Goal: Task Accomplishment & Management: Manage account settings

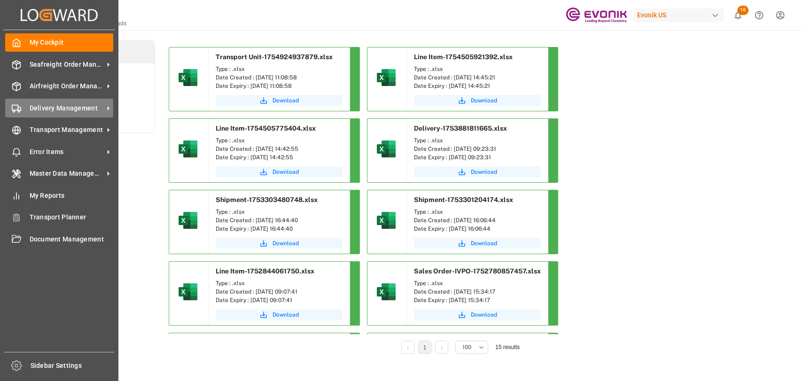
click at [44, 112] on span "Delivery Management" at bounding box center [67, 108] width 74 height 10
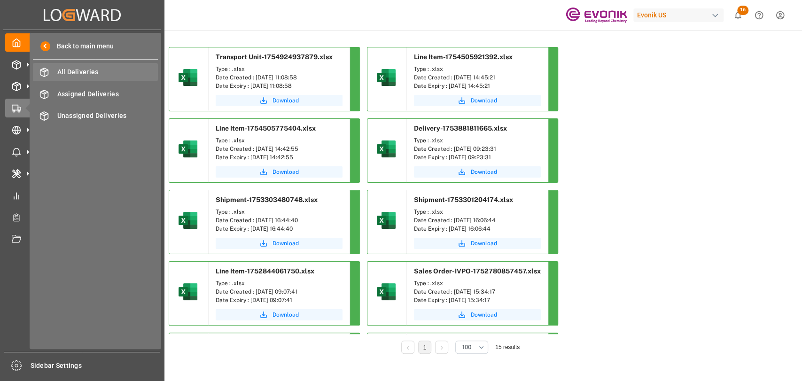
click at [63, 66] on div "All Deliveries All Deliveries" at bounding box center [95, 72] width 125 height 18
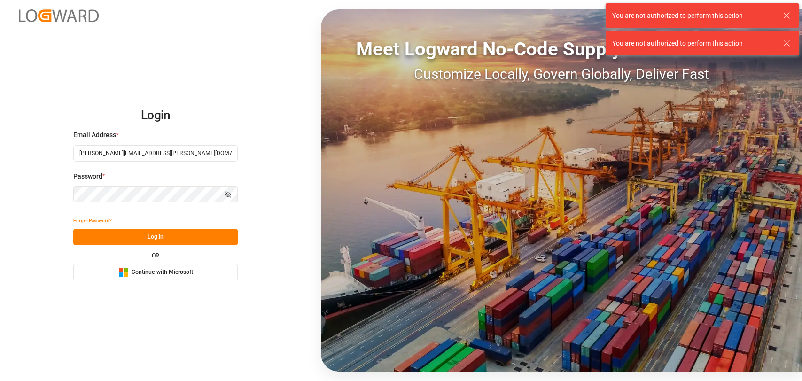
click at [128, 232] on button "Log In" at bounding box center [155, 237] width 164 height 16
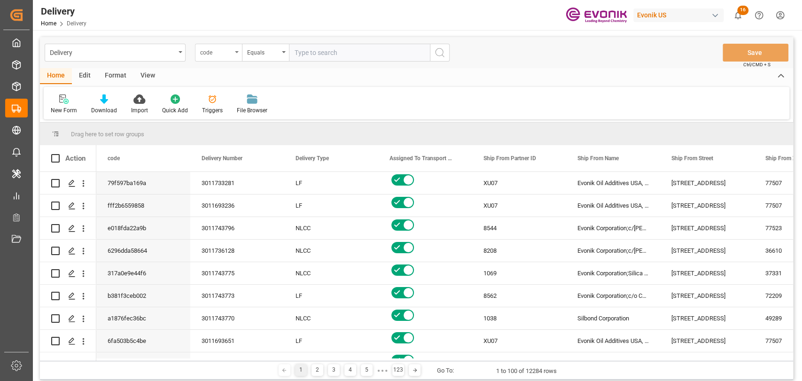
drag, startPoint x: 226, startPoint y: 51, endPoint x: 225, endPoint y: 57, distance: 6.3
click at [225, 51] on div "code" at bounding box center [216, 51] width 32 height 11
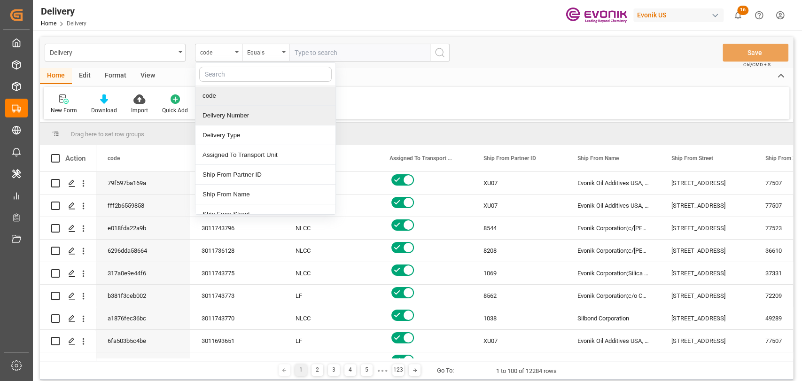
drag, startPoint x: 233, startPoint y: 119, endPoint x: 338, endPoint y: 66, distance: 118.3
click at [234, 119] on div "Delivery Number" at bounding box center [265, 116] width 140 height 20
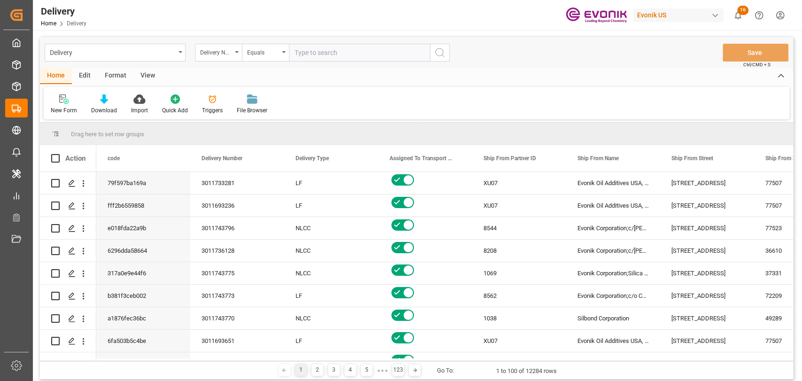
drag, startPoint x: 352, startPoint y: 57, endPoint x: 449, endPoint y: 57, distance: 96.8
click at [355, 57] on input "text" at bounding box center [359, 53] width 141 height 18
paste input "3011743092"
type input "3011743092"
click at [448, 51] on button "search button" at bounding box center [440, 53] width 20 height 18
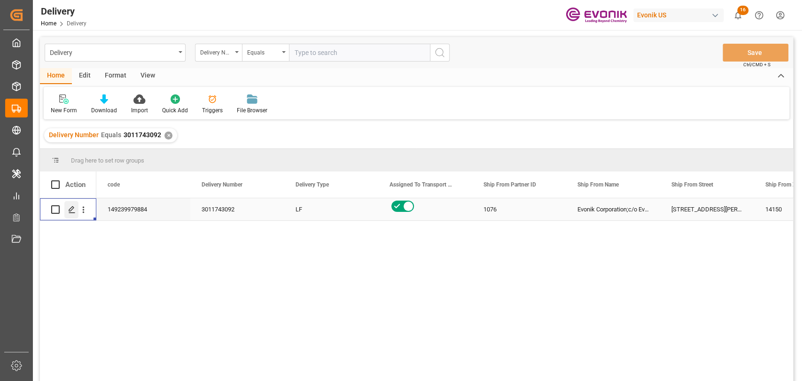
click at [76, 211] on div "Press SPACE to select this row." at bounding box center [71, 209] width 14 height 17
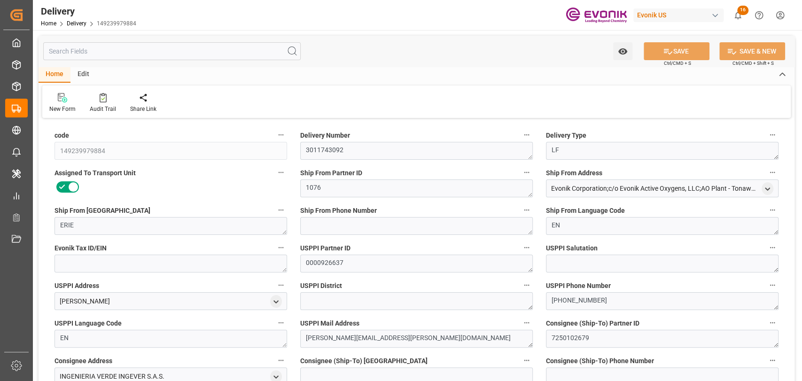
type input "USABH"
type input "DOHAI"
type input "0"
type input "1.4232"
type input "162"
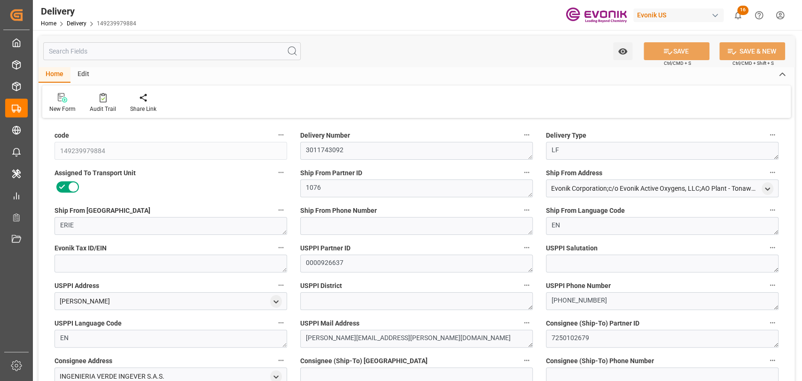
type input "6"
type input "1423.224"
type input "162"
type input "20-08-2025"
type input "12-08-2025"
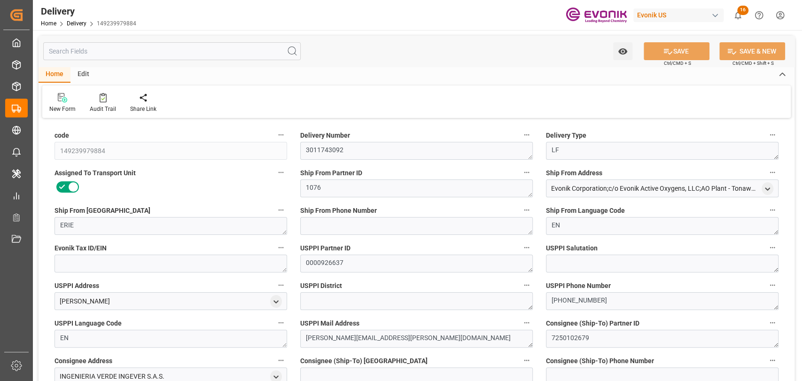
type input "12-08-2025"
type input "11-08-2025 12:19"
type input "11-08-2025 12:23"
click at [152, 104] on div "Redirect to shipment" at bounding box center [153, 103] width 61 height 21
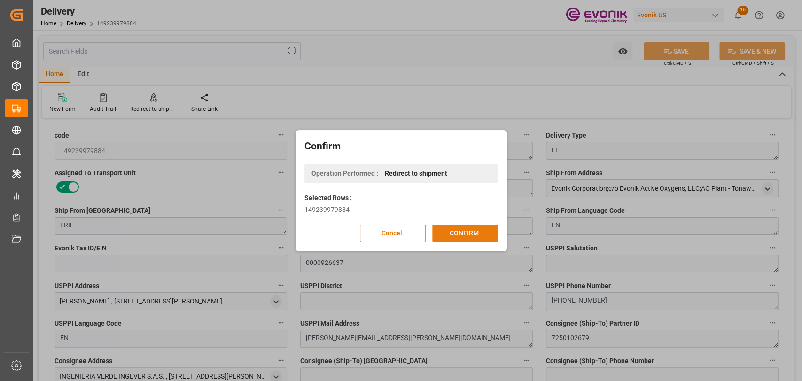
click at [446, 231] on button "CONFIRM" at bounding box center [465, 234] width 66 height 18
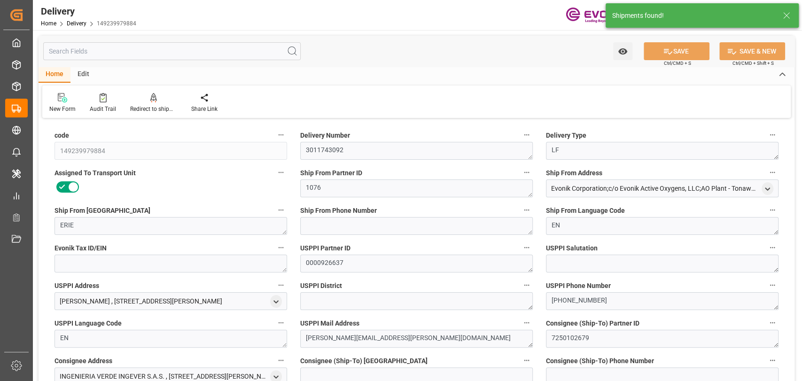
type input "20-08-2025"
type input "12-08-2025"
type input "11-08-2025 12:19"
type input "11-08-2025 12:23"
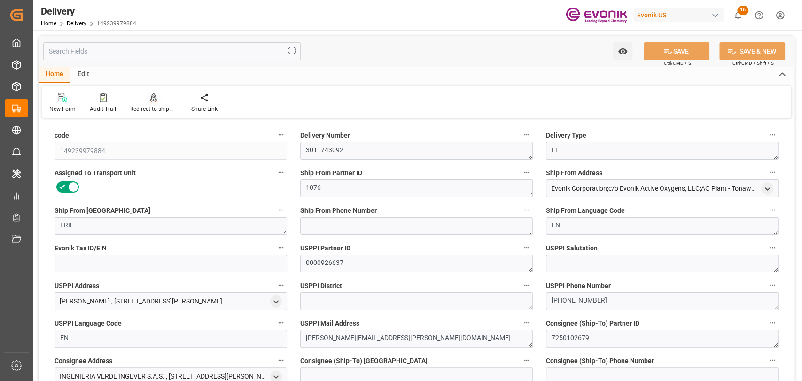
click at [153, 109] on div "Redirect to shipment" at bounding box center [153, 109] width 47 height 8
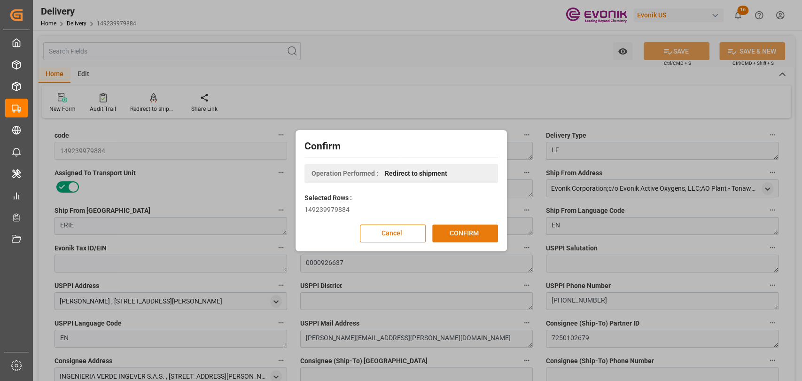
click at [470, 241] on button "CONFIRM" at bounding box center [465, 234] width 66 height 18
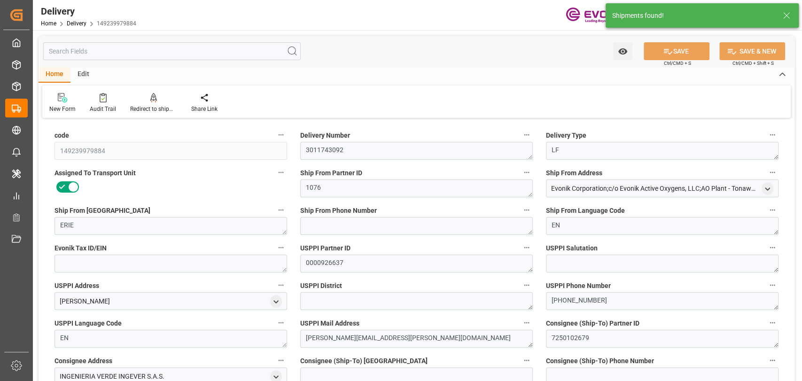
type input "USABH"
type input "DOHAI"
type input "0"
type input "1.4232"
type input "162"
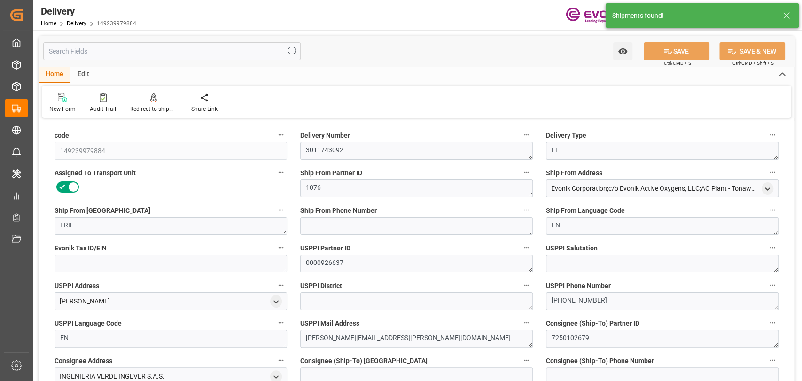
type input "6"
type input "1423.224"
type input "162"
type input "20-08-2025"
type input "12-08-2025"
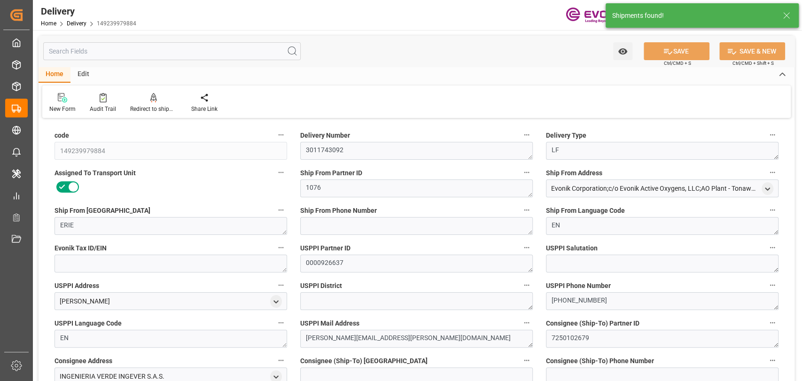
type input "12-08-2025"
type input "11-08-2025 12:19"
type input "11-08-2025 12:23"
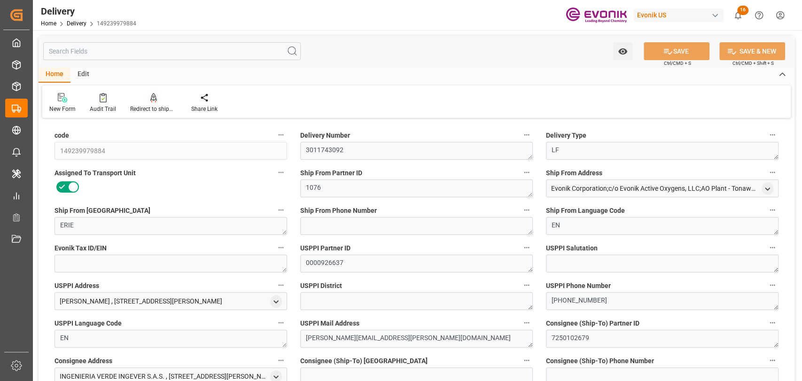
click at [164, 97] on div at bounding box center [153, 98] width 47 height 10
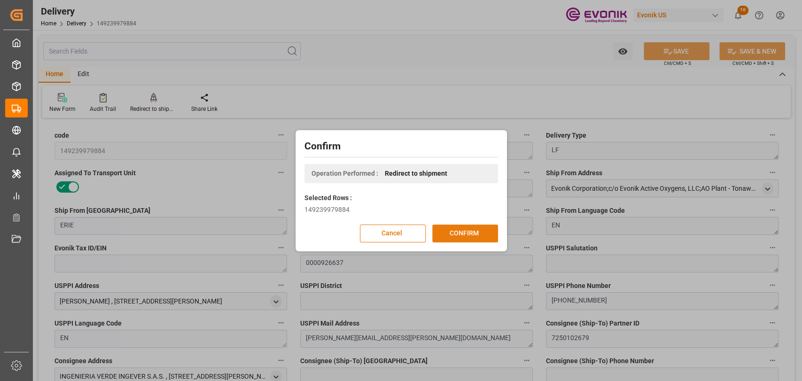
click at [489, 235] on button "CONFIRM" at bounding box center [465, 234] width 66 height 18
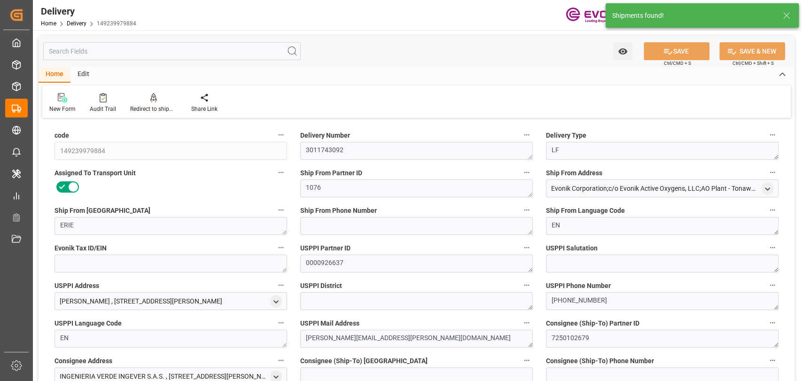
type input "20-08-2025"
type input "12-08-2025"
type input "11-08-2025 12:19"
type input "11-08-2025 12:23"
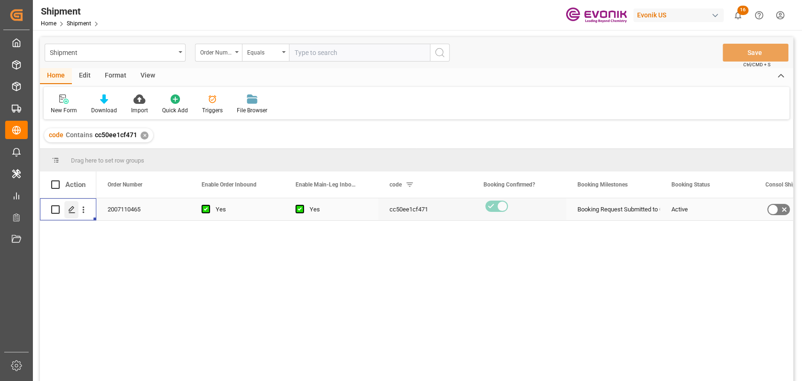
click at [75, 206] on icon "Press SPACE to select this row." at bounding box center [72, 210] width 8 height 8
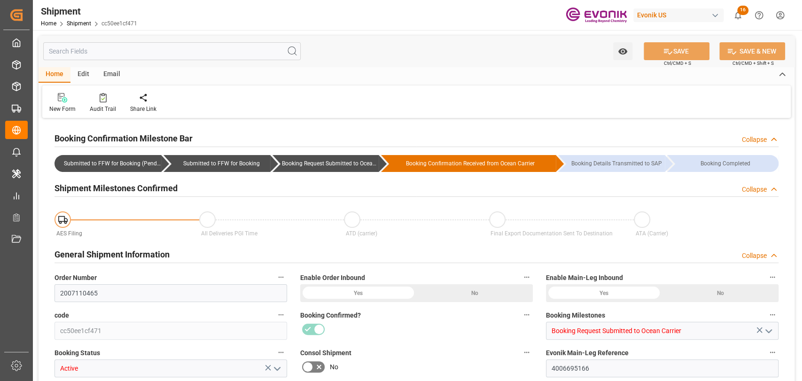
type input "2007110465"
type input "cc50ee1cf471"
type input "Booking Request Submitted to Ocean Carrier"
type input "Active"
type input "4006695166"
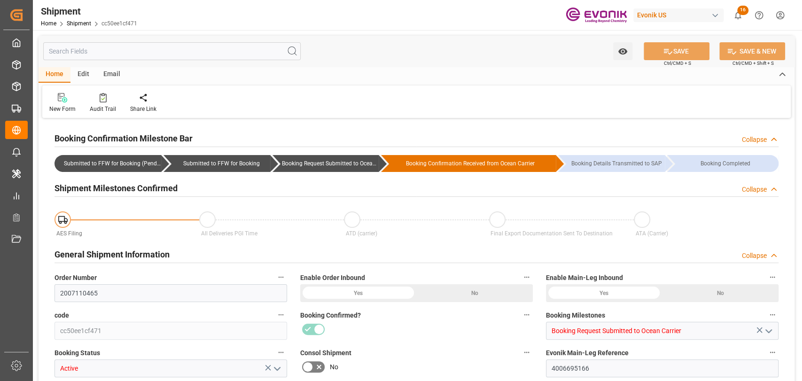
type input "250805000290"
type input "8703375"
type input "D2P"
type input "45"
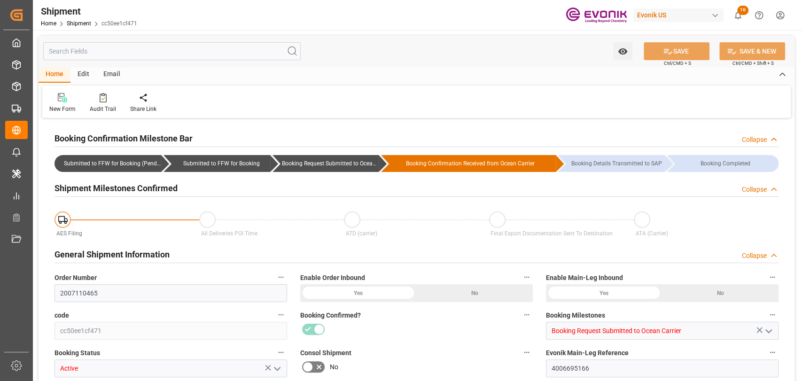
type input "FCL"
type input "0006"
type input "20GP"
type input "3011743092"
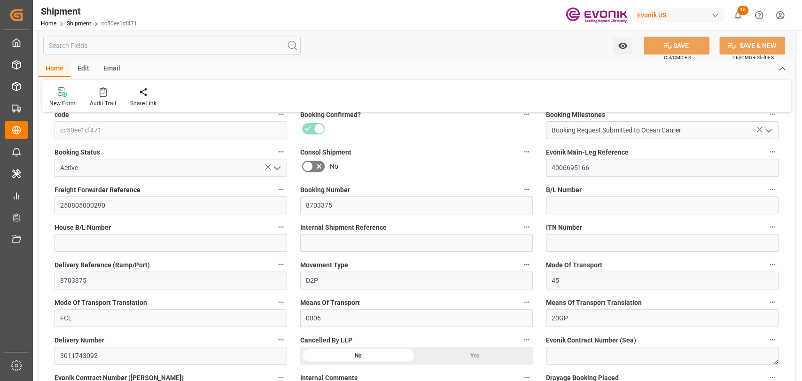
scroll to position [417, 0]
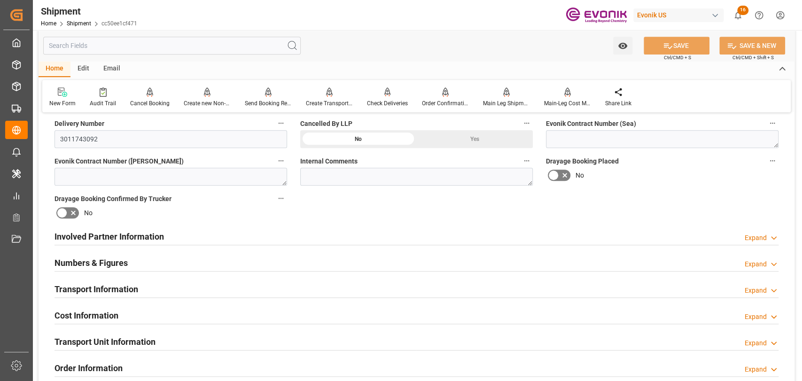
click at [95, 284] on div "Transport Information" at bounding box center [96, 288] width 84 height 18
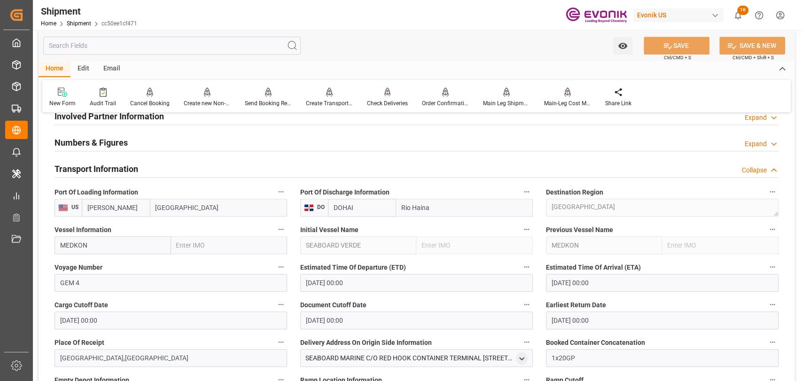
scroll to position [522, 0]
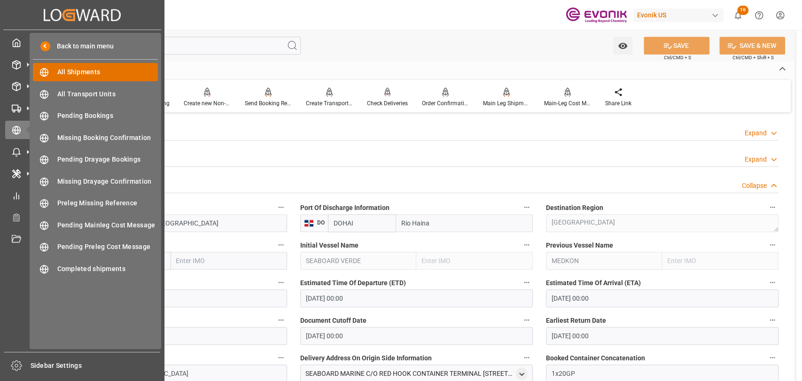
click at [50, 76] on div "All Shipments All Shipments" at bounding box center [95, 72] width 125 height 18
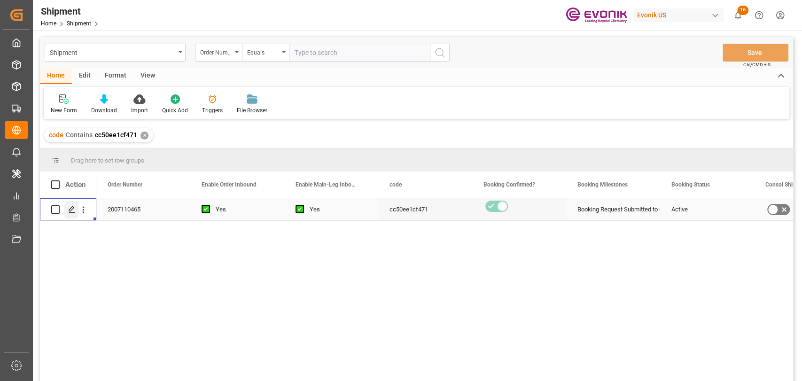
click at [70, 214] on div "Press SPACE to select this row." at bounding box center [71, 209] width 14 height 17
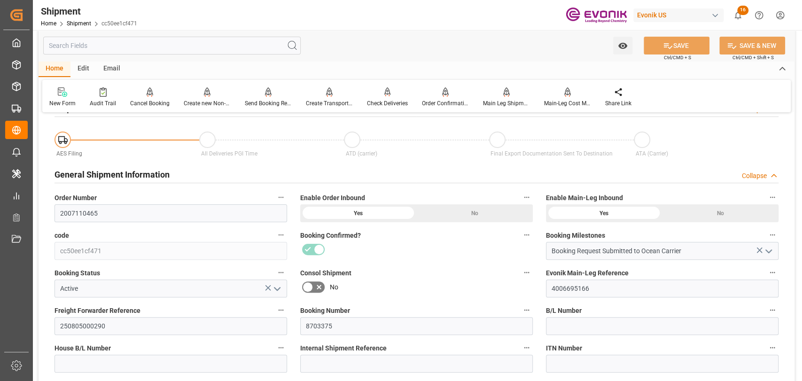
scroll to position [104, 0]
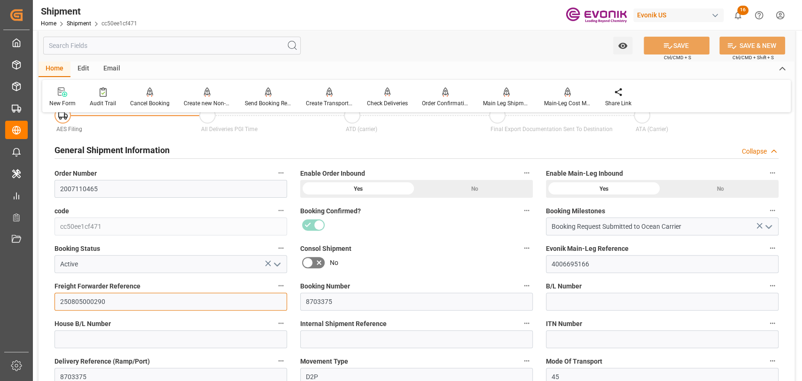
click at [102, 295] on input "250805000290" at bounding box center [170, 302] width 233 height 18
drag, startPoint x: 102, startPoint y: 295, endPoint x: 100, endPoint y: 302, distance: 6.8
click at [100, 300] on input "250805000290" at bounding box center [170, 302] width 233 height 18
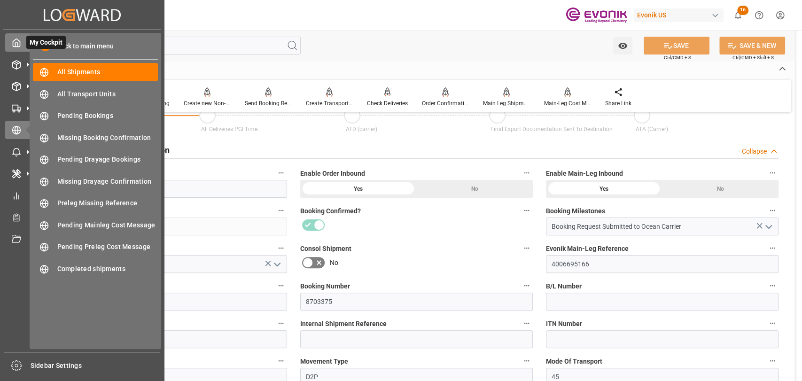
click at [20, 41] on icon at bounding box center [16, 43] width 7 height 8
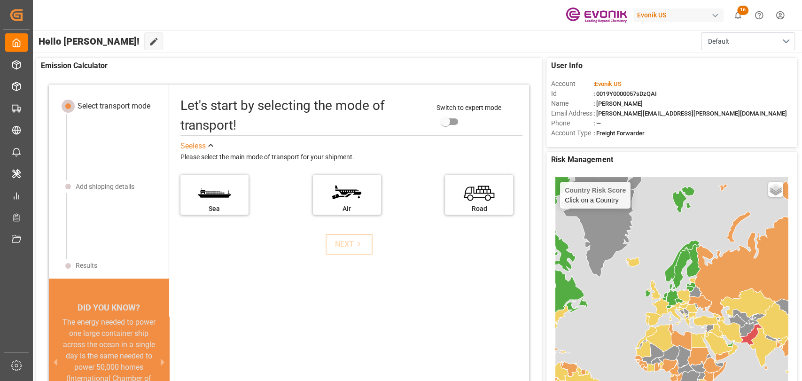
click at [791, 10] on div "Evonik US 16 Notifications Only show unread All Mark all categories read Downlo…" at bounding box center [414, 15] width 776 height 30
click at [778, 9] on html "Created by potrace 1.15, written by Peter Selinger 2001-2017 Created by potrace…" at bounding box center [401, 190] width 802 height 381
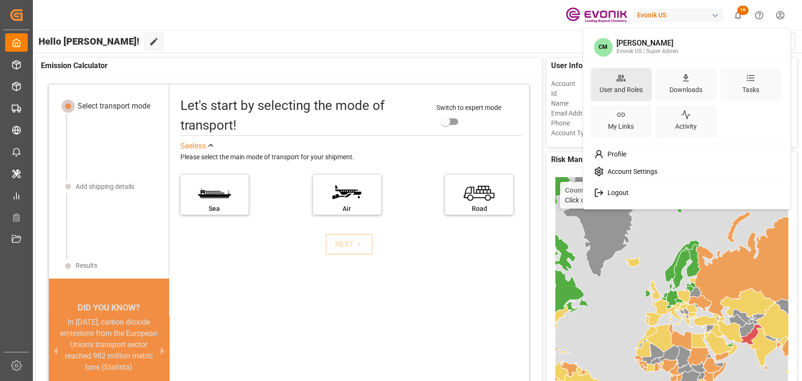
click at [615, 72] on div "User and Roles" at bounding box center [620, 84] width 61 height 33
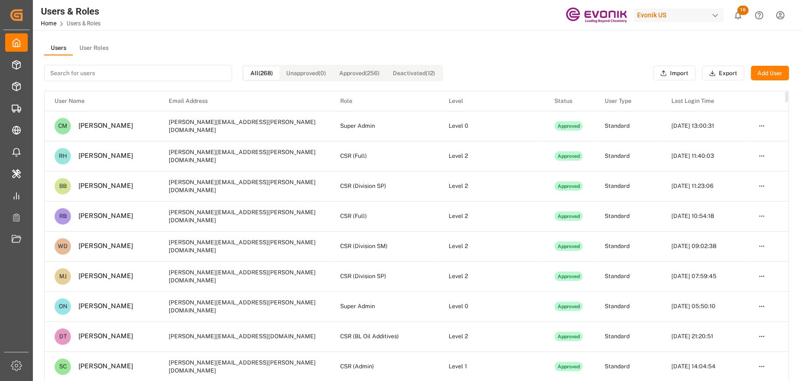
click at [98, 46] on button "User Roles" at bounding box center [94, 48] width 42 height 14
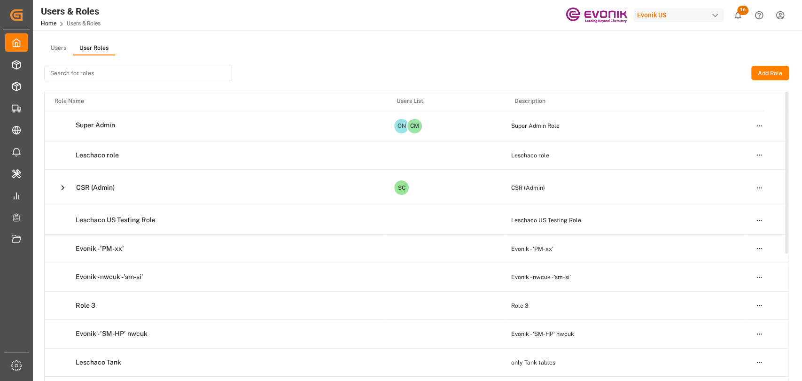
click at [759, 185] on html "Created by potrace 1.15, written by Peter Selinger 2001-2017 Created by potrace…" at bounding box center [401, 190] width 802 height 381
click at [743, 200] on div "Edit" at bounding box center [739, 204] width 48 height 13
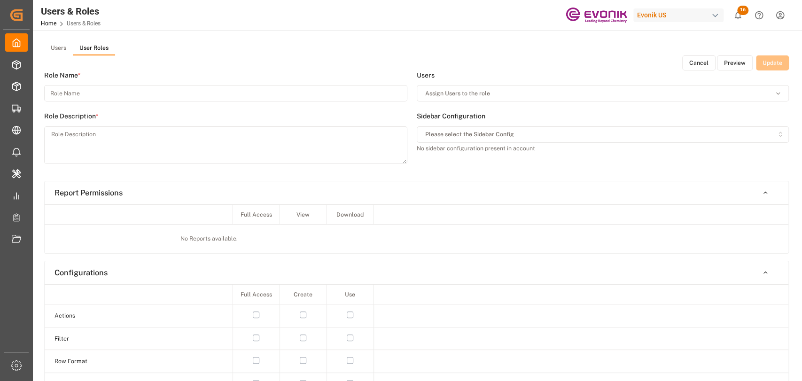
type input "CSR (Admin)"
type textarea "CSR (Admin)"
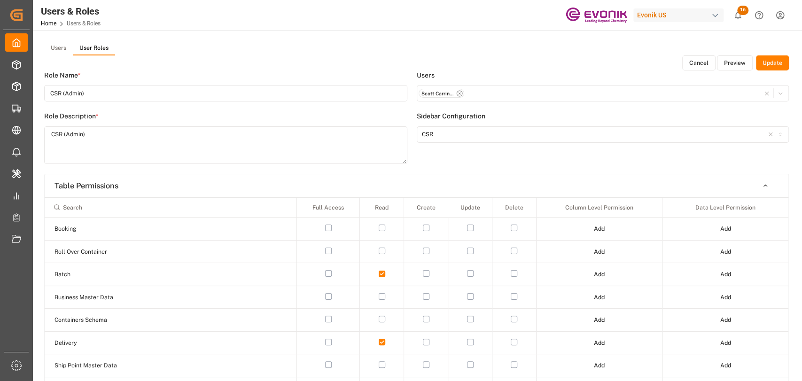
click at [731, 68] on button "Preview" at bounding box center [735, 62] width 36 height 15
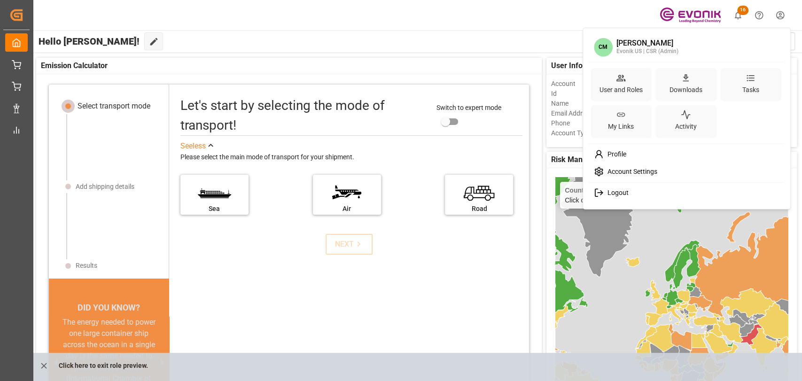
click at [781, 15] on html "Created by potrace 1.15, written by Peter Selinger 2001-2017 Created by potrace…" at bounding box center [401, 190] width 802 height 381
click at [633, 92] on div "User and Roles" at bounding box center [620, 90] width 47 height 14
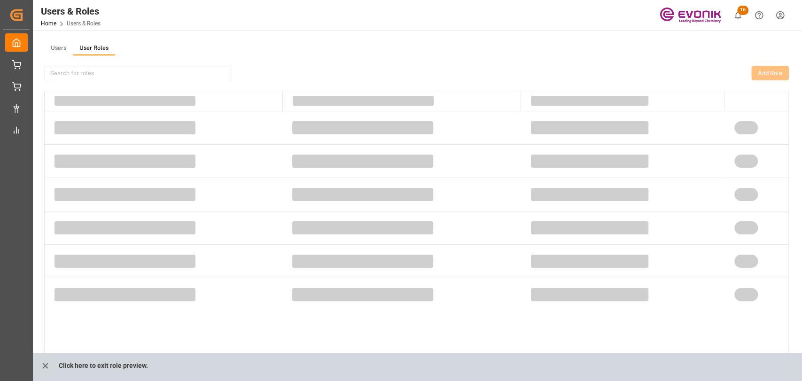
drag, startPoint x: 88, startPoint y: 46, endPoint x: 83, endPoint y: 47, distance: 5.9
click at [85, 47] on button "User Roles" at bounding box center [94, 48] width 42 height 14
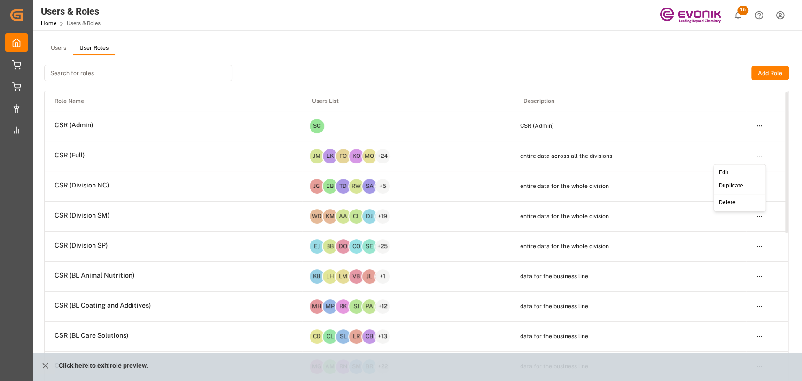
click at [763, 159] on html "Created by potrace 1.15, written by Peter Selinger 2001-2017 Created by potrace…" at bounding box center [401, 190] width 802 height 381
click at [740, 171] on div "Edit" at bounding box center [739, 172] width 48 height 13
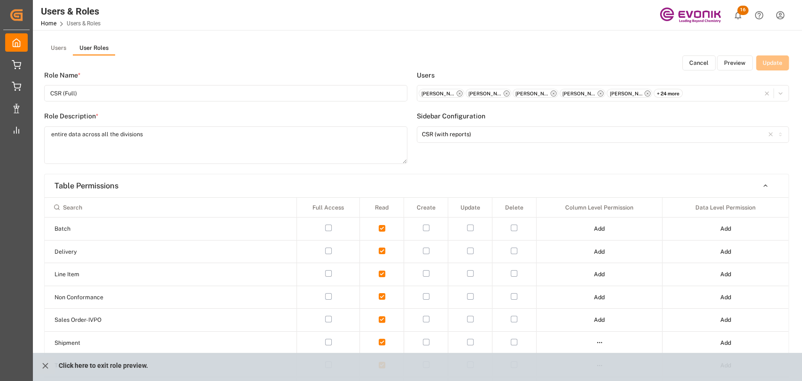
click at [735, 62] on button "Preview" at bounding box center [735, 62] width 36 height 15
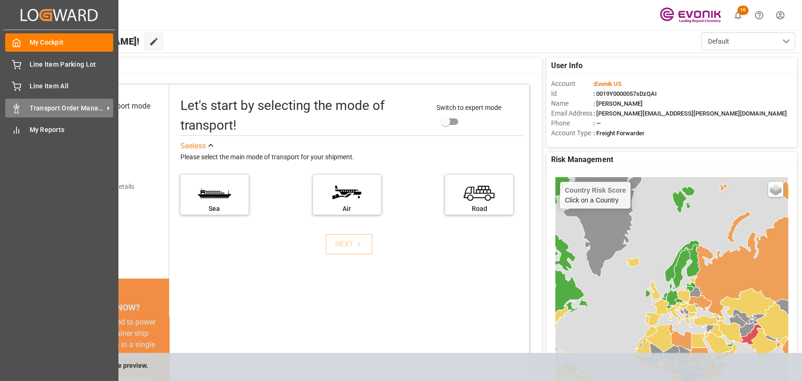
click at [40, 116] on div "Transport Order Management Transport Order Management" at bounding box center [59, 108] width 108 height 18
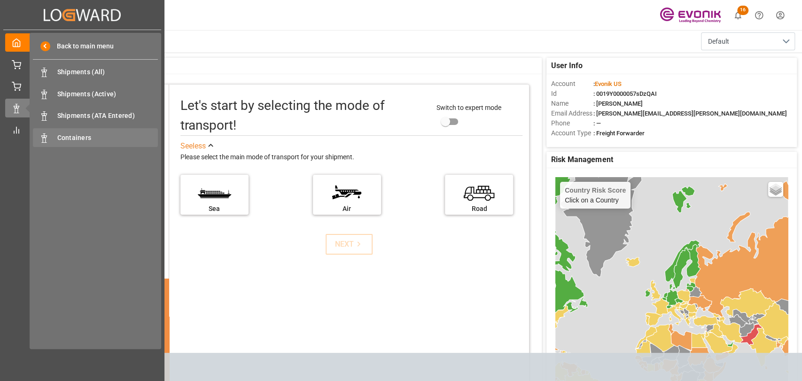
click at [79, 138] on span "Containers" at bounding box center [107, 138] width 101 height 10
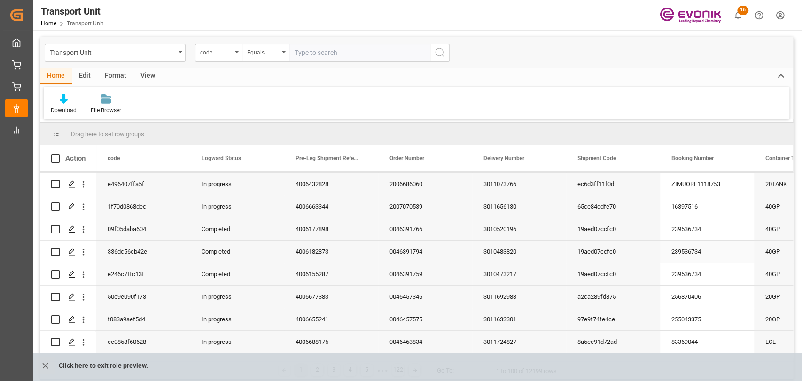
scroll to position [104, 0]
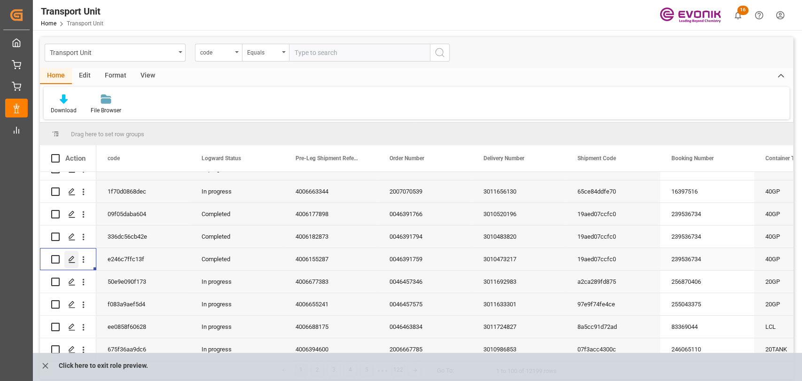
click at [69, 256] on icon "Press SPACE to select this row." at bounding box center [72, 260] width 8 height 8
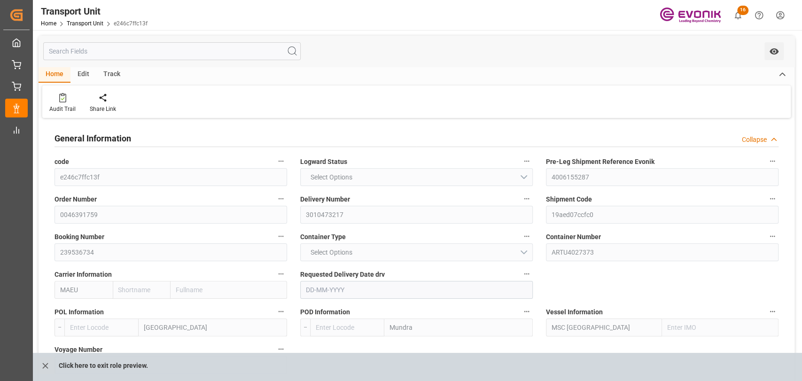
type input "Maersk"
type input "Maersk Line AS"
type input "USCHS"
type input "INMUN"
type input "9299525"
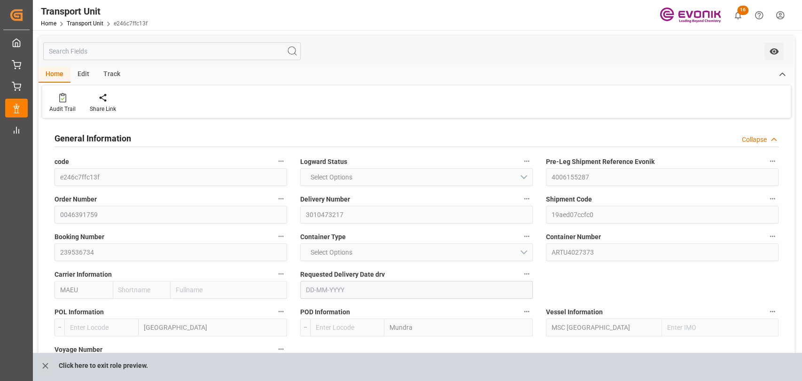
type input "USCHS"
type input "INMUN"
type input "9633953"
type input "18690.114"
type input "05-07-2024"
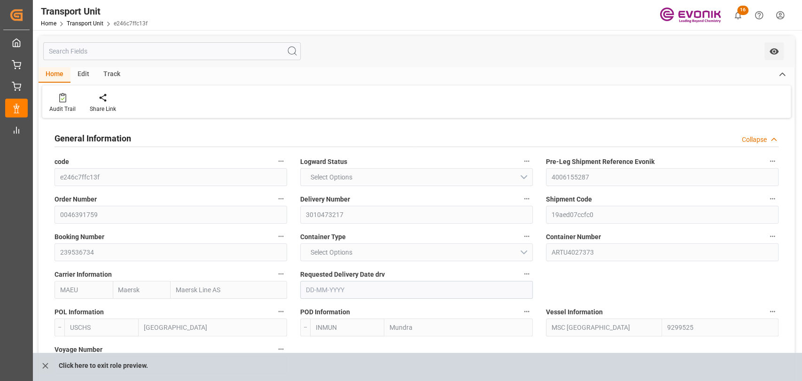
type input "04-06-2024 10:21"
type input "13-06-2024 09:07"
type input "15-06-2024"
type input "18-06-2024 08:28"
type input "20-07-2024 00:00"
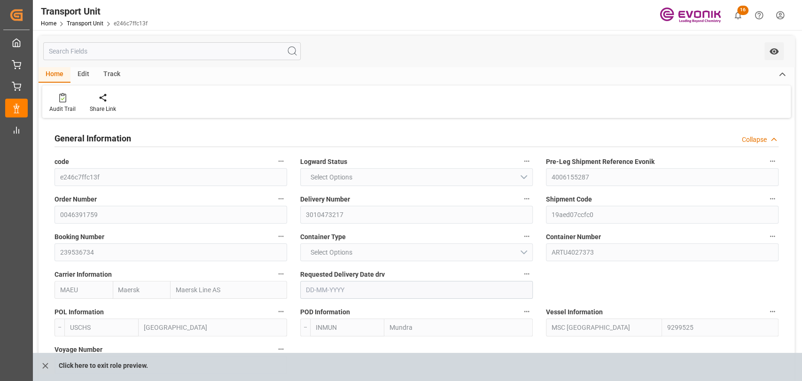
type input "30-05-2024 00:00"
type input "20-07-2024 14:47"
type input "03-09-2024 00:00"
type input "15-07-2024 00:00"
type input "02-09-2024 19:31"
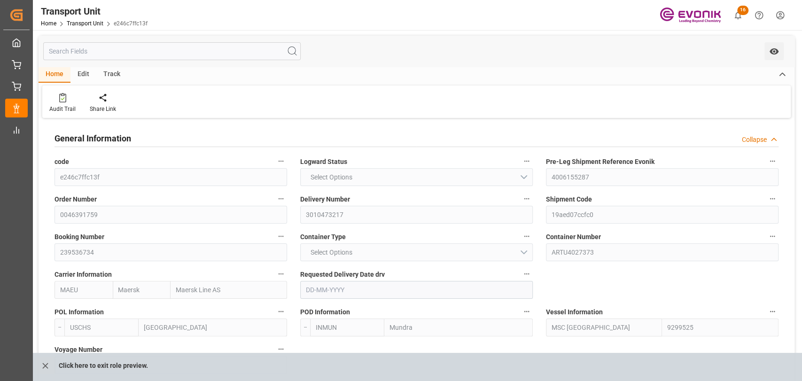
type input "07-09-2024 12:47"
type input "11-09-2024 03:40"
type input "20-07-2024"
type input "18-06-2024 08:09"
type input "19-07-2024 10:23"
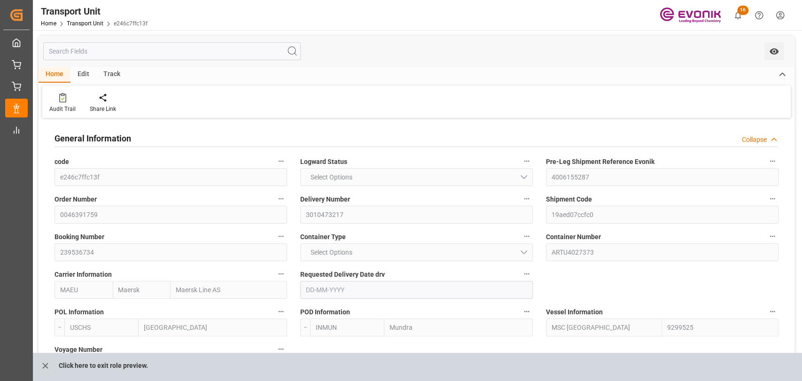
type input "20-07-2024 15:55"
type input "28-07-2024 20:01"
type input "29-07-2024 02:12"
type input "[DATE] 20:46"
type input "[DATE] 23:04"
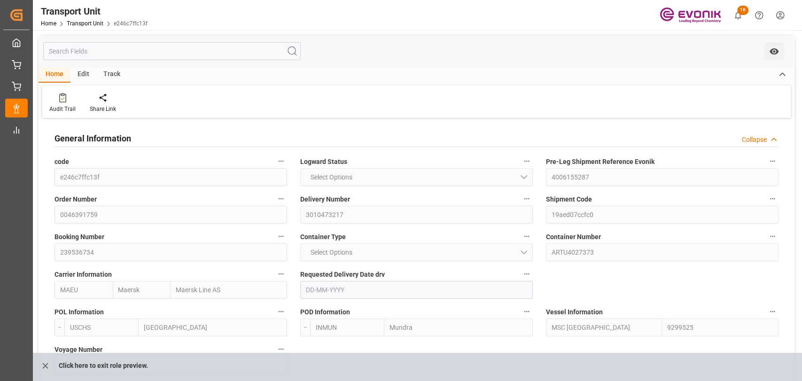
type input "[DATE] 11:21"
type input "[DATE] 02:43"
click at [116, 74] on div "Track" at bounding box center [111, 75] width 31 height 16
click at [58, 100] on icon at bounding box center [59, 99] width 9 height 7
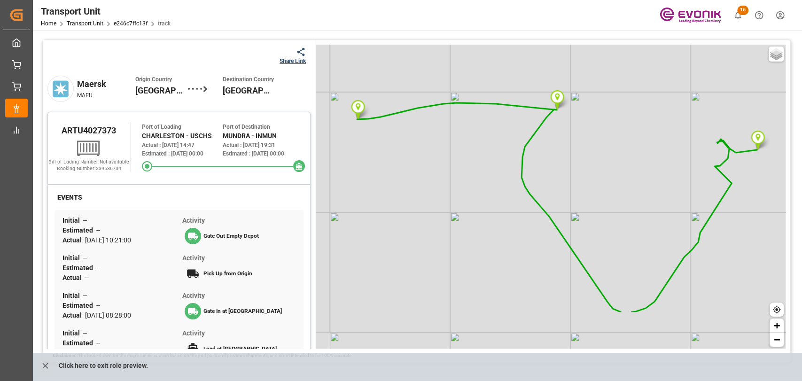
drag, startPoint x: 490, startPoint y: 269, endPoint x: 497, endPoint y: 202, distance: 67.0
click at [497, 202] on div "Basic Grayscale Streets Dark + −" at bounding box center [550, 197] width 470 height 304
click at [124, 22] on link "e246c7ffc13f" at bounding box center [131, 23] width 34 height 7
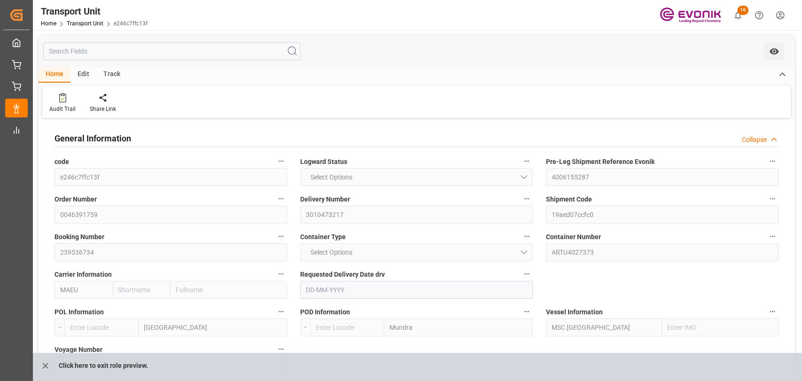
type input "Maersk"
type input "Maersk Line AS"
type input "USCHS"
type input "INMUN"
type input "9299525"
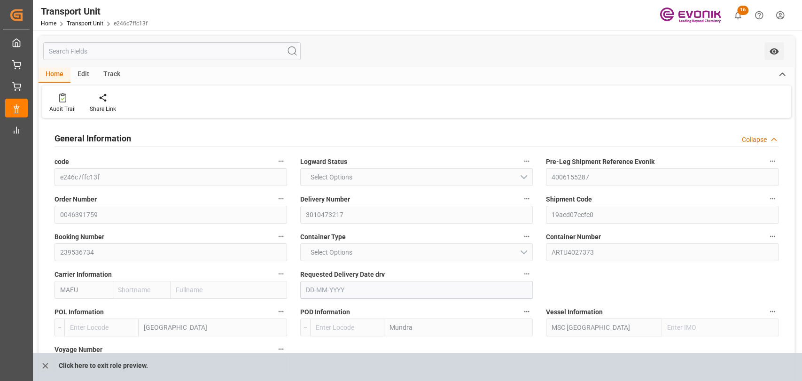
type input "USCHS"
type input "INMUN"
type input "9633953"
type input "18690.114"
type input "05-07-2024"
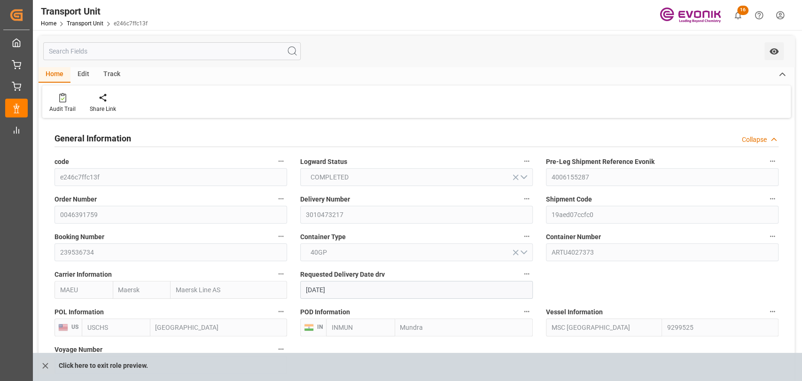
type input "04-06-2024 10:21"
type input "13-06-2024 09:07"
type input "15-06-2024"
type input "18-06-2024 08:28"
type input "20-07-2024 00:00"
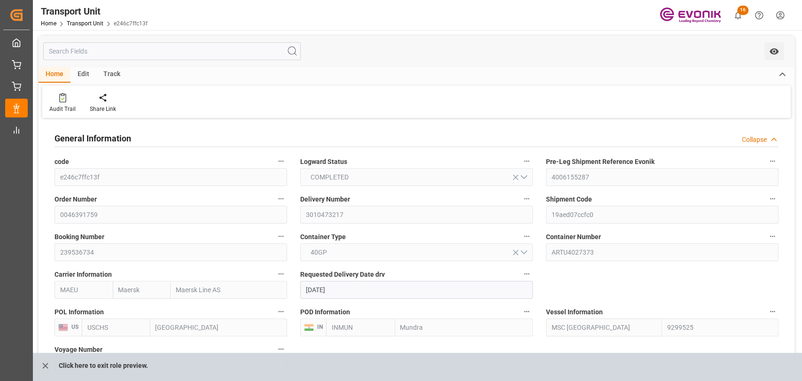
type input "30-05-2024 00:00"
type input "20-07-2024 14:47"
type input "03-09-2024 00:00"
type input "15-07-2024 00:00"
type input "02-09-2024 19:31"
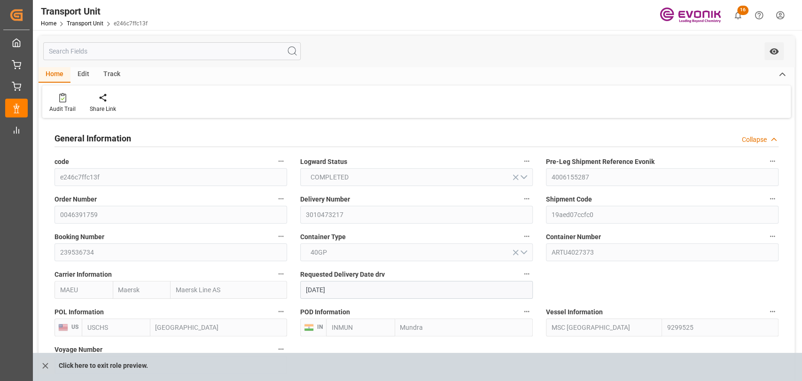
type input "07-09-2024 12:47"
type input "11-09-2024 03:40"
type input "20-07-2024"
type input "18-06-2024 08:09"
type input "19-07-2024 10:23"
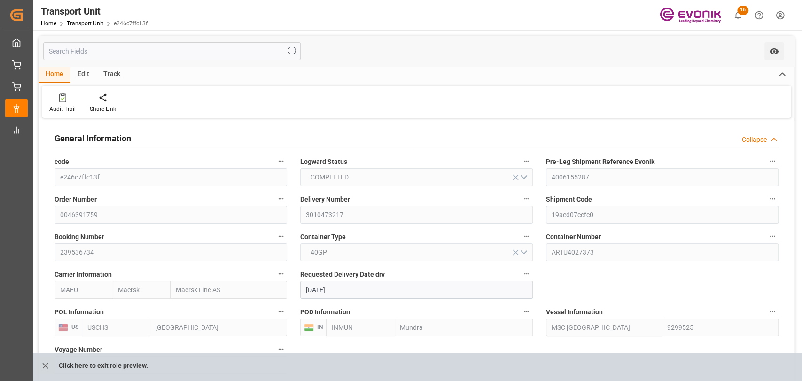
type input "20-07-2024 15:55"
type input "28-07-2024 20:01"
type input "29-07-2024 02:12"
type input "01-08-2024 20:46"
type input "01-08-2024 23:04"
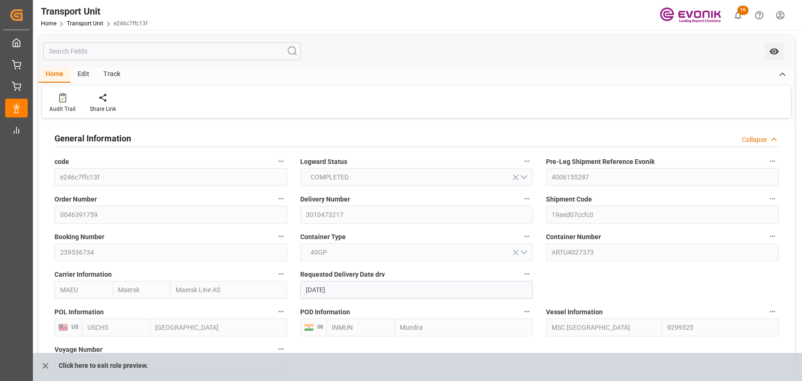
type input "03-09-2024 11:21"
type input "03-09-2024 02:43"
click at [773, 198] on icon "button" at bounding box center [772, 199] width 8 height 8
click at [772, 216] on li "Open Parent Object" at bounding box center [751, 215] width 86 height 16
click at [396, 85] on div at bounding box center [401, 190] width 802 height 381
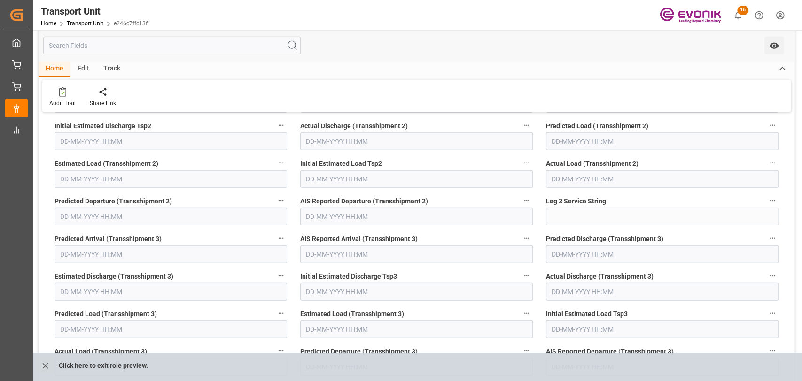
scroll to position [1774, 0]
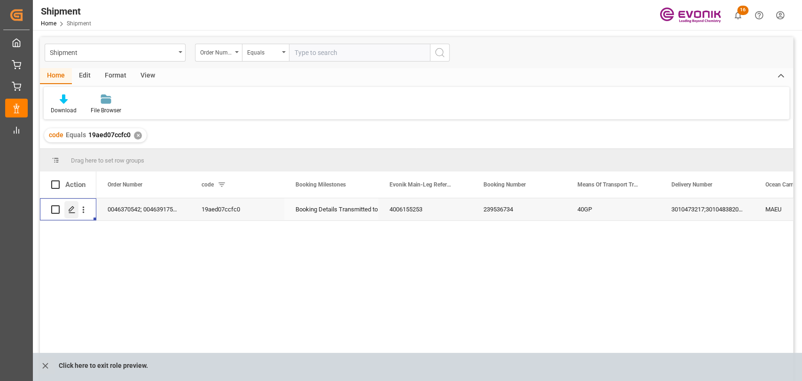
click at [70, 208] on icon "Press SPACE to select this row." at bounding box center [72, 210] width 8 height 8
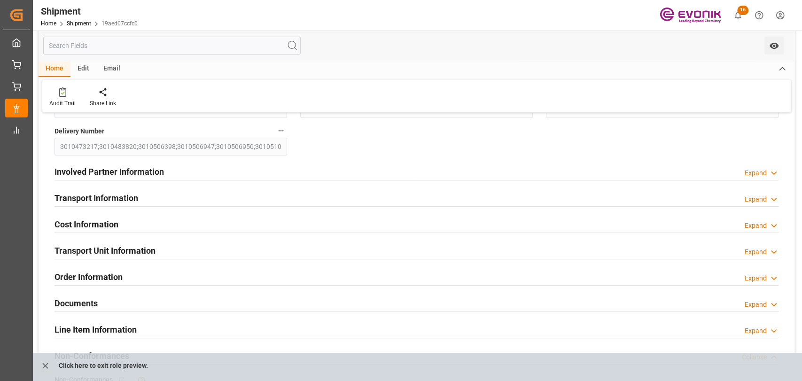
scroll to position [209, 0]
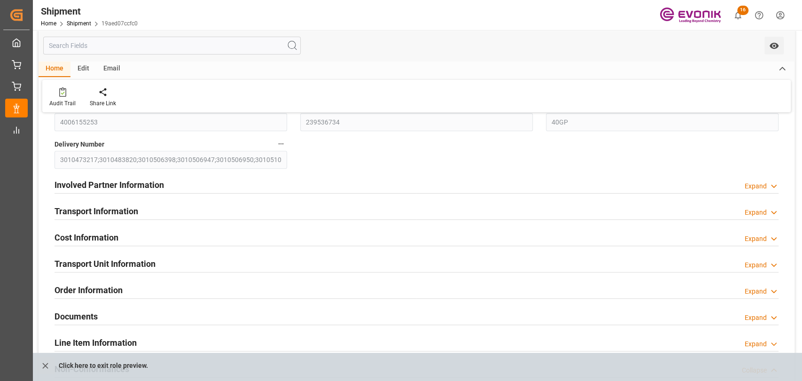
click at [106, 205] on h2 "Transport Information" at bounding box center [96, 211] width 84 height 13
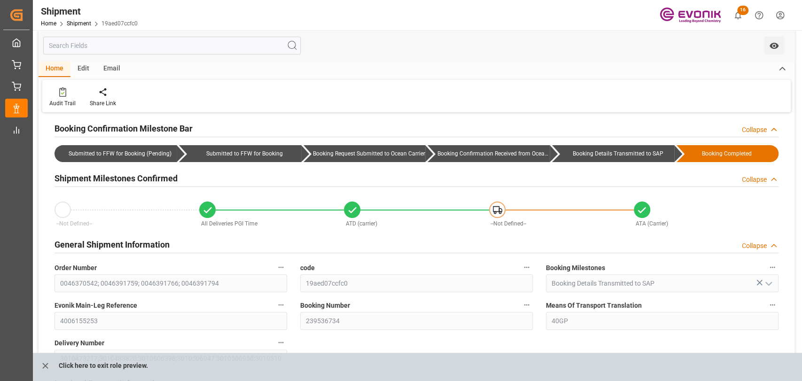
scroll to position [0, 0]
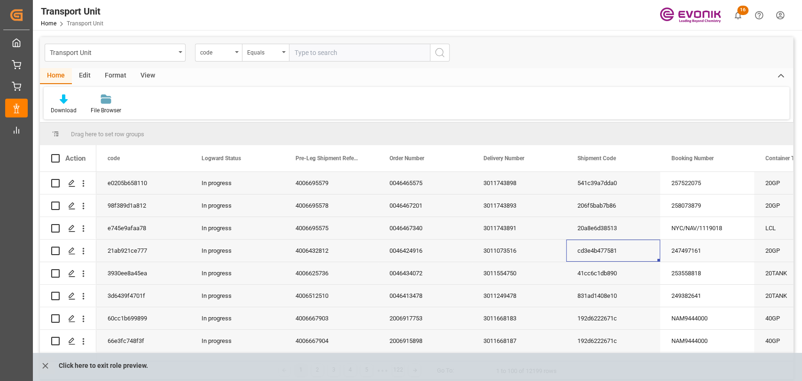
click at [622, 248] on div "cd3e4b477581" at bounding box center [613, 251] width 94 height 22
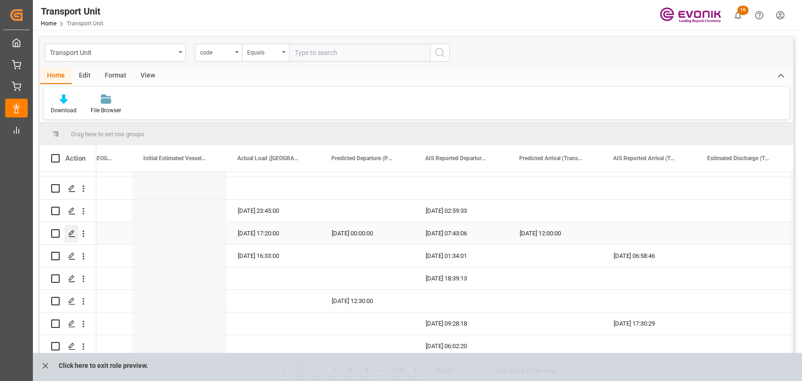
click at [72, 231] on icon "Press SPACE to select this row." at bounding box center [72, 234] width 8 height 8
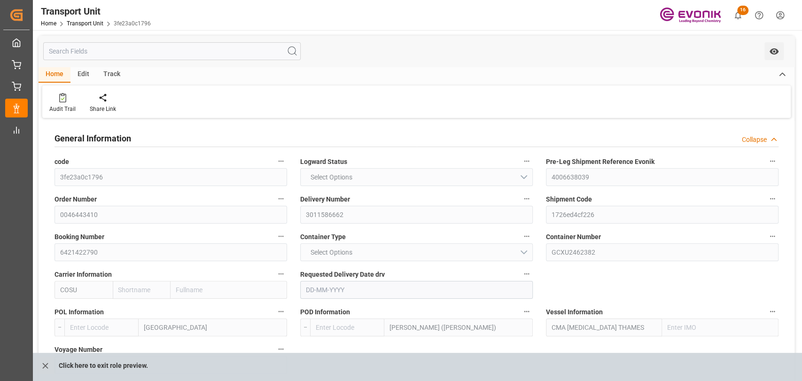
type input "Cosco"
type input "COSCO Shipping Co. Ltd."
type input "USHOU"
type input "INNSA"
type input "9674567"
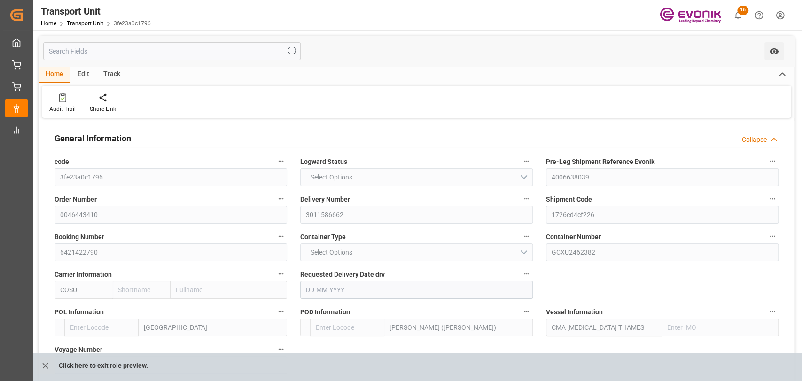
type input "USHOU"
type input "INNSA"
type input "9307231"
type input "15733.6"
type input "21-09-2025"
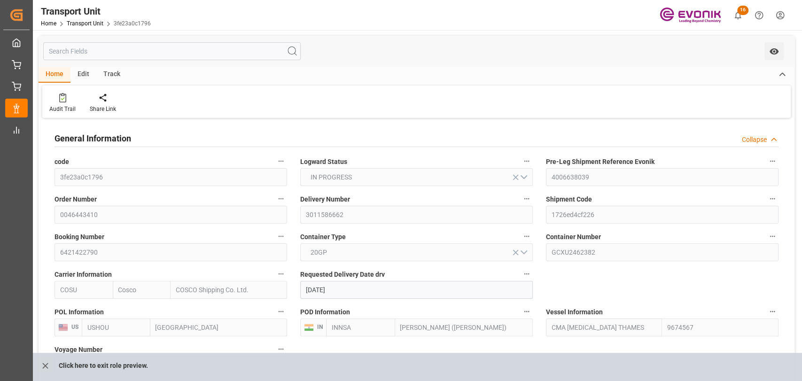
type input "23-06-2025 09:52"
type input "26-06-2025 08:13"
type input "16-07-2025 00:00"
type input "15-06-2025 00:00"
type input "18-07-2025 07:26"
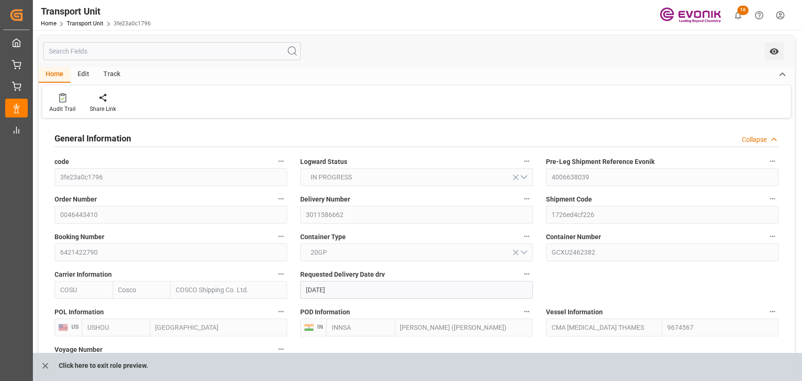
type input "14-09-2025 00:00"
type input "31-08-2025 00:00"
type input "19-09-2025 23:00"
type input "15-09-2025 00:00"
type input "18-07-2025"
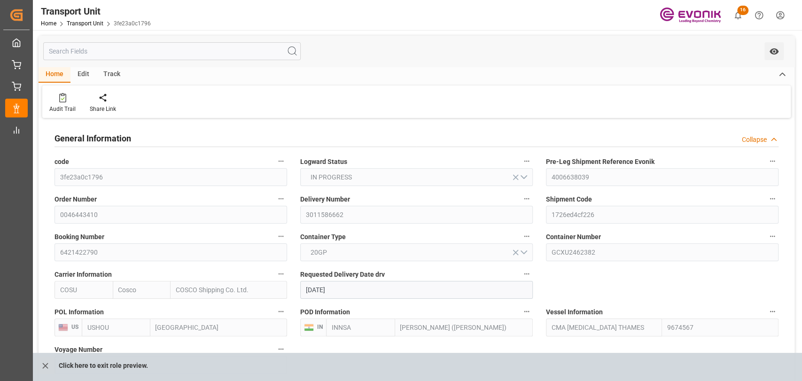
type input "16-07-2025 17:20"
type input "18-07-2025 00:00"
type input "18-07-2025 07:43"
type input "04-09-2025 12:00"
type input "05-09-2025 00:27"
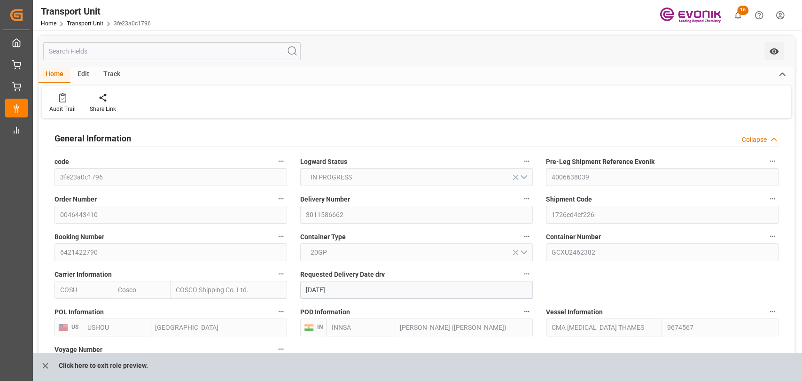
type input "13-09-2025 00:00"
type input "19-09-2025 21:00"
type input "20-09-2025 04:43"
type input "24-09-2025 04:43"
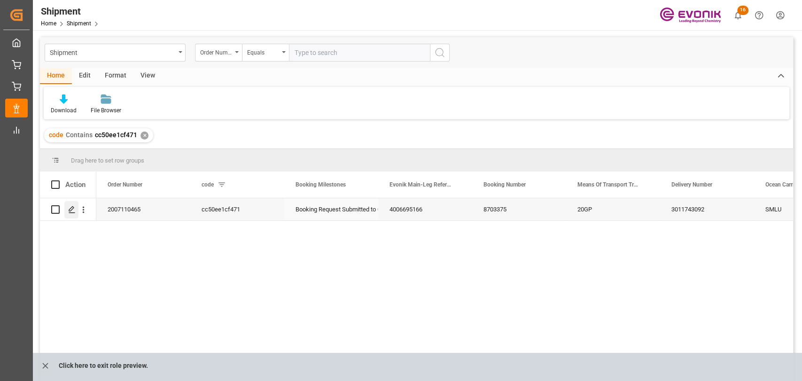
click at [69, 208] on icon "Press SPACE to select this row." at bounding box center [72, 210] width 8 height 8
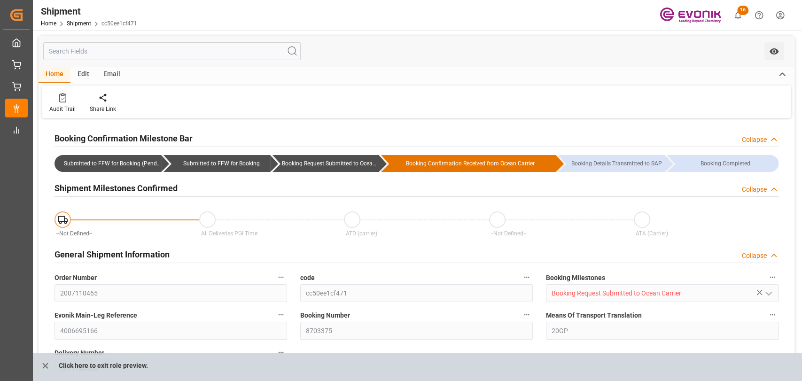
type input "Seaboard"
type input "Seaboard Marine Ltd"
type input "134.93"
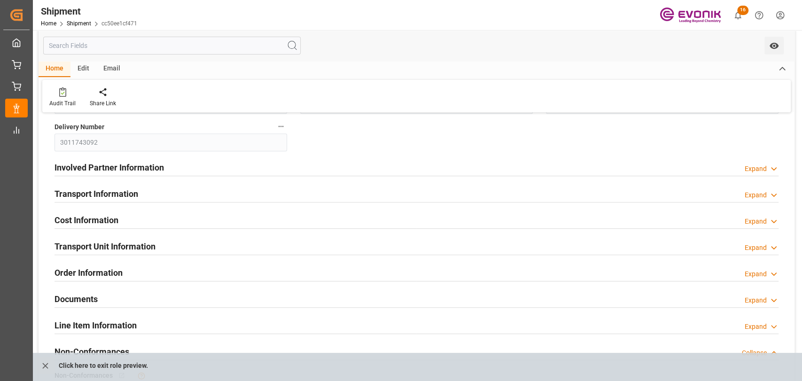
scroll to position [209, 0]
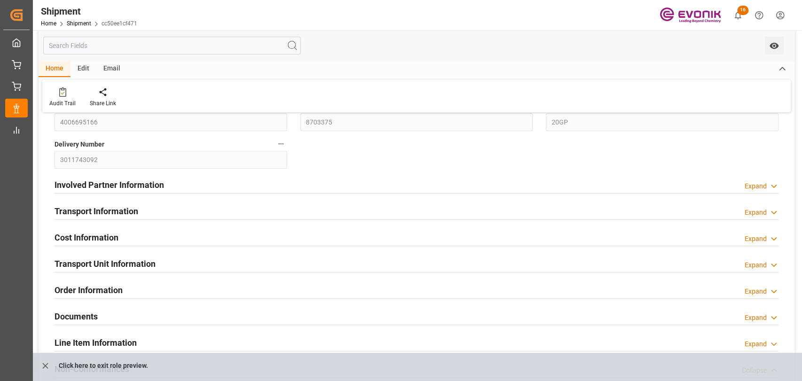
click at [120, 209] on h2 "Transport Information" at bounding box center [96, 211] width 84 height 13
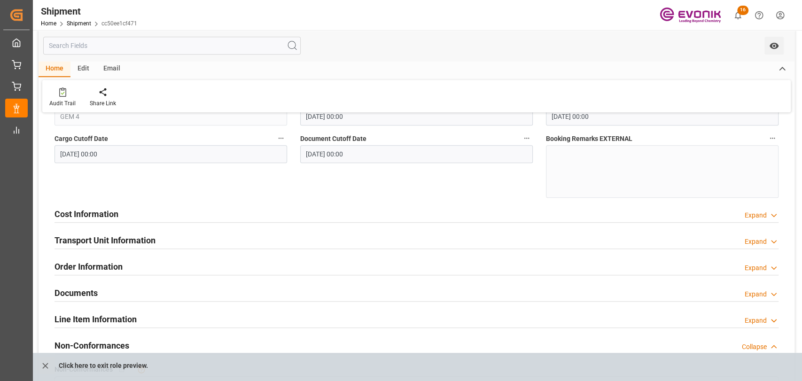
scroll to position [417, 0]
click at [45, 361] on icon "close role preview" at bounding box center [45, 366] width 10 height 10
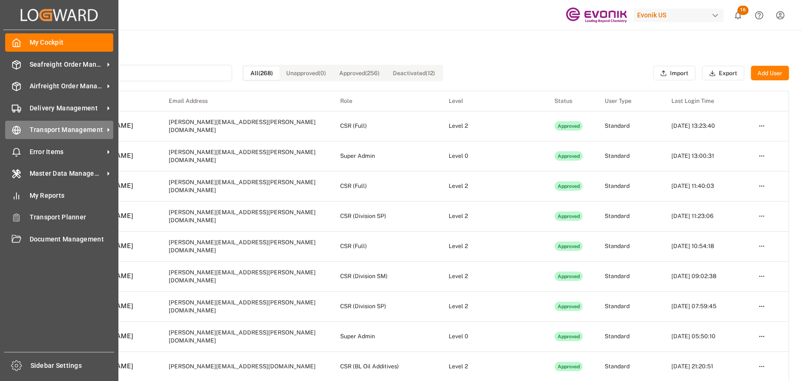
drag, startPoint x: 57, startPoint y: 131, endPoint x: 60, endPoint y: 127, distance: 5.4
click at [57, 131] on span "Transport Management" at bounding box center [67, 130] width 74 height 10
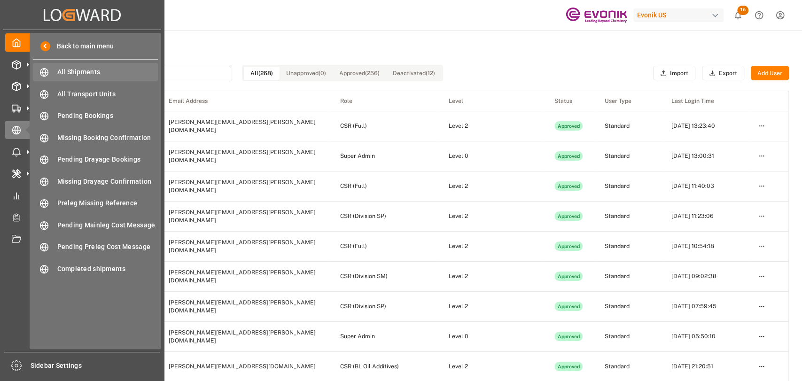
click at [91, 74] on span "All Shipments" at bounding box center [107, 72] width 101 height 10
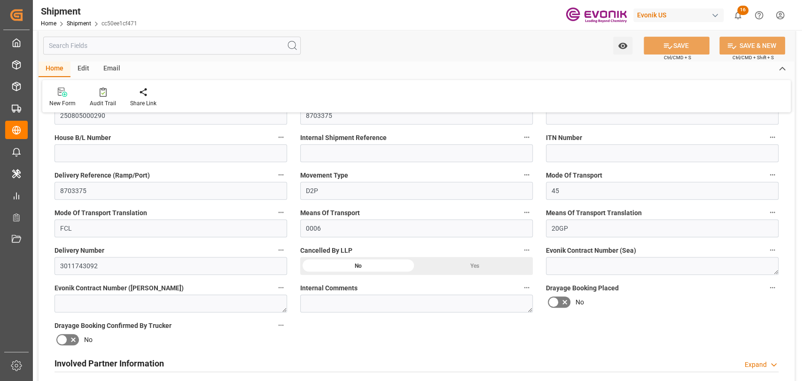
scroll to position [522, 0]
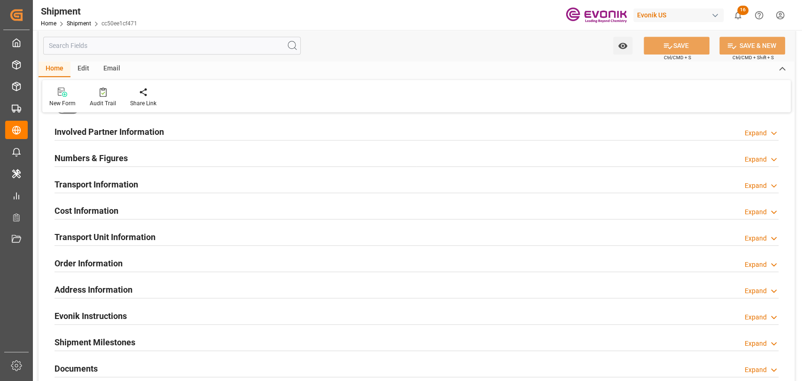
click at [131, 185] on h2 "Transport Information" at bounding box center [96, 184] width 84 height 13
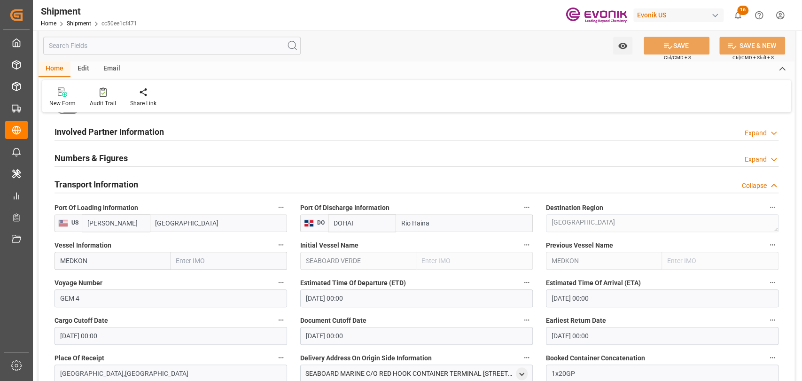
click at [119, 217] on input "[PERSON_NAME]" at bounding box center [116, 223] width 69 height 18
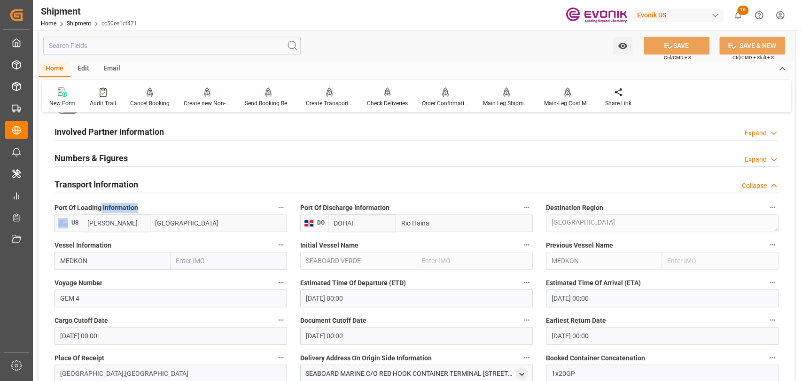
drag, startPoint x: 150, startPoint y: 214, endPoint x: 104, endPoint y: 212, distance: 46.5
click at [101, 212] on label "Port Of Loading Information" at bounding box center [170, 207] width 233 height 13
drag, startPoint x: 90, startPoint y: 221, endPoint x: -21, endPoint y: 217, distance: 111.4
click at [0, 217] on html "Created by potrace 1.15, written by Peter Selinger 2001-2017 Created by potrace…" at bounding box center [401, 190] width 802 height 381
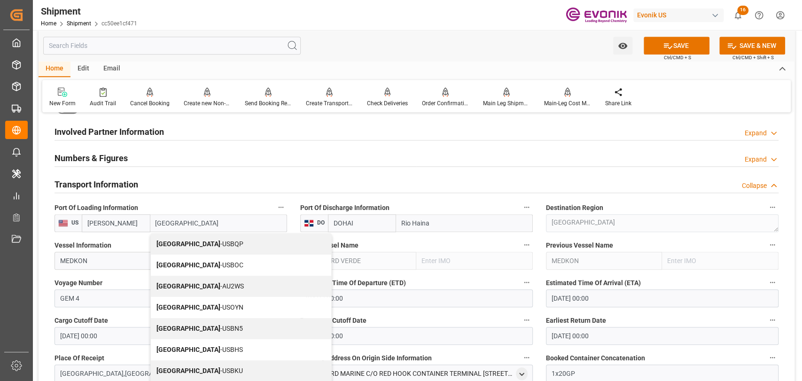
scroll to position [209, 0]
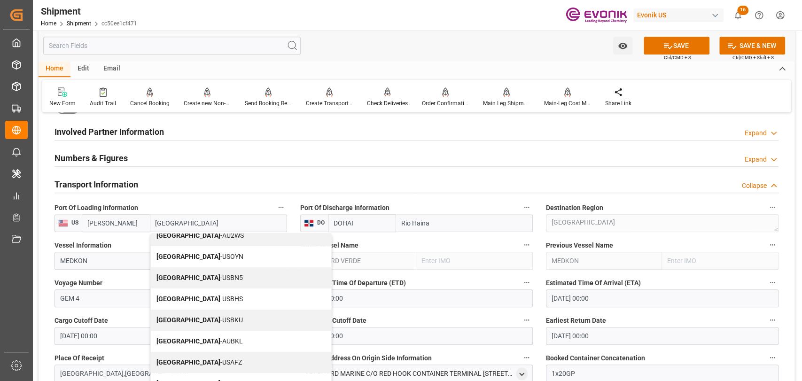
type input "Brooklyn"
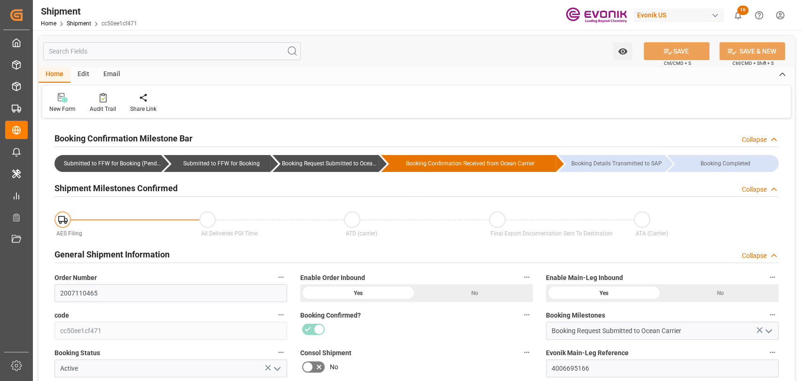
type input "[DATE] 00:00"
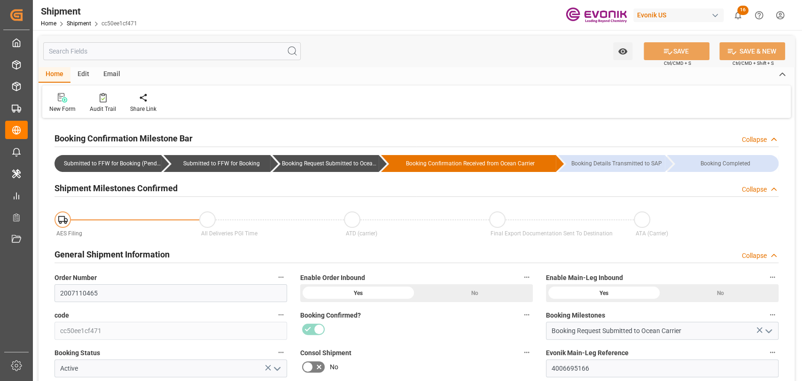
type input "[DATE] 00:00"
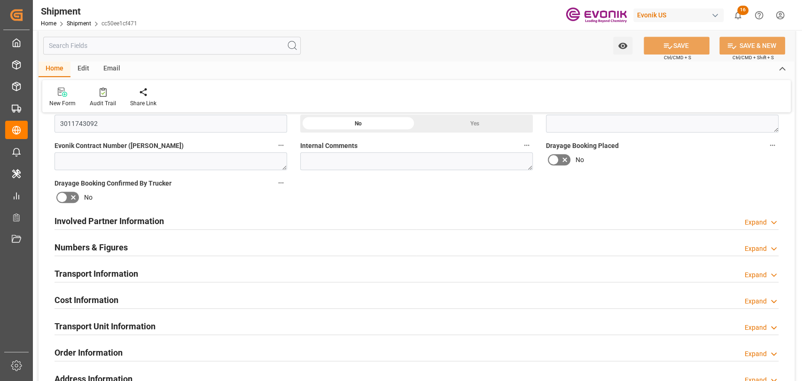
scroll to position [522, 0]
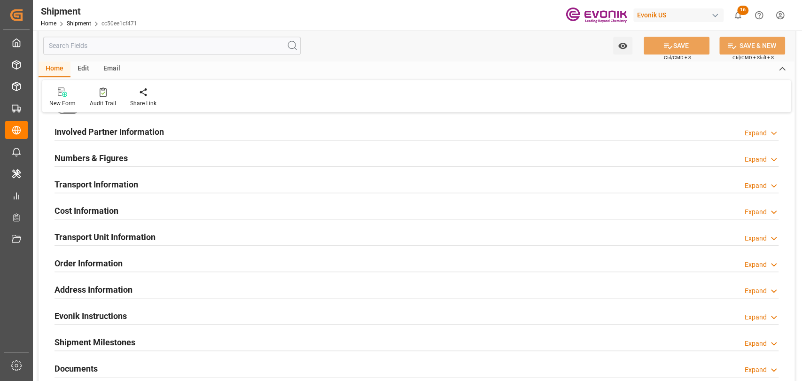
click at [122, 184] on h2 "Transport Information" at bounding box center [96, 184] width 84 height 13
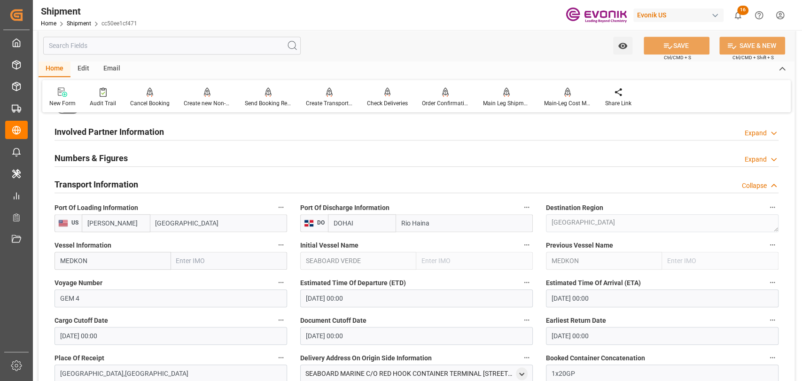
drag, startPoint x: 141, startPoint y: 219, endPoint x: 36, endPoint y: 218, distance: 105.7
click at [36, 218] on div "Watch Option SAVE Ctrl/CMD + S SAVE & NEW Ctrl/CMD + Shift + S Home Edit Email …" at bounding box center [416, 229] width 767 height 1442
type input "USEWR"
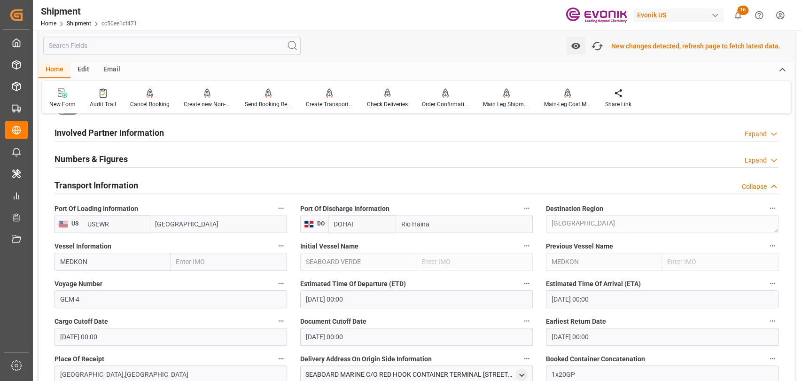
scroll to position [523, 0]
click at [604, 40] on icon "button" at bounding box center [597, 46] width 15 height 15
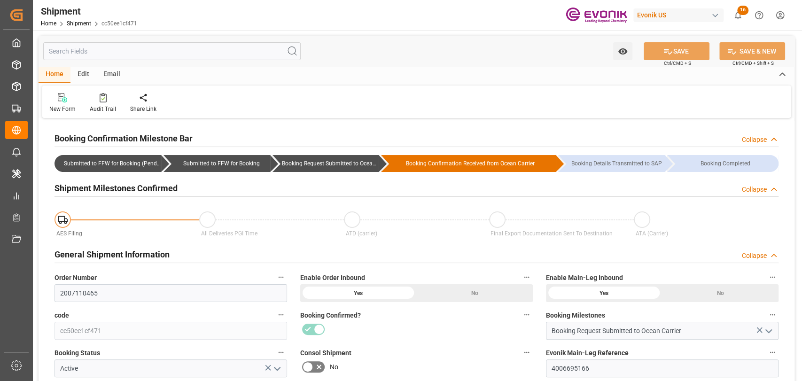
type input "[DATE] 00:00"
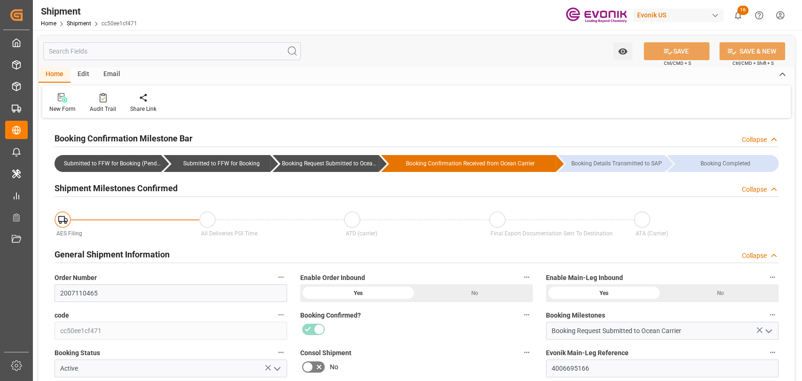
type input "[DATE] 00:00"
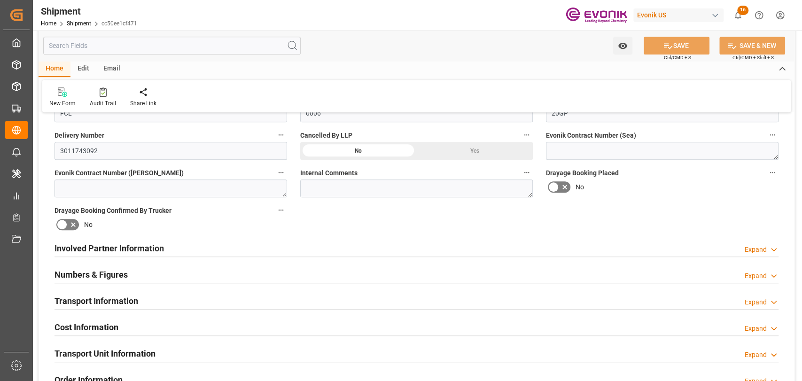
scroll to position [522, 0]
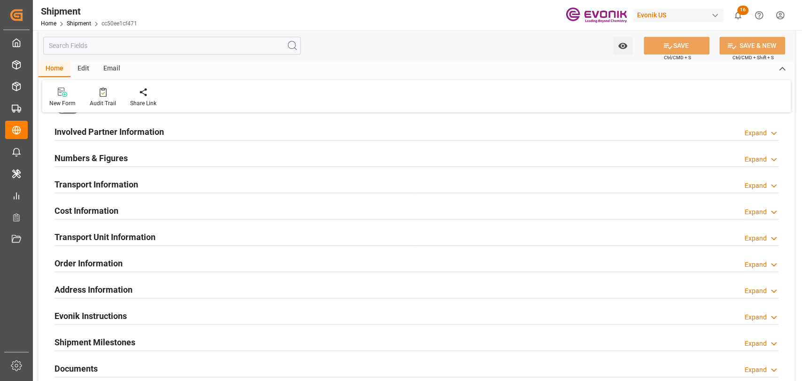
drag, startPoint x: 112, startPoint y: 173, endPoint x: 114, endPoint y: 185, distance: 11.8
click at [113, 174] on div "Transport Information Expand" at bounding box center [416, 184] width 737 height 26
click at [114, 185] on h2 "Transport Information" at bounding box center [96, 184] width 84 height 13
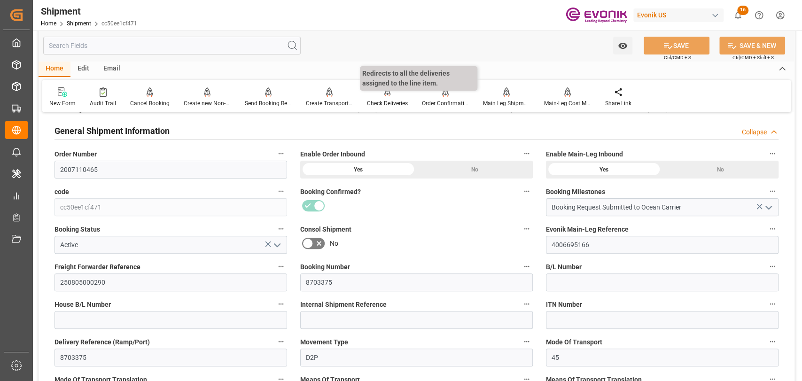
scroll to position [0, 0]
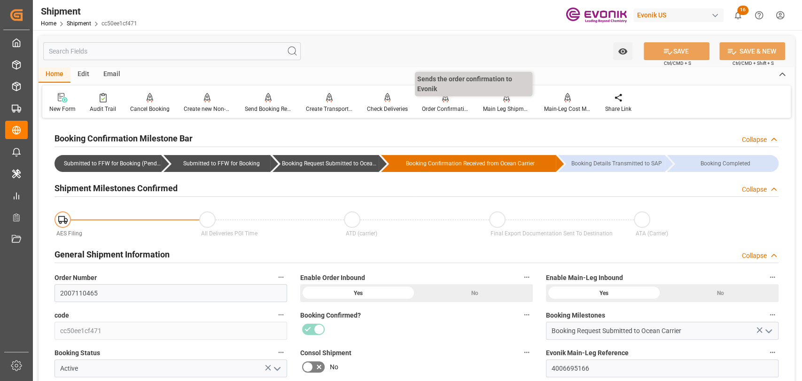
click at [439, 111] on div "Order Confirmation" at bounding box center [445, 109] width 47 height 8
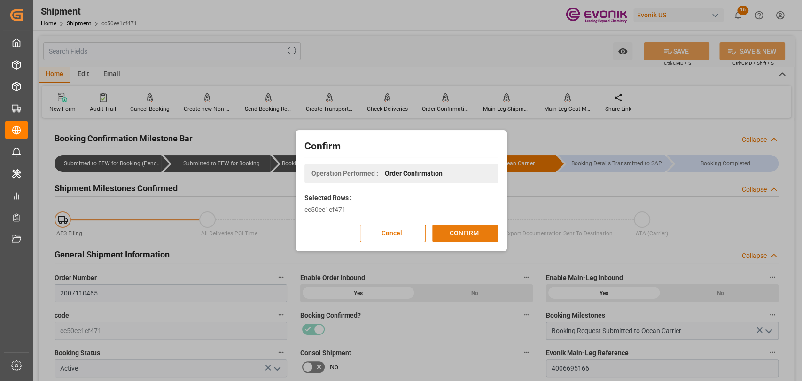
click at [472, 233] on button "CONFIRM" at bounding box center [465, 234] width 66 height 18
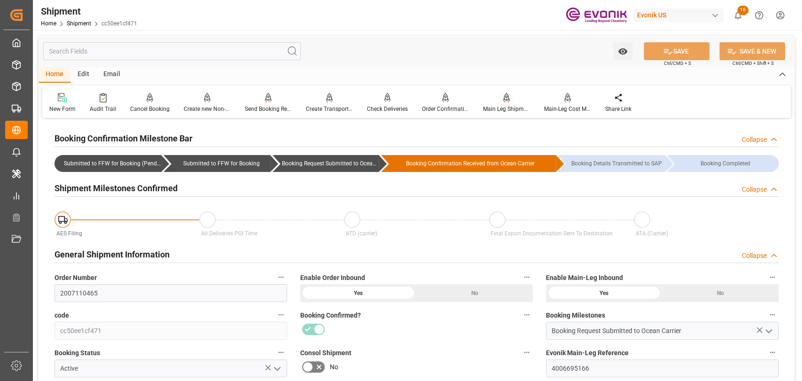
click at [504, 108] on div "Main Leg Shipment" at bounding box center [506, 109] width 47 height 8
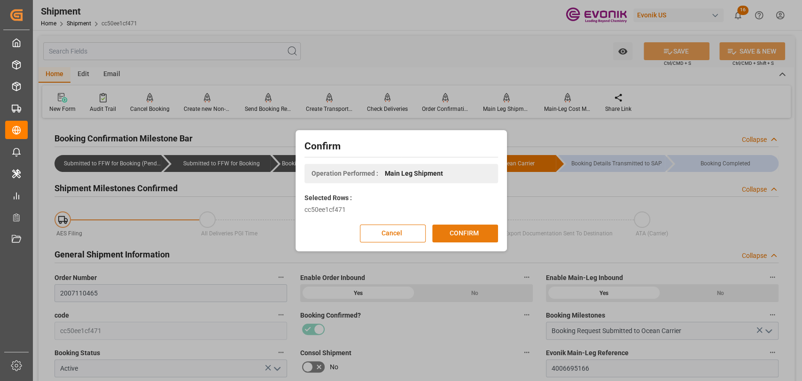
click at [486, 226] on button "CONFIRM" at bounding box center [465, 234] width 66 height 18
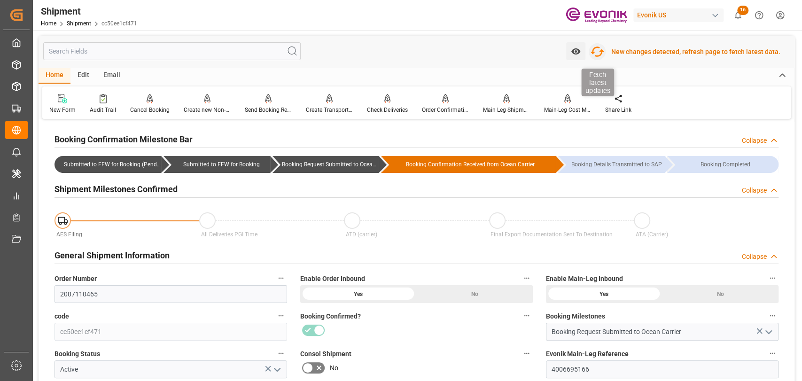
click at [604, 50] on icon "button" at bounding box center [597, 52] width 14 height 10
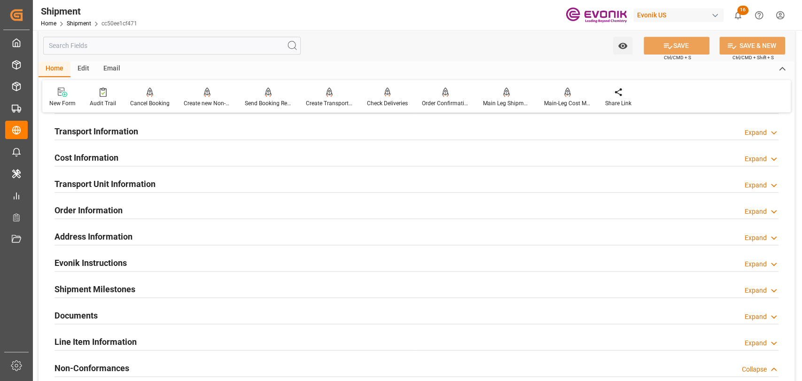
scroll to position [626, 0]
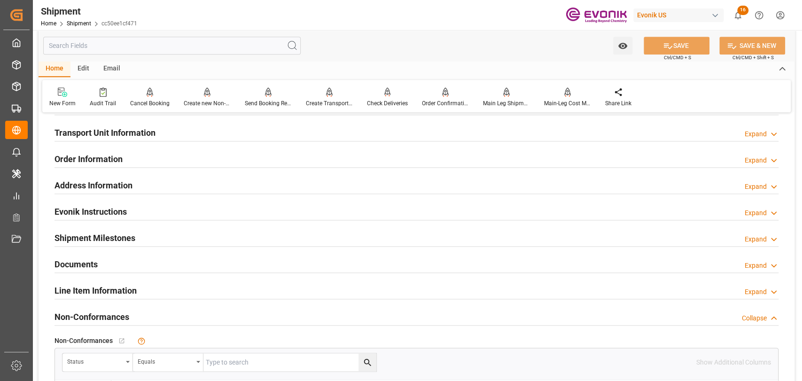
click at [102, 122] on div "Transport Unit Information Expand" at bounding box center [416, 133] width 737 height 26
click at [102, 126] on h2 "Transport Unit Information" at bounding box center [104, 132] width 101 height 13
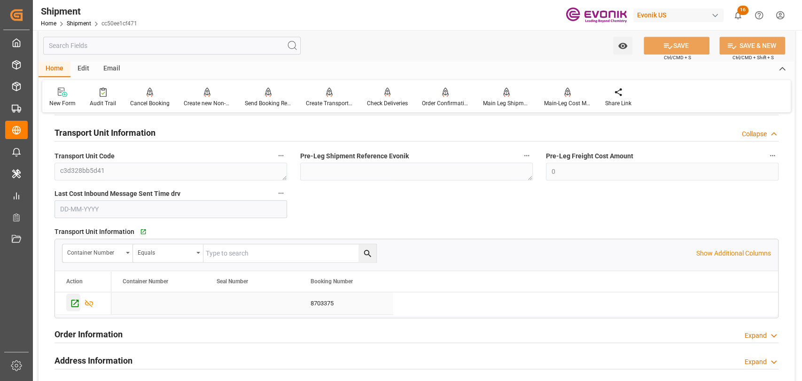
click at [75, 298] on icon "Press SPACE to select this row." at bounding box center [75, 303] width 10 height 10
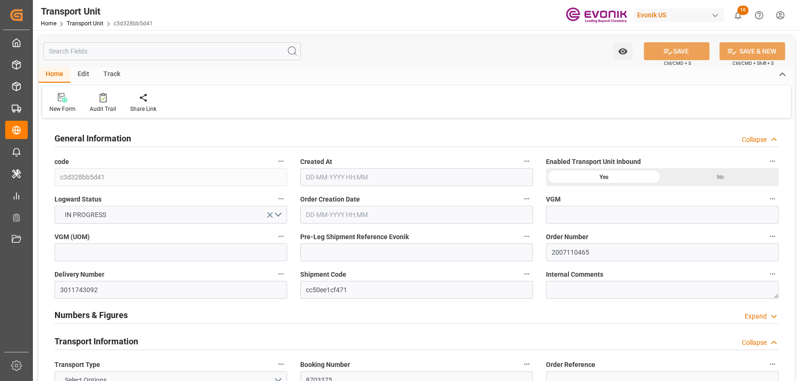
type input "Seaboard"
type input "Seaboard Marine Ltd"
type input "USEWR"
type input "DOHAI"
type input "5305.116"
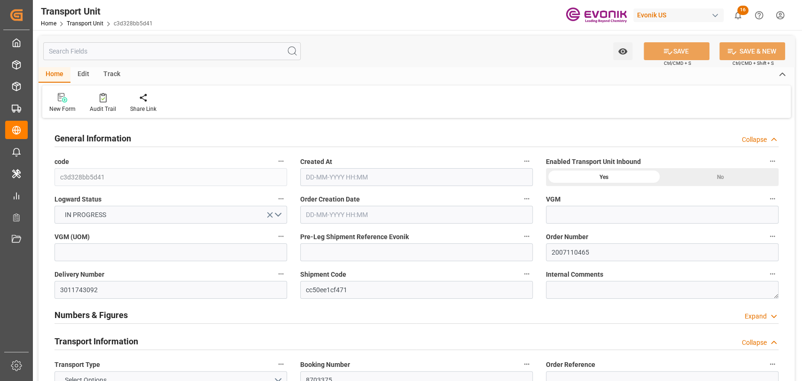
type input "01-08-2025 05:11"
type input "20-08-2025"
type input "15-08-2025 00:00"
type input "20-08-2025 00:00"
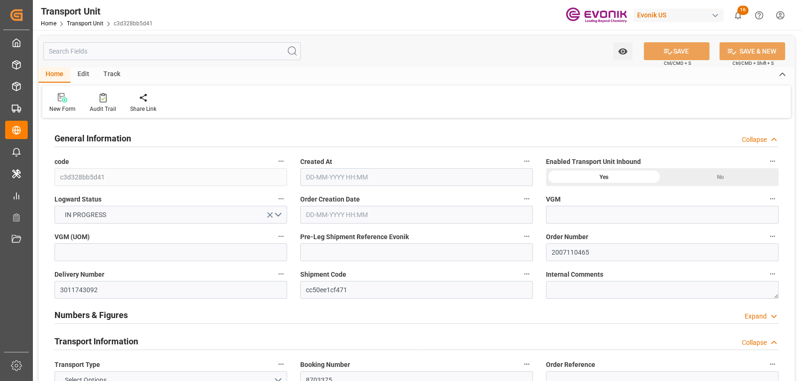
type input "26-08-2025 00:00"
type input "12-08-2025 00:00"
click at [265, 109] on div "Pre Leg Shipment Inbound" at bounding box center [275, 109] width 47 height 8
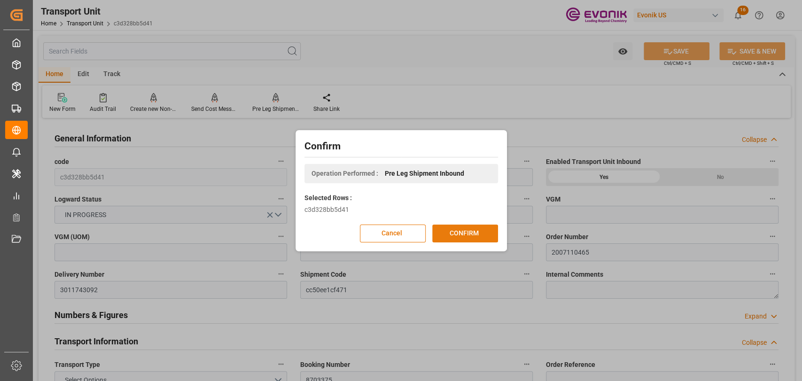
click at [481, 232] on button "CONFIRM" at bounding box center [465, 234] width 66 height 18
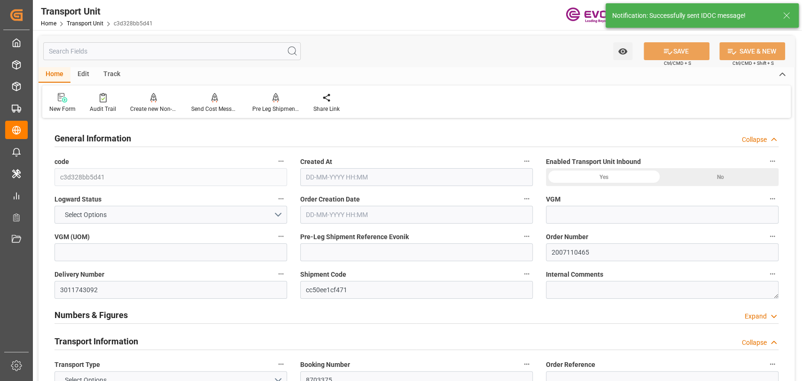
type input "Seaboard"
type input "Seaboard Marine Ltd"
type input "USEWR"
type input "DOHAI"
type input "5305.116"
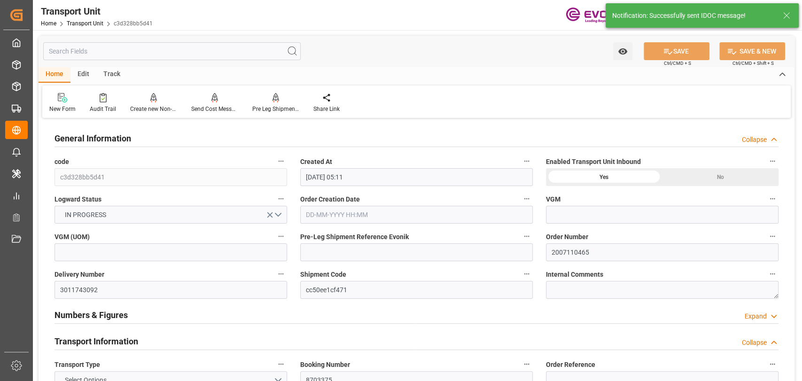
type input "01-08-2025 05:11"
type input "20-08-2025"
type input "15-08-2025 00:00"
type input "20-08-2025 00:00"
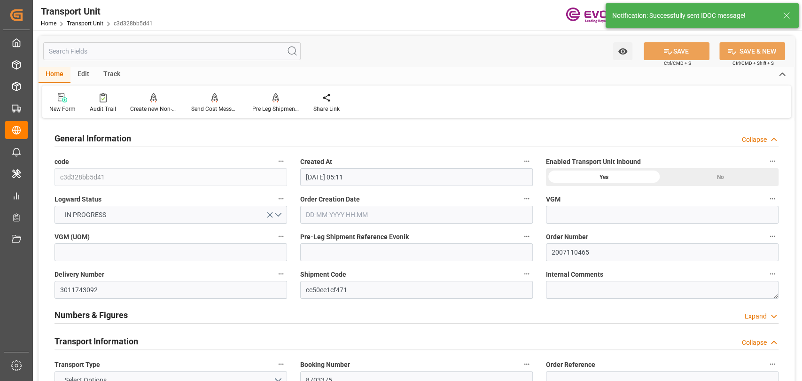
type input "26-08-2025 00:00"
type input "12-08-2025 00:00"
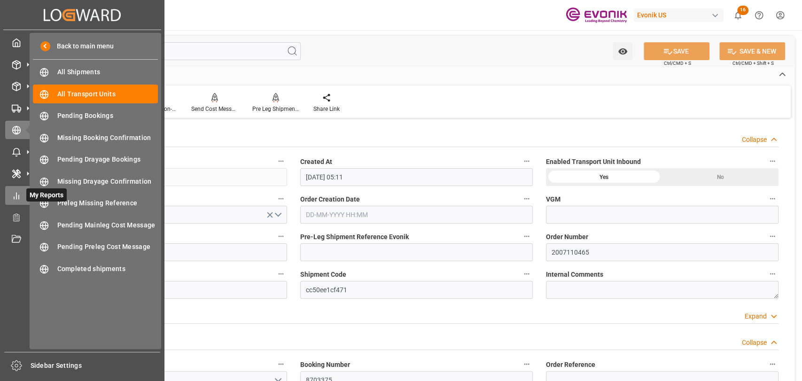
click at [21, 195] on div "My Reports My Reports" at bounding box center [82, 195] width 154 height 18
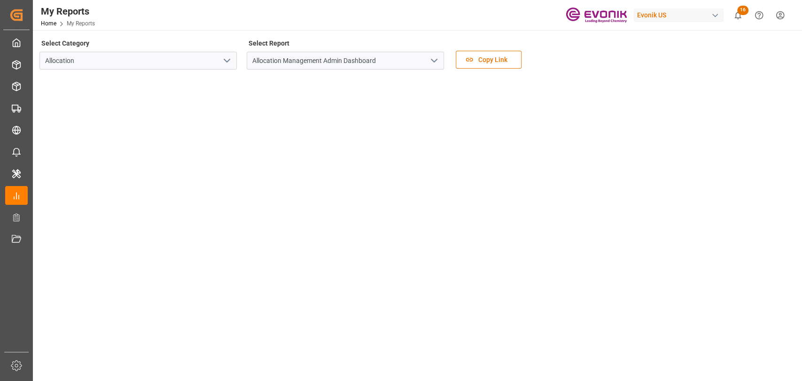
click at [222, 58] on icon "open menu" at bounding box center [226, 60] width 11 height 11
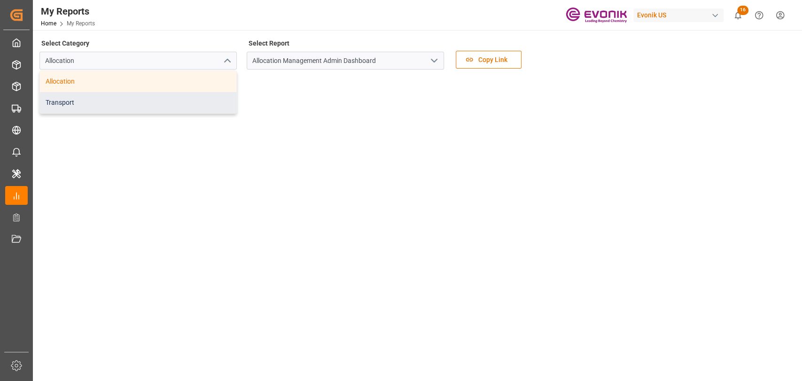
click at [155, 98] on div "Transport" at bounding box center [138, 102] width 196 height 21
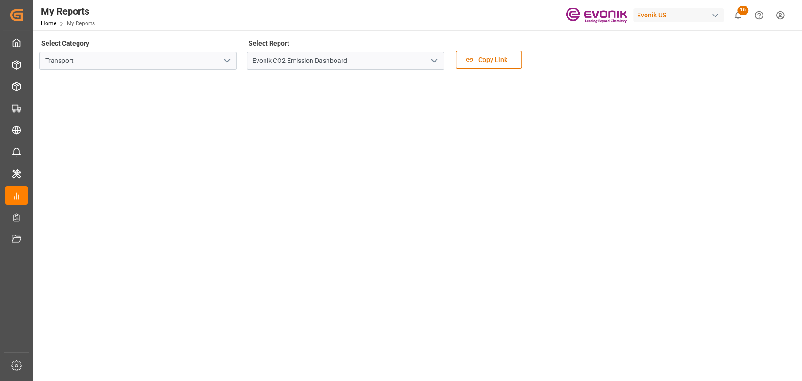
click at [436, 57] on icon "open menu" at bounding box center [433, 60] width 11 height 11
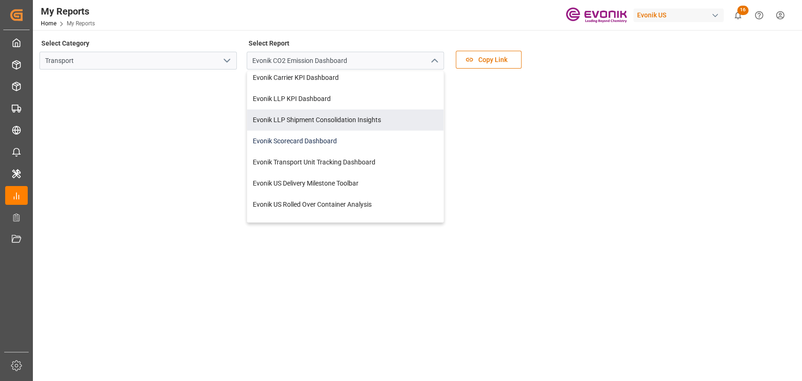
scroll to position [39, 0]
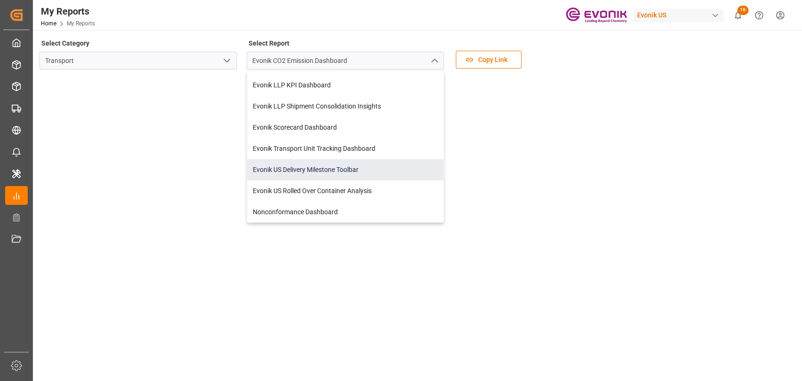
click at [326, 173] on div "Evonik US Delivery Milestone Toolbar" at bounding box center [345, 169] width 196 height 21
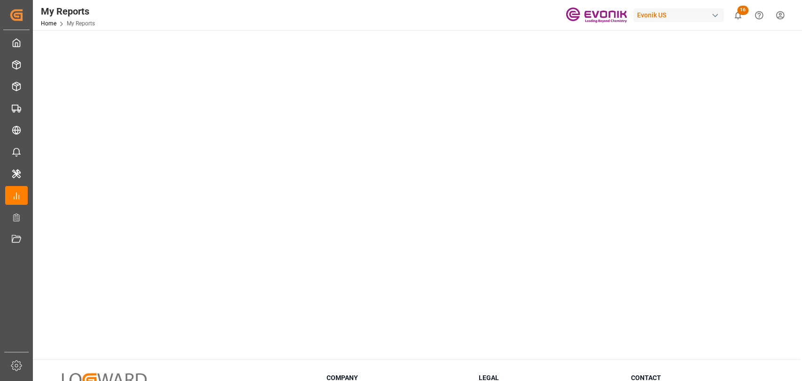
scroll to position [104, 0]
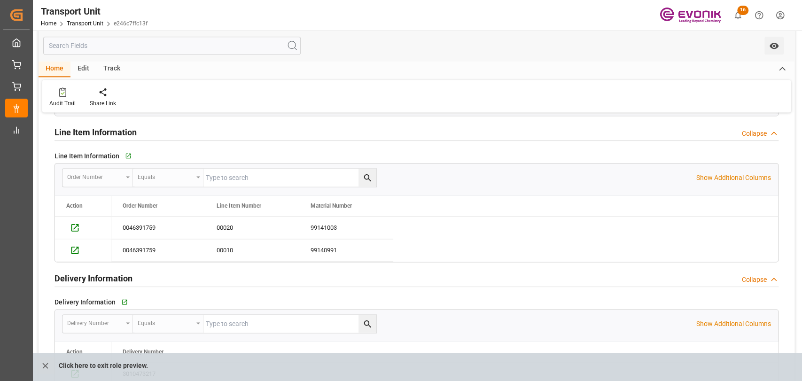
scroll to position [835, 0]
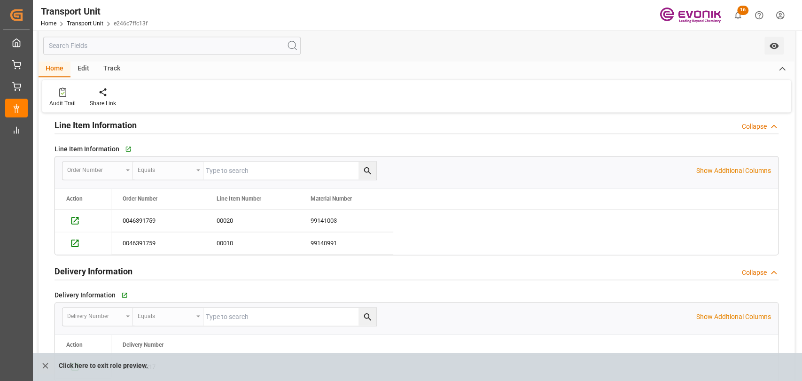
click at [113, 46] on input "text" at bounding box center [171, 46] width 257 height 18
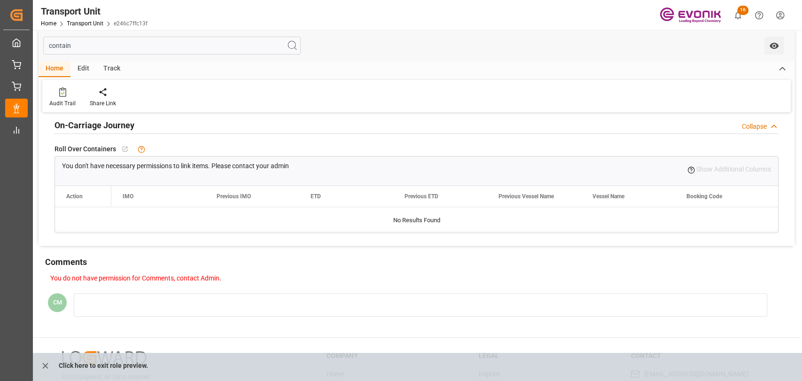
scroll to position [0, 0]
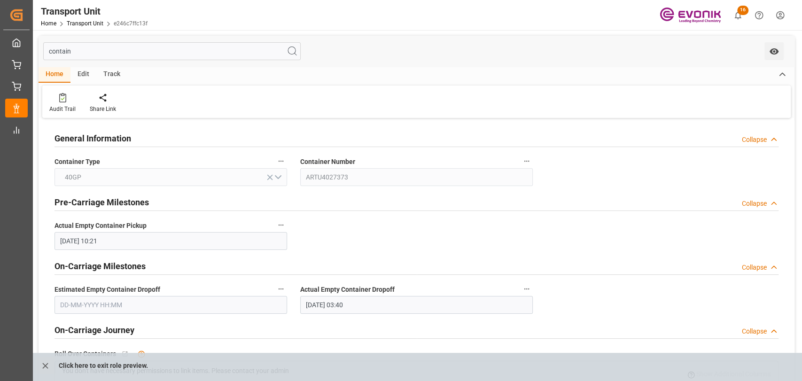
type input "contain"
click at [526, 159] on icon "button" at bounding box center [527, 161] width 8 height 8
click at [531, 161] on icon at bounding box center [533, 161] width 10 height 10
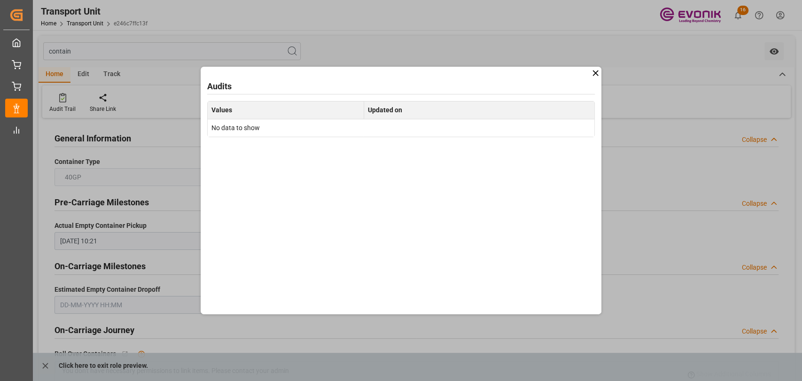
click at [597, 72] on icon at bounding box center [595, 73] width 10 height 10
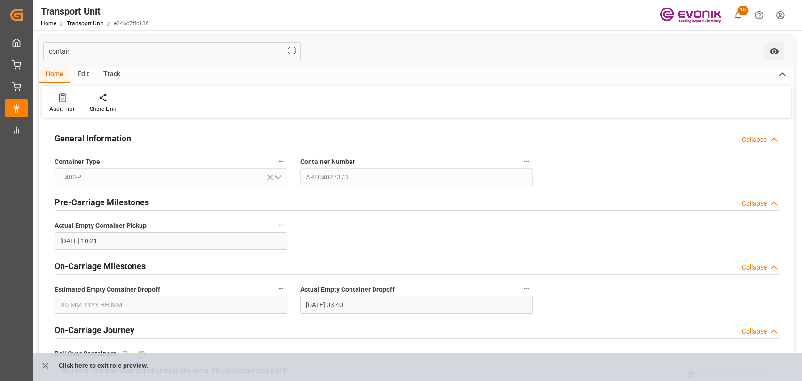
click at [79, 110] on div "Audit Trail" at bounding box center [62, 103] width 40 height 21
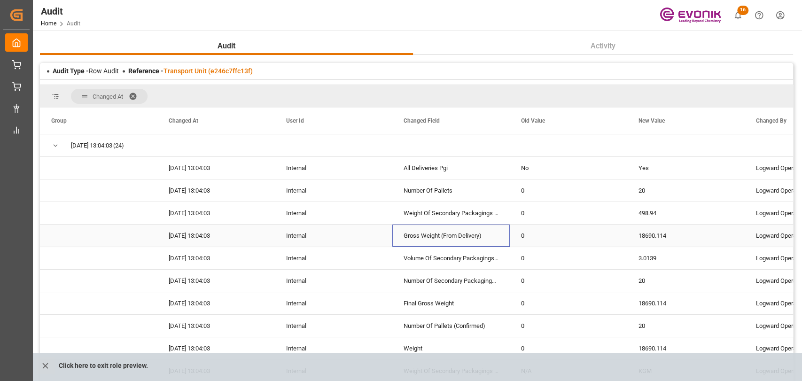
click at [410, 244] on div "Gross Weight (From Delivery)" at bounding box center [450, 236] width 117 height 22
click at [135, 92] on span at bounding box center [136, 96] width 15 height 8
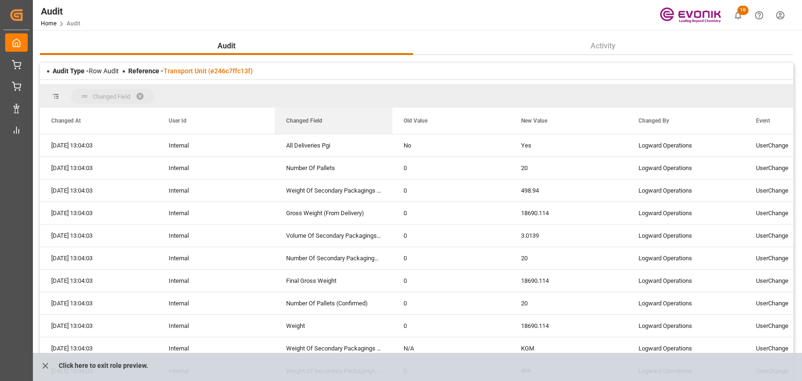
drag, startPoint x: 312, startPoint y: 98, endPoint x: 310, endPoint y: 91, distance: 7.4
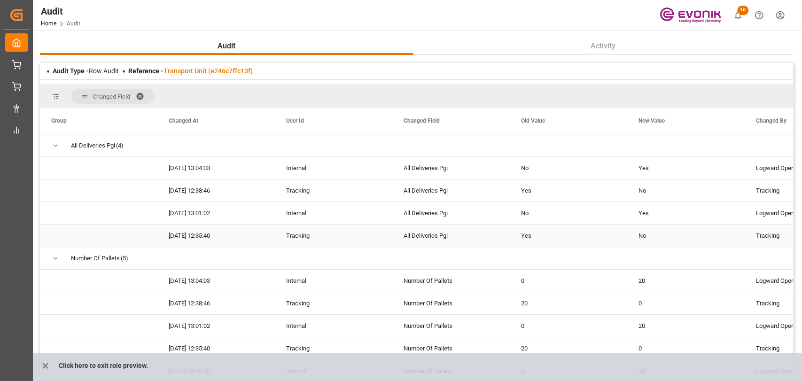
click at [279, 229] on div "Tracking" at bounding box center [333, 236] width 117 height 22
click at [43, 366] on icon "close role preview" at bounding box center [45, 366] width 10 height 10
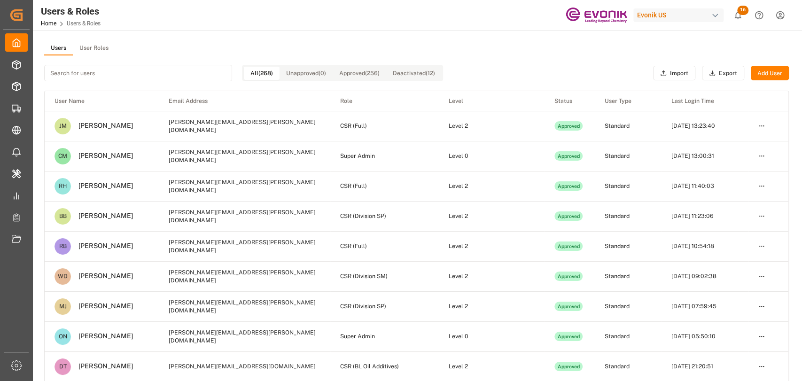
click at [93, 46] on button "User Roles" at bounding box center [94, 48] width 42 height 14
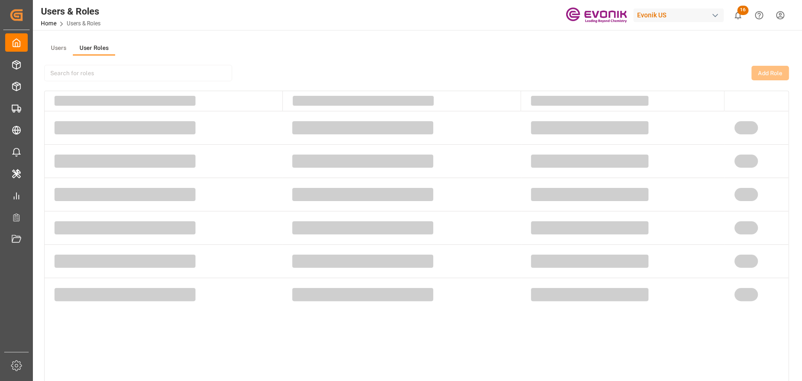
click at [64, 47] on button "Users" at bounding box center [58, 48] width 29 height 14
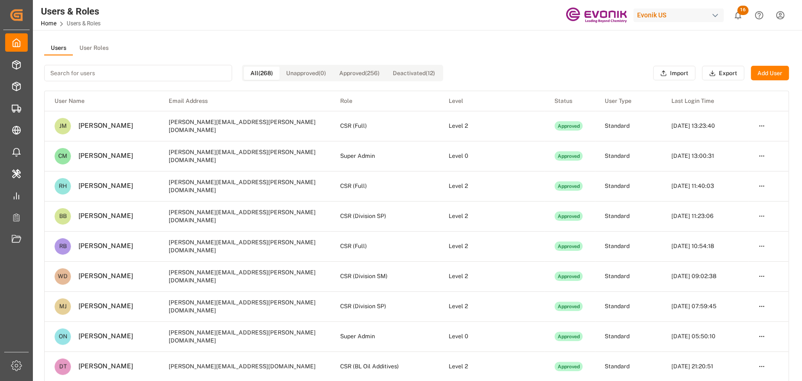
click at [92, 46] on button "User Roles" at bounding box center [94, 48] width 42 height 14
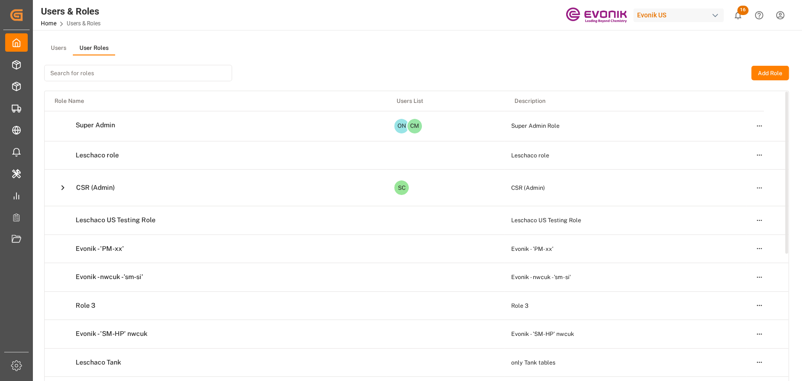
click at [754, 185] on html "Created by potrace 1.15, written by [PERSON_NAME] [DATE]-[DATE] Created by potr…" at bounding box center [401, 190] width 802 height 381
click at [727, 200] on div "Edit" at bounding box center [739, 204] width 48 height 13
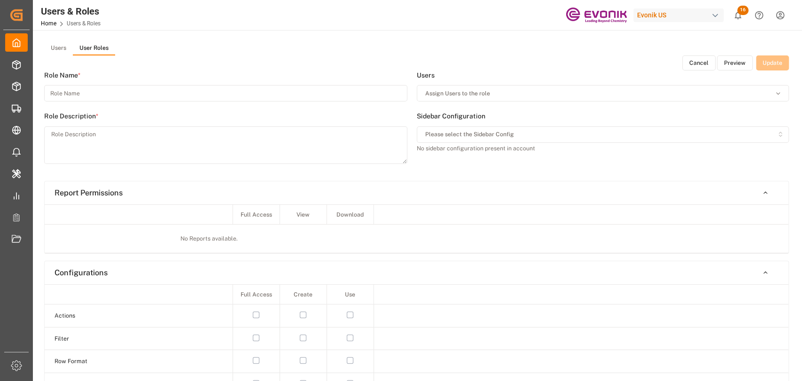
type input "CSR (Admin)"
type textarea "CSR (Admin)"
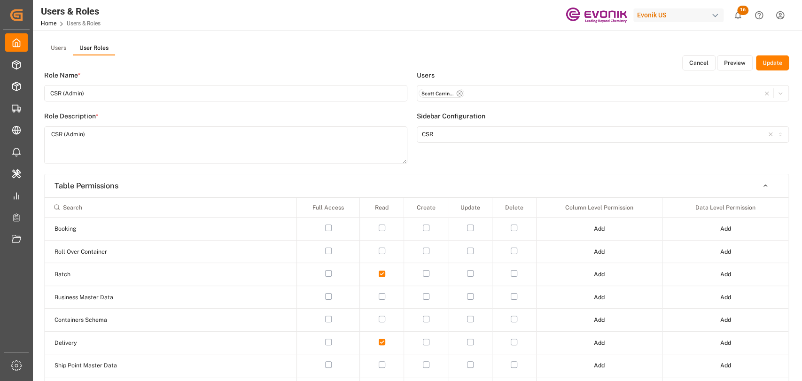
click at [750, 57] on button "Preview" at bounding box center [735, 62] width 36 height 15
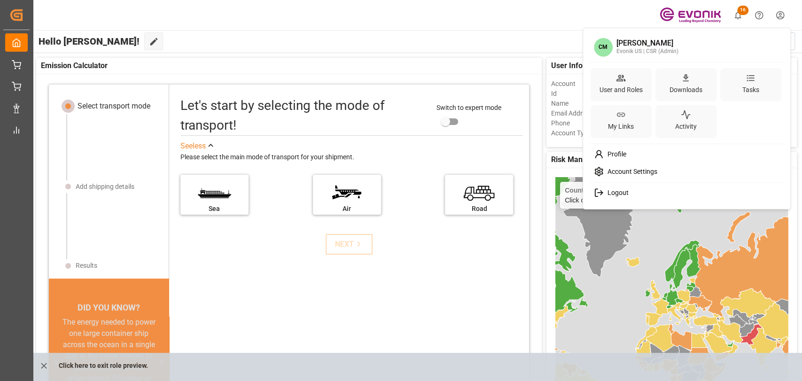
click at [782, 16] on html "Created by potrace 1.15, written by [PERSON_NAME] [DATE]-[DATE] Created by potr…" at bounding box center [401, 190] width 802 height 381
click at [628, 79] on div "User and Roles" at bounding box center [620, 84] width 61 height 33
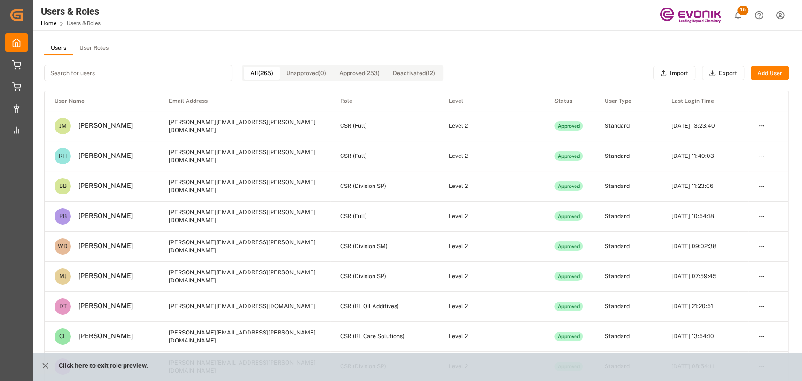
click at [109, 46] on button "User Roles" at bounding box center [94, 48] width 42 height 14
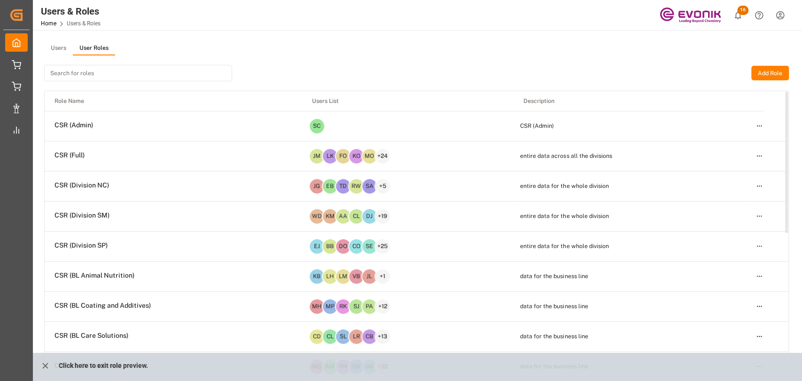
click at [766, 155] on td "Open menu" at bounding box center [767, 156] width 42 height 30
click at [756, 155] on html "Created by potrace 1.15, written by Peter Selinger 2001-2017 Created by potrace…" at bounding box center [401, 190] width 802 height 381
click at [724, 170] on div "Edit" at bounding box center [739, 172] width 48 height 13
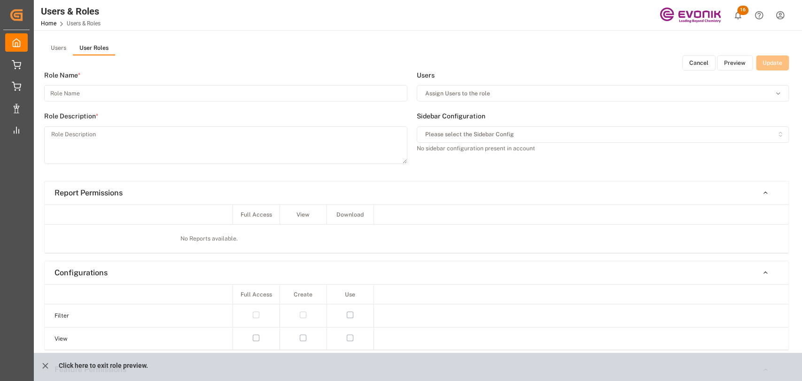
type input "CSR (Full)"
type textarea "entire data across all the divisions"
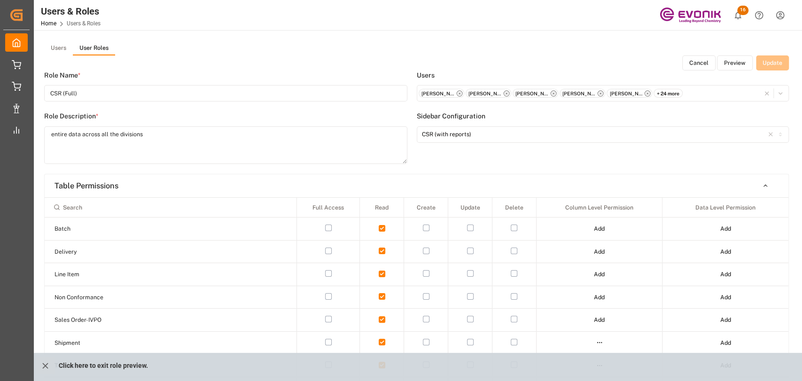
click at [734, 63] on button "Preview" at bounding box center [735, 62] width 36 height 15
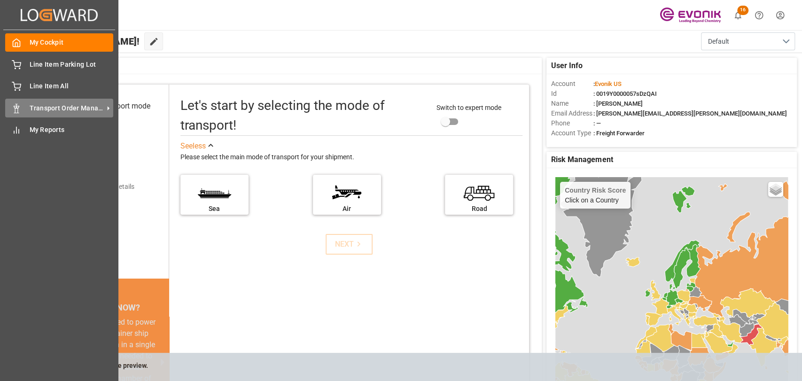
click at [34, 111] on span "Transport Order Management" at bounding box center [67, 108] width 74 height 10
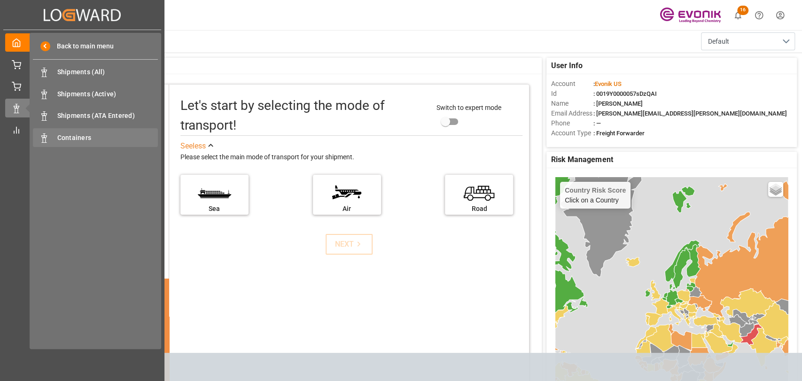
click at [89, 142] on span "Containers" at bounding box center [107, 138] width 101 height 10
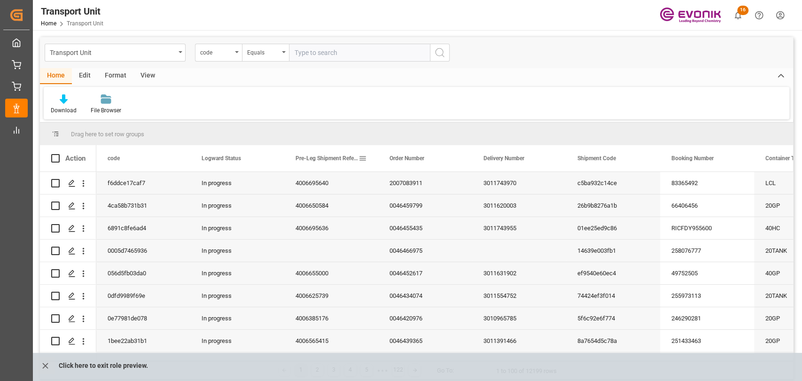
click at [361, 160] on span at bounding box center [362, 158] width 8 height 8
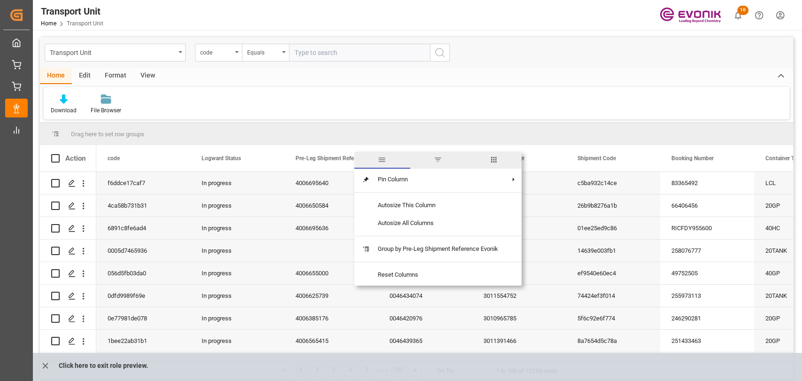
click at [503, 162] on span "columns" at bounding box center [494, 160] width 56 height 17
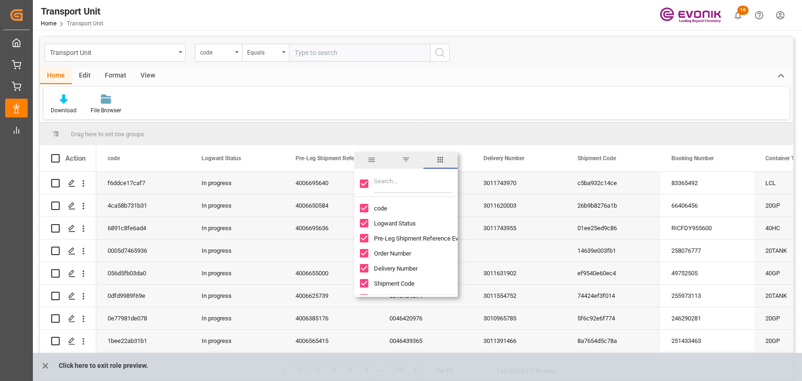
click at [365, 184] on input "Toggle Select All Columns" at bounding box center [364, 183] width 8 height 8
checkbox input "false"
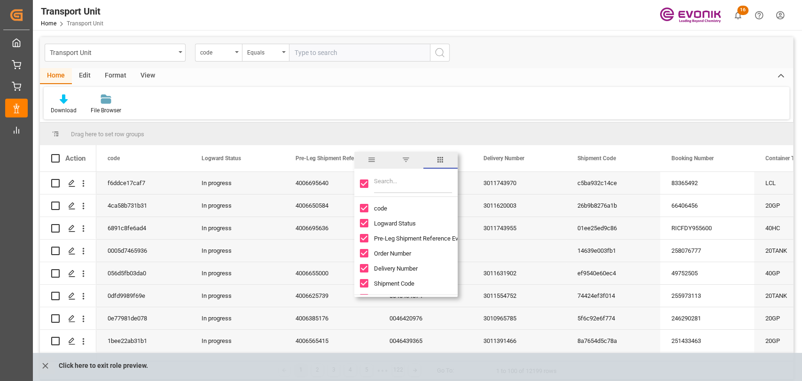
checkbox input "false"
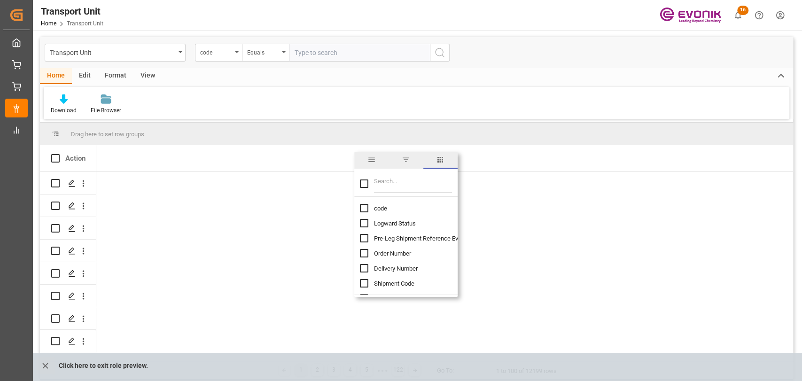
click at [412, 190] on input "Filter Columns Input" at bounding box center [413, 183] width 78 height 19
type input "con"
click at [365, 220] on input "Container Number column toggle visibility (hidden)" at bounding box center [364, 223] width 8 height 8
checkbox input "true"
checkbox input "false"
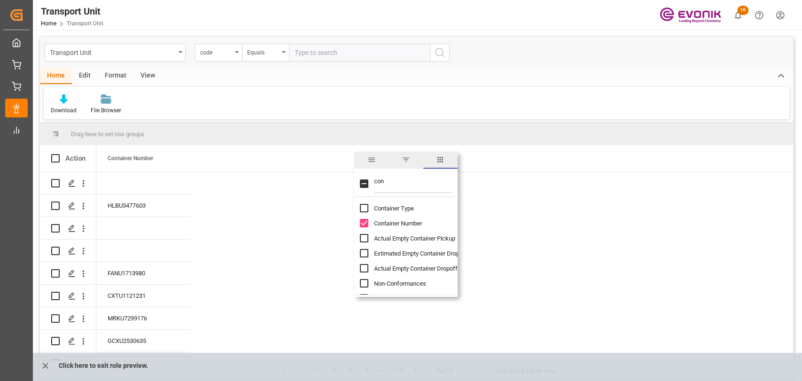
drag, startPoint x: 394, startPoint y: 182, endPoint x: 293, endPoint y: 174, distance: 101.3
click at [293, 174] on div "Drag here to set row groups Drag here to set column labels Action Container Num…" at bounding box center [416, 242] width 753 height 238
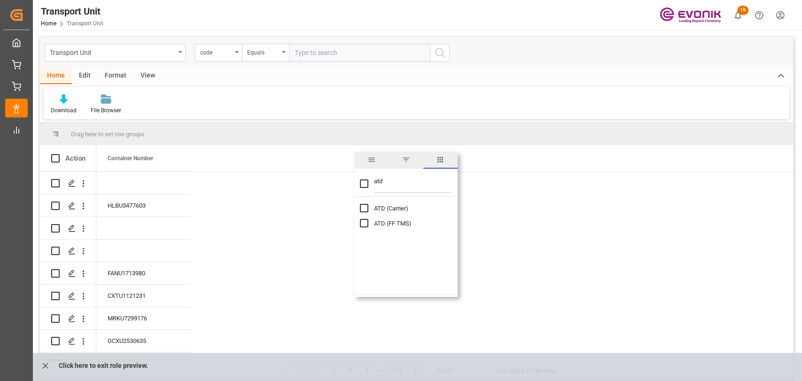
type input "atd"
click at [369, 209] on div "ATD (Carrier)" at bounding box center [411, 208] width 103 height 15
click at [365, 208] on input "ATD (Carrier) column toggle visibility (hidden)" at bounding box center [364, 208] width 8 height 8
checkbox input "true"
checkbox input "false"
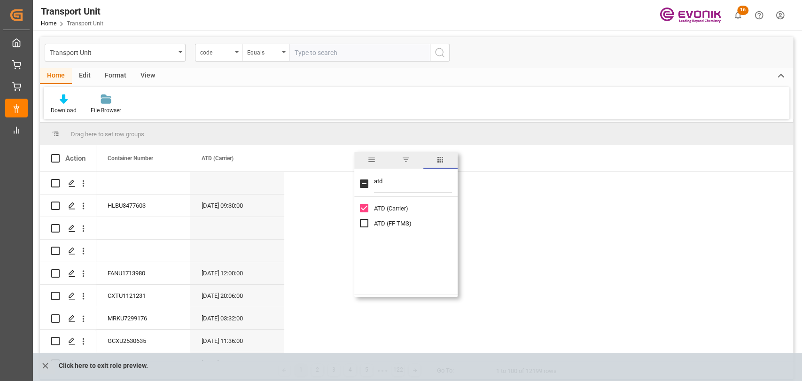
click at [304, 101] on div "Download File Browser" at bounding box center [416, 103] width 745 height 32
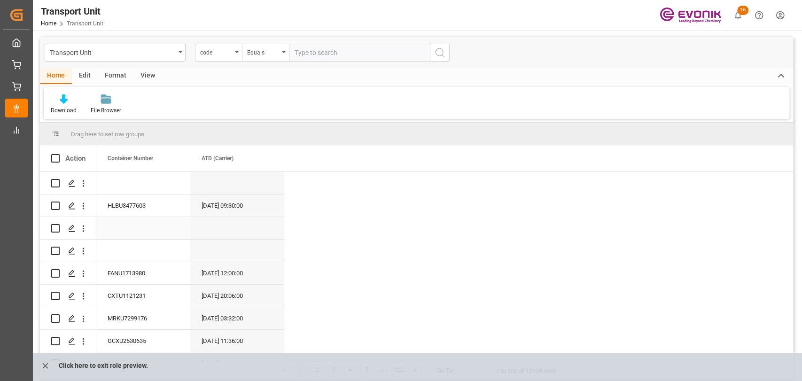
scroll to position [3, 0]
drag, startPoint x: 80, startPoint y: 205, endPoint x: 110, endPoint y: 211, distance: 30.1
click at [83, 206] on icon "open menu" at bounding box center [83, 206] width 10 height 10
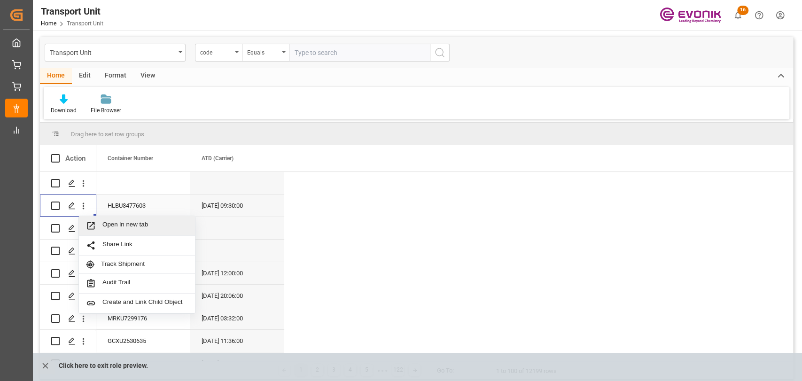
click at [154, 226] on span "Open in new tab" at bounding box center [144, 226] width 85 height 10
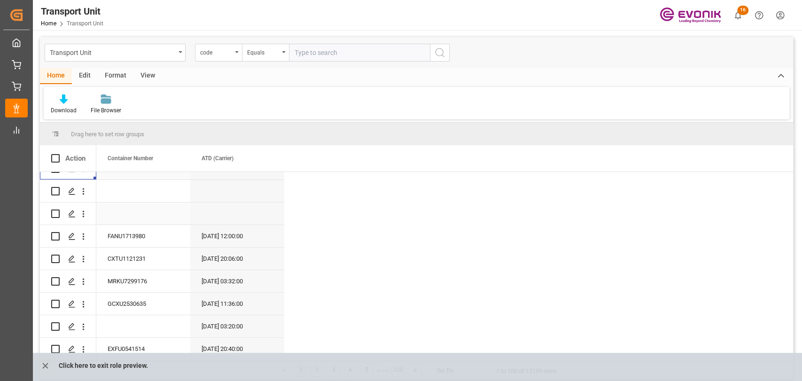
scroll to position [104, 0]
click at [228, 159] on span "ATD (Carrier)" at bounding box center [218, 158] width 32 height 7
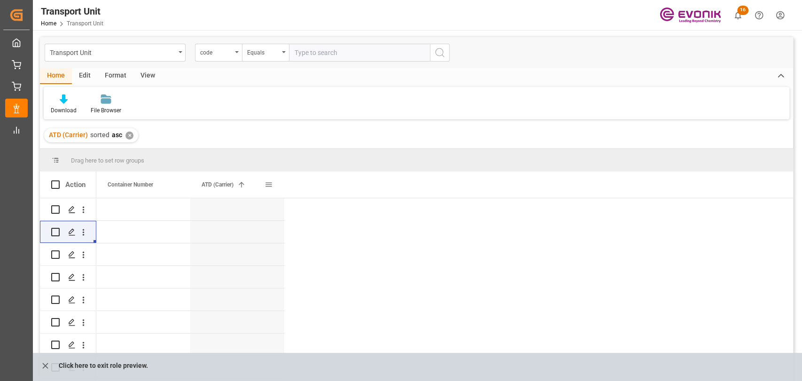
click at [209, 185] on span "ATD (Carrier)" at bounding box center [218, 184] width 32 height 7
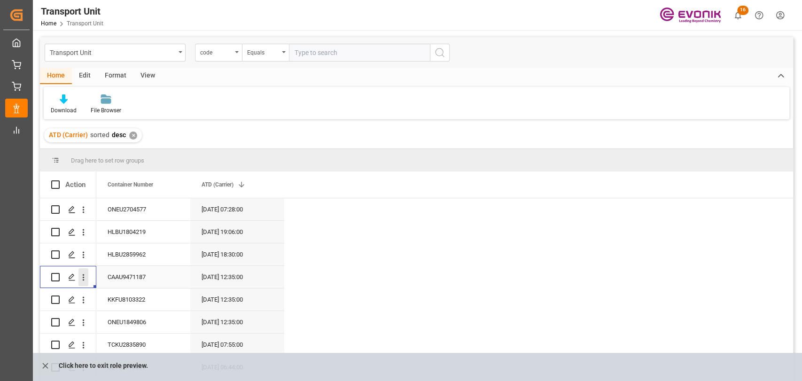
click at [84, 277] on icon "open menu" at bounding box center [83, 277] width 10 height 10
click at [115, 294] on span "Open in new tab" at bounding box center [144, 297] width 85 height 10
click at [273, 181] on div "ATD (Carrier) 1" at bounding box center [237, 184] width 94 height 26
click at [270, 185] on span at bounding box center [268, 184] width 8 height 8
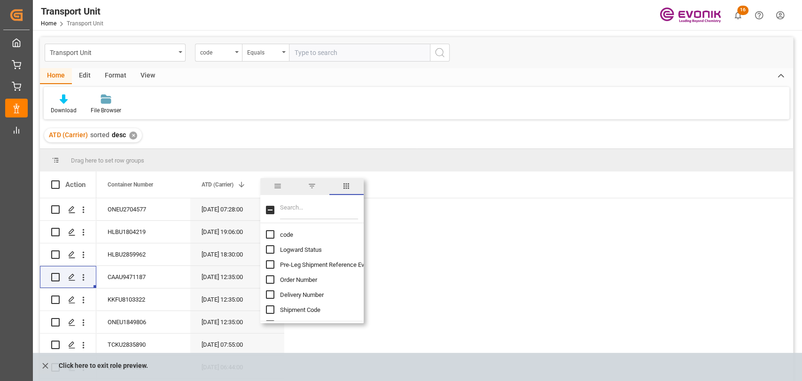
click at [316, 207] on input "Filter Columns Input" at bounding box center [319, 210] width 78 height 19
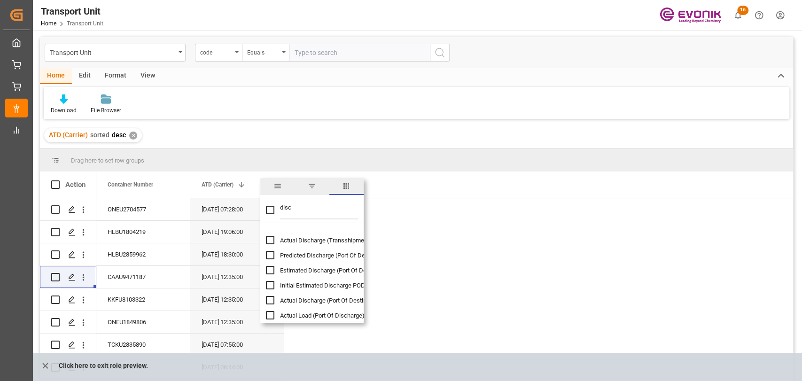
scroll to position [225, 0]
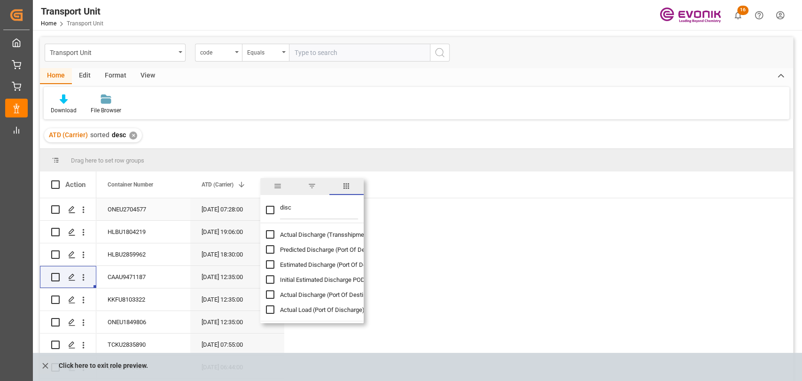
drag, startPoint x: 311, startPoint y: 206, endPoint x: 239, endPoint y: 205, distance: 72.3
click at [239, 205] on div "Drag here to set row groups Drag here to set column labels Action Container Num…" at bounding box center [416, 268] width 753 height 238
type input "port"
click at [269, 234] on input "1. Transshipment Port Name column toggle visibility (hidden)" at bounding box center [270, 234] width 8 height 8
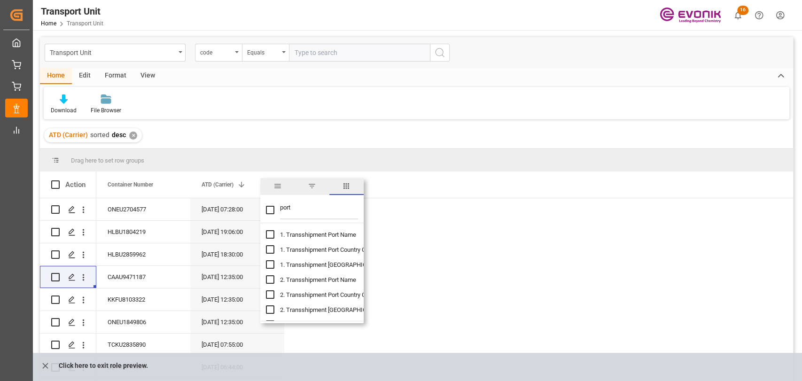
checkbox input "true"
checkbox input "false"
click at [271, 278] on input "2. Transshipment Port Name column toggle visibility (hidden)" at bounding box center [270, 279] width 8 height 8
checkbox input "true"
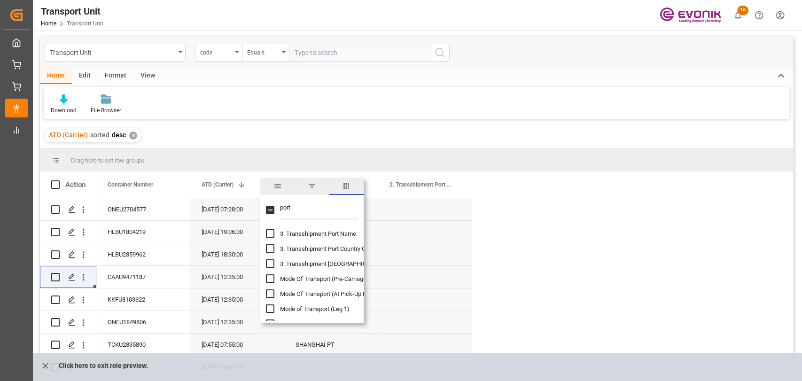
scroll to position [79, 0]
click at [270, 244] on input "3. Transshipment Port Name column toggle visibility (hidden)" at bounding box center [270, 245] width 8 height 8
checkbox input "true"
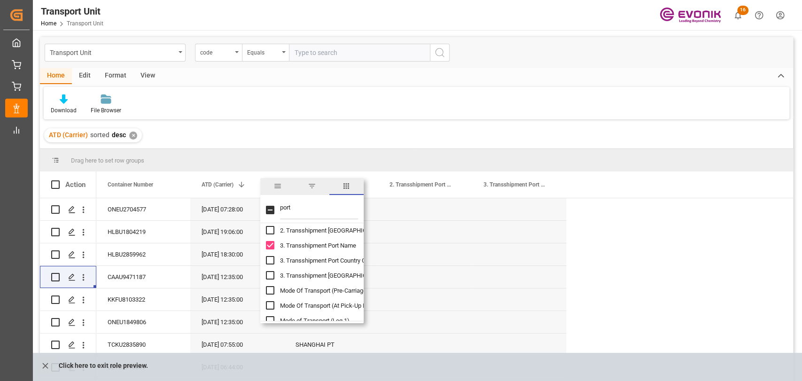
drag, startPoint x: 520, startPoint y: 138, endPoint x: 521, endPoint y: 166, distance: 28.2
click at [520, 138] on div "ATD (Carrier) sorted desc ✕" at bounding box center [416, 135] width 753 height 26
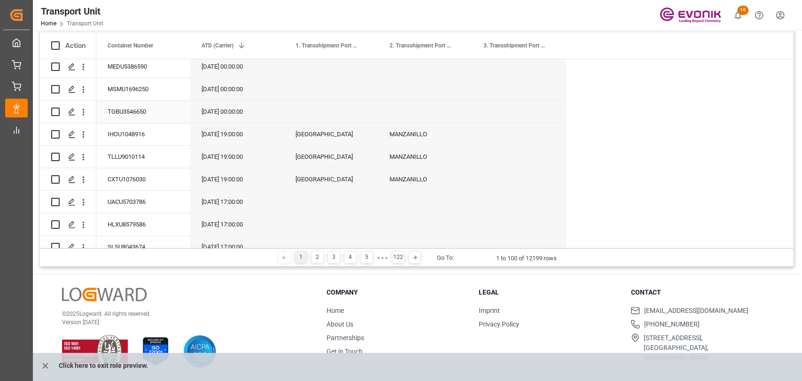
scroll to position [607, 0]
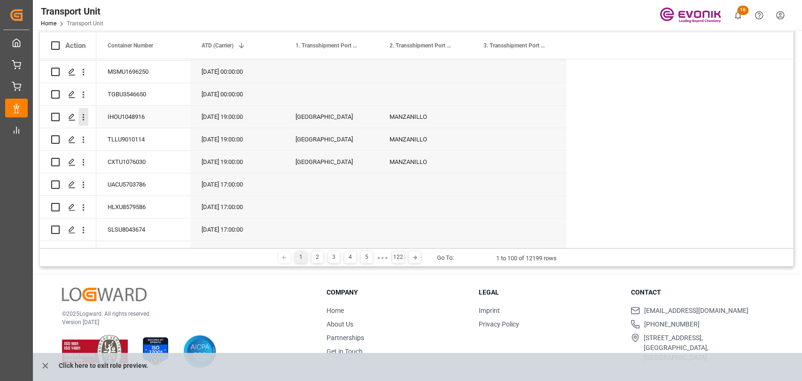
click at [83, 114] on icon "open menu" at bounding box center [84, 117] width 2 height 7
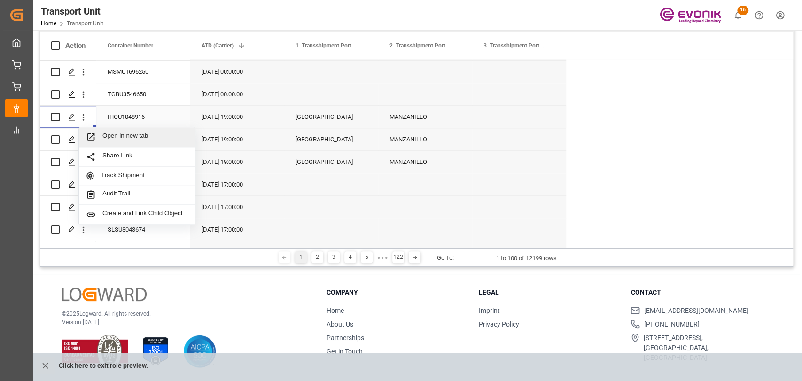
click at [104, 136] on span "Open in new tab" at bounding box center [144, 137] width 85 height 10
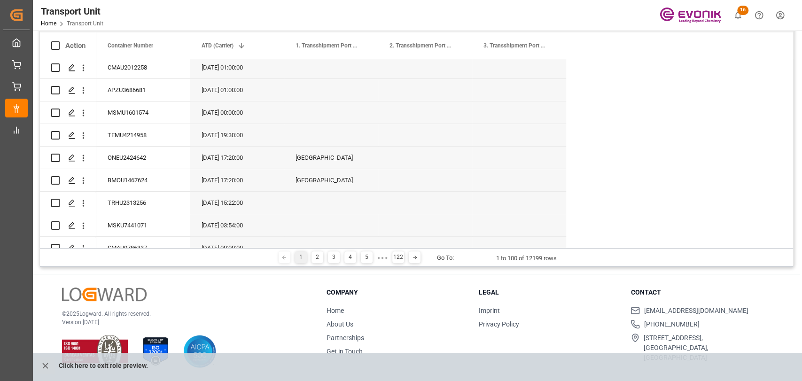
scroll to position [0, 0]
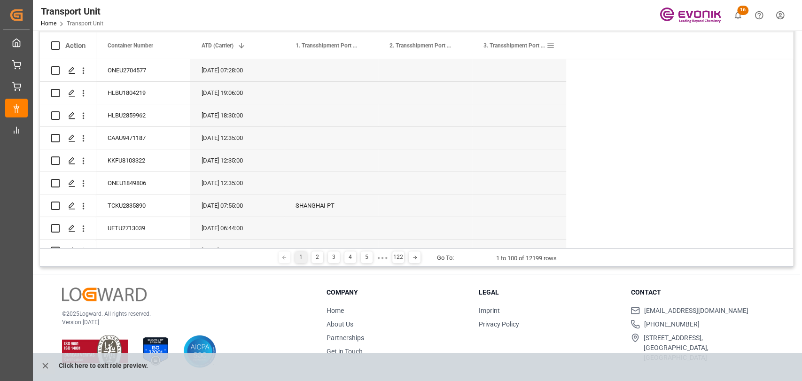
click at [551, 43] on span at bounding box center [550, 45] width 8 height 8
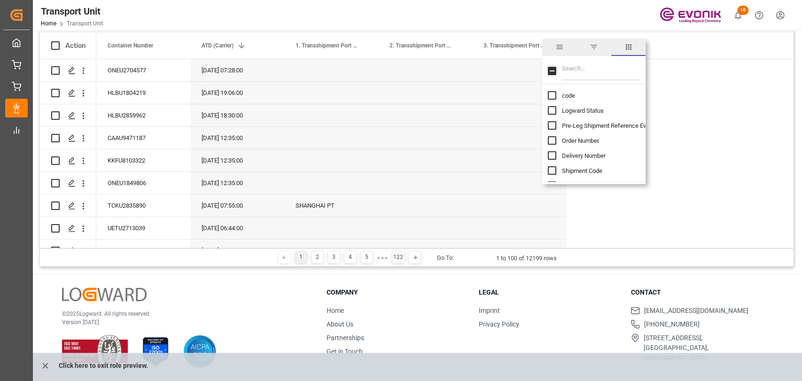
drag, startPoint x: 594, startPoint y: 69, endPoint x: 564, endPoint y: 69, distance: 30.5
click at [594, 69] on input "Filter Columns Input" at bounding box center [601, 71] width 78 height 19
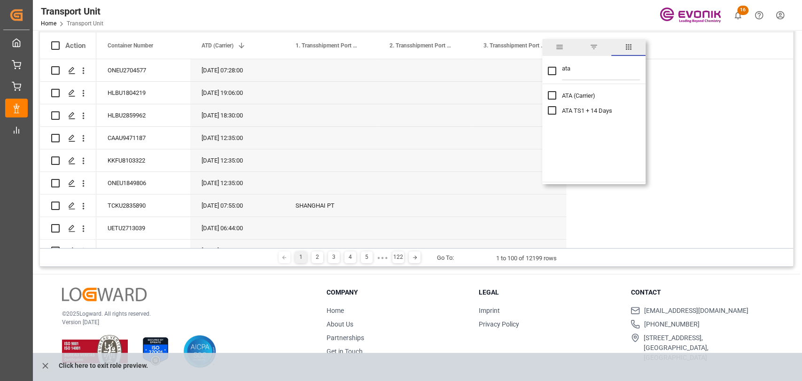
type input "ata"
click at [550, 97] on input "ATA (Carrier) column toggle visibility (hidden)" at bounding box center [552, 95] width 8 height 8
checkbox input "true"
checkbox input "false"
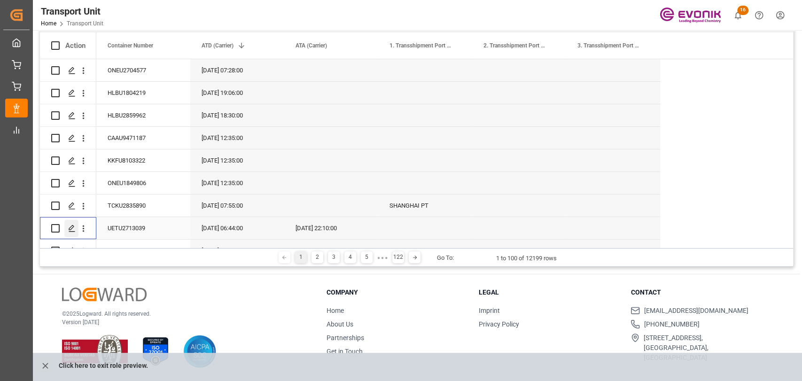
click at [72, 228] on icon "Press SPACE to select this row." at bounding box center [72, 229] width 8 height 8
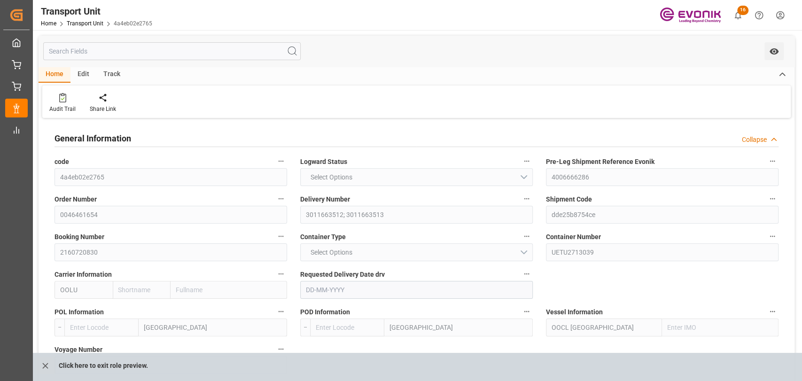
type input "OOCL"
type input "Orient Overseas Container Line Ltd"
type input "USLGB"
type input "CNSHA"
type input "9628001"
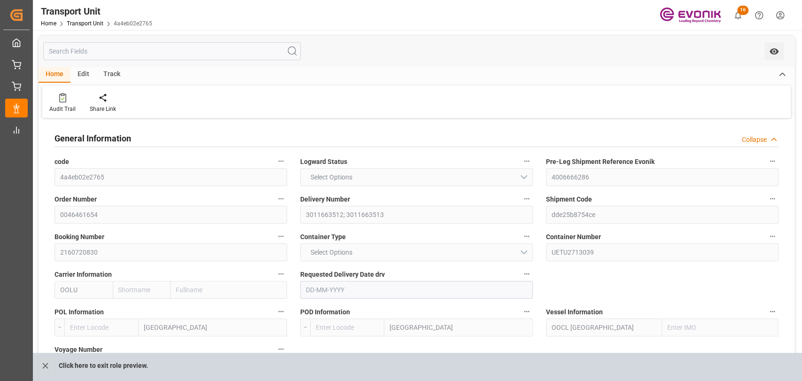
type input "USLGB"
type input "CNSHG"
type input "9628001"
type input "9563.48"
type input "12-09-2025"
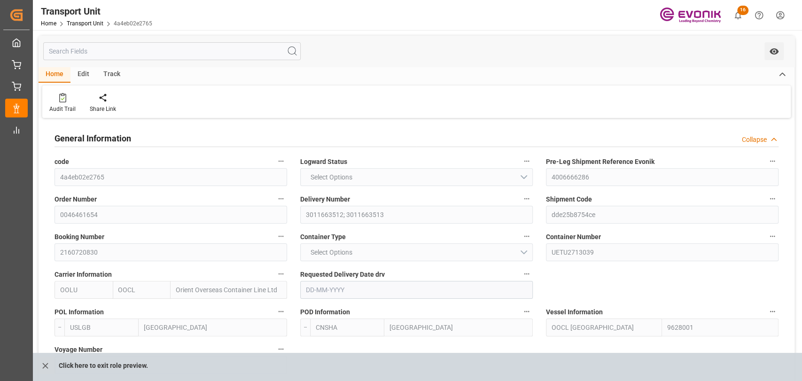
type input "21-07-2025 07:53"
type input "28-07-2025 17:31"
type input "10-08-2025 00:00"
type input "03-08-2025 00:00"
type input "10-08-2025 06:44"
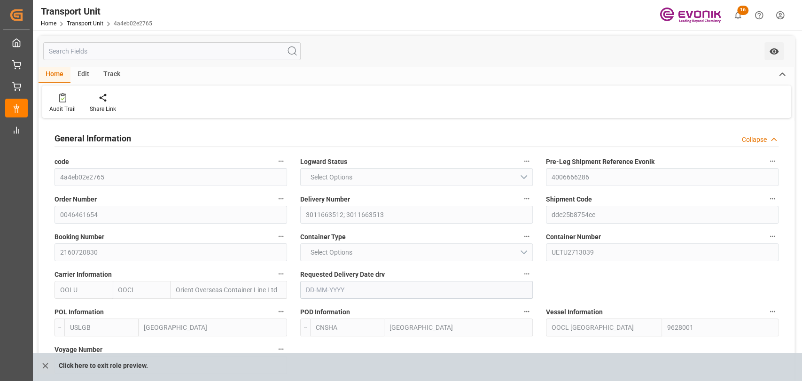
type input "28-08-2025 00:00"
type input "24-08-2025 00:00"
type input "10-08-2025 22:10"
type input "23-07-2025 07:34"
type input "08-08-2025 09:24"
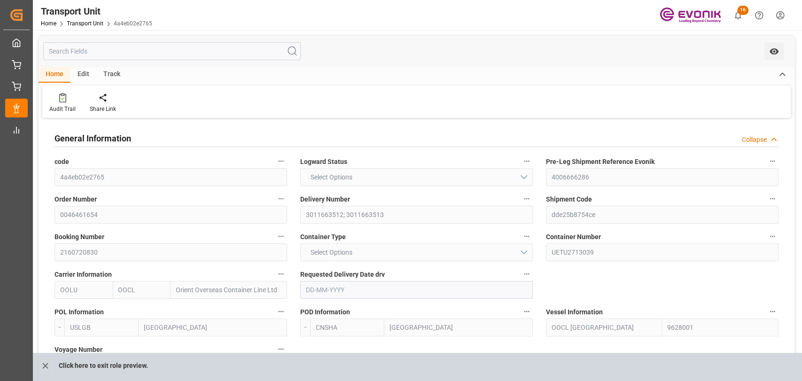
type input "10-08-2025 03:00"
type input "10-08-2025 07:22"
type input "27-08-2025 19:30"
type input "28-08-2025 04:32"
type input "01-09-2025 04:32"
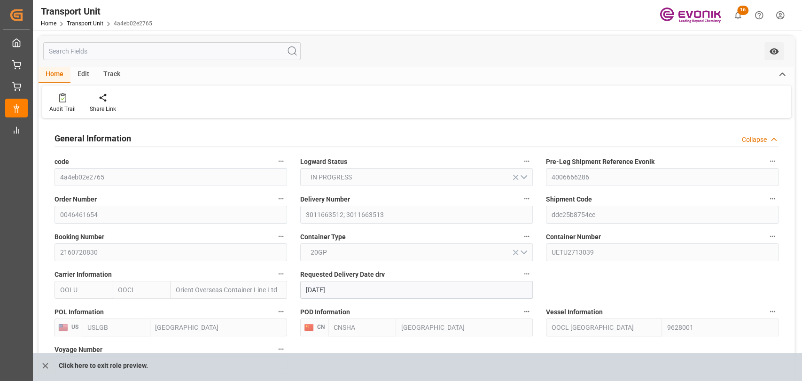
click at [123, 78] on div "Track" at bounding box center [111, 75] width 31 height 16
click at [67, 99] on div at bounding box center [60, 98] width 22 height 10
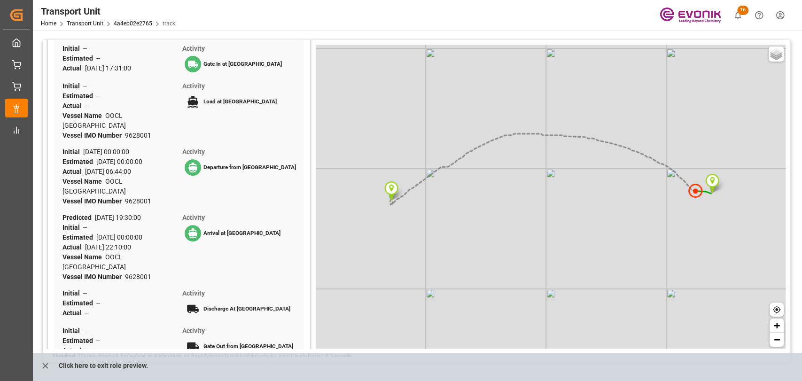
scroll to position [331, 0]
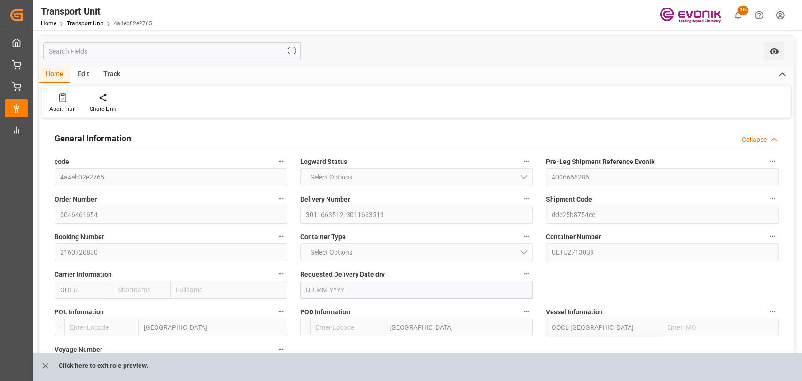
type input "OOCL"
type input "Orient Overseas Container Line Ltd"
type input "USLGB"
type input "CNSHA"
type input "9628001"
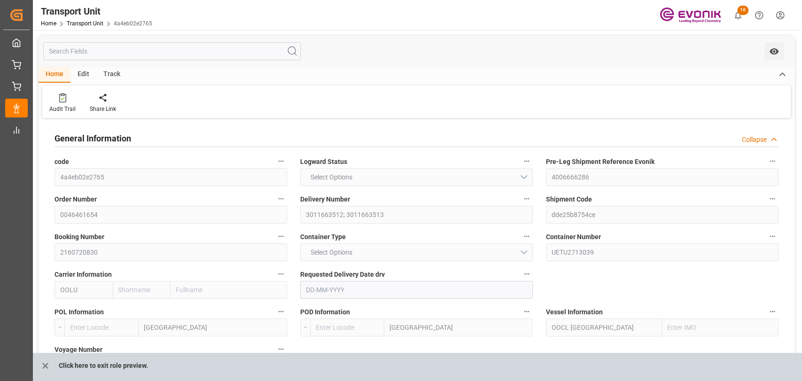
type input "USLGB"
type input "CNSHG"
type input "9628001"
type input "9563.48"
type input "12-09-2025"
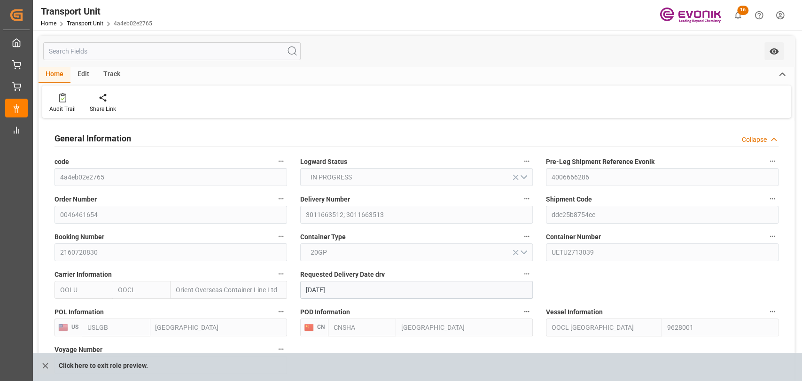
type input "21-07-2025 07:53"
type input "28-07-2025 17:31"
type input "10-08-2025 00:00"
type input "03-08-2025 00:00"
type input "10-08-2025 06:44"
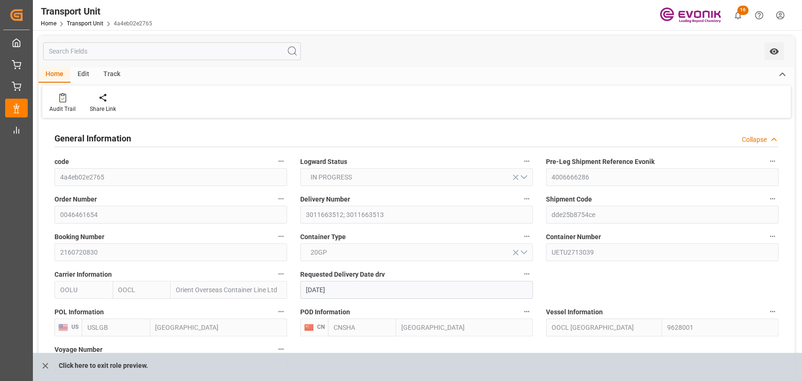
type input "28-08-2025 00:00"
type input "24-08-2025 00:00"
type input "10-08-2025 22:10"
type input "23-07-2025 07:34"
type input "08-08-2025 09:24"
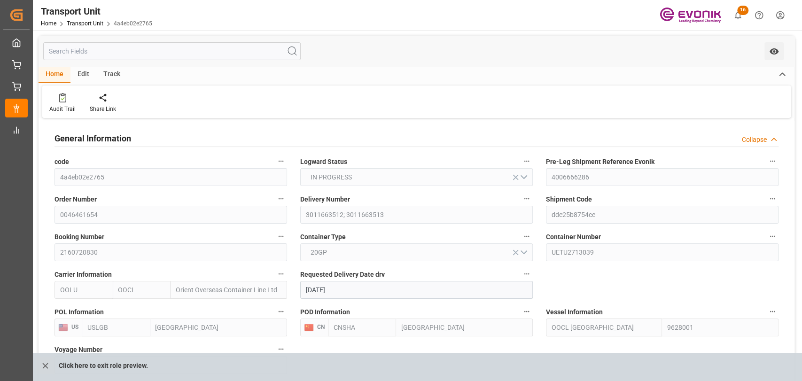
type input "10-08-2025 03:00"
type input "10-08-2025 07:22"
type input "27-08-2025 19:30"
type input "28-08-2025 04:32"
type input "01-09-2025 04:32"
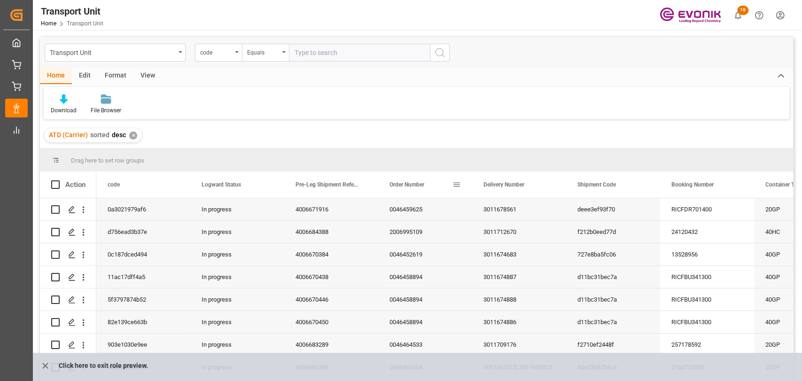
click at [456, 183] on span at bounding box center [456, 184] width 8 height 8
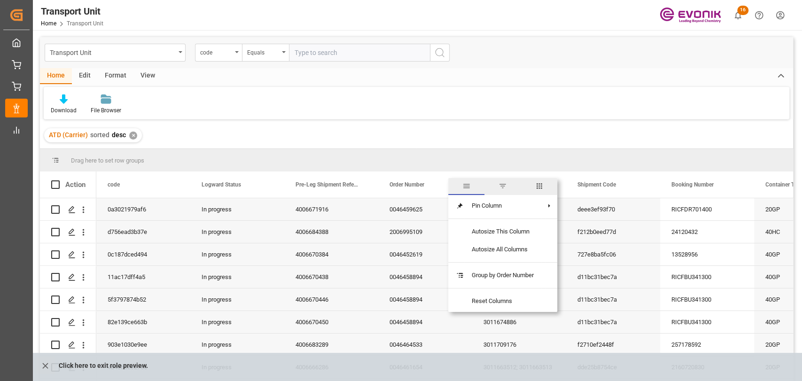
click at [536, 190] on span "columns" at bounding box center [539, 186] width 8 height 8
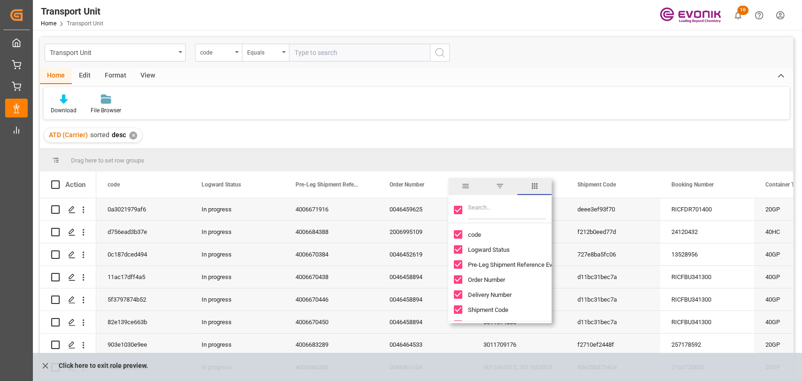
click at [507, 210] on input "Filter Columns Input" at bounding box center [507, 210] width 78 height 19
drag, startPoint x: 465, startPoint y: 212, endPoint x: 458, endPoint y: 211, distance: 6.3
click at [463, 212] on div at bounding box center [499, 210] width 103 height 26
drag, startPoint x: 458, startPoint y: 211, endPoint x: 469, endPoint y: 210, distance: 11.3
click at [460, 211] on input "Toggle Select All Columns" at bounding box center [458, 210] width 8 height 8
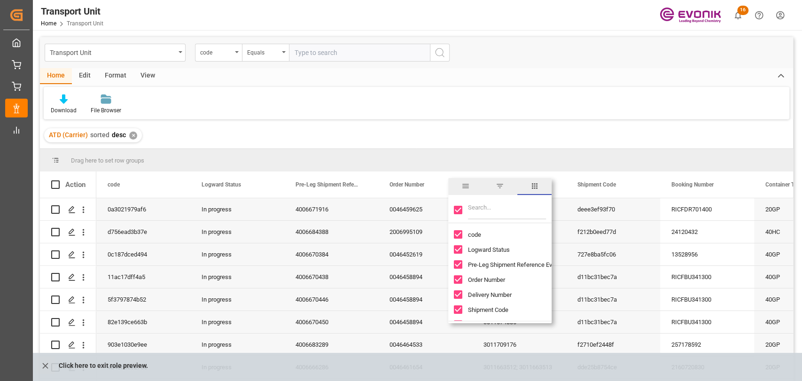
checkbox input "false"
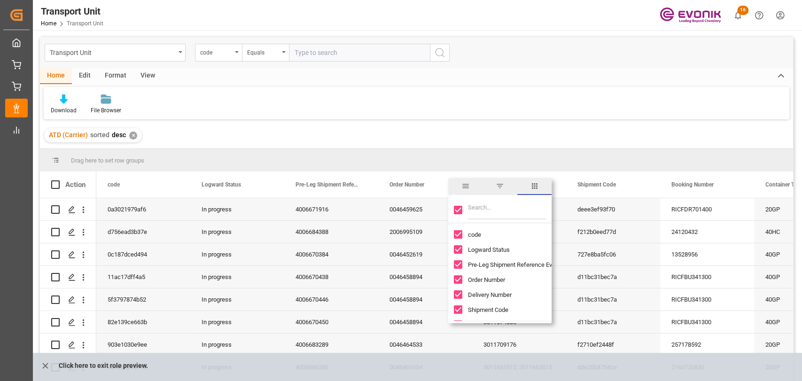
checkbox input "false"
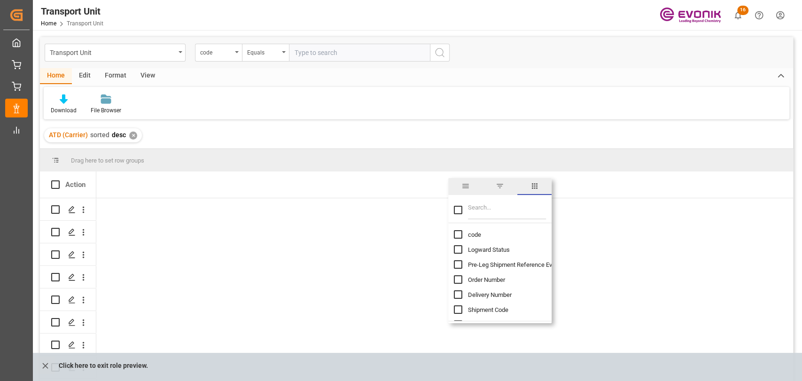
click at [481, 209] on input "Filter Columns Input" at bounding box center [507, 210] width 78 height 19
type input "ata"
click at [457, 235] on input "ATA (Carrier) column toggle visibility (hidden)" at bounding box center [458, 234] width 8 height 8
checkbox input "true"
checkbox input "false"
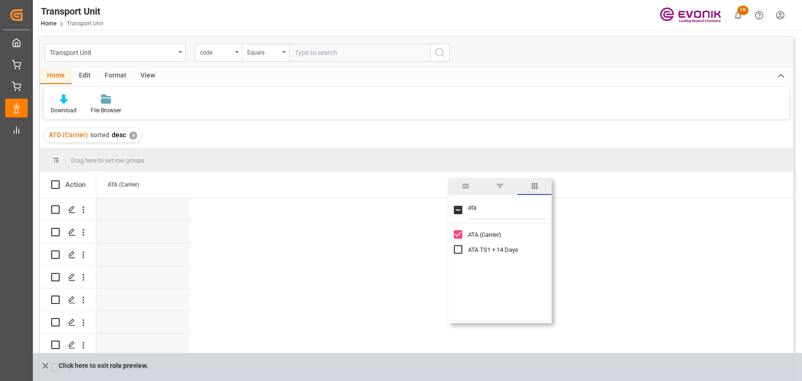
drag, startPoint x: 243, startPoint y: 120, endPoint x: 165, endPoint y: 171, distance: 93.0
click at [241, 120] on div "Transport Unit code Equals Home Edit Format View Download File Browser ATD (Car…" at bounding box center [416, 221] width 753 height 369
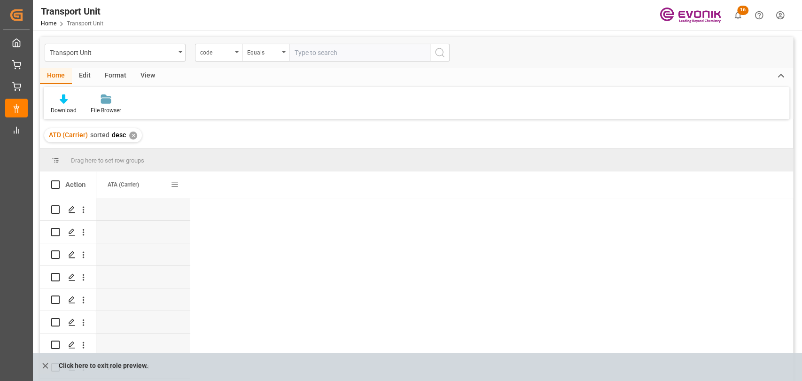
click at [143, 183] on div "ATA (Carrier)" at bounding box center [139, 184] width 63 height 26
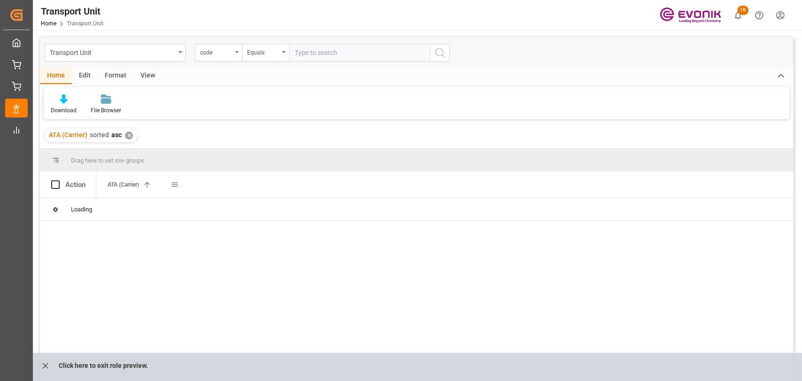
click at [124, 189] on div "ATA (Carrier) 1" at bounding box center [139, 184] width 63 height 26
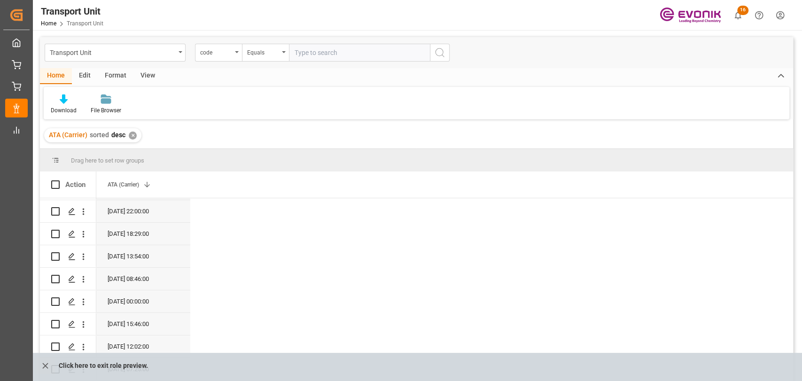
scroll to position [209, 0]
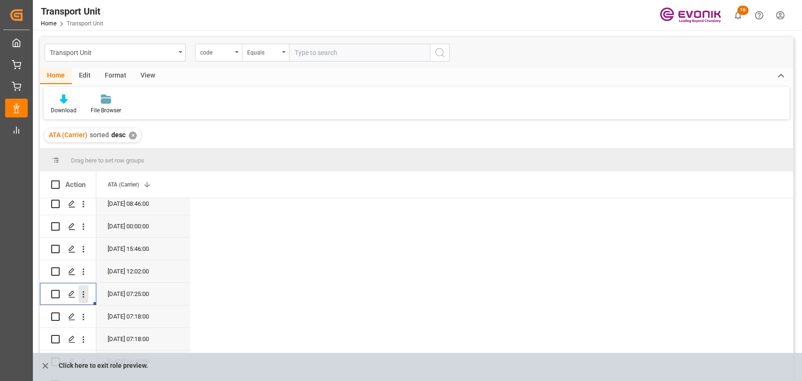
click at [80, 294] on icon "open menu" at bounding box center [83, 294] width 10 height 10
click at [114, 306] on div "Open in new tab" at bounding box center [137, 314] width 116 height 20
click at [82, 296] on icon "open menu" at bounding box center [83, 294] width 10 height 10
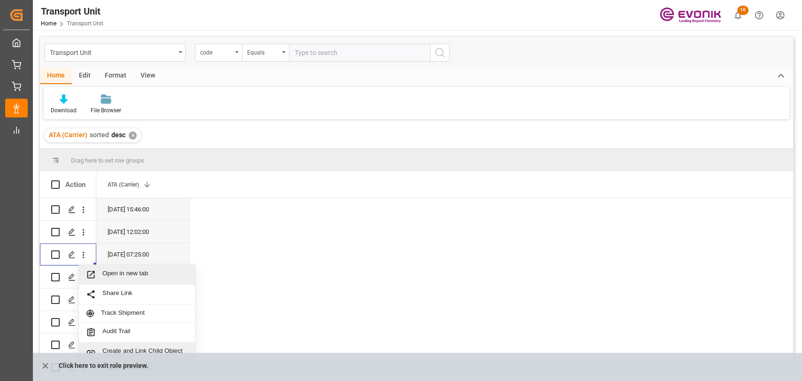
scroll to position [313, 0]
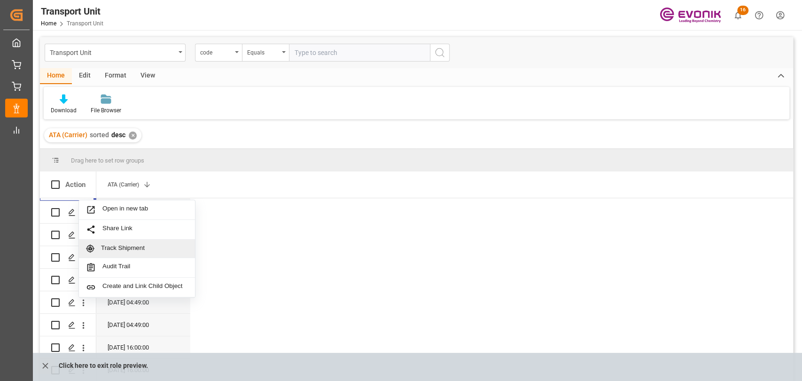
click at [127, 250] on span "Track Shipment" at bounding box center [144, 248] width 87 height 8
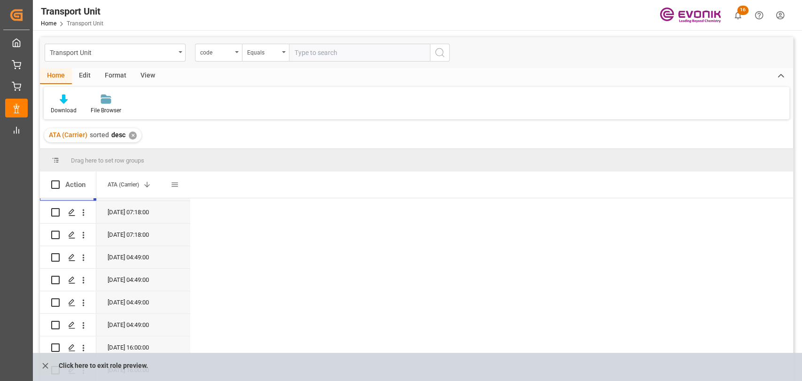
click at [175, 183] on span at bounding box center [175, 184] width 8 height 8
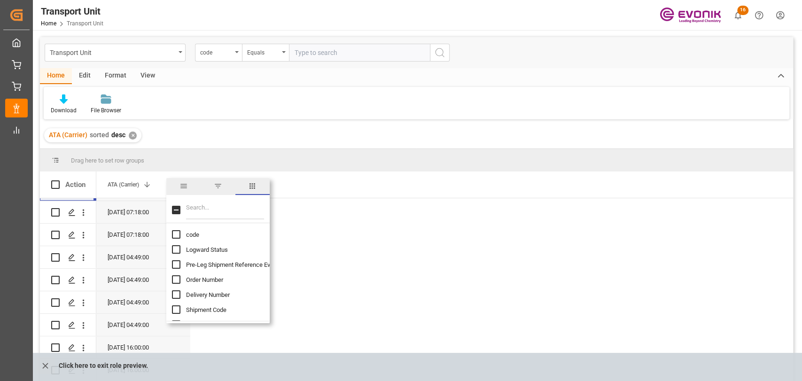
click at [209, 207] on input "Filter Columns Input" at bounding box center [225, 210] width 78 height 19
type input "emp"
click at [174, 263] on input "Actual Empty Container Dropoff column toggle visibility (hidden)" at bounding box center [176, 264] width 8 height 8
checkbox input "true"
checkbox input "false"
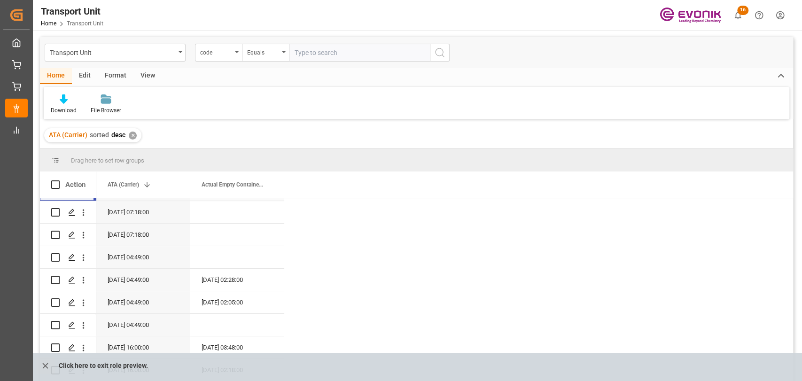
click at [314, 91] on div "Download File Browser" at bounding box center [416, 103] width 745 height 32
click at [80, 282] on icon "open menu" at bounding box center [83, 280] width 10 height 10
click at [132, 340] on span "Track Shipment" at bounding box center [144, 338] width 87 height 8
click at [82, 302] on icon "open menu" at bounding box center [83, 303] width 10 height 10
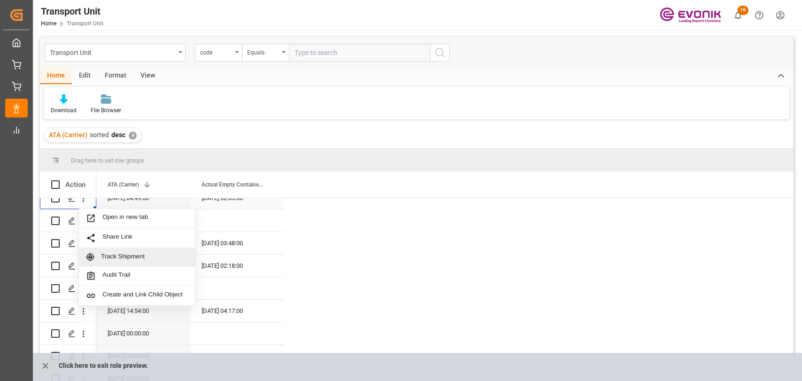
click at [147, 253] on span "Track Shipment" at bounding box center [144, 257] width 87 height 8
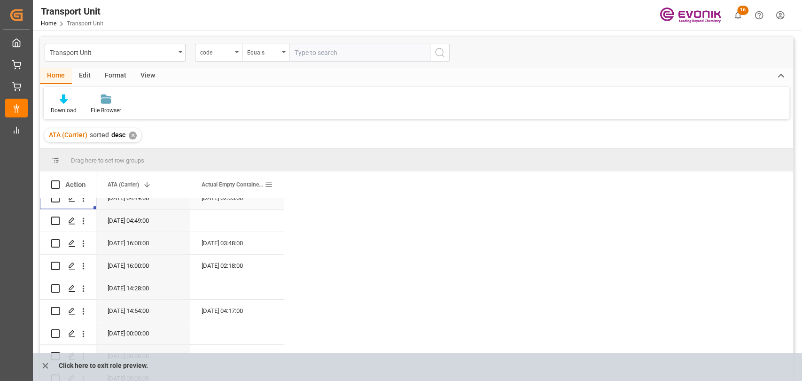
click at [268, 184] on span at bounding box center [268, 184] width 8 height 8
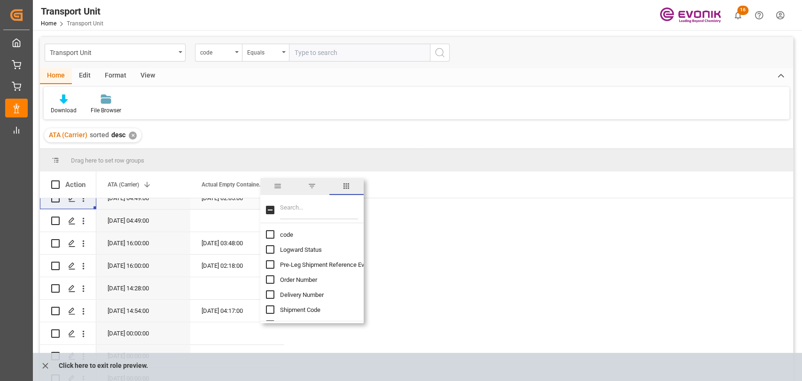
click at [296, 209] on input "Filter Columns Input" at bounding box center [319, 210] width 78 height 19
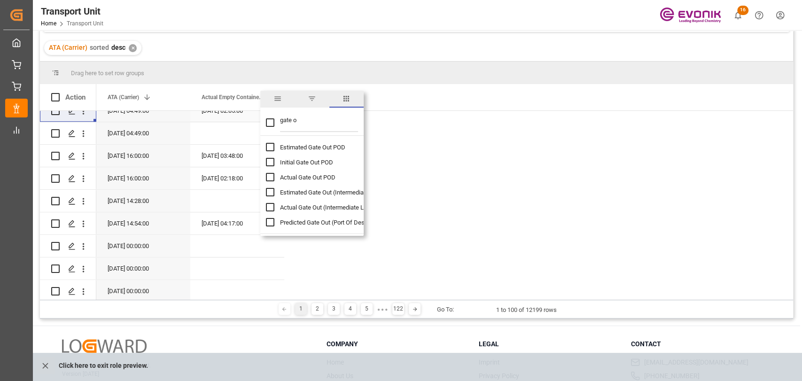
scroll to position [104, 0]
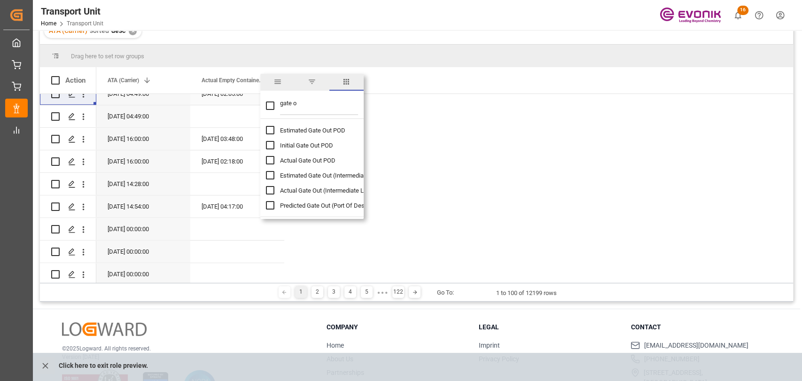
type input "gate o"
click at [271, 192] on input "Actual Gate Out (Intermediate Location) column toggle visibility (hidden)" at bounding box center [270, 190] width 8 height 8
checkbox input "true"
checkbox input "false"
drag, startPoint x: 301, startPoint y: 108, endPoint x: 241, endPoint y: 103, distance: 59.8
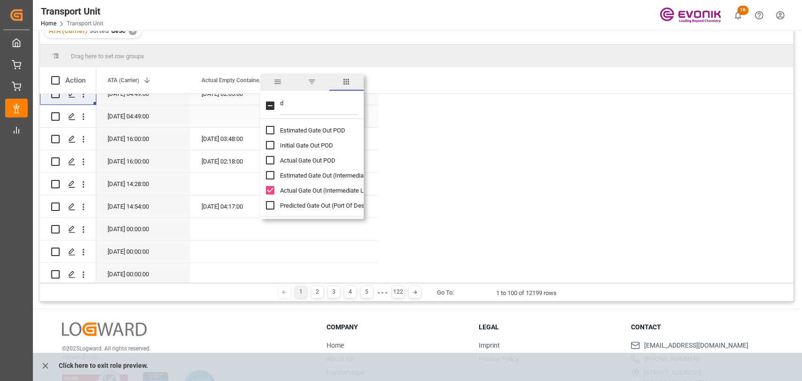
click at [241, 103] on div "Drag here to set row groups Drag here to set column labels Action ATA (Carrier)…" at bounding box center [416, 164] width 753 height 238
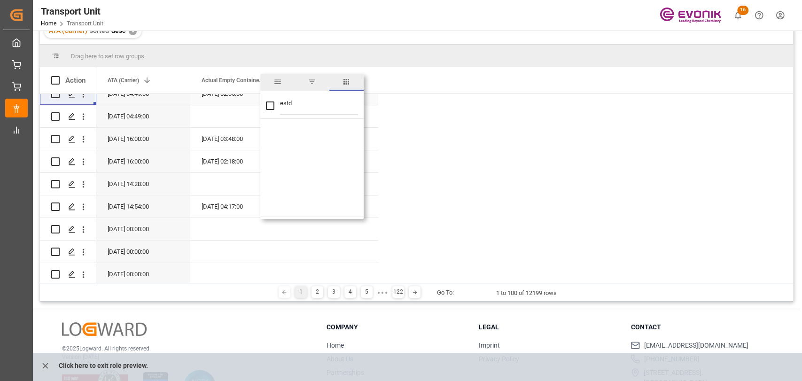
drag, startPoint x: 305, startPoint y: 98, endPoint x: 237, endPoint y: 105, distance: 68.5
click at [237, 105] on div "Drag here to set row groups Drag here to set column labels Action ATA (Carrier)…" at bounding box center [416, 164] width 753 height 238
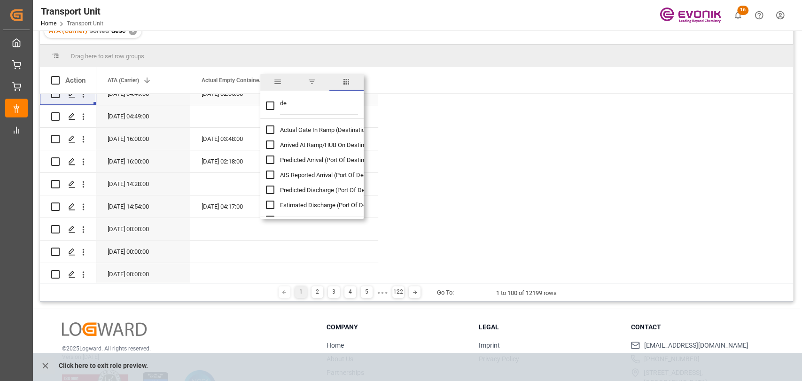
type input "d"
checkbox input "false"
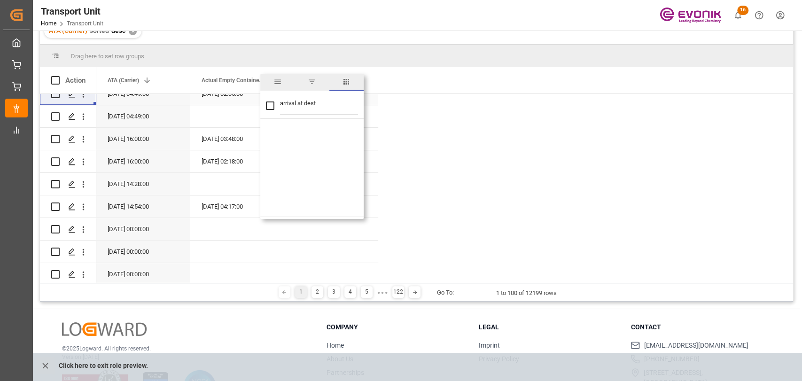
scroll to position [0, 0]
type input "a"
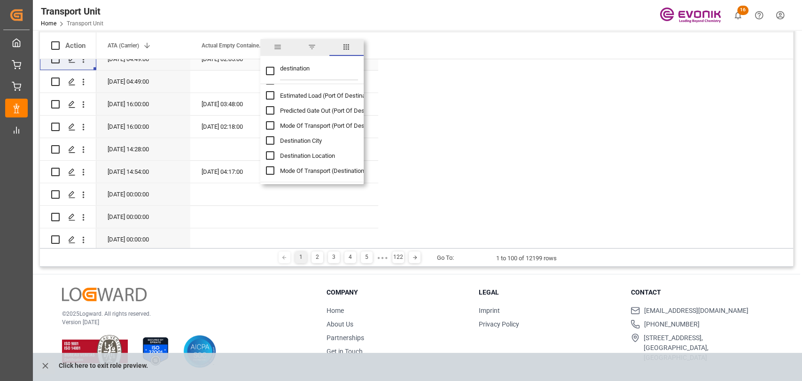
scroll to position [61, 0]
click at [316, 73] on input "destination" at bounding box center [319, 71] width 78 height 19
type input "destination"
click at [271, 110] on input "Arrived At Ramp/HUB On Destination Side column toggle visibility (hidden)" at bounding box center [270, 110] width 8 height 8
checkbox input "true"
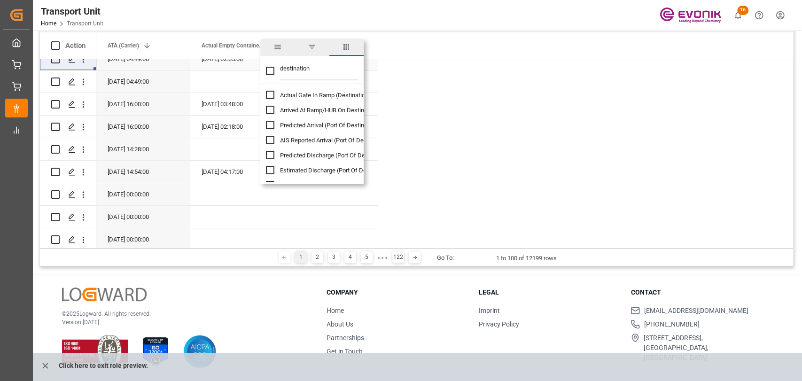
checkbox input "false"
click at [271, 110] on input "Arrived At Ramp/HUB On Destination Side column toggle visibility (visible)" at bounding box center [270, 110] width 8 height 8
checkbox input "false"
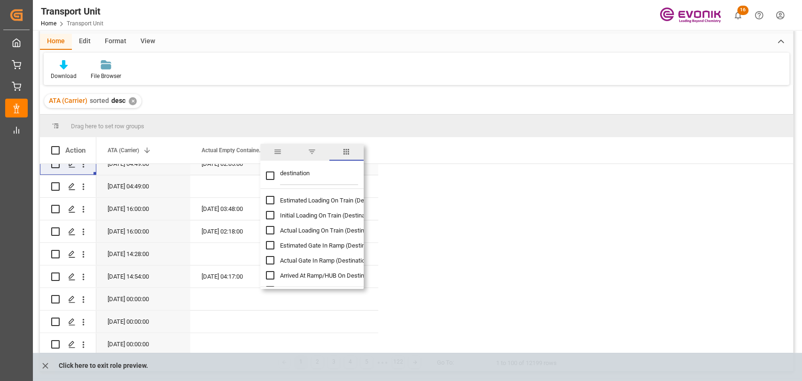
click at [346, 109] on div "ATA (Carrier) sorted desc ✕" at bounding box center [416, 101] width 753 height 26
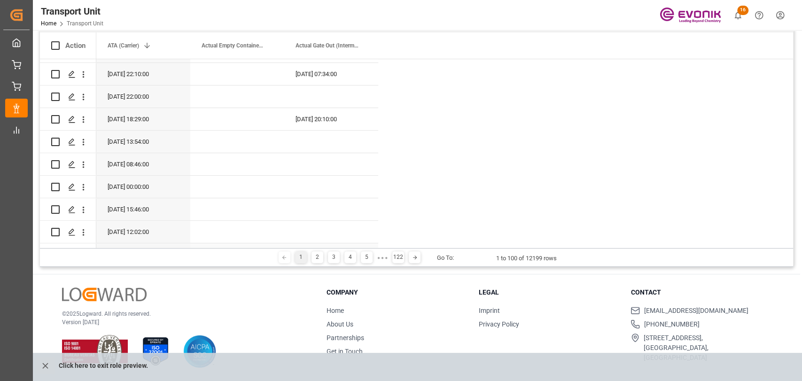
scroll to position [0, 0]
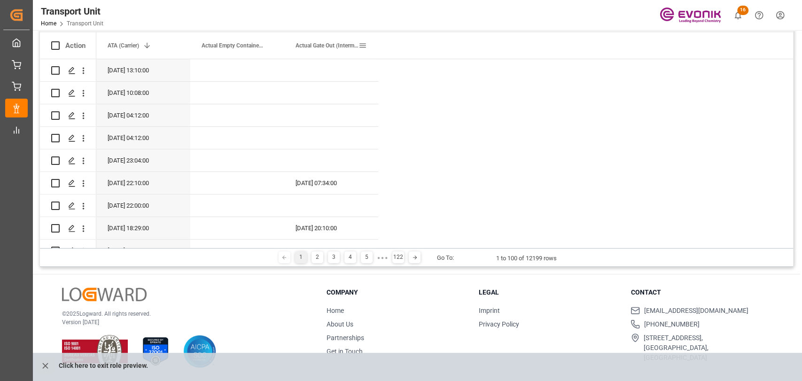
click at [362, 43] on span at bounding box center [362, 45] width 8 height 8
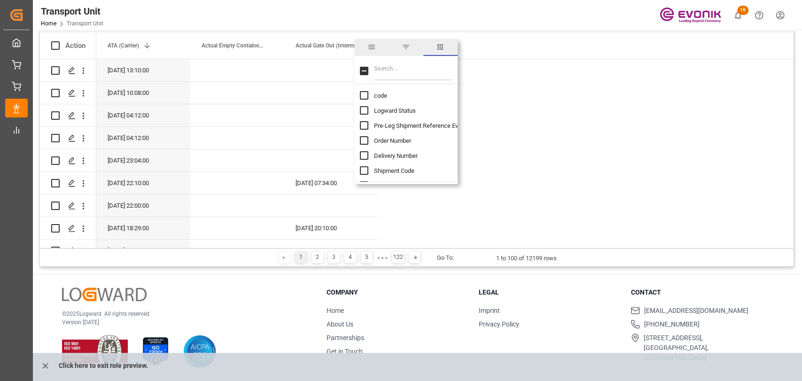
click at [395, 70] on input "Filter Columns Input" at bounding box center [413, 71] width 78 height 19
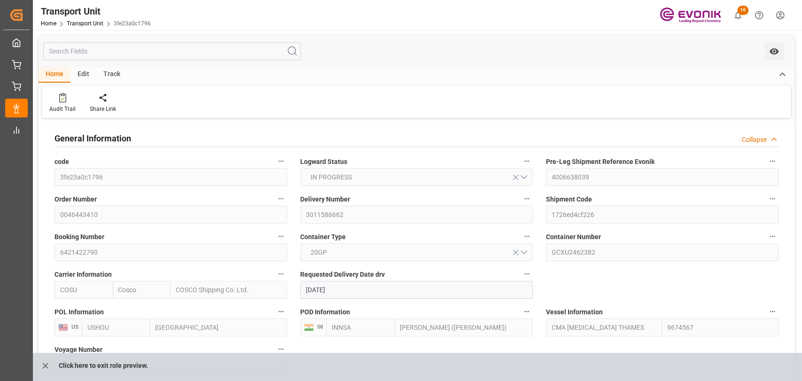
scroll to position [1461, 0]
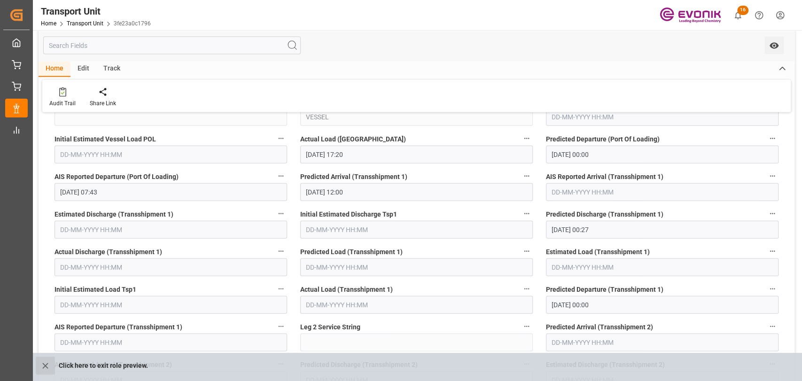
click at [48, 365] on icon "close role preview" at bounding box center [45, 366] width 10 height 10
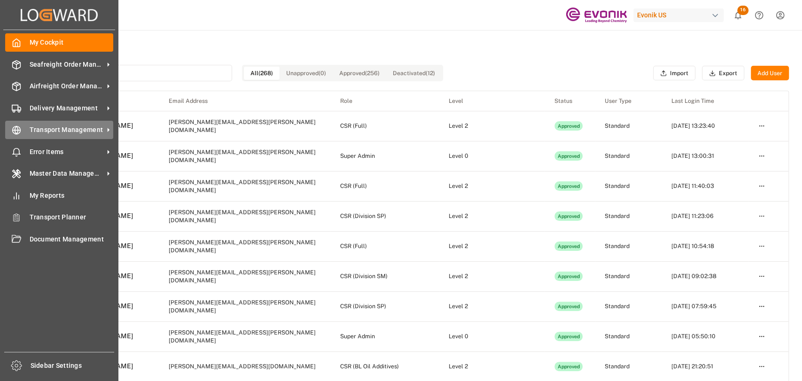
click at [41, 127] on span "Transport Management" at bounding box center [67, 130] width 74 height 10
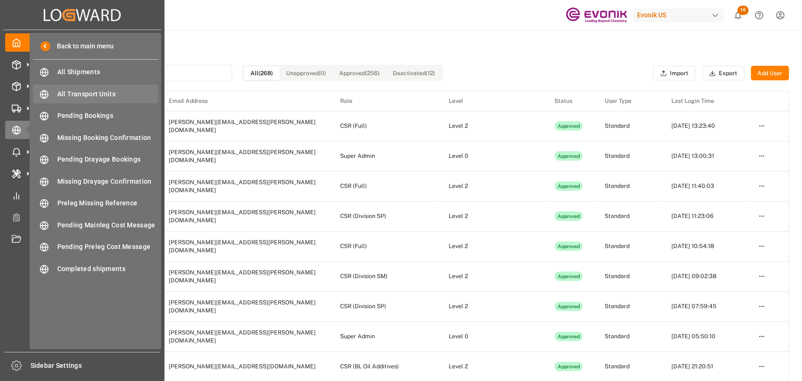
click at [101, 95] on span "All Transport Units" at bounding box center [107, 94] width 101 height 10
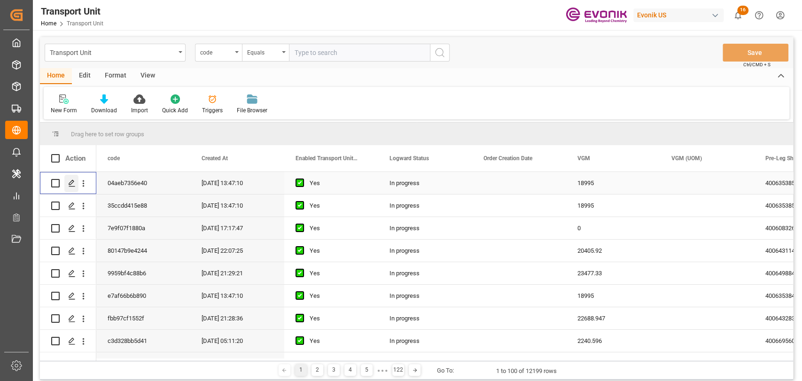
click at [67, 181] on div "Press SPACE to select this row." at bounding box center [71, 183] width 14 height 17
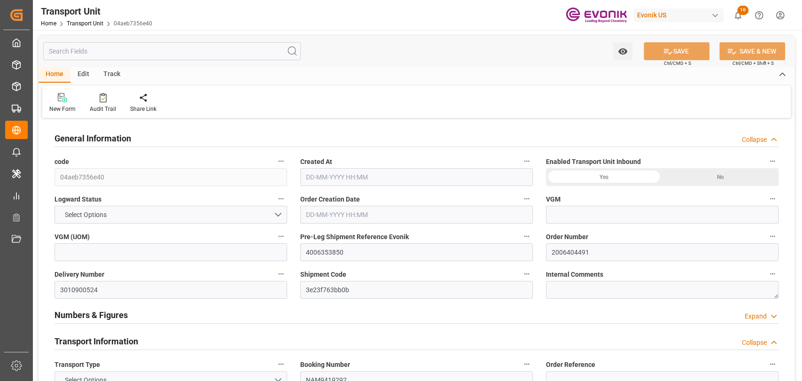
type input "18995"
type input "CMACGM"
type input "CMA CGM Group"
type input "USNYC"
type input "TWTXG"
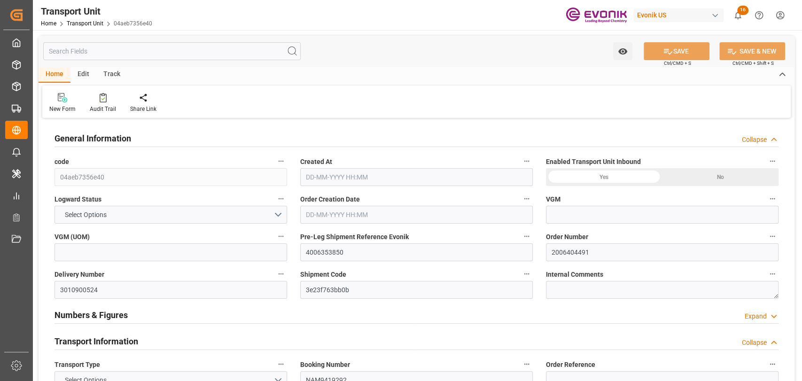
type input "9728928"
type input "USNYC"
type input "TWKHH"
type input "9728928"
type input "18758.88"
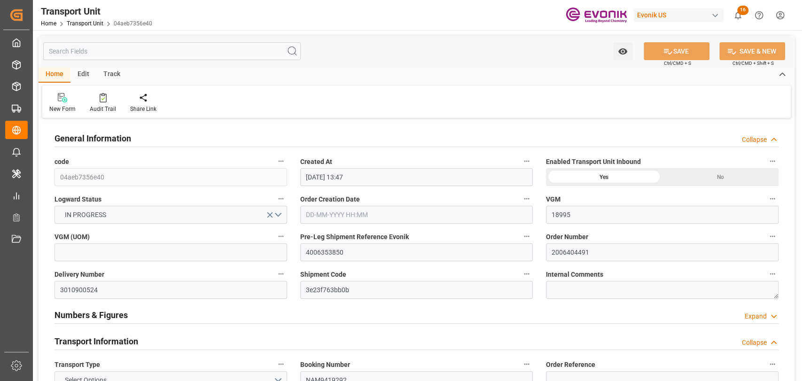
type input "[DATE] 13:47"
type input "[DATE]"
type input "[DATE] 00:00"
type input "[DATE] 11:00"
type input "[DATE] 20:50"
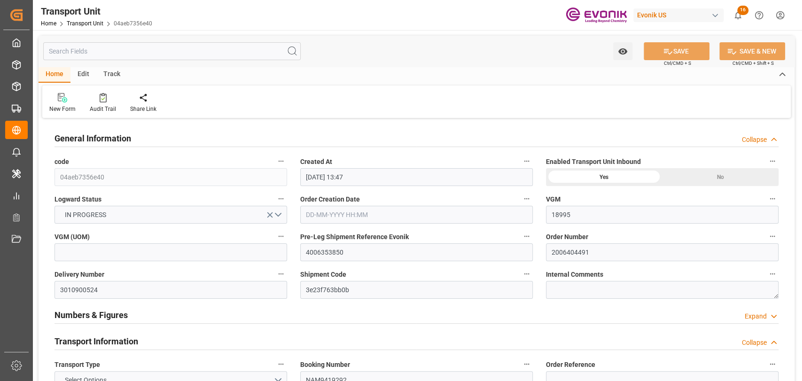
type input "[DATE] 00:00"
type input "[DATE] 11:00"
type input "[DATE] 17:00"
type input "[DATE] 20:00"
type input "[DATE]"
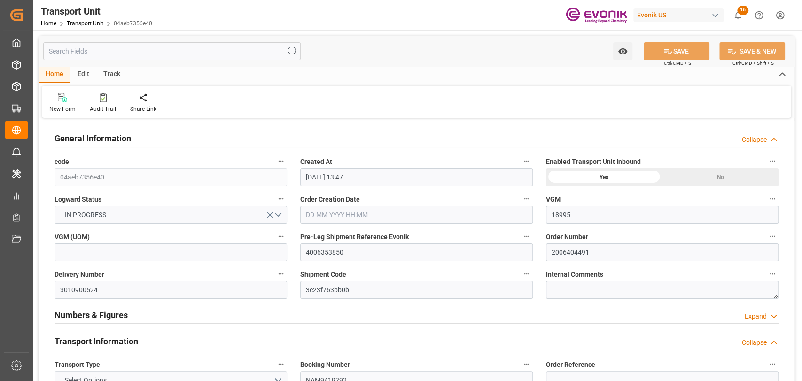
type input "[DATE] 19:41"
type input "[DATE] 21:40"
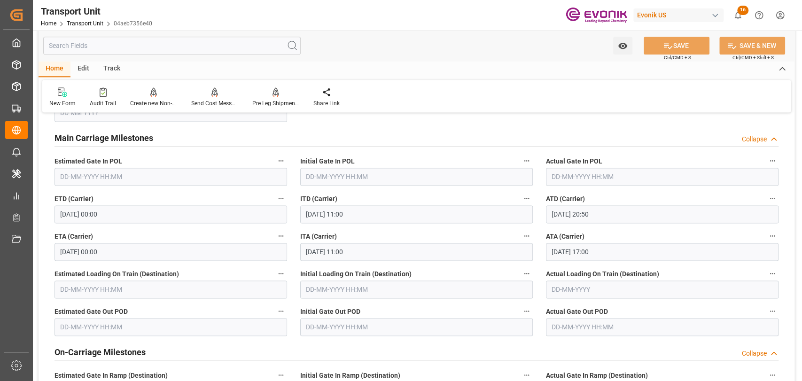
scroll to position [939, 0]
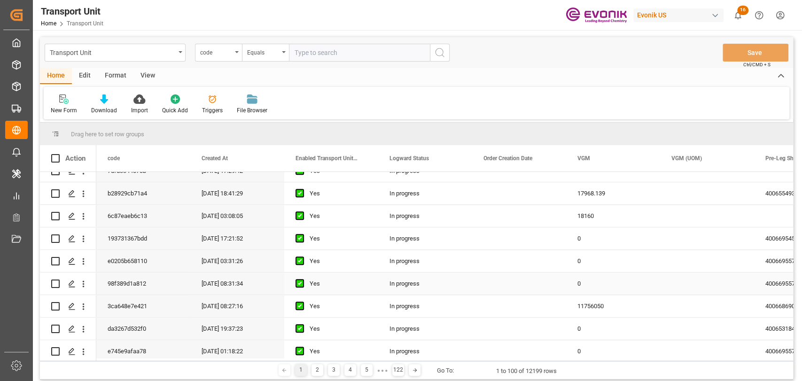
scroll to position [417, 0]
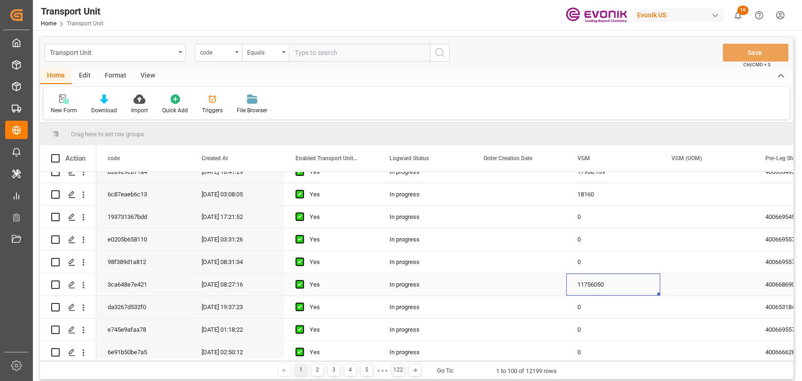
click at [597, 287] on div "11756050" at bounding box center [613, 284] width 94 height 22
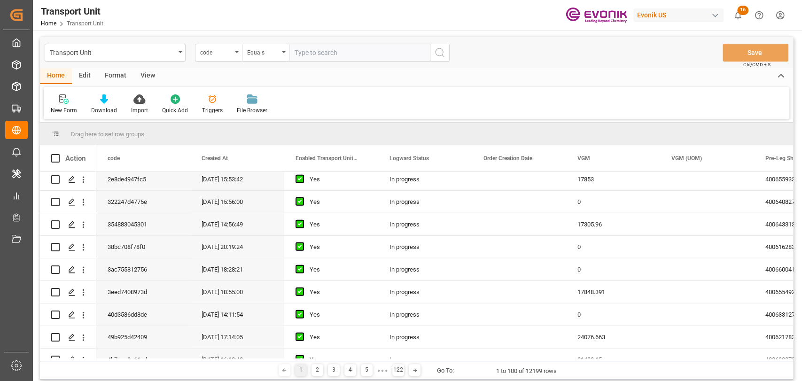
scroll to position [1983, 0]
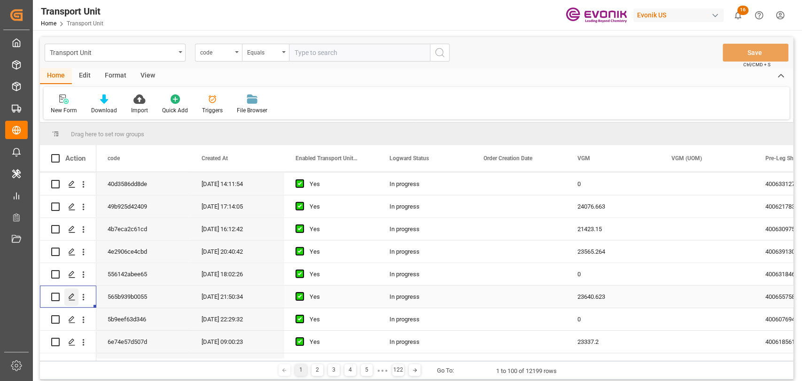
click at [71, 299] on icon "Press SPACE to select this row." at bounding box center [72, 297] width 8 height 8
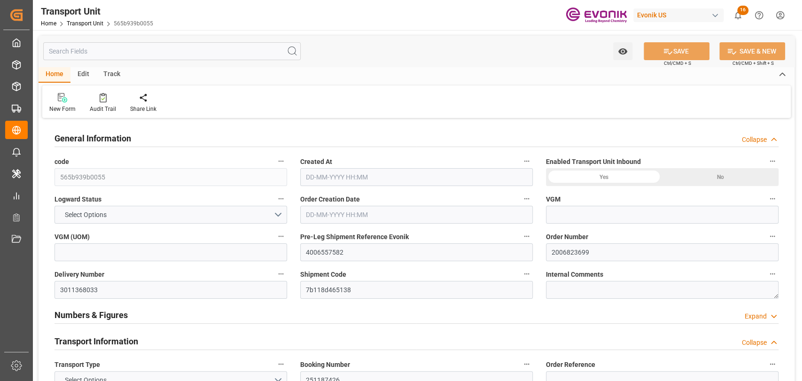
type input "23640.623"
type input "Maersk"
type input "Maersk Line AS"
type input "USJAX"
type input "BRRIO"
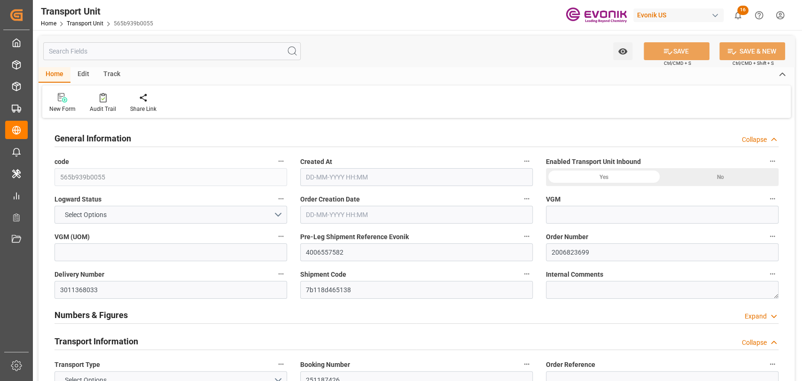
type input "9357949"
type input "USJAX"
type input "BRRIO"
type input "9357949"
type input "34863.081"
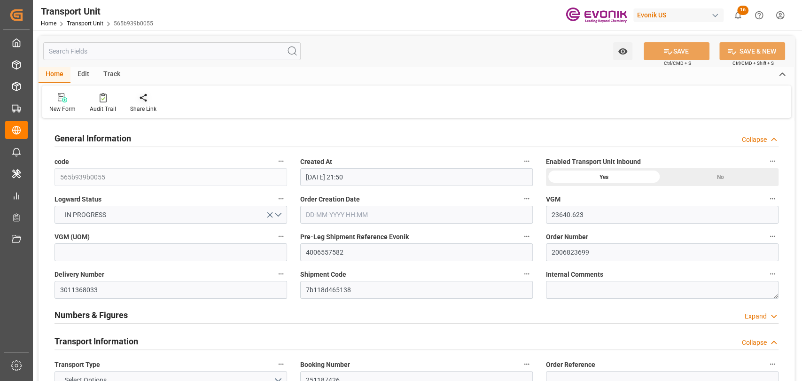
type input "06-03-2025 21:50"
type input "09-05-2025"
type input "21-04-2025 15:06"
type input "15-04-2025 13:50"
type input "21-04-2025 15:16"
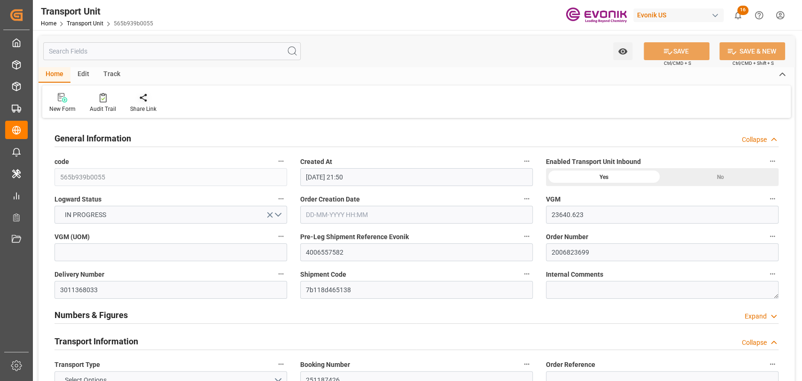
type input "23-04-2025 00:00"
type input "04-04-2025 16:30"
type input "23-04-2025 14:15"
type input "19-05-2025 00:00"
type input "09-05-2025 16:45"
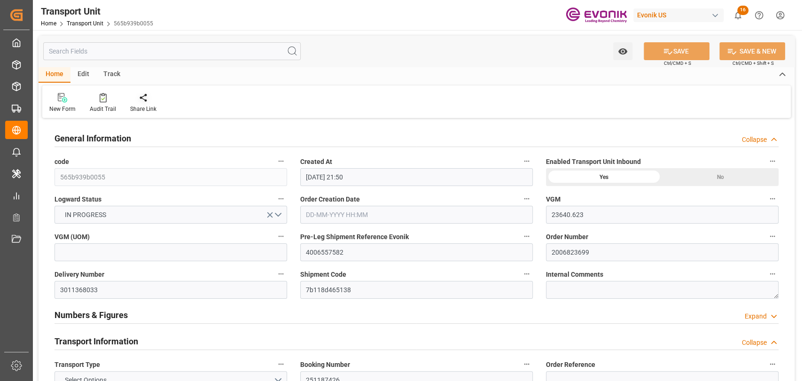
type input "20-05-2025 01:33"
type input "18-04-2025 10:00"
type input "23-04-2025"
type input "23-04-2025 08:27"
type input "23-04-2025 14:59"
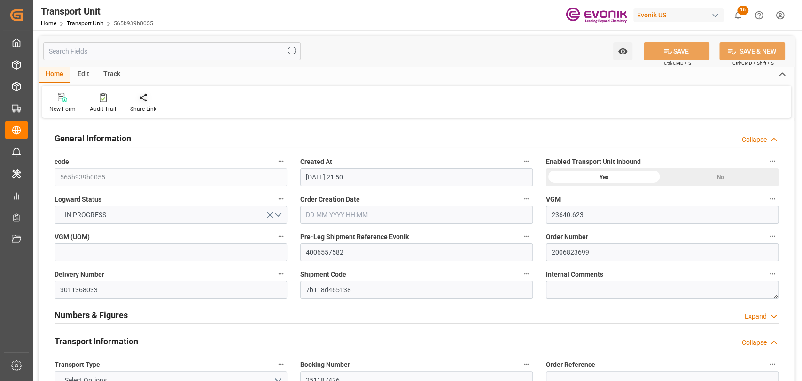
type input "20-05-2025 00:51"
type input "20-05-2025 03:33"
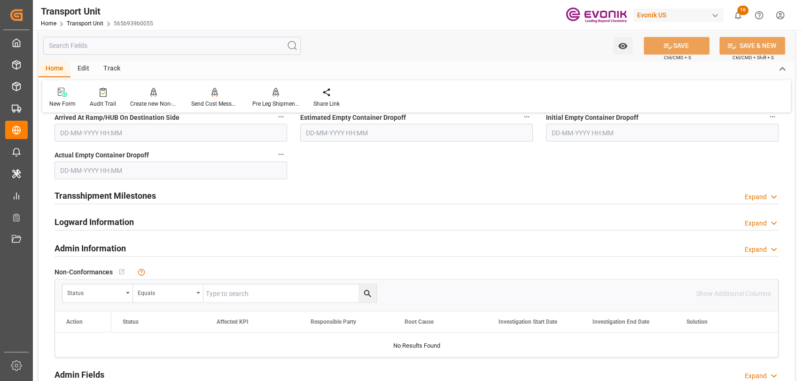
scroll to position [1148, 0]
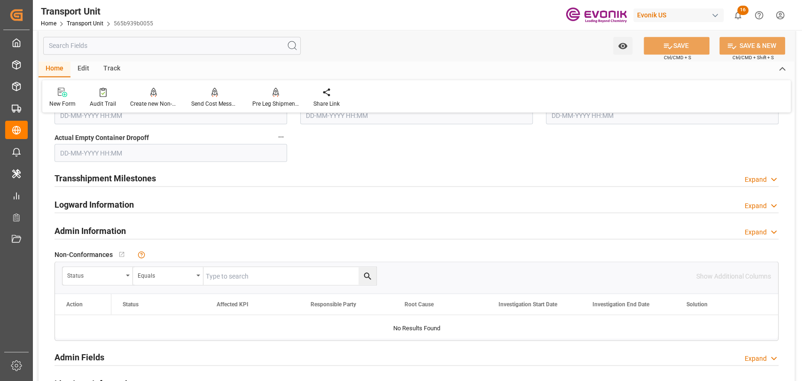
click at [111, 181] on h2 "Transshipment Milestones" at bounding box center [104, 177] width 101 height 13
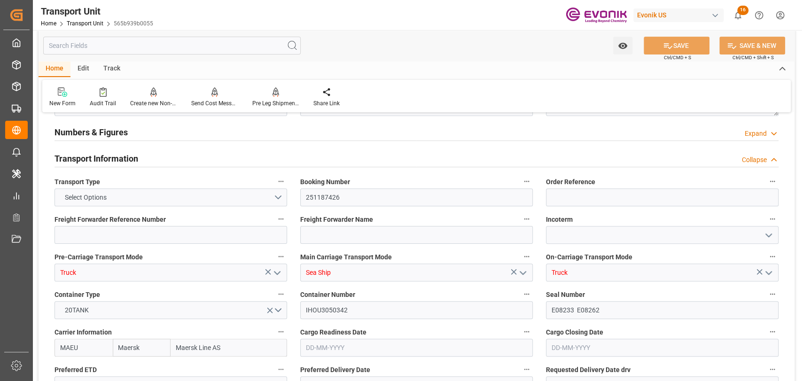
scroll to position [209, 0]
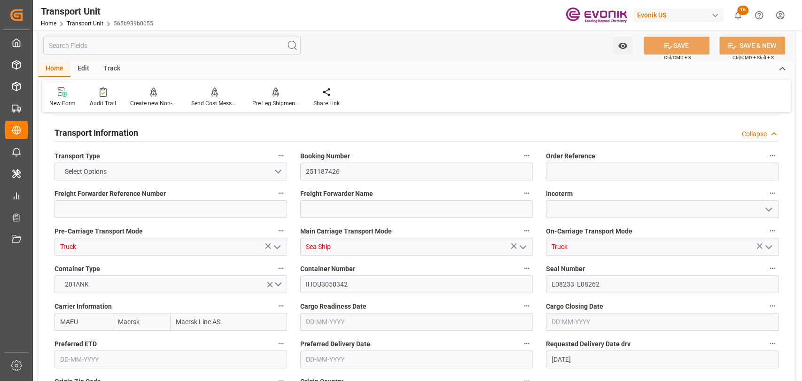
click at [525, 270] on icon "button" at bounding box center [527, 268] width 8 height 8
click at [525, 270] on li "Audits" at bounding box center [544, 268] width 48 height 16
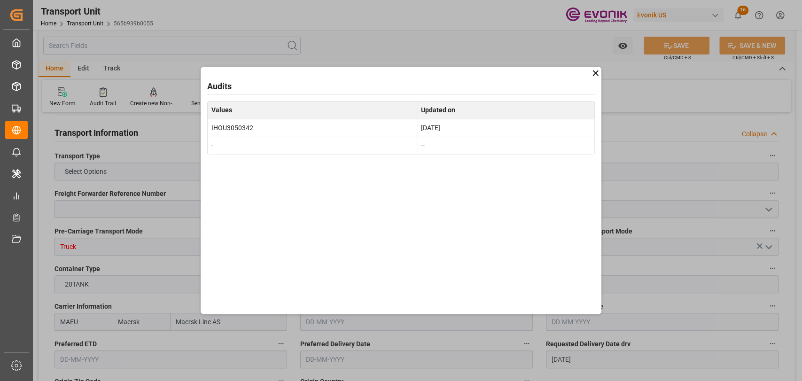
click at [592, 77] on icon at bounding box center [595, 73] width 10 height 10
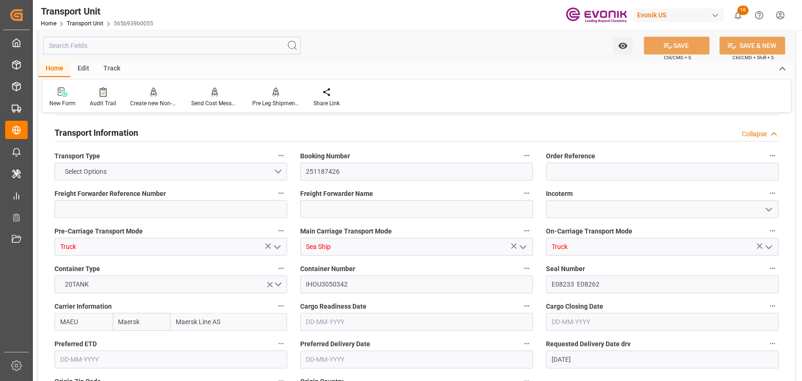
click at [111, 99] on div "Audit Trail" at bounding box center [103, 97] width 40 height 21
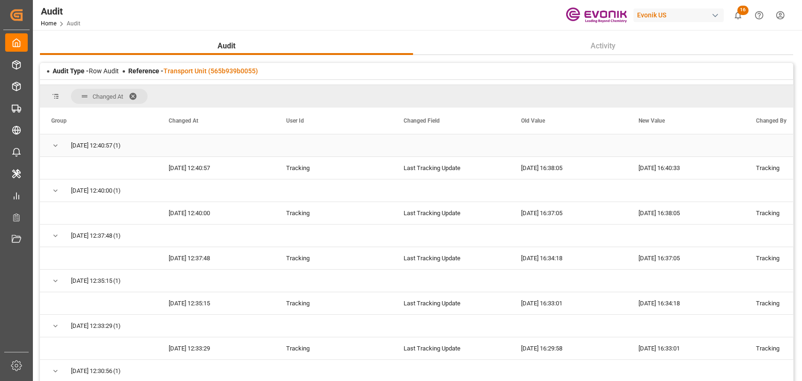
click at [268, 226] on div "Group Changed At User Id" at bounding box center [416, 251] width 753 height 286
click at [135, 93] on span at bounding box center [136, 96] width 15 height 8
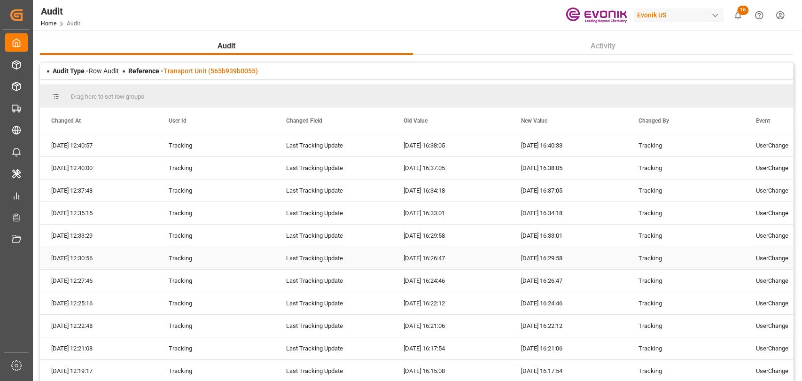
click at [317, 268] on div "Last Tracking Update" at bounding box center [333, 258] width 117 height 22
drag, startPoint x: 794, startPoint y: 176, endPoint x: 789, endPoint y: 191, distance: 15.9
click at [789, 191] on main "Audit Activity Audit Type - Row Audit Reference - Transport Unit (565b939b0055)…" at bounding box center [416, 228] width 767 height 382
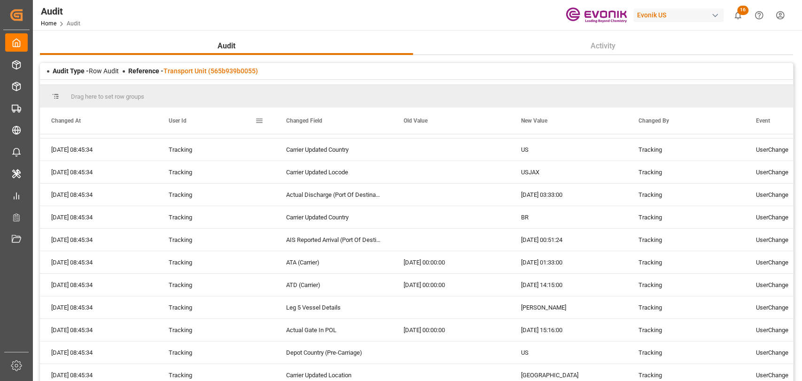
scroll to position [1759, 0]
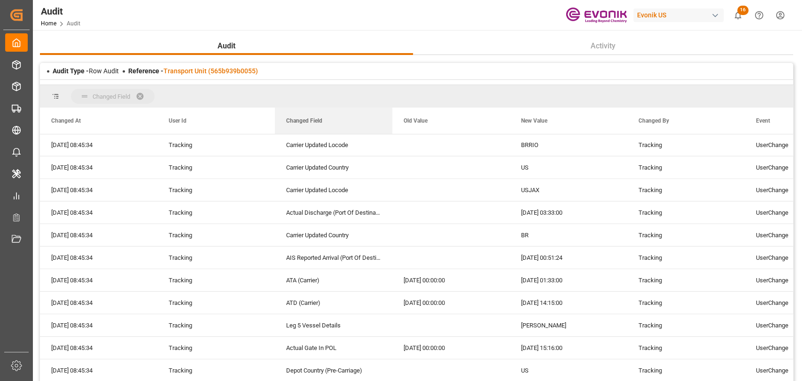
drag, startPoint x: 328, startPoint y: 124, endPoint x: 267, endPoint y: 89, distance: 70.3
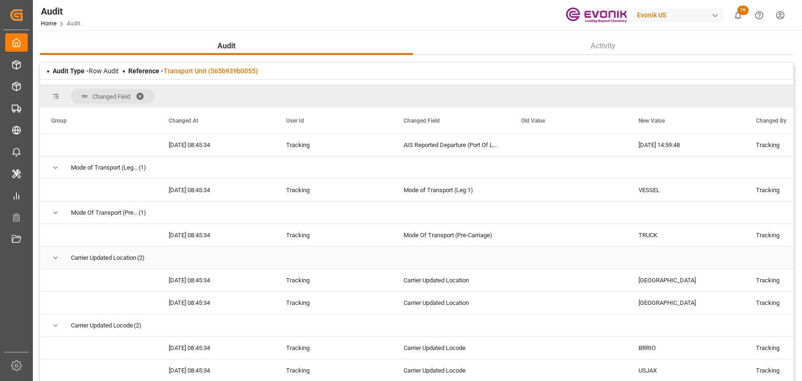
click at [211, 258] on div "Press SPACE to select this row." at bounding box center [215, 258] width 117 height 22
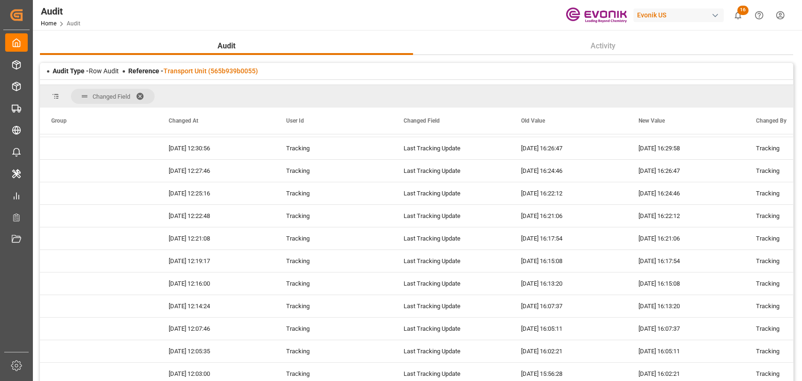
scroll to position [0, 0]
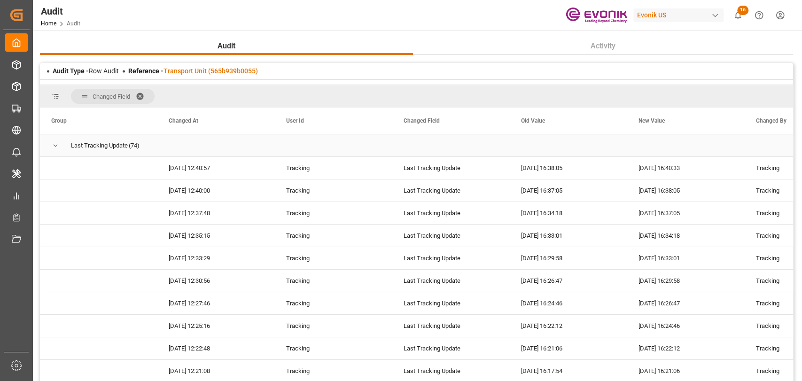
click at [59, 140] on span "Press SPACE to select this row." at bounding box center [55, 146] width 8 height 22
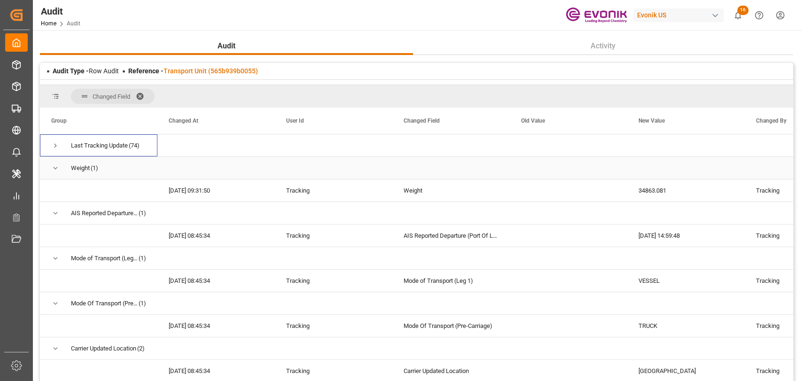
click at [56, 164] on span "Press SPACE to select this row." at bounding box center [55, 168] width 8 height 8
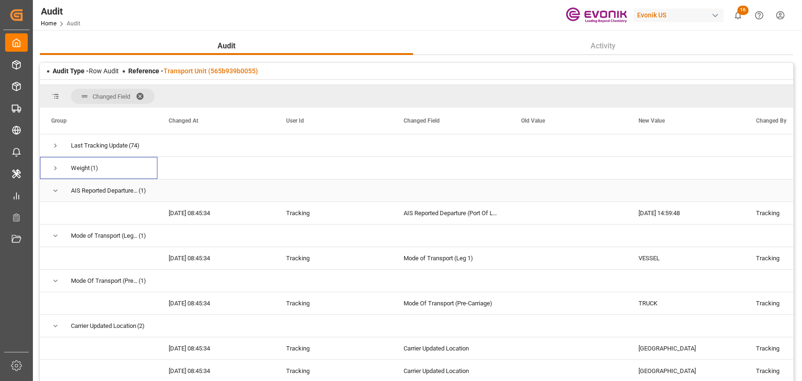
click at [54, 189] on span "Press SPACE to select this row." at bounding box center [55, 190] width 8 height 8
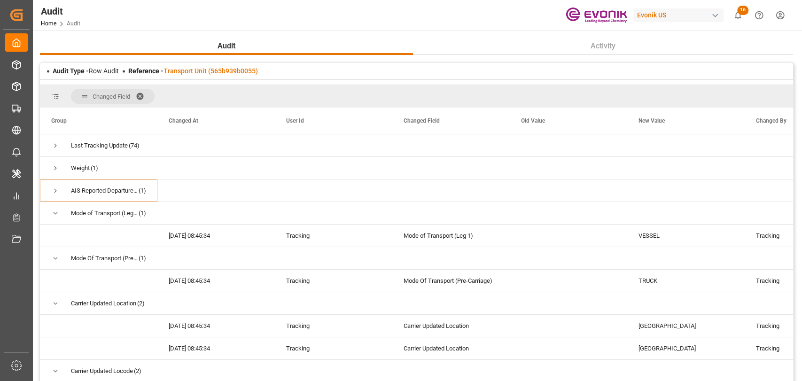
drag, startPoint x: 793, startPoint y: 195, endPoint x: 789, endPoint y: 205, distance: 10.1
click at [789, 205] on main "Audit Activity Audit Type - Row Audit Reference - Transport Unit (565b939b0055)…" at bounding box center [416, 228] width 767 height 382
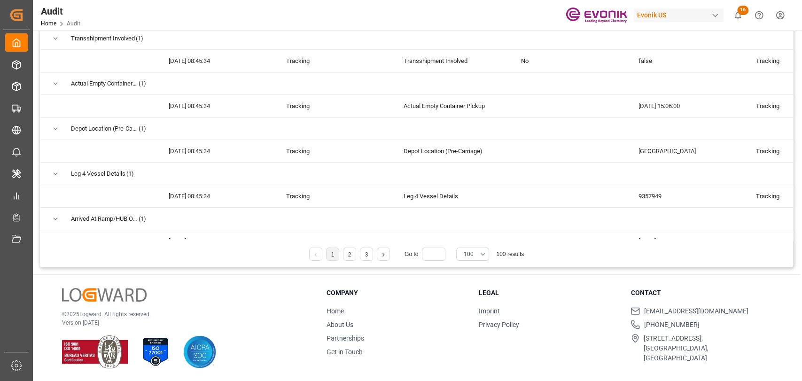
scroll to position [807, 0]
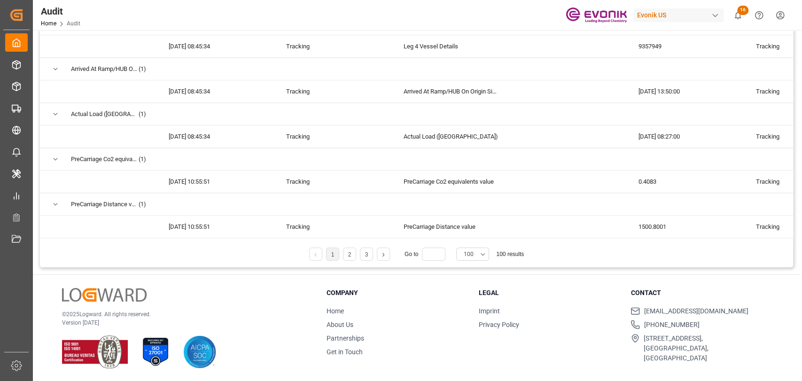
click at [346, 253] on li "2" at bounding box center [349, 254] width 13 height 13
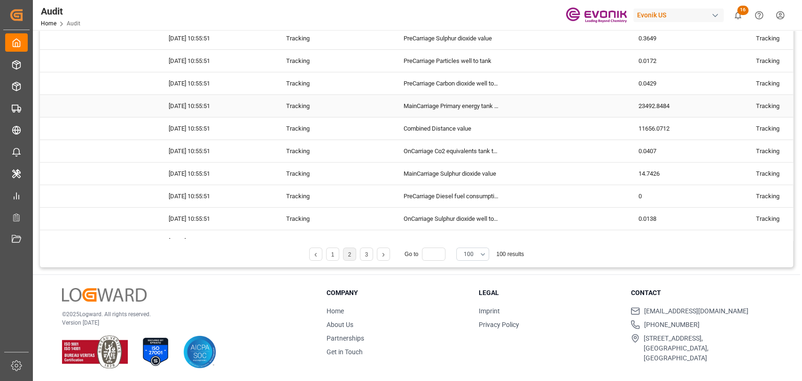
scroll to position [0, 0]
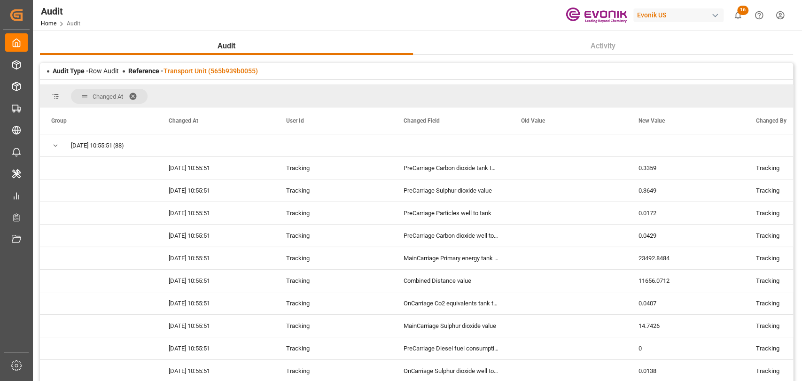
drag, startPoint x: 133, startPoint y: 102, endPoint x: 133, endPoint y: 97, distance: 5.6
click at [133, 102] on div "Changed At" at bounding box center [416, 96] width 753 height 23
click at [132, 97] on span at bounding box center [136, 96] width 15 height 8
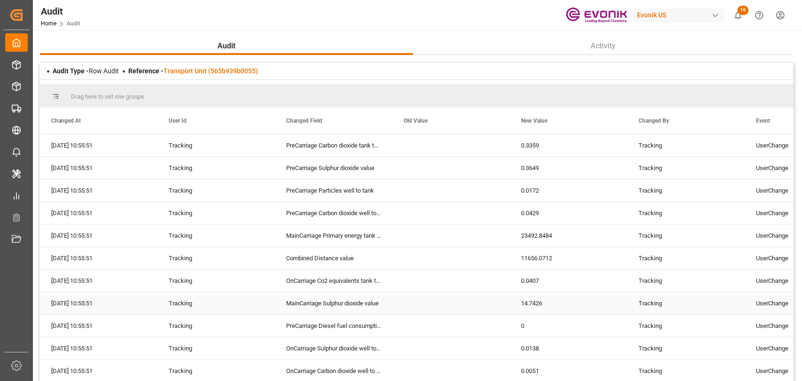
click at [343, 308] on div "MainCarriage Sulphur dioxide value" at bounding box center [333, 303] width 117 height 22
drag, startPoint x: 316, startPoint y: 121, endPoint x: 304, endPoint y: 95, distance: 28.6
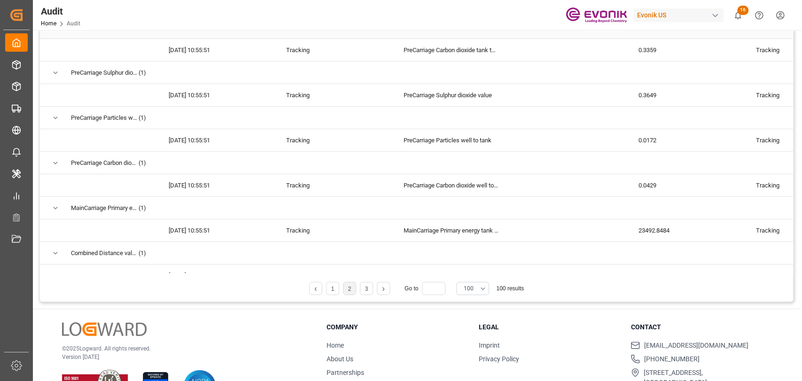
scroll to position [152, 0]
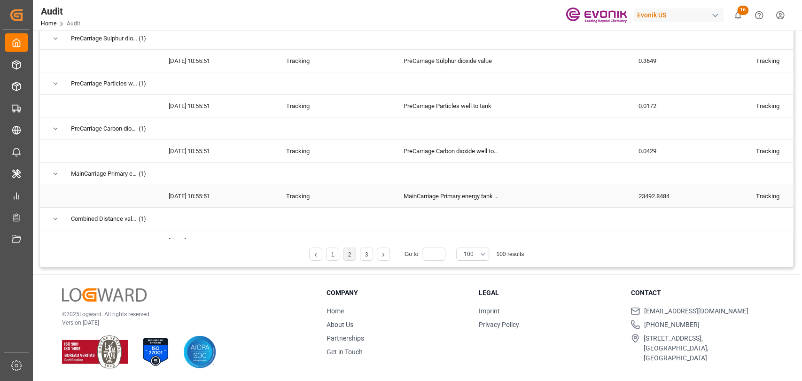
drag, startPoint x: 526, startPoint y: 78, endPoint x: 520, endPoint y: 185, distance: 107.7
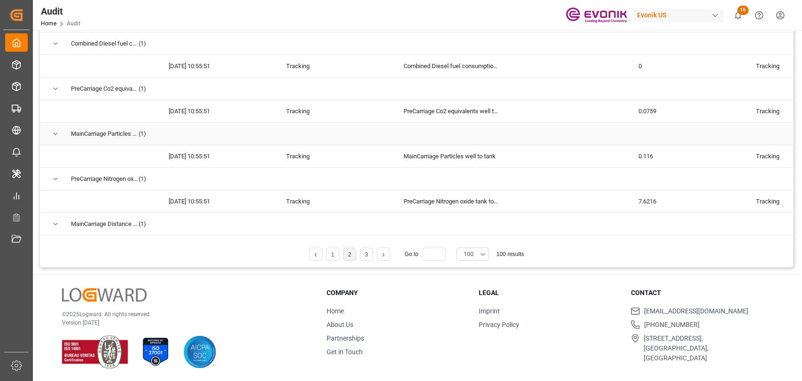
scroll to position [1148, 0]
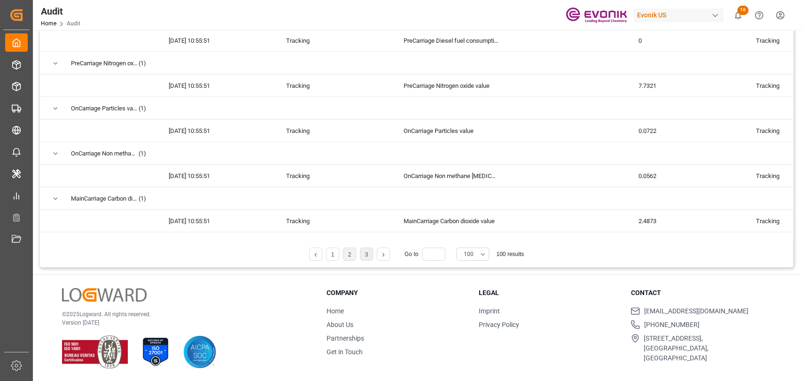
click at [365, 253] on link "3" at bounding box center [366, 254] width 3 height 7
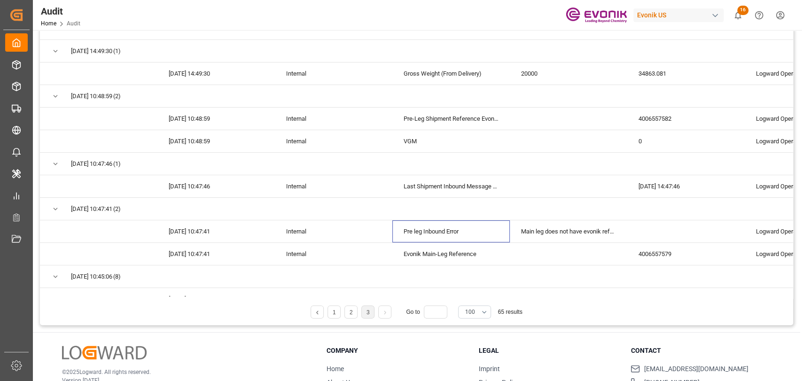
scroll to position [0, 0]
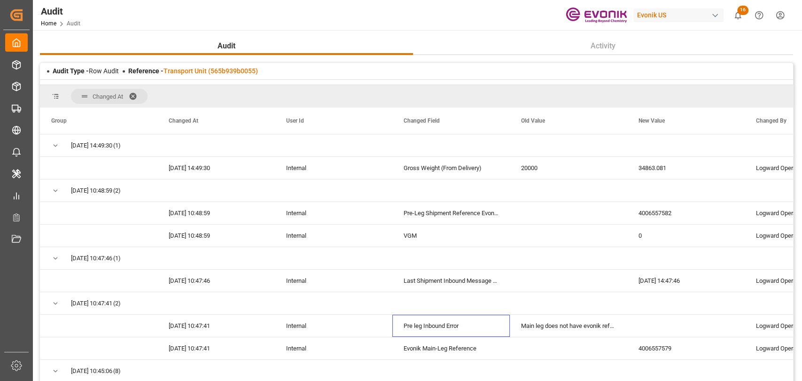
drag, startPoint x: 442, startPoint y: 183, endPoint x: 424, endPoint y: 69, distance: 115.1
click at [136, 94] on span at bounding box center [136, 96] width 15 height 8
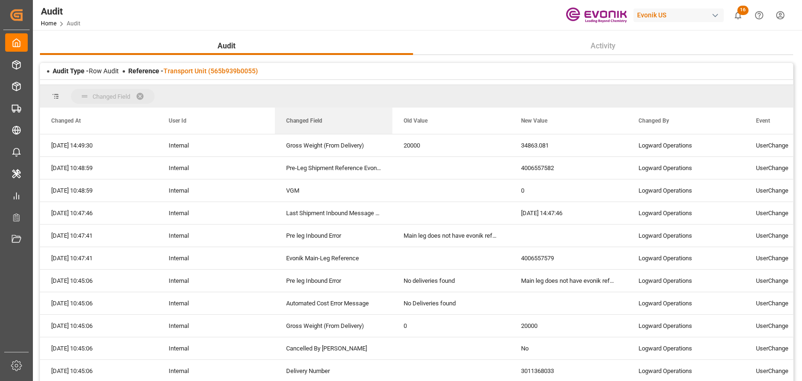
drag, startPoint x: 288, startPoint y: 107, endPoint x: 275, endPoint y: 96, distance: 17.3
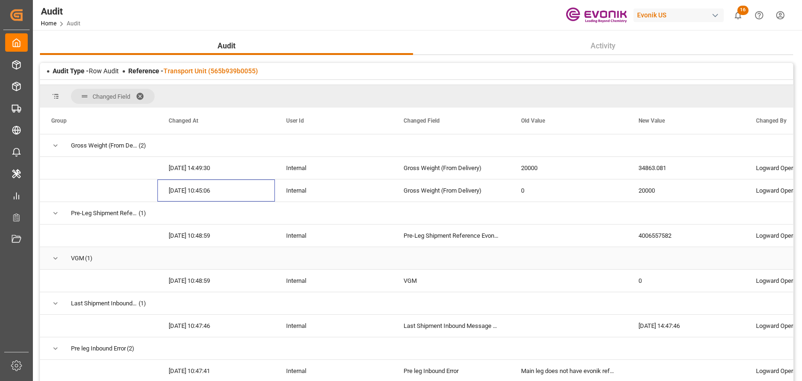
drag, startPoint x: 260, startPoint y: 181, endPoint x: 281, endPoint y: 227, distance: 50.9
click at [240, 78] on div "Audit Type - Row Audit Reference - Transport Unit (565b939b0055)" at bounding box center [416, 71] width 753 height 16
click at [241, 73] on link "Transport Unit (565b939b0055)" at bounding box center [210, 71] width 94 height 8
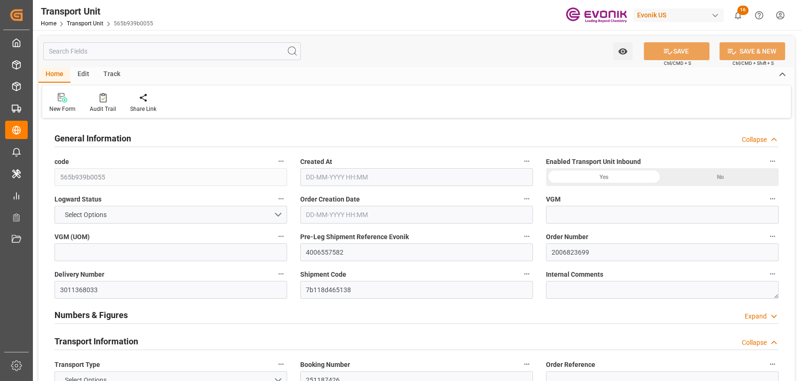
type input "23640.623"
type input "Maersk"
type input "Maersk Line AS"
type input "USJAX"
type input "BRRIO"
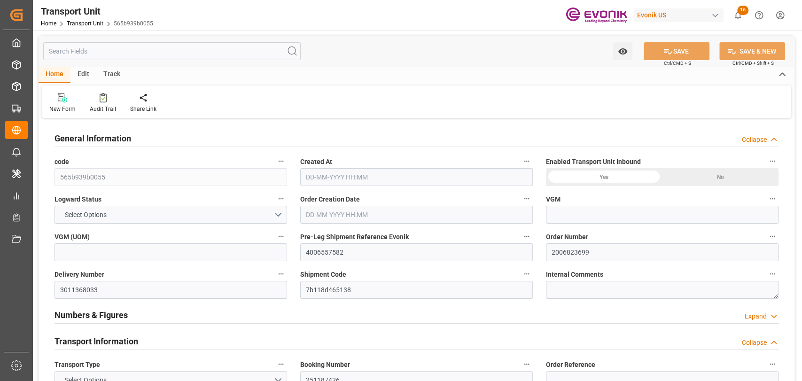
type input "9357949"
type input "USJAX"
type input "BRRIO"
type input "9357949"
type input "34863.081"
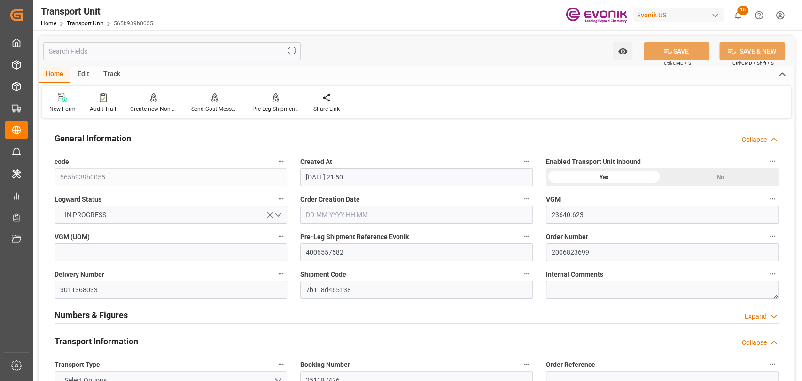
type input "06-03-2025 21:50"
type input "09-05-2025"
type input "21-04-2025 15:06"
type input "15-04-2025 13:50"
type input "21-04-2025 15:16"
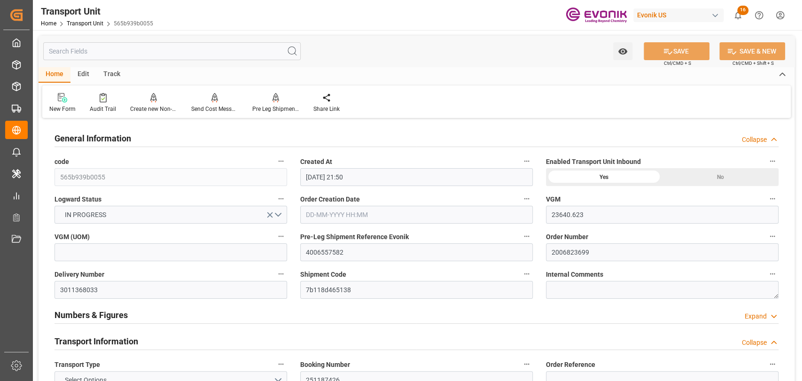
type input "23-04-2025 00:00"
type input "04-04-2025 16:30"
type input "23-04-2025 14:15"
type input "19-05-2025 00:00"
type input "09-05-2025 16:45"
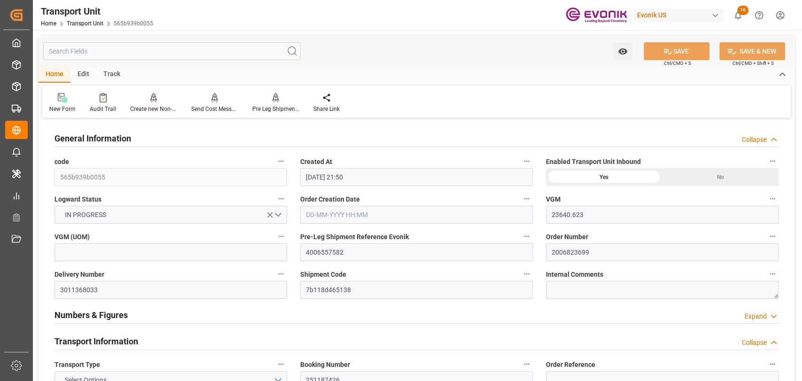
type input "20-05-2025 01:33"
type input "18-04-2025 10:00"
type input "23-04-2025"
type input "23-04-2025 08:27"
type input "23-04-2025 14:59"
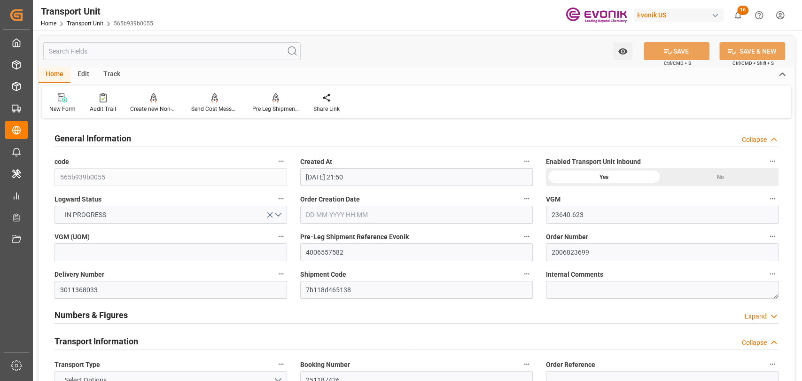
type input "20-05-2025 00:51"
type input "20-05-2025 03:33"
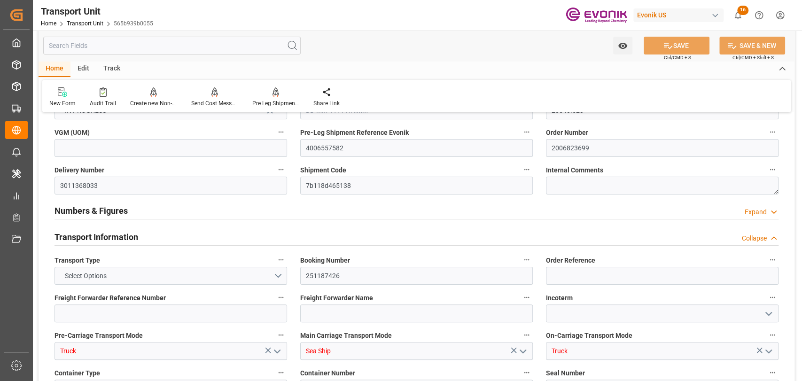
scroll to position [209, 0]
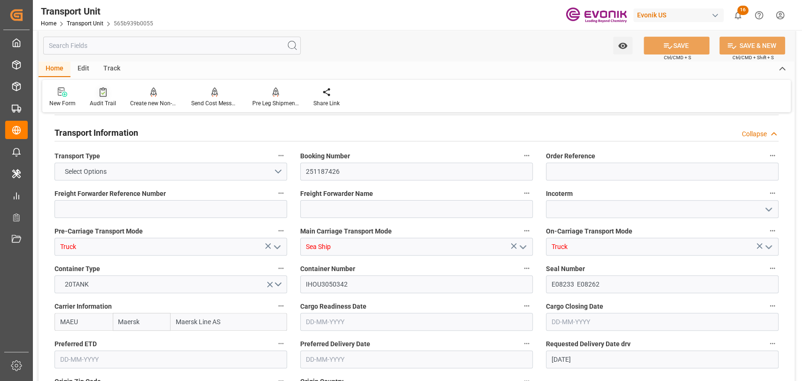
click at [109, 101] on div "Audit Trail" at bounding box center [103, 103] width 26 height 8
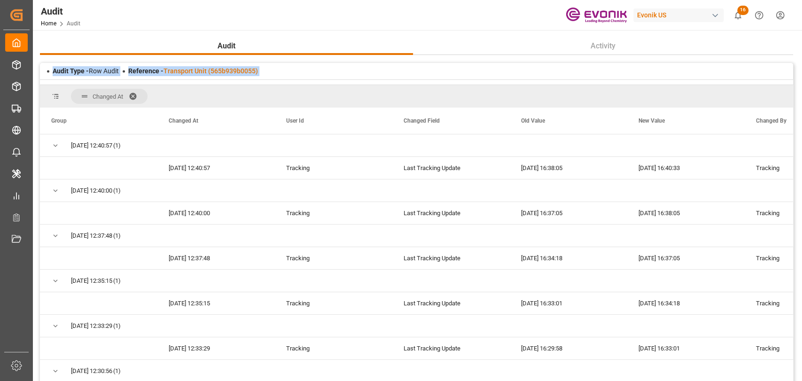
drag, startPoint x: 794, startPoint y: 144, endPoint x: 797, endPoint y: 169, distance: 25.5
click at [800, 216] on div "Audit Home Audit Evonik US 16 Notifications Only show unread All Mark all categ…" at bounding box center [416, 190] width 767 height 381
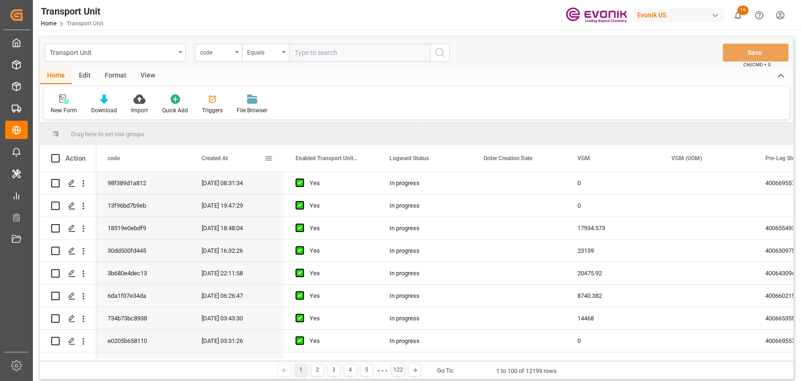
click at [209, 165] on div "Created At" at bounding box center [233, 158] width 63 height 26
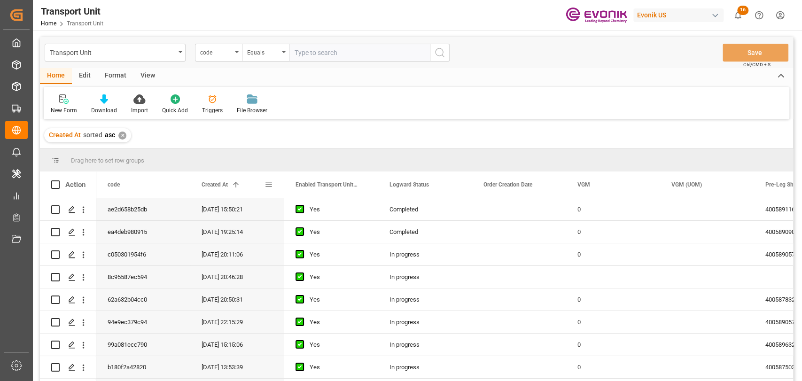
click at [207, 188] on div "Created At 1" at bounding box center [233, 184] width 63 height 26
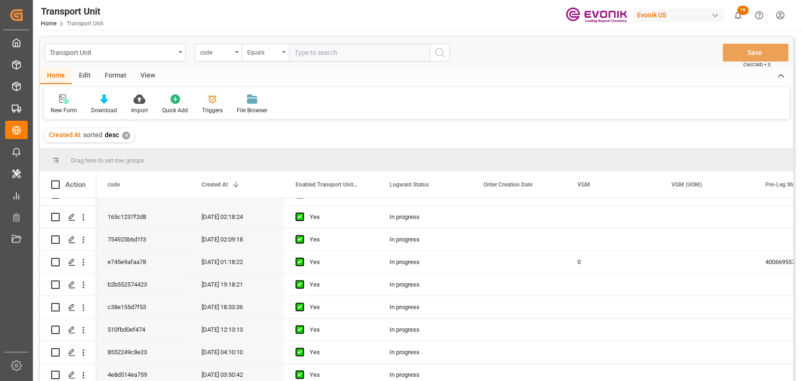
click at [216, 109] on div "Triggers" at bounding box center [212, 110] width 21 height 8
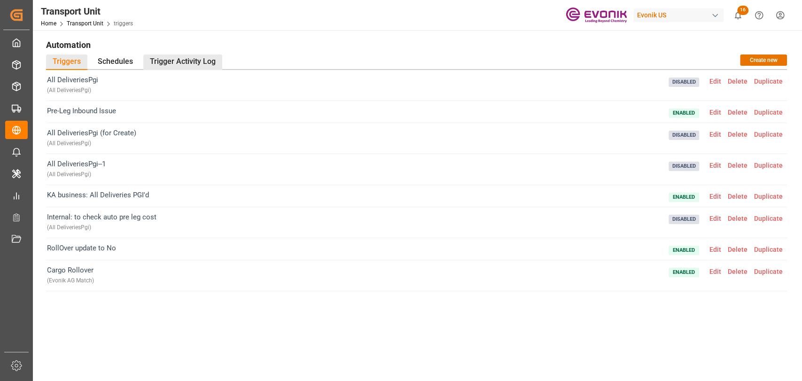
click at [152, 64] on div "Trigger Activity Log" at bounding box center [182, 62] width 79 height 16
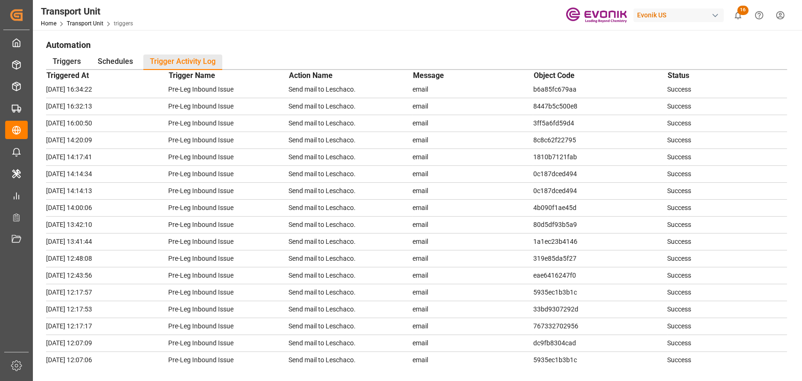
scroll to position [1416, 0]
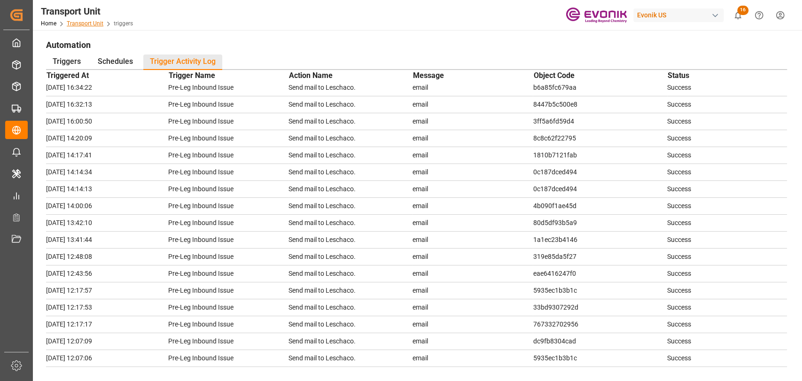
click at [99, 22] on link "Transport Unit" at bounding box center [85, 23] width 37 height 7
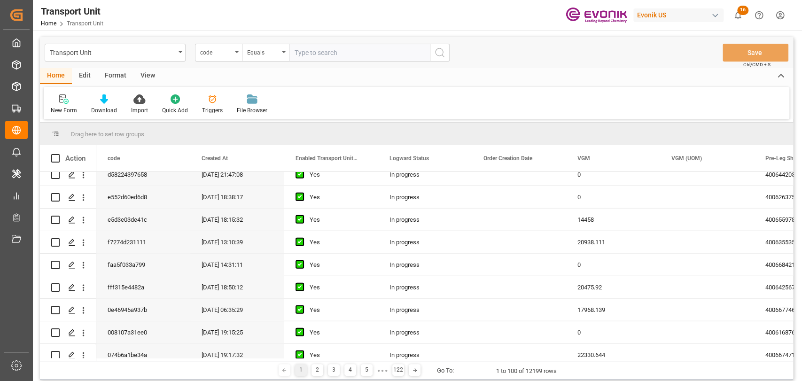
scroll to position [1983, 0]
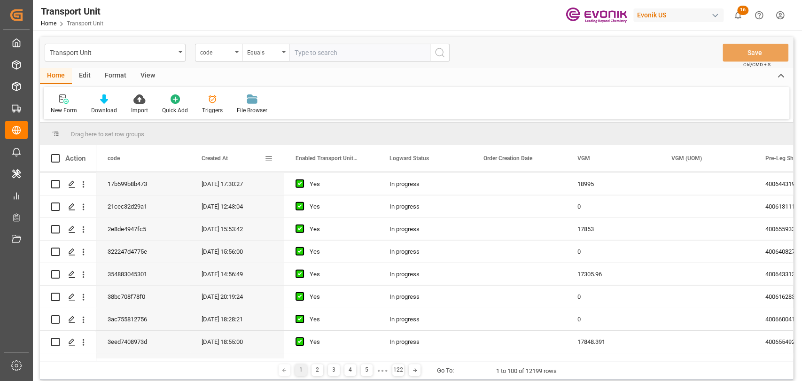
click at [207, 169] on div "Created At" at bounding box center [233, 158] width 63 height 26
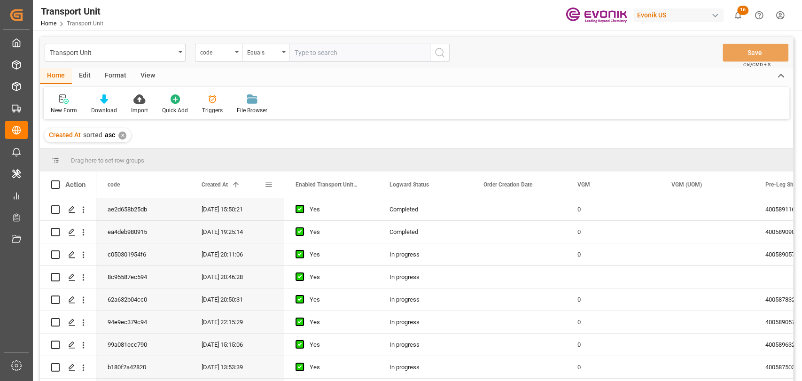
click at [218, 189] on div "Created At 1" at bounding box center [233, 184] width 63 height 26
click at [363, 187] on span at bounding box center [362, 184] width 8 height 8
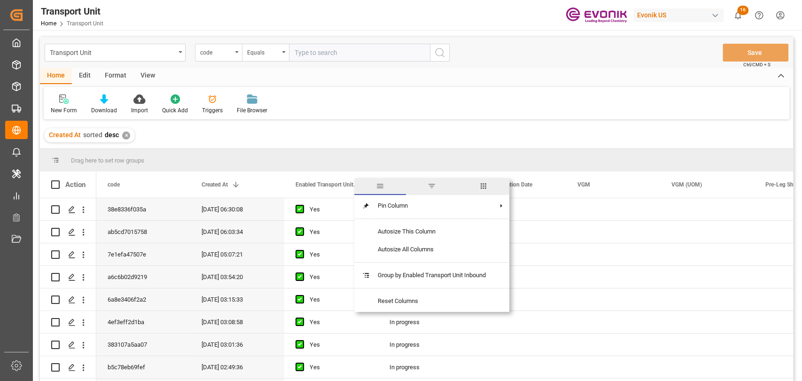
click at [492, 181] on span "columns" at bounding box center [484, 186] width 52 height 17
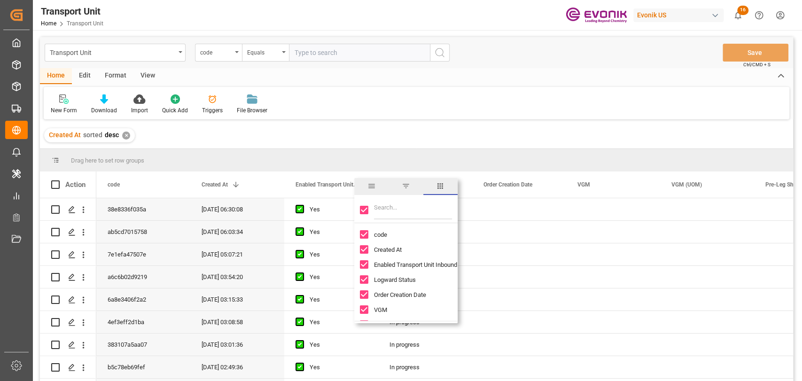
click at [364, 209] on input "Toggle Select All Columns" at bounding box center [364, 210] width 8 height 8
checkbox input "false"
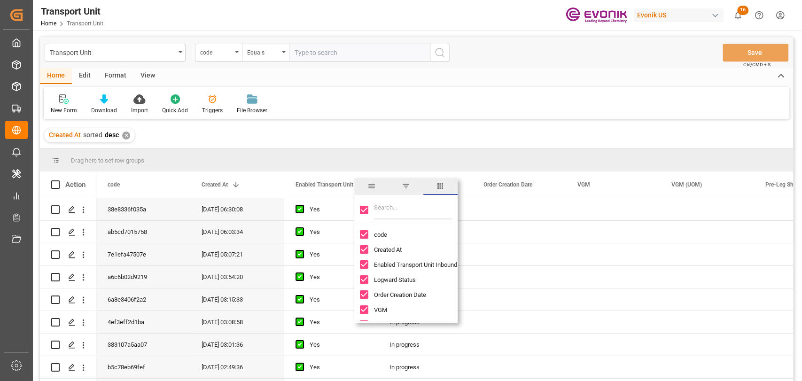
checkbox input "false"
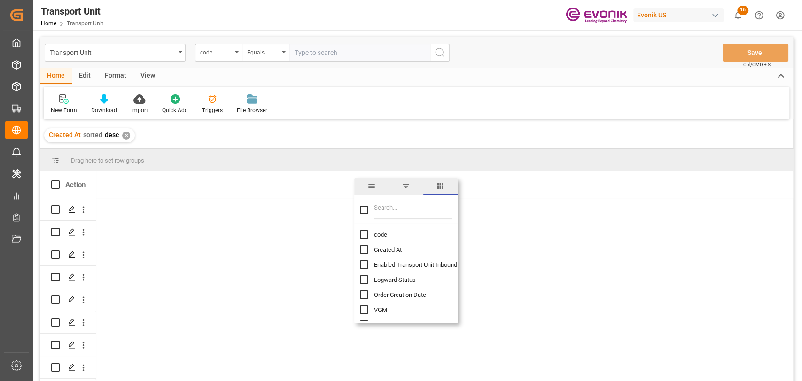
click at [383, 211] on input "Filter Columns Input" at bounding box center [413, 210] width 78 height 19
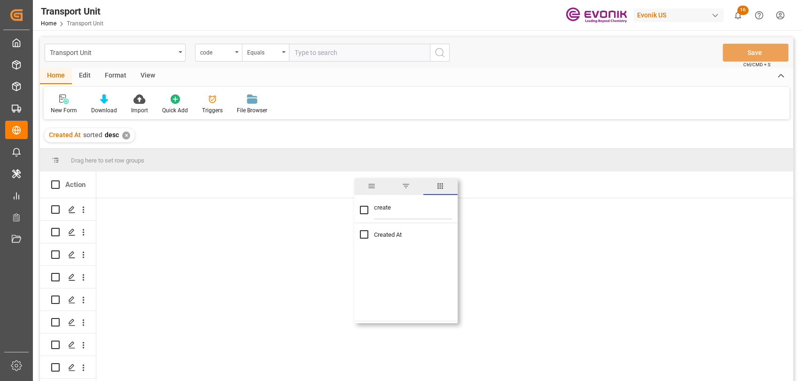
type input "create"
click at [365, 232] on input "Created At column toggle visibility (hidden)" at bounding box center [364, 234] width 8 height 8
checkbox input "true"
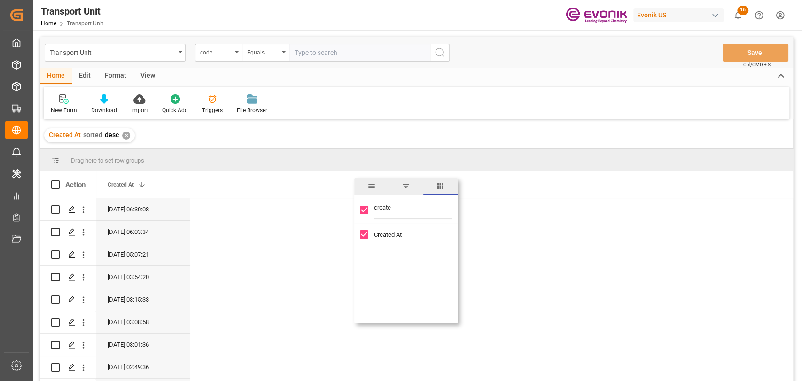
drag, startPoint x: 402, startPoint y: 209, endPoint x: 318, endPoint y: 209, distance: 84.6
click at [318, 209] on div "Drag here to set row groups Drag here to set column labels Action Created At 1" at bounding box center [416, 268] width 753 height 238
type input "c"
checkbox input "false"
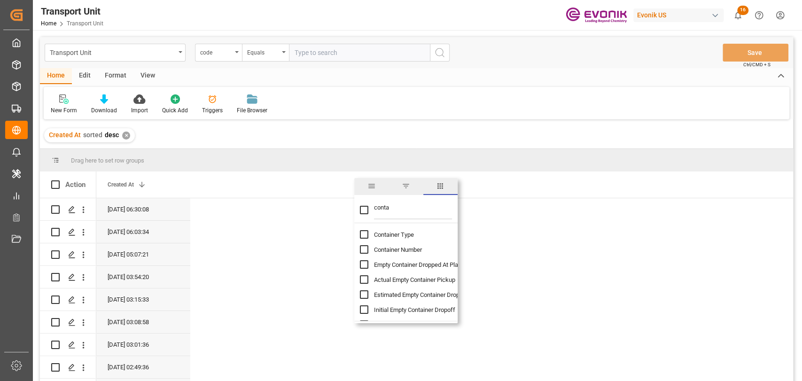
type input "conta"
click at [362, 247] on input "Container Number column toggle visibility (hidden)" at bounding box center [364, 249] width 8 height 8
checkbox input "true"
checkbox input "false"
click at [316, 140] on div "Created At sorted desc ✕" at bounding box center [416, 135] width 753 height 26
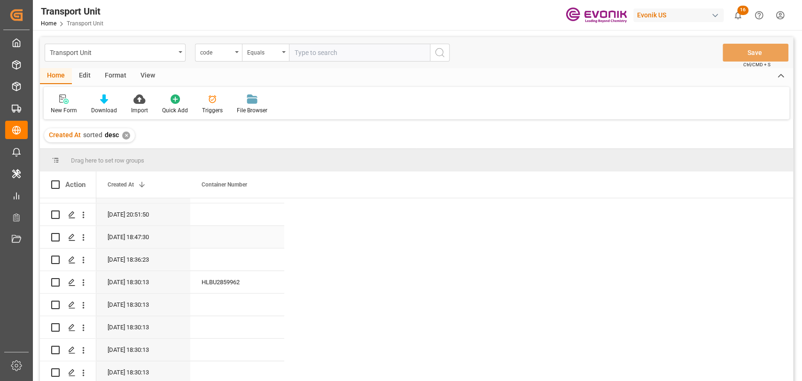
scroll to position [1964, 0]
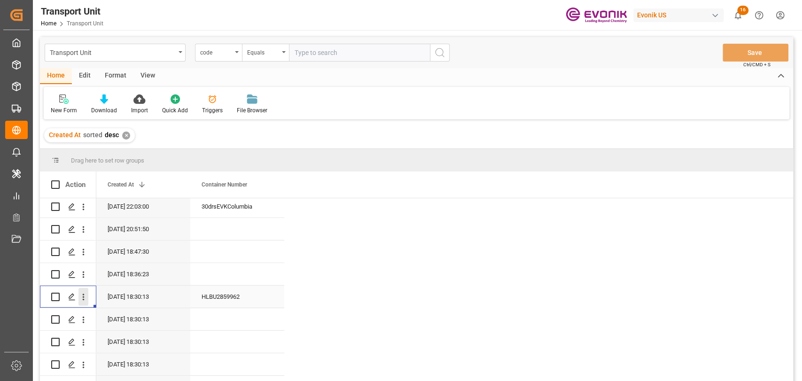
click at [79, 299] on icon "open menu" at bounding box center [83, 297] width 10 height 10
click at [115, 312] on span "Open in new tab" at bounding box center [144, 317] width 85 height 10
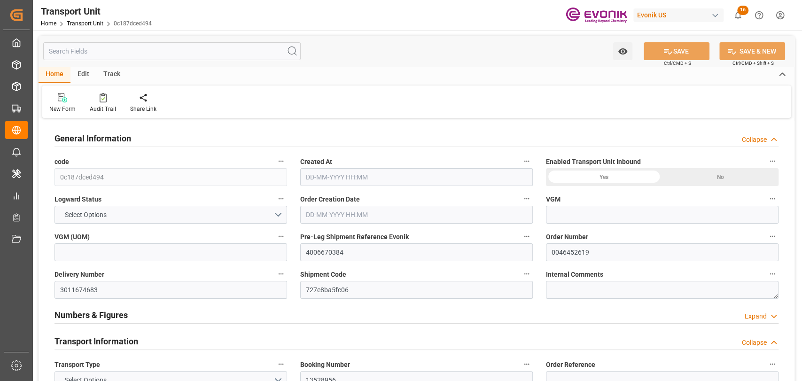
type input "20268"
type input "Hapag [PERSON_NAME]"
type input "Hapag [PERSON_NAME] Aktiengesellschaft"
type input "USNYC"
type input "COCTG"
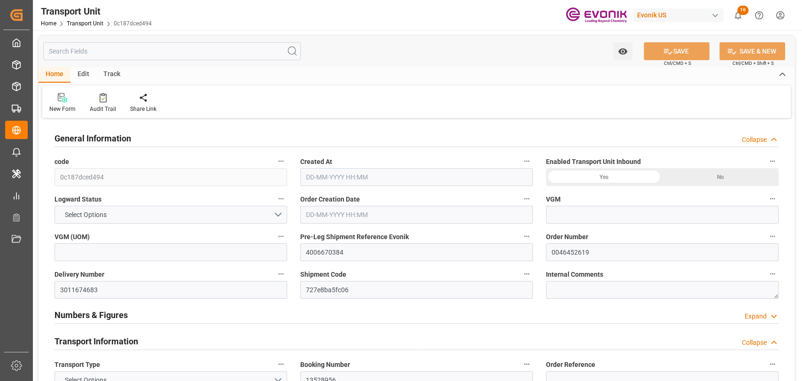
type input "9687540"
type input "USNYC"
type input "COCTG"
type input "9687540"
type input "20540"
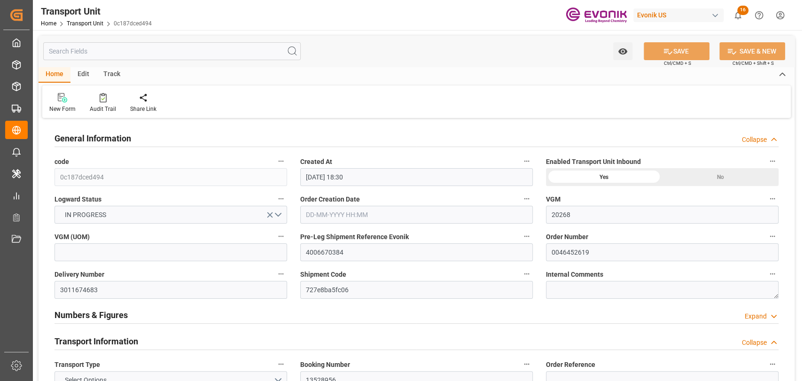
type input "05-08-2025 18:30"
type input "24-08-2025"
type input "22-07-2025 23:28"
type input "21-07-2025 09:12"
type input "31-07-2025 06:15"
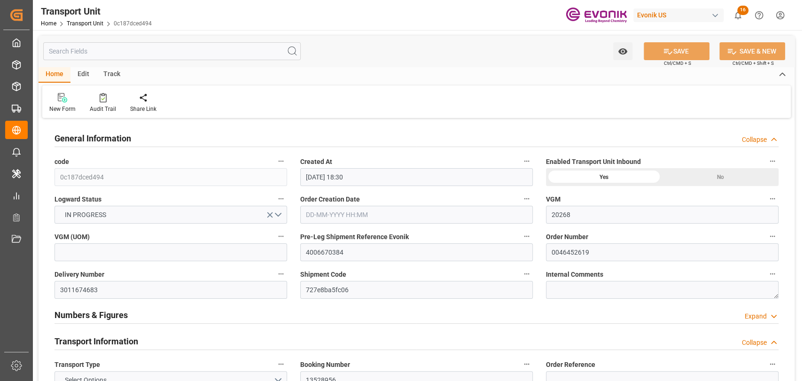
type input "01-08-2025 08:30"
type input "[DATE] 00:00"
type input "15-08-2025 14:45"
type input "10-08-2025 18:30"
type input "20-08-2025 00:00"
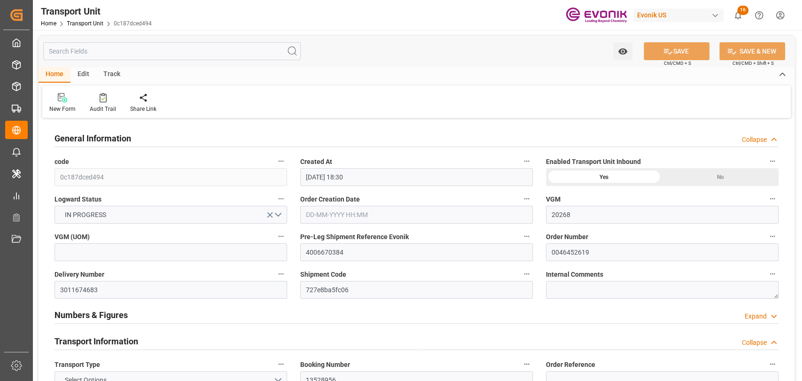
type input "28-08-2025 14:45"
type input "06-08-2025 00:00"
type input "[DATE]"
type input "01-08-2025 08:28"
type input "10-08-2025 00:46"
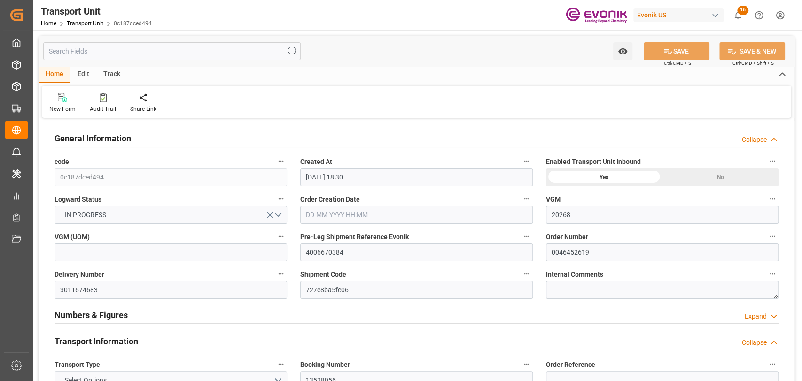
type input "10-08-2025 17:30"
type input "10-08-2025 18:36"
type input "20-08-2025 01:00"
type input "20-08-2025 08:04"
type input "24-08-2025 08:04"
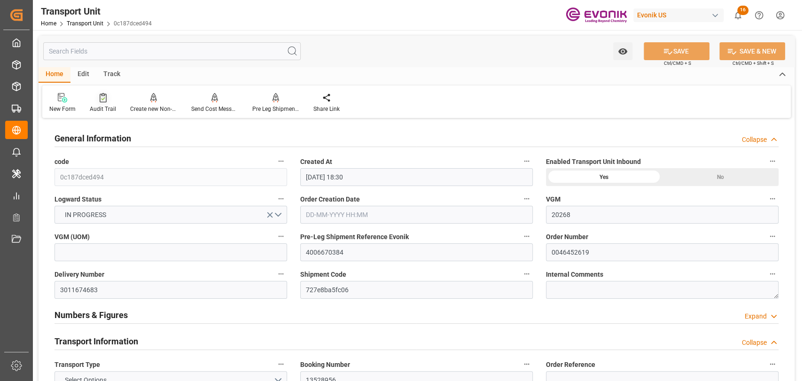
click at [99, 104] on div "Audit Trail" at bounding box center [103, 103] width 40 height 21
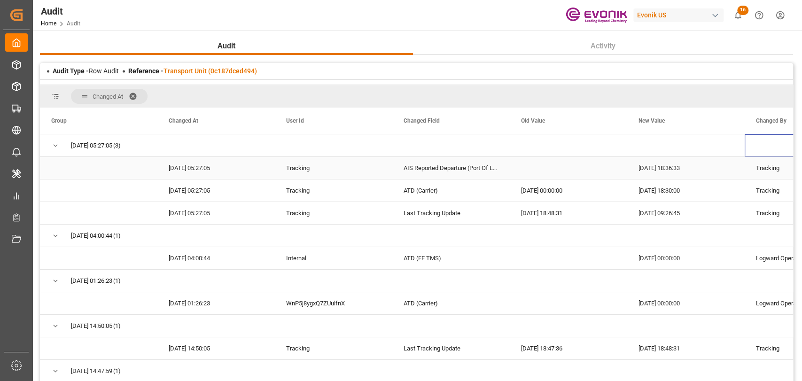
drag, startPoint x: 785, startPoint y: 156, endPoint x: 787, endPoint y: 173, distance: 17.0
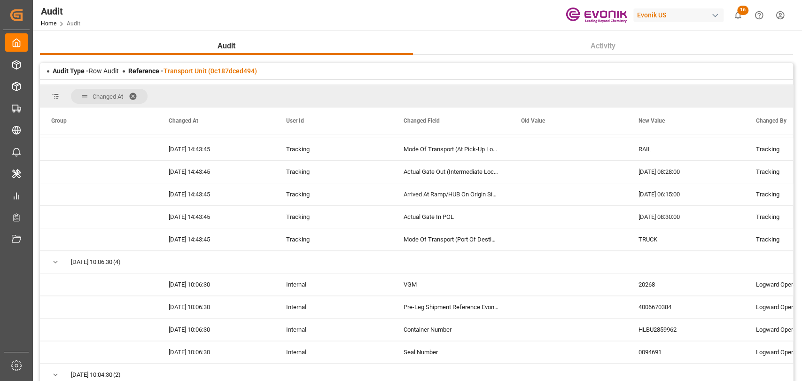
scroll to position [677, 0]
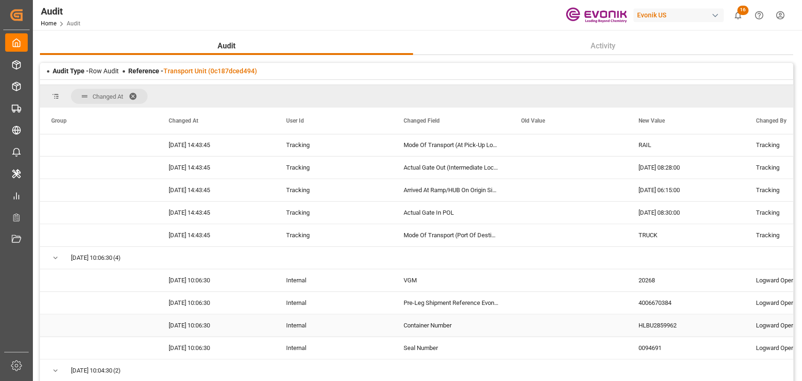
click at [779, 324] on div "Logward Operations" at bounding box center [803, 325] width 117 height 22
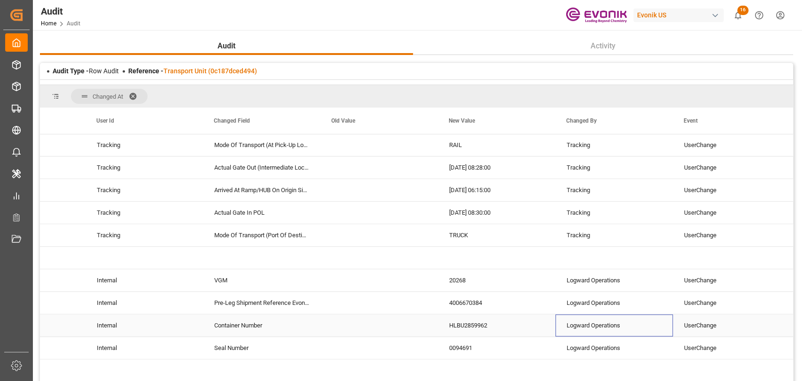
click at [609, 330] on div "Logward Operations" at bounding box center [613, 325] width 117 height 22
drag, startPoint x: 797, startPoint y: 206, endPoint x: 797, endPoint y: 216, distance: 9.9
click at [797, 216] on main "Audit Activity Audit Type - Row Audit Reference - Transport Unit (0c187dced494)…" at bounding box center [416, 228] width 767 height 382
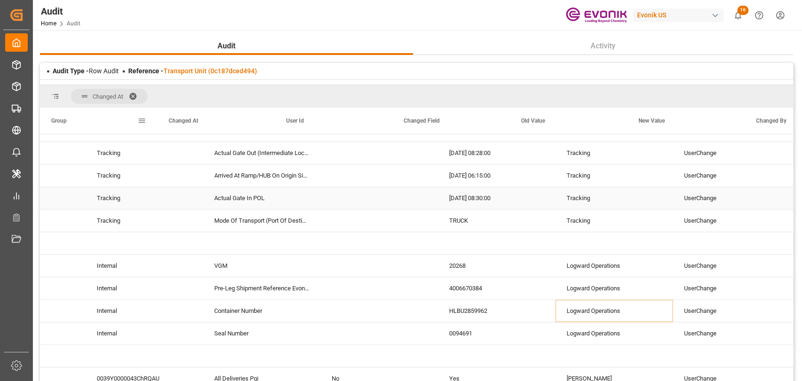
scroll to position [0, 0]
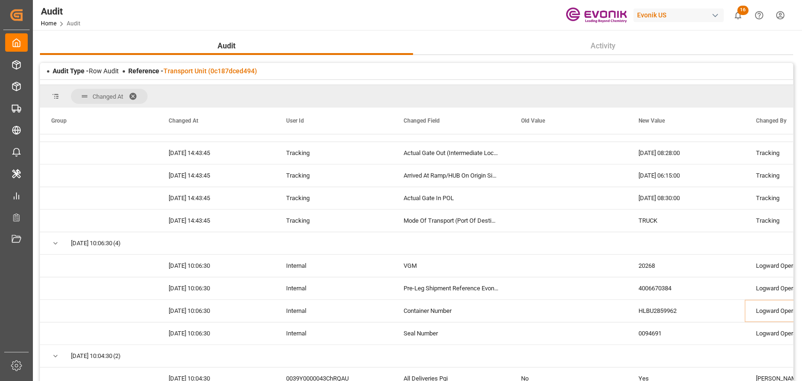
click at [135, 92] on span at bounding box center [136, 96] width 15 height 8
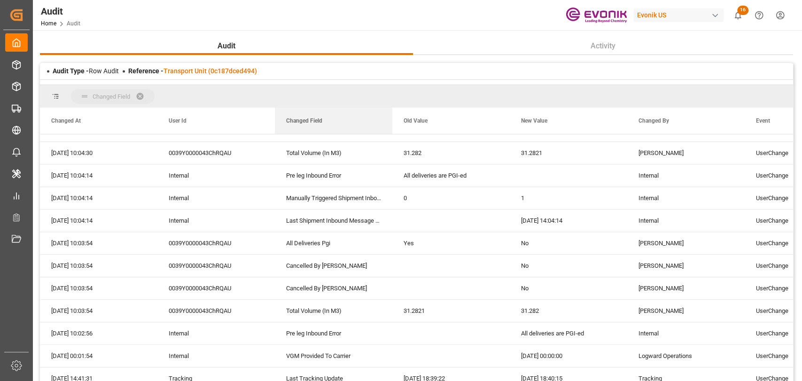
drag, startPoint x: 290, startPoint y: 120, endPoint x: 286, endPoint y: 98, distance: 22.5
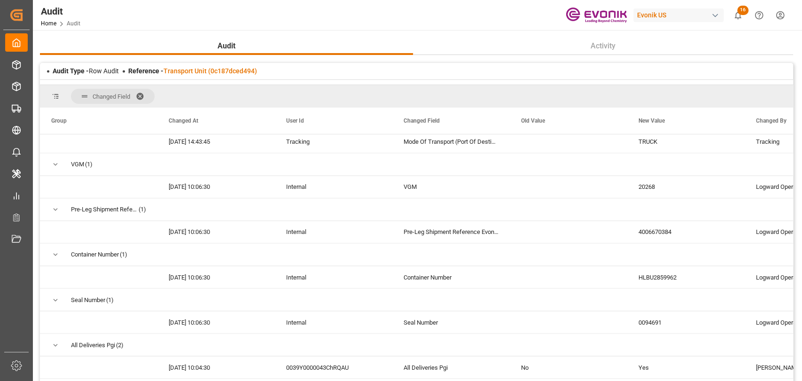
scroll to position [1076, 0]
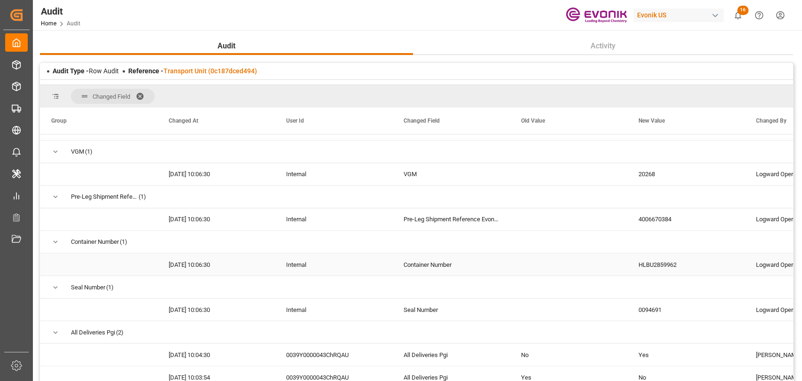
click at [651, 262] on div "HLBU2859962" at bounding box center [685, 264] width 117 height 22
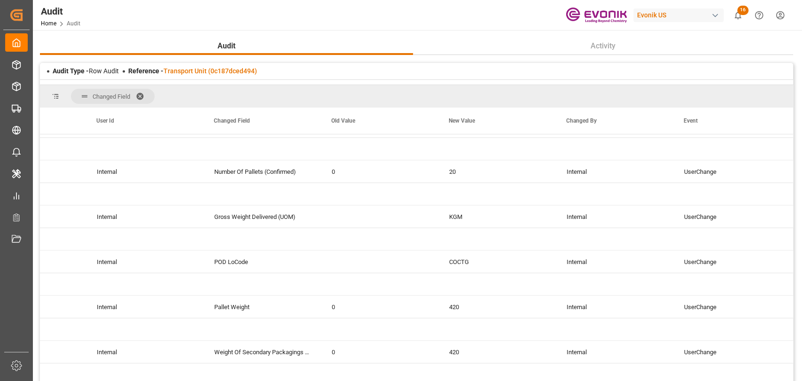
scroll to position [3536, 0]
click at [241, 67] on link "Transport Unit (0c187dced494)" at bounding box center [209, 71] width 93 height 8
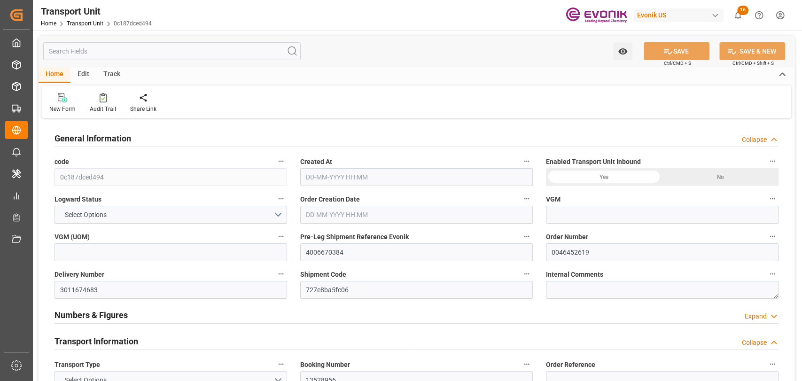
type input "20268"
type input "Hapag Lloyd"
type input "Hapag Lloyd Aktiengesellschaft"
type input "USNYC"
type input "COCTG"
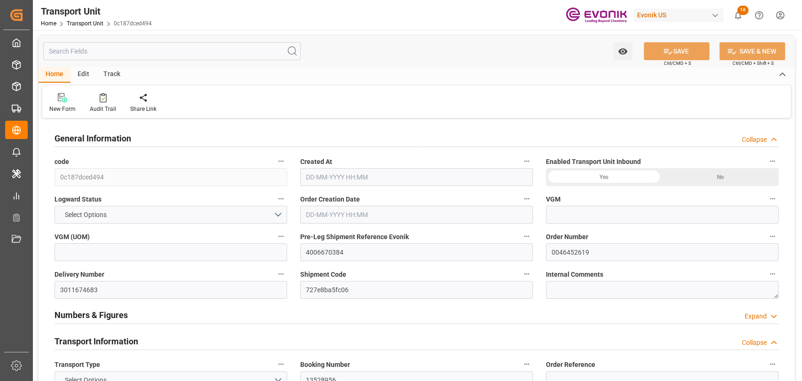
type input "9687540"
type input "USNYC"
type input "COCTG"
type input "9687540"
type input "20540"
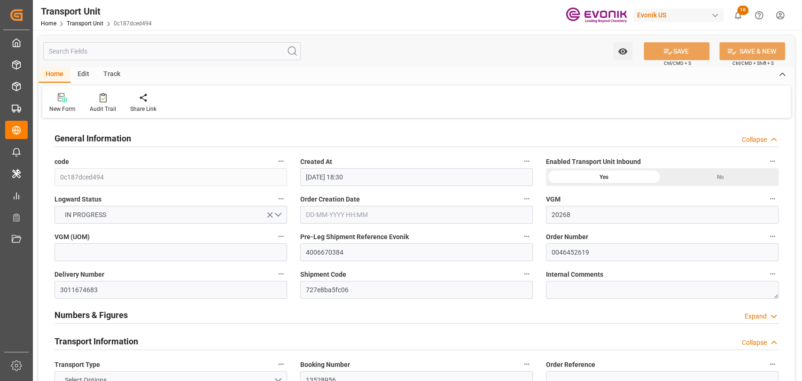
type input "05-08-2025 18:30"
type input "24-08-2025"
type input "22-07-2025 23:28"
type input "21-07-2025 09:12"
type input "31-07-2025 06:15"
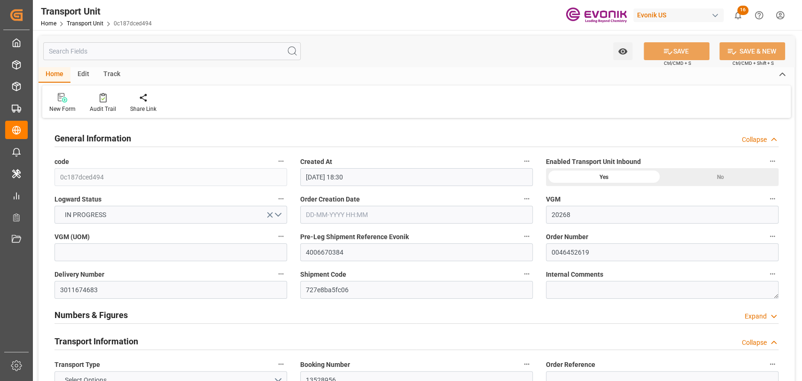
type input "01-08-2025 08:30"
type input "10-08-2025 00:00"
type input "15-08-2025 14:45"
type input "10-08-2025 18:30"
type input "20-08-2025 00:00"
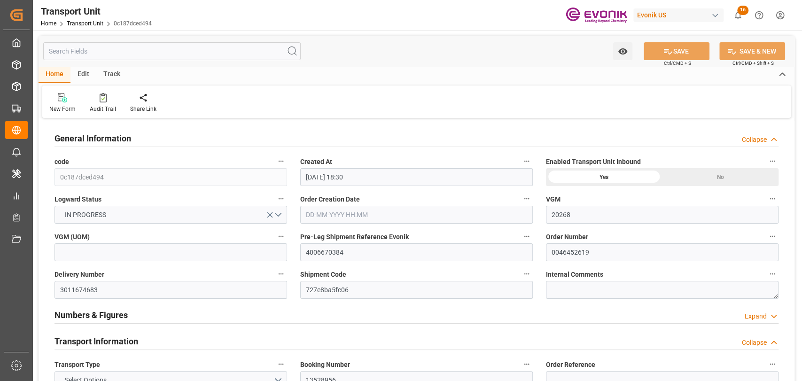
type input "28-08-2025 14:45"
type input "06-08-2025 00:00"
type input "10-08-2025"
type input "01-08-2025 08:28"
type input "10-08-2025 00:46"
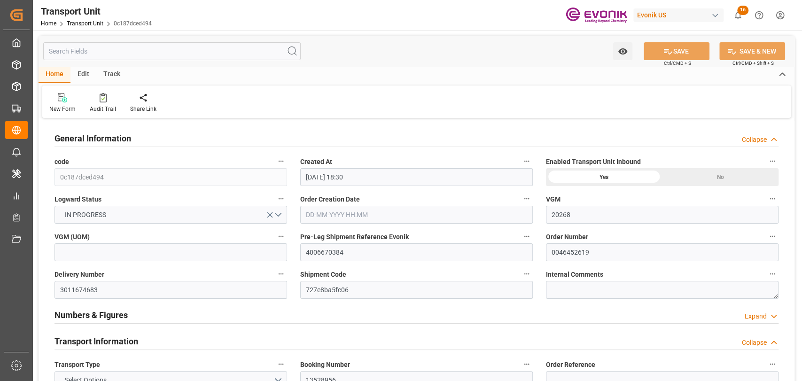
type input "10-08-2025 17:30"
type input "10-08-2025 18:36"
type input "20-08-2025 01:00"
type input "20-08-2025 08:04"
type input "24-08-2025 08:04"
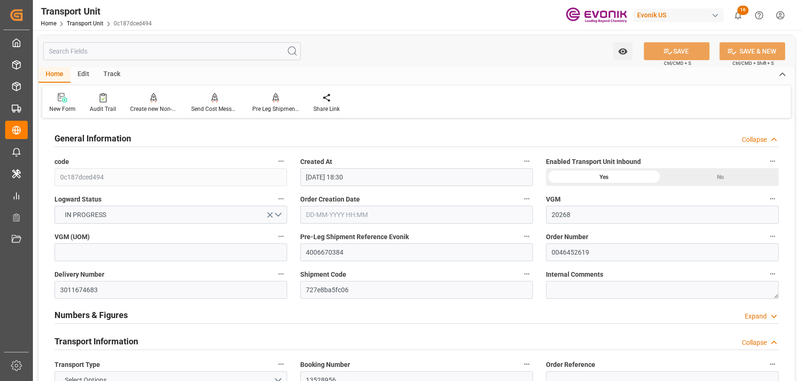
click at [109, 67] on div "Track" at bounding box center [111, 75] width 31 height 16
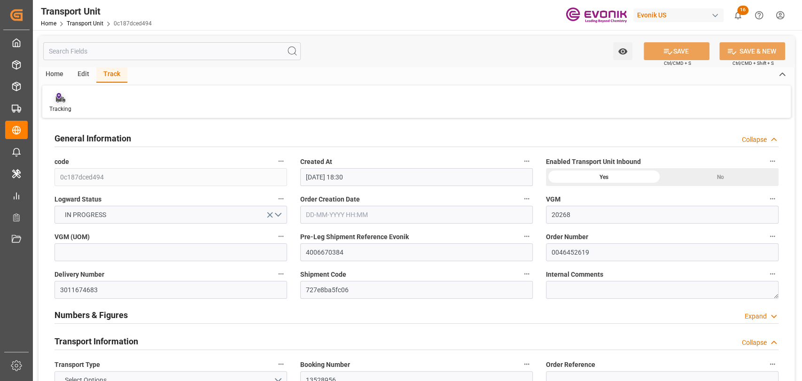
click at [58, 93] on icon at bounding box center [58, 95] width 4 height 5
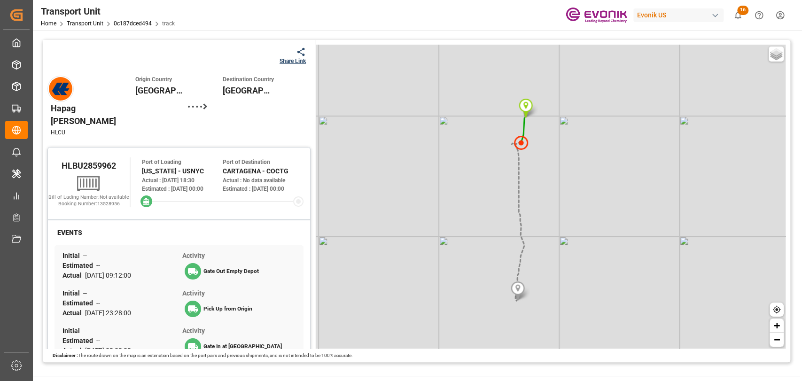
click at [292, 62] on div "Share Link" at bounding box center [292, 61] width 26 height 8
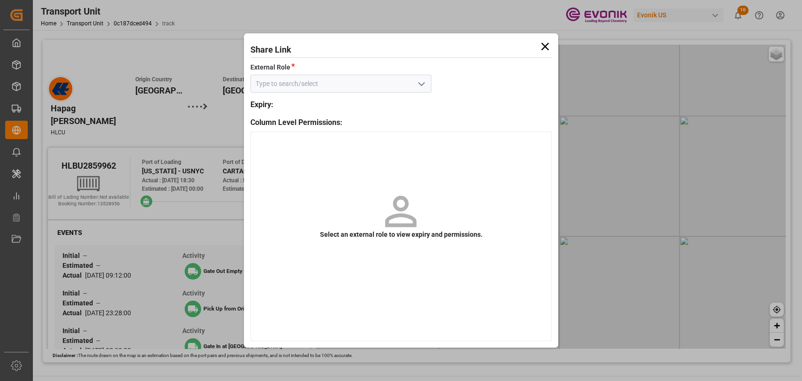
click at [420, 87] on icon "open menu" at bounding box center [421, 83] width 11 height 11
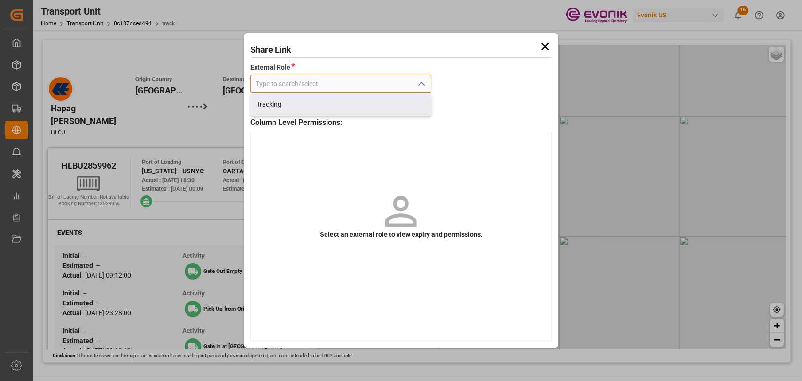
click at [368, 86] on input at bounding box center [340, 84] width 181 height 18
click at [286, 103] on div "Tracking" at bounding box center [341, 104] width 180 height 21
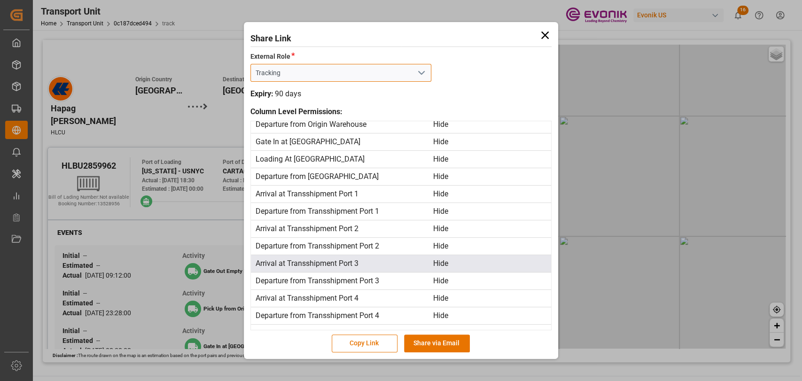
scroll to position [279, 0]
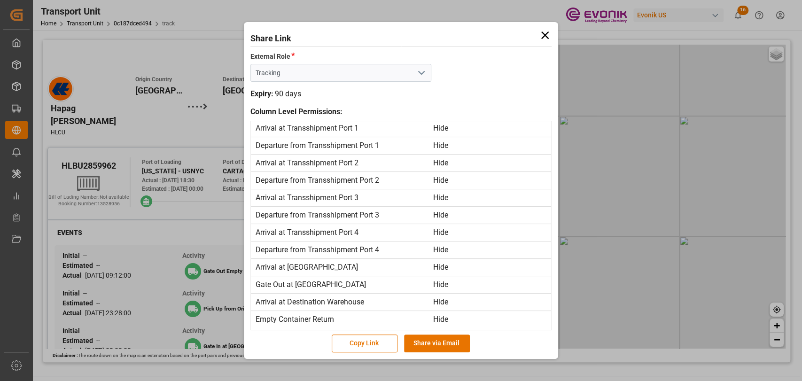
click at [542, 35] on icon at bounding box center [544, 35] width 13 height 13
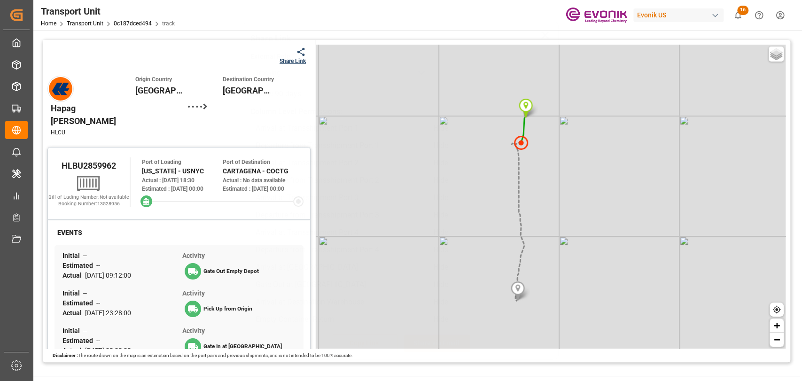
type input "Tracking"
click at [280, 60] on div "Share Link" at bounding box center [292, 61] width 26 height 8
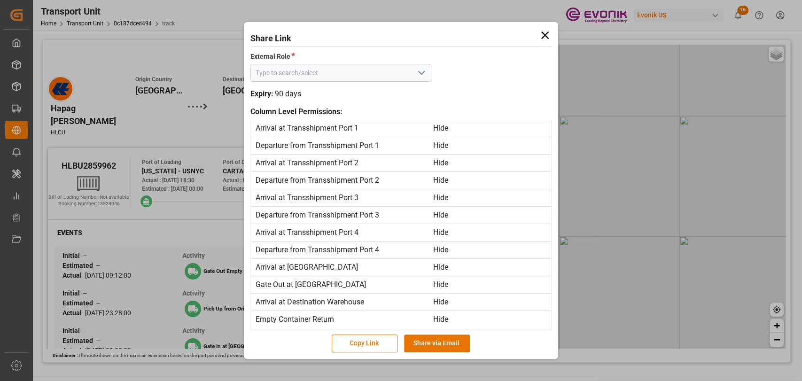
click at [416, 78] on icon "open menu" at bounding box center [421, 72] width 11 height 11
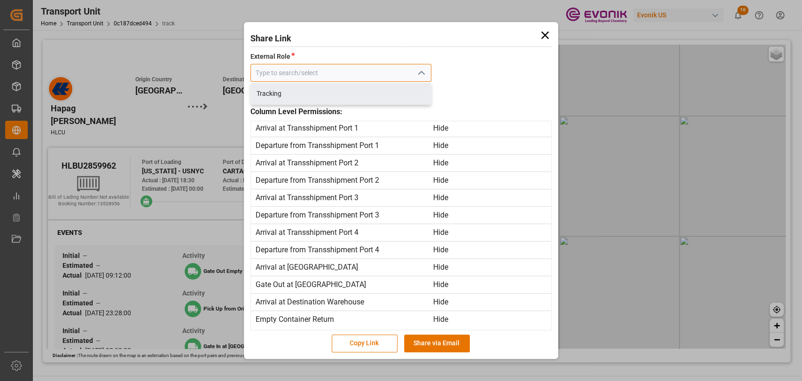
click at [304, 76] on input at bounding box center [340, 73] width 181 height 18
click at [450, 343] on button "Share via Email" at bounding box center [437, 343] width 66 height 18
type input "Tracking"
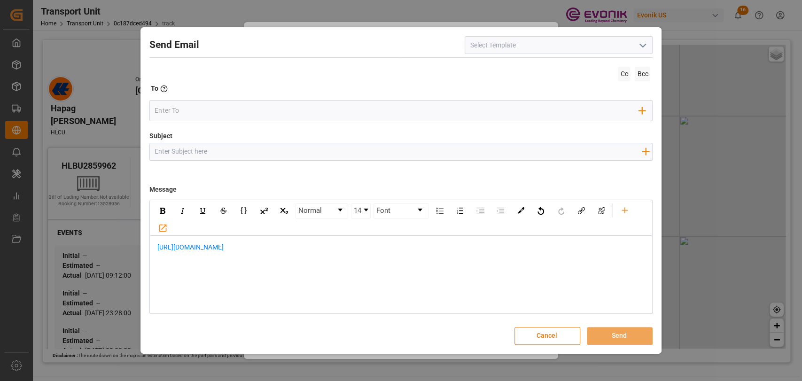
click at [530, 332] on button "Cancel" at bounding box center [547, 336] width 66 height 18
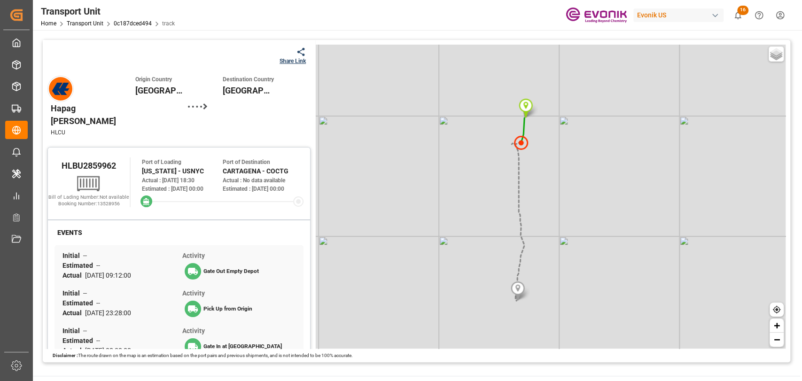
click at [295, 60] on div "Share Link" at bounding box center [292, 61] width 26 height 8
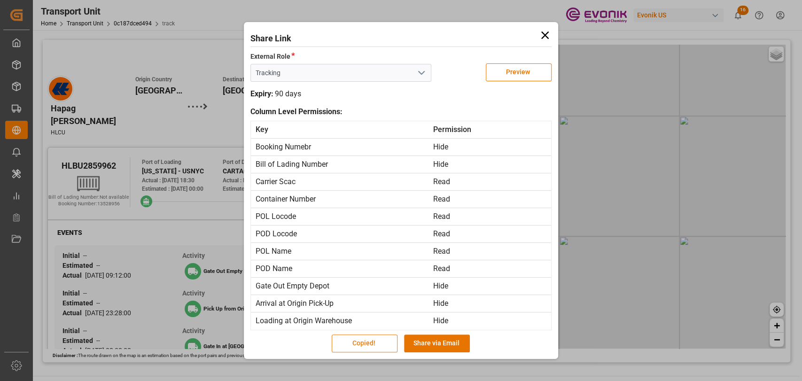
type input "Tracking"
click at [379, 344] on button "Copy Link" at bounding box center [365, 343] width 66 height 18
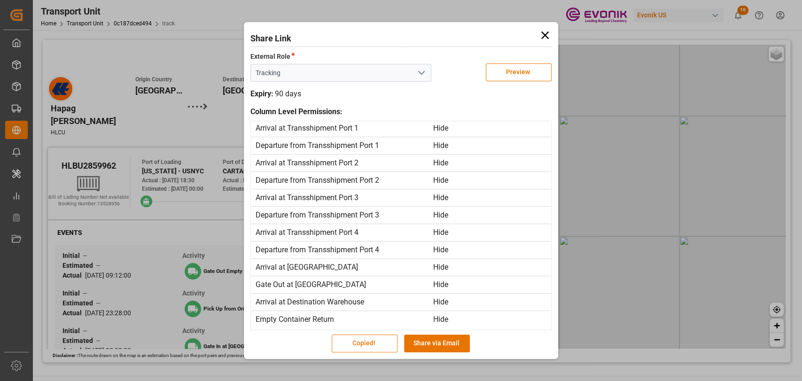
click at [339, 336] on button "Copied!" at bounding box center [365, 343] width 66 height 18
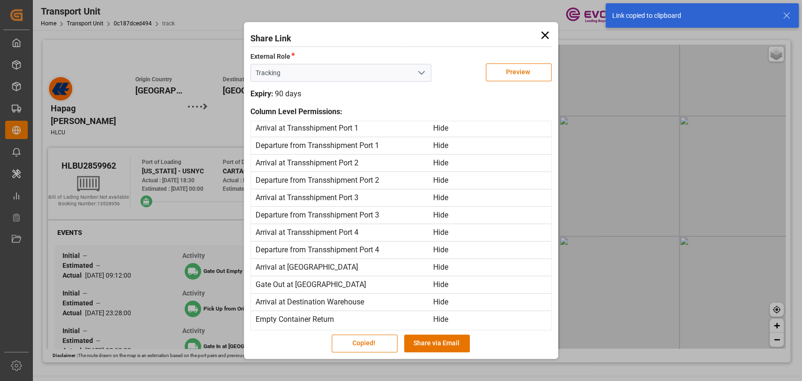
click at [545, 35] on icon at bounding box center [545, 35] width 8 height 8
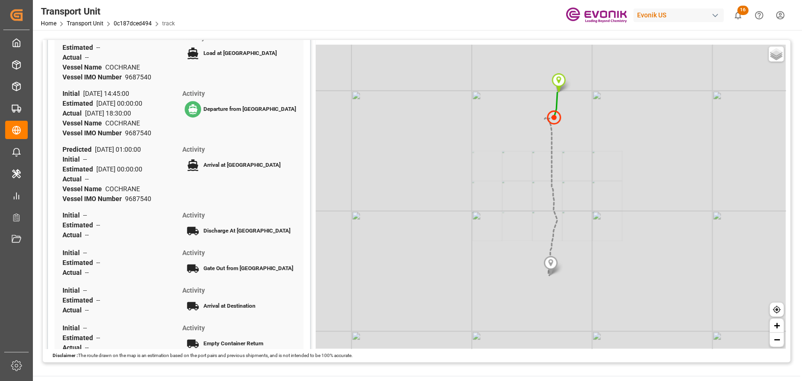
scroll to position [0, 0]
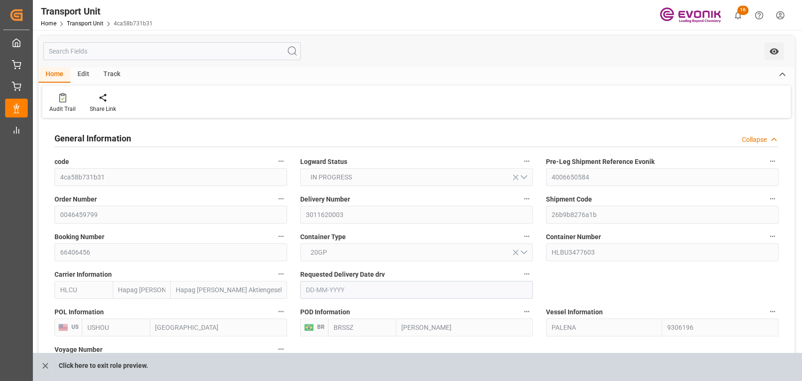
type input "Hapag [PERSON_NAME]"
type input "Hapag [PERSON_NAME] Aktiengesellschaft"
type input "USHOU"
type input "BRSSZ"
type input "9306196"
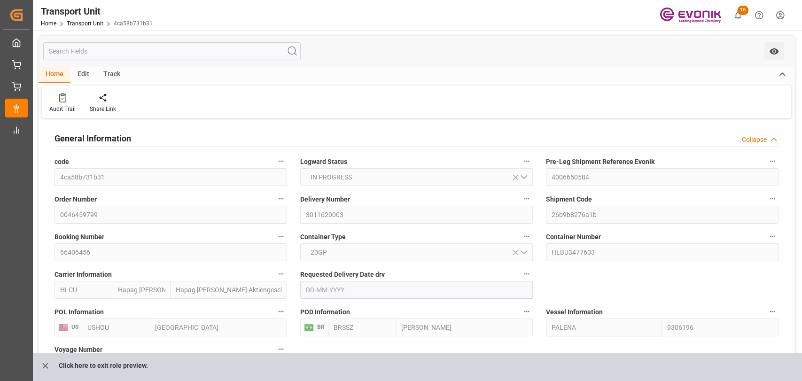
type input "USHOU"
type input "BRSSZ"
type input "9306196"
type input "15980.024"
type input "[DATE]"
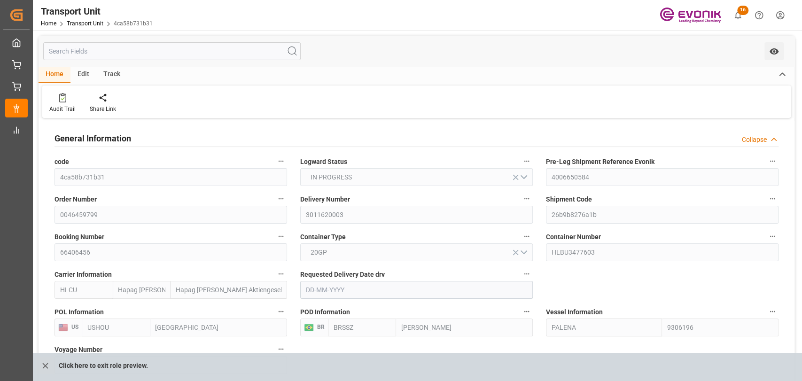
type input "[DATE] 17:03"
type input "[DATE] 12:00"
type input "17-07-2025 15:27"
type input "02-08-2025 00:00"
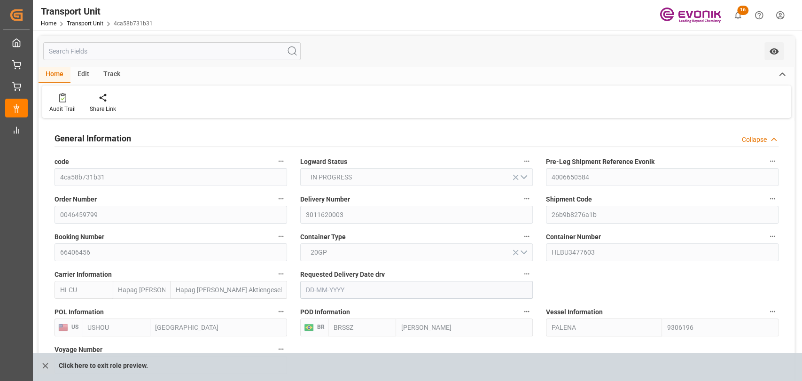
type input "26-07-2025 15:30"
type input "31-07-2025 09:30"
type input "30-08-2025 00:00"
type input "24-08-2025 19:00"
type input "31-07-2025"
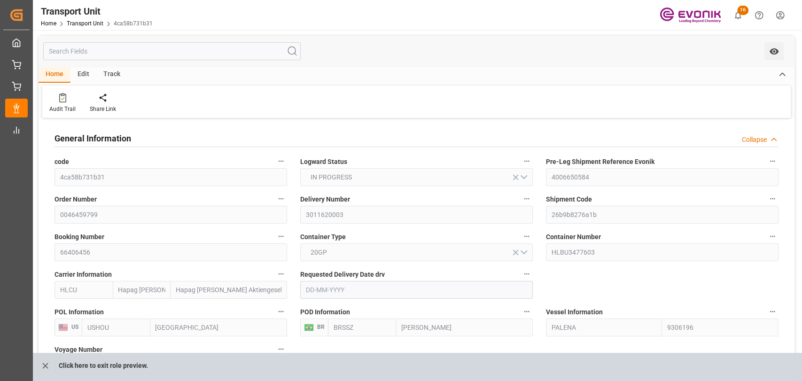
type input "12-07-2025 12:00"
type input "30-07-2025 10:59"
type input "02-08-2025 12:00"
type input "31-07-2025 09:38"
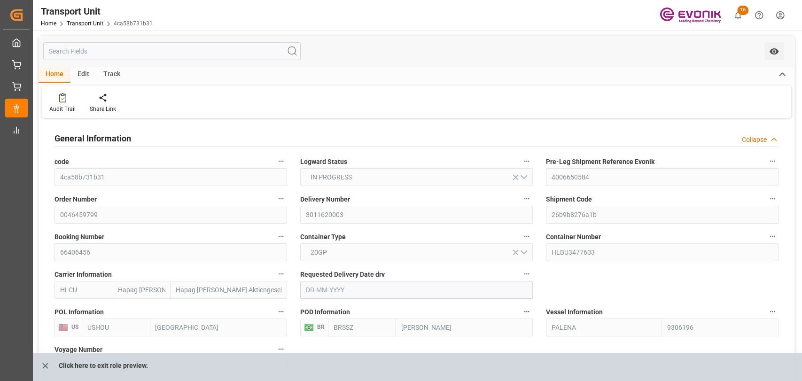
type input "30-08-2025 19:00"
type input "31-08-2025 09:20"
type input "04-09-2025 09:20"
click at [106, 69] on div "Track" at bounding box center [111, 75] width 31 height 16
click at [67, 107] on div "Tracking" at bounding box center [60, 109] width 22 height 8
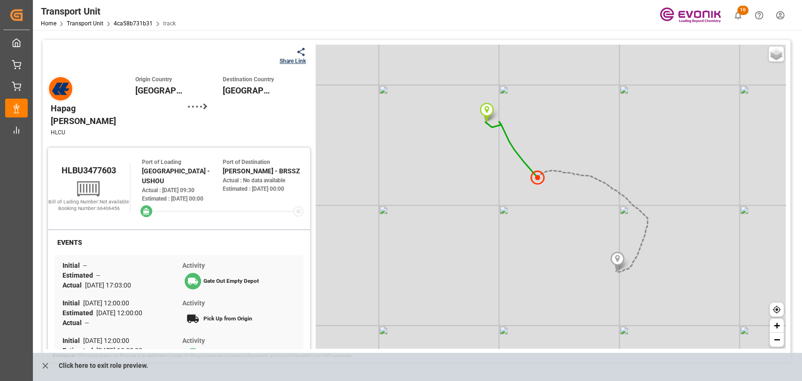
click at [291, 61] on div "Share Link" at bounding box center [292, 61] width 26 height 8
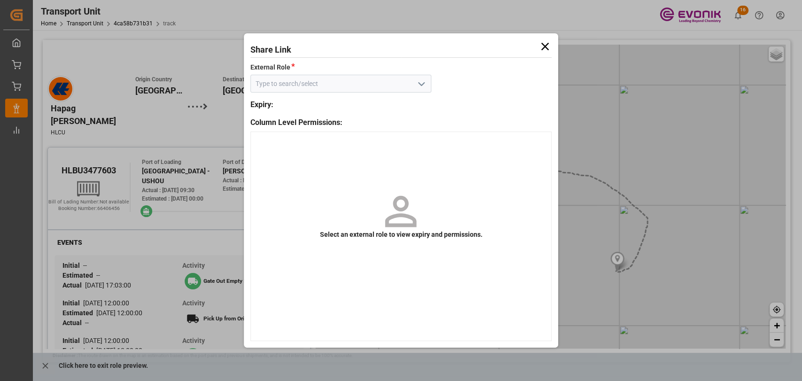
click at [420, 87] on icon "open menu" at bounding box center [421, 83] width 11 height 11
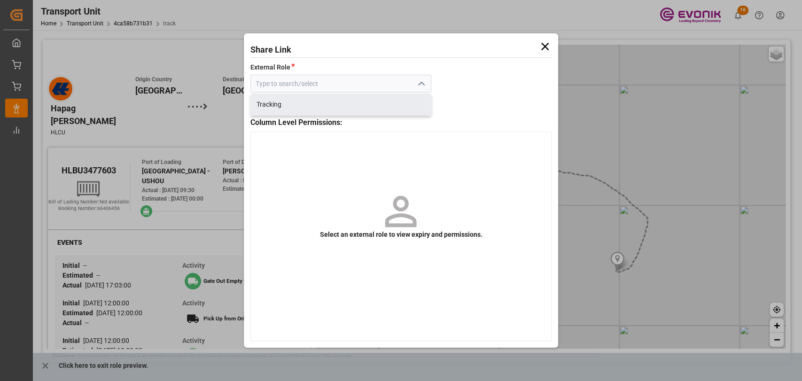
click at [337, 102] on div "Tracking" at bounding box center [341, 104] width 180 height 21
type input "Tracking"
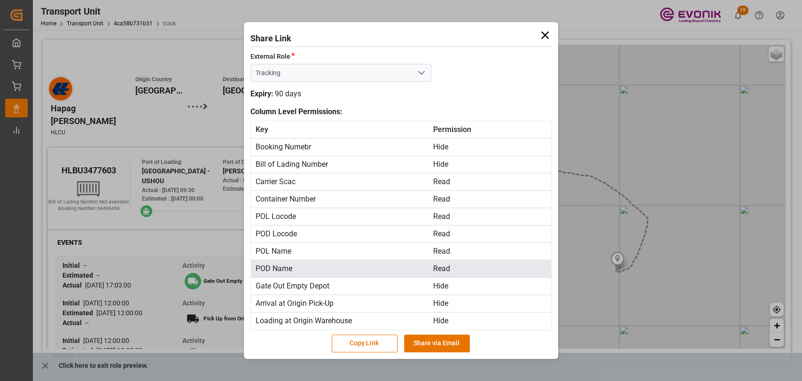
click at [436, 264] on div "Read" at bounding box center [492, 268] width 118 height 11
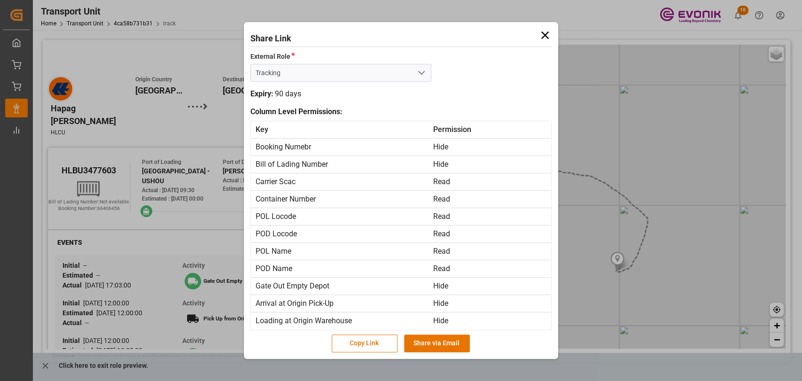
scroll to position [262, 0]
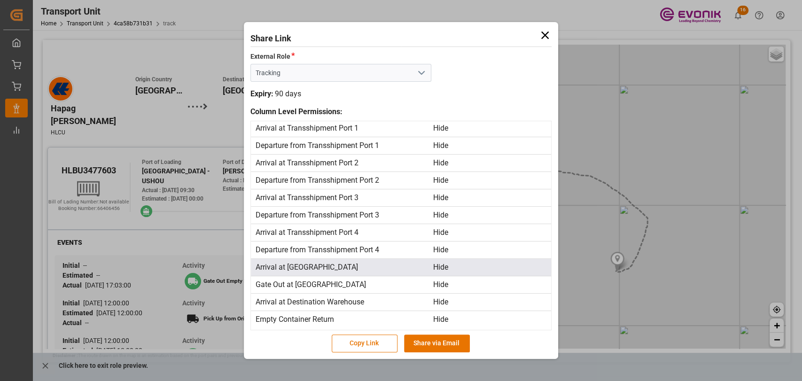
click at [441, 262] on div "Hide" at bounding box center [492, 267] width 118 height 11
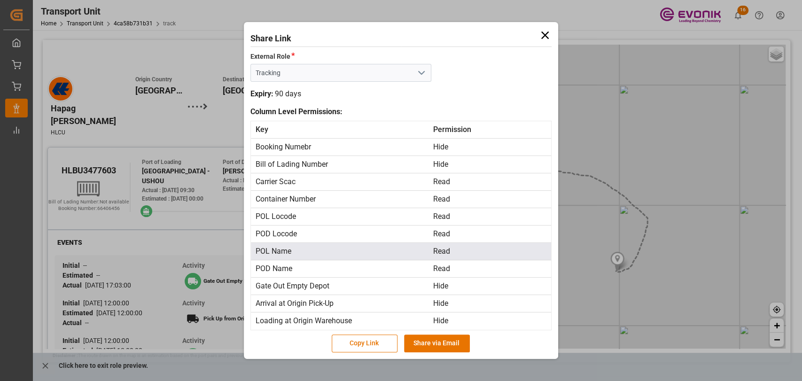
scroll to position [0, 0]
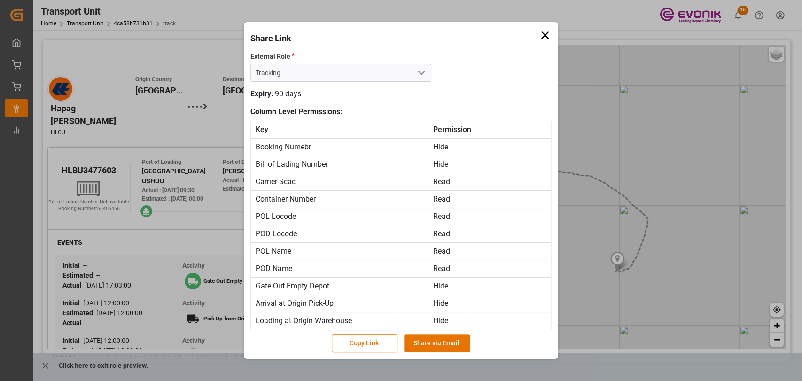
click at [547, 39] on icon at bounding box center [544, 35] width 13 height 13
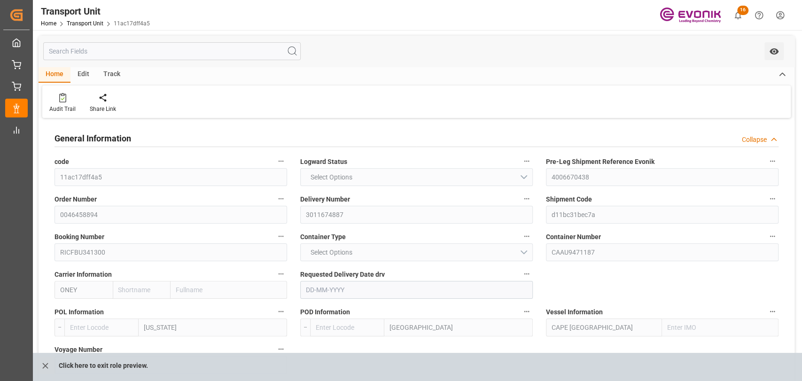
type input "ONE"
type input "Ocean Network Express"
type input "USNYC"
type input "COCTG"
type input "9857444"
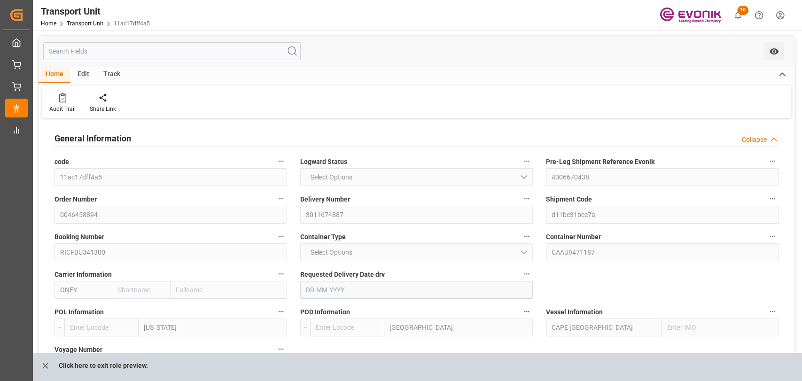
type input "USNYC"
type input "COSPC"
type input "9857444"
type input "20540"
type input "[DATE]"
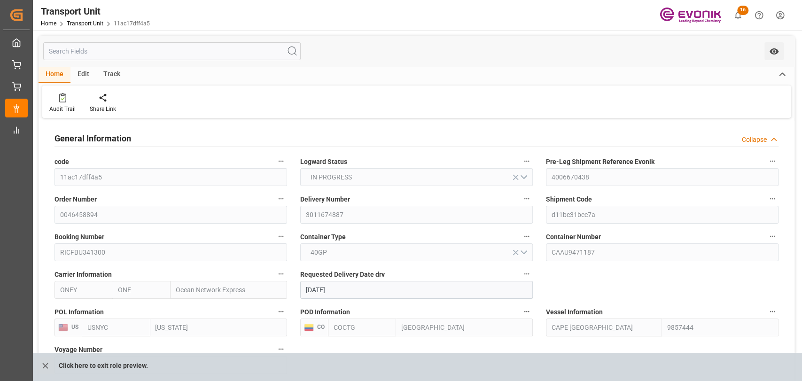
type input "[DATE] 07:59"
type input "[DATE] 14:52"
type input "[DATE] 23:12"
type input "[DATE] 15:52"
type input "[DATE] 19:04"
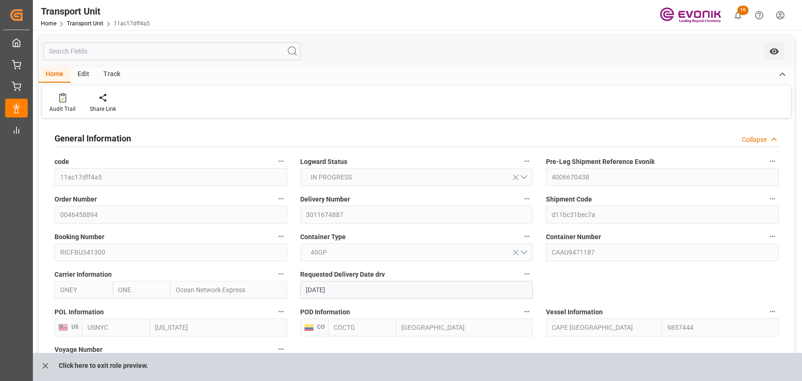
type input "[DATE] 00:00"
type input "[DATE] 12:35"
type input "[DATE] 00:00"
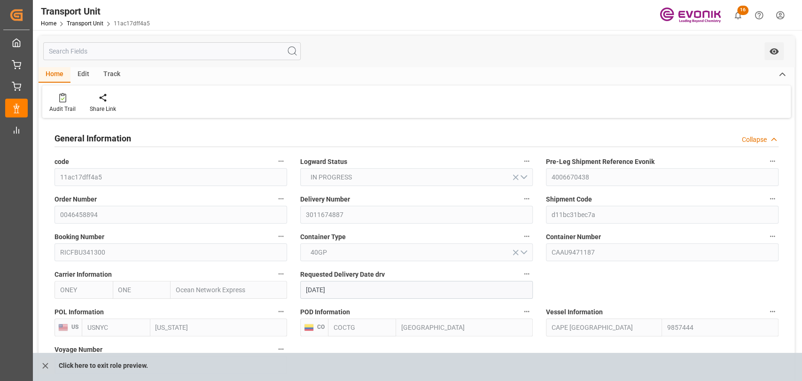
type input "[DATE] 11:00"
type input "[DATE] 09:00"
type input "[DATE]"
type input "[DATE] 17:00"
type input "15-08-2025 15:00"
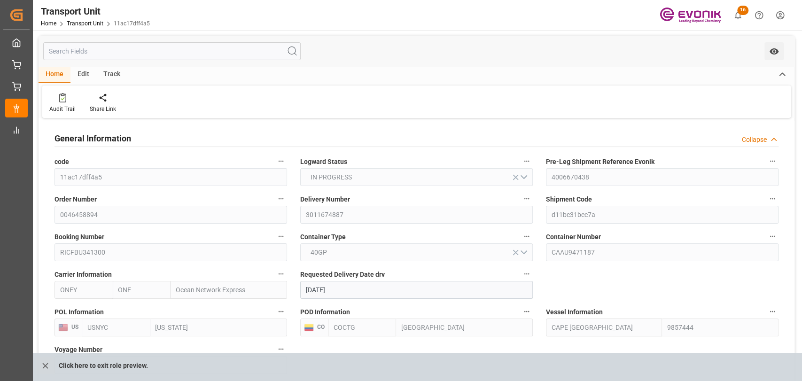
type input "25-07-2025 14:00"
type input "09-08-2025 09:49"
type input "09-08-2025 03:19"
type input "10-08-2025 08:24"
type input "09-08-2025 08:23"
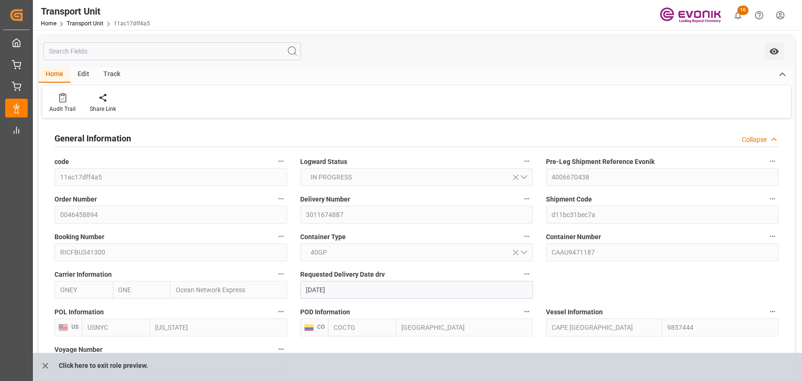
type input "10-08-2025 12:28"
type input "15-08-2025 05:00"
type input "15-08-2025 20:18"
type input "15-08-2025 06:30"
type input "15-08-2025 04:30"
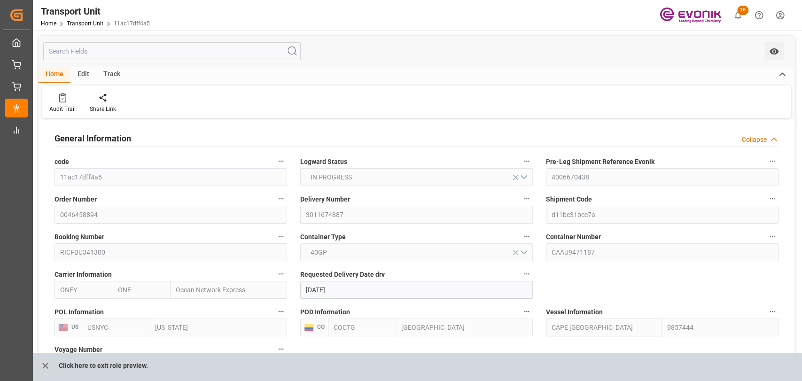
type input "19-08-2025 20:18"
click at [118, 71] on div "Track" at bounding box center [111, 75] width 31 height 16
click at [68, 112] on div "Tracking" at bounding box center [60, 109] width 22 height 8
type input "Maersk"
type input "Maersk Line AS"
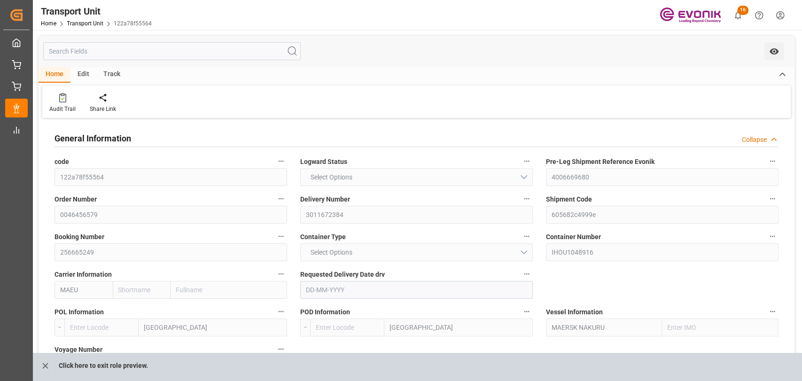
type input "USMSY"
type input "NLRTM"
type input "9356103"
type input "USMSY"
type input "NLRTM"
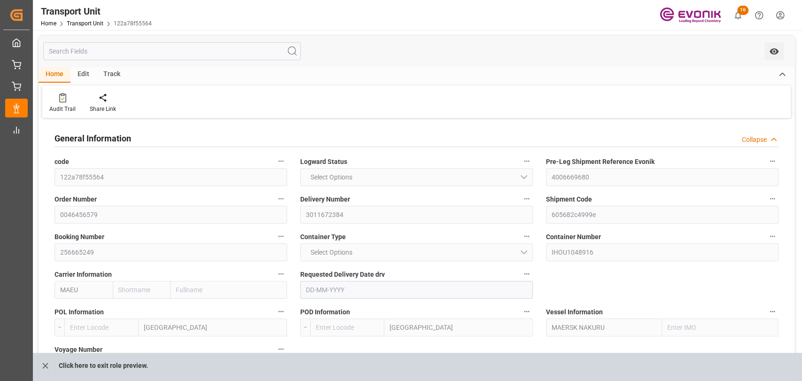
type input "9355331"
type input "34438.79"
type input "[DATE]"
type input "[DATE] 13:24"
type input "[DATE] 00:00"
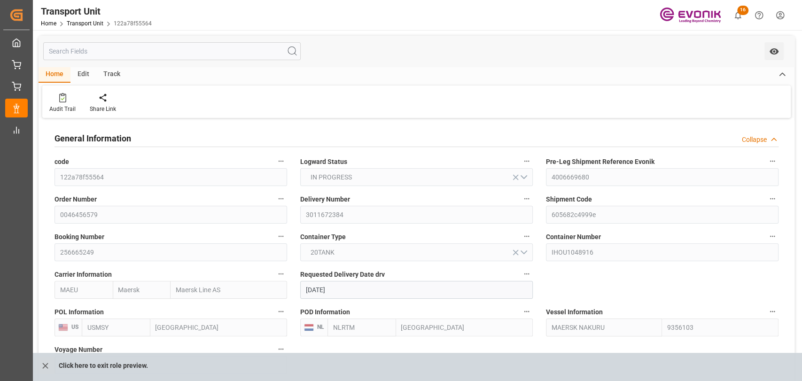
type input "[DATE] 00:00"
type input "[DATE] 19:00"
type input "[DATE] 00:00"
type input "[DATE]"
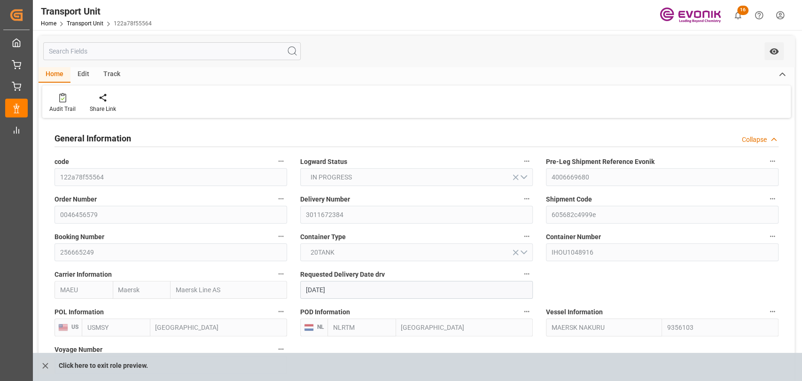
type input "[DATE] 14:54"
type input "[DATE] 19:00"
type input "[DATE] 19:43"
type input "13-08-2025 05:00"
type input "13-08-2025 12:04"
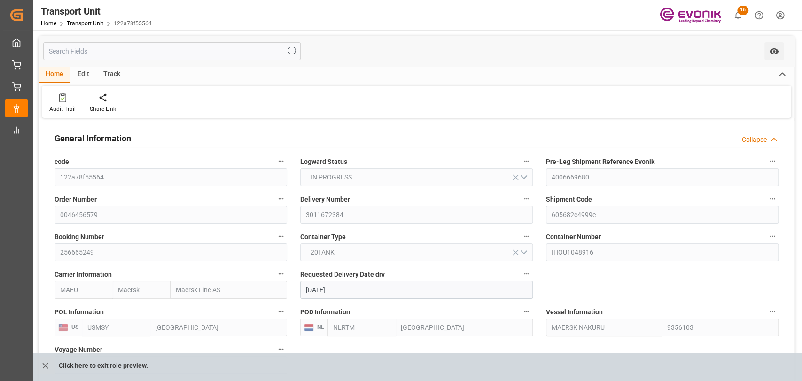
type input "18-08-2025 08:00"
type input "19-08-2025 19:00"
type input "20-08-2025 01:38"
type input "24-08-2025 17:00"
type input "08-09-2025 03:00"
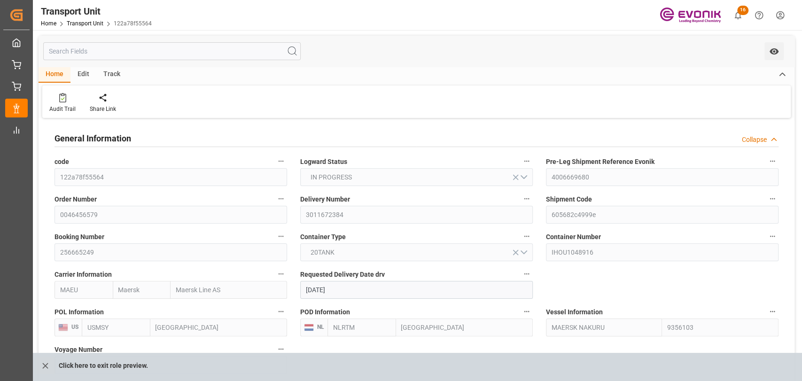
type input "09-09-2025 02:43"
type input "13-09-2025 02:43"
click at [101, 74] on div "Track" at bounding box center [111, 75] width 31 height 16
click at [48, 96] on div "Tracking" at bounding box center [60, 103] width 36 height 21
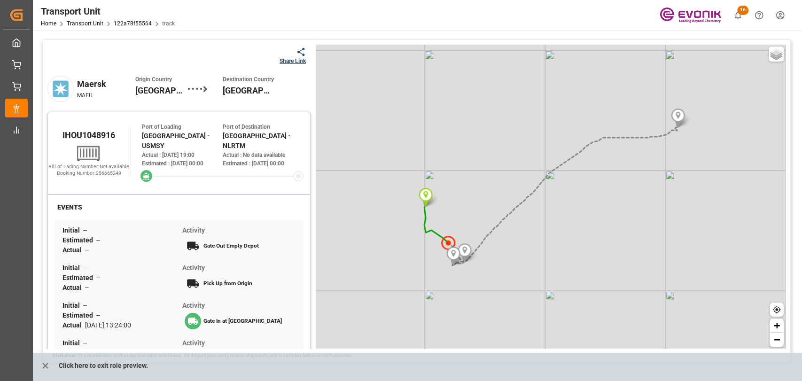
click at [288, 58] on div "Share Link" at bounding box center [292, 61] width 26 height 8
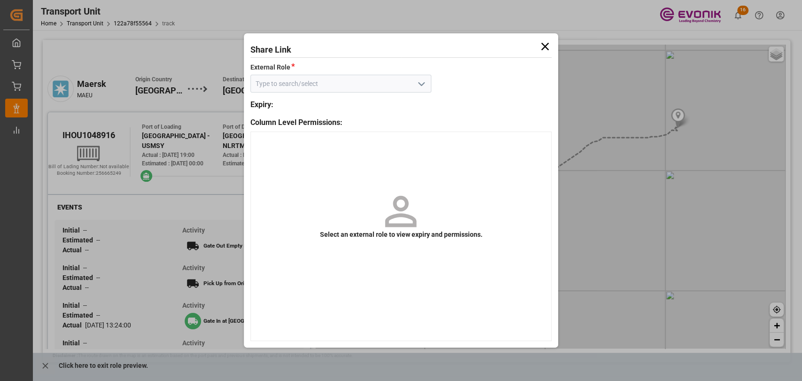
click at [417, 85] on icon "open menu" at bounding box center [421, 83] width 11 height 11
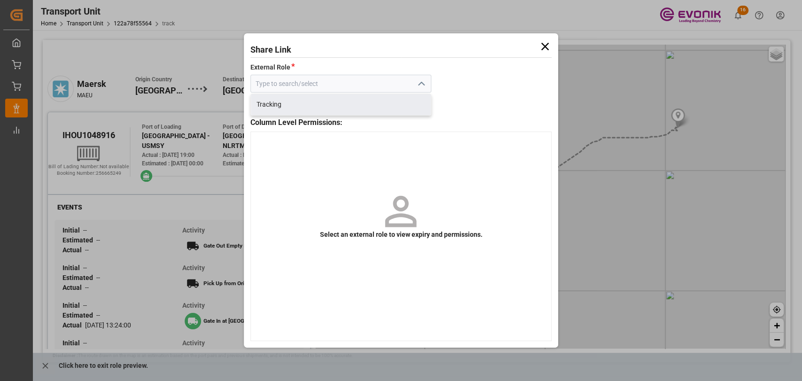
click at [343, 109] on div "Tracking" at bounding box center [341, 104] width 180 height 21
type input "Tracking"
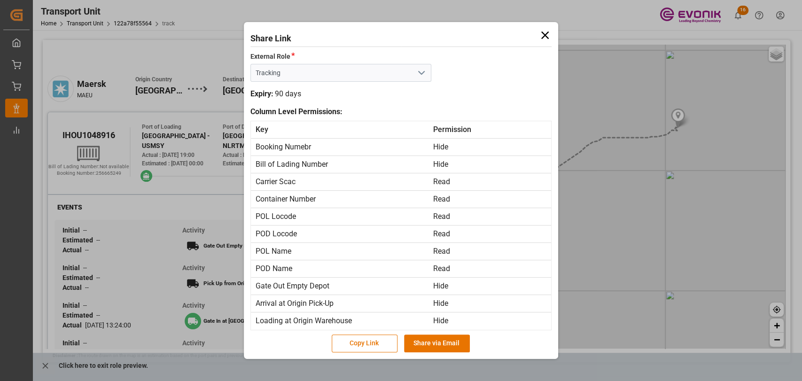
click at [480, 86] on div "Expiry: 90 days" at bounding box center [400, 94] width 301 height 18
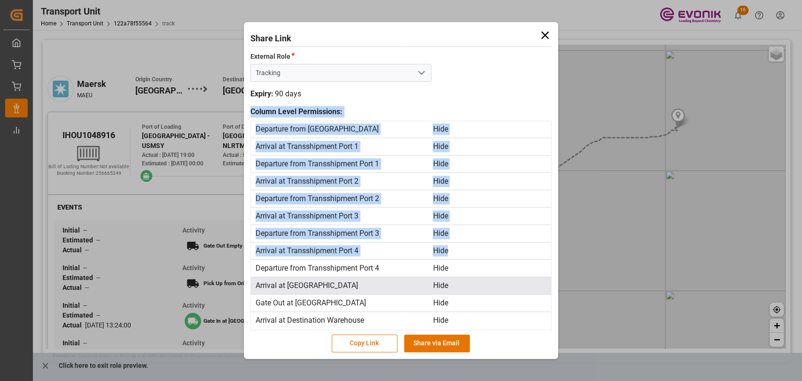
scroll to position [262, 0]
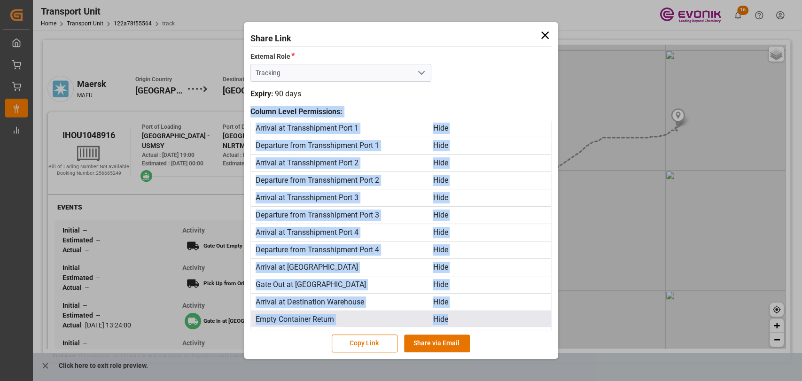
drag, startPoint x: 251, startPoint y: 110, endPoint x: 475, endPoint y: 313, distance: 302.3
click at [475, 313] on div "Share Link External Role * Tracking Expiry: 90 days Column Level Permissions: K…" at bounding box center [401, 190] width 314 height 336
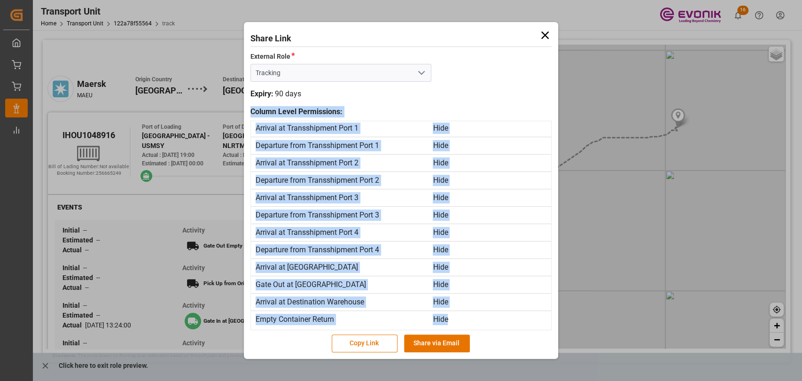
copy div "Column Level Permissions: Key Permission Booking Numebr Hide Bill of Lading Num…"
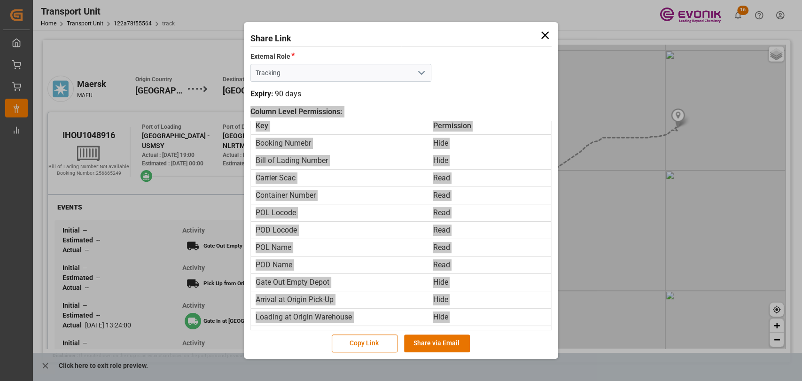
scroll to position [0, 0]
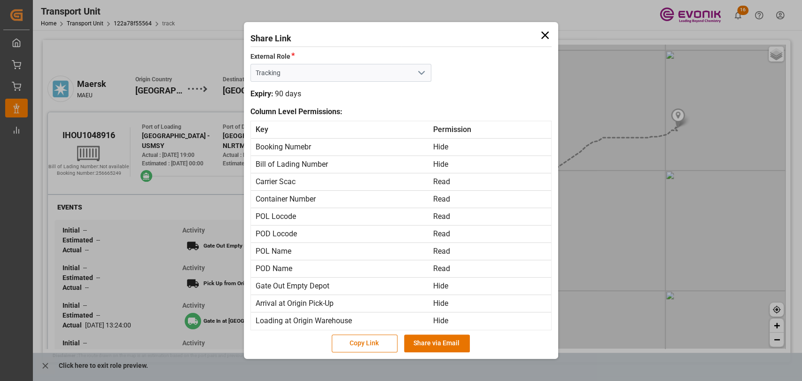
click at [429, 84] on div "External Role * Tracking" at bounding box center [400, 66] width 301 height 38
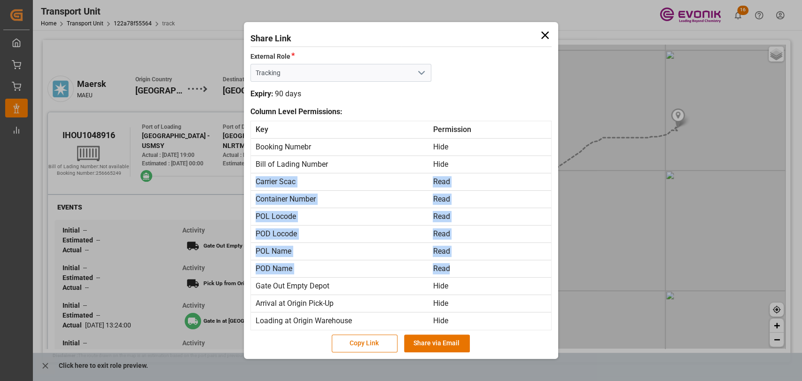
drag, startPoint x: 254, startPoint y: 177, endPoint x: 23, endPoint y: 178, distance: 230.2
click at [452, 250] on div "Key Permission Booking Numebr Hide Bill of Lading Number Hide Carrier Scac Read…" at bounding box center [401, 224] width 300 height 206
click at [546, 37] on icon at bounding box center [545, 35] width 8 height 8
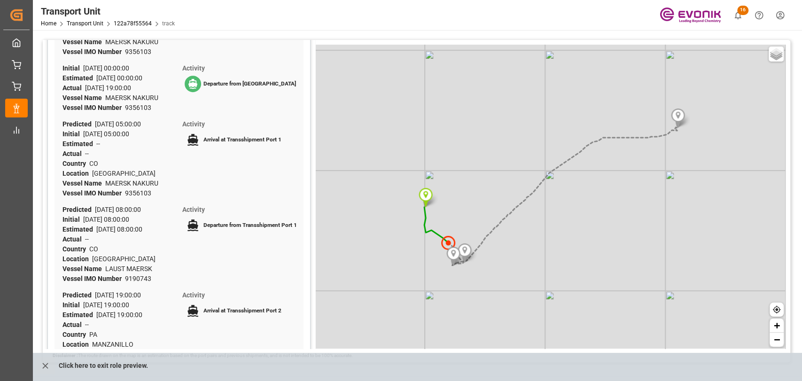
scroll to position [313, 0]
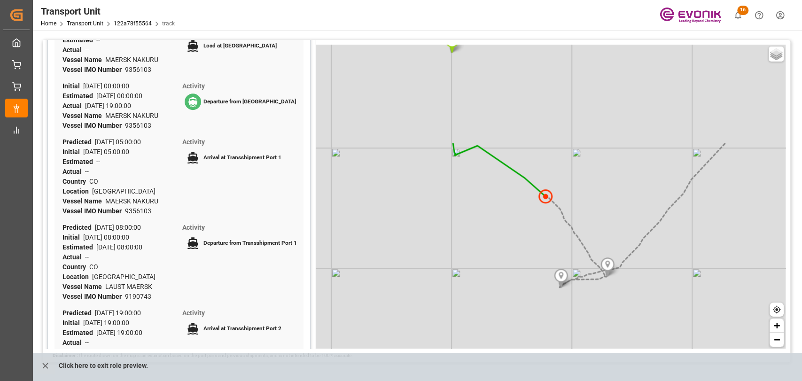
drag, startPoint x: 665, startPoint y: 303, endPoint x: 680, endPoint y: 372, distance: 70.7
click at [680, 372] on div "Tracking Map Share Link Maersk MAEU Origin Country United States Destination Co…" at bounding box center [416, 256] width 767 height 453
drag, startPoint x: 695, startPoint y: 354, endPoint x: 646, endPoint y: 388, distance: 59.6
click at [646, 380] on html "Created by potrace 1.15, written by Peter Selinger 2001-2017 Created by potrace…" at bounding box center [401, 190] width 802 height 381
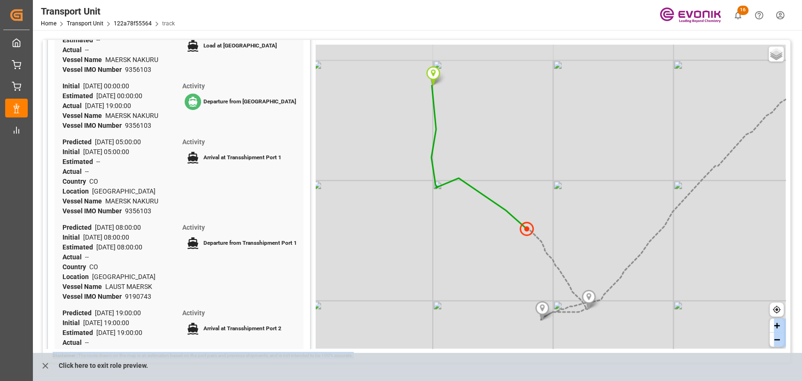
drag, startPoint x: 733, startPoint y: 240, endPoint x: 718, endPoint y: 273, distance: 36.2
click at [718, 273] on div "Basic Grayscale Streets Dark + −" at bounding box center [550, 197] width 470 height 304
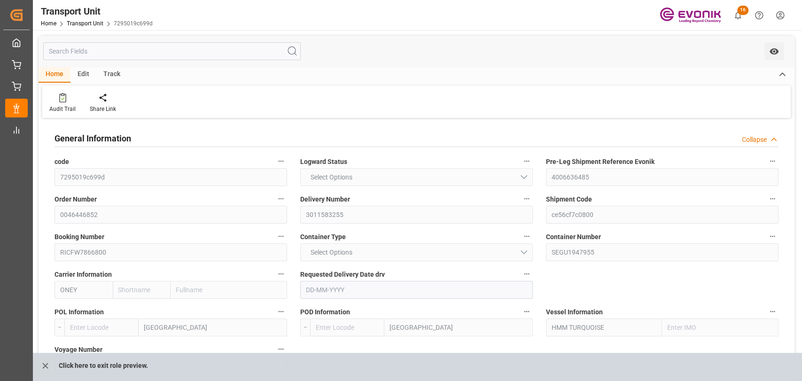
type input "ONE"
type input "Ocean Network Express"
type input "USLAX"
type input "CNSHA"
type input "9955296"
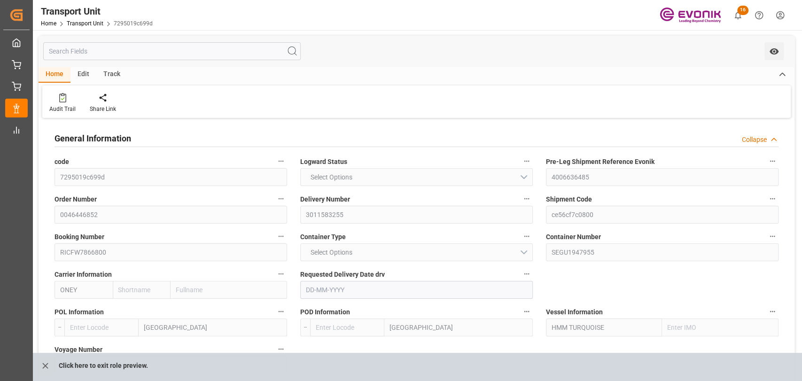
type input "USLAX"
type input "CNSHG"
type input "9955296"
type input "3527.52"
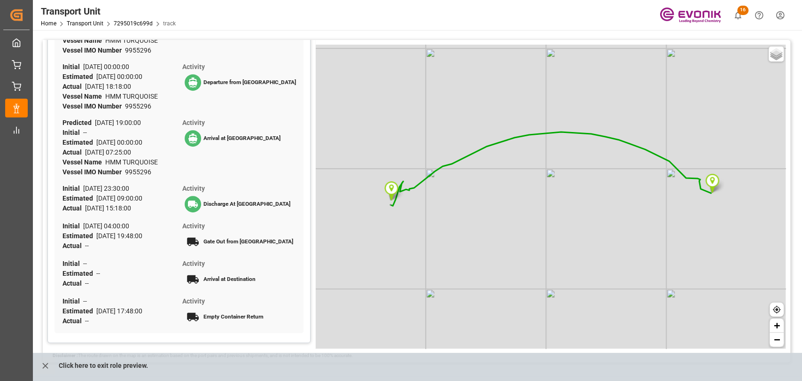
scroll to position [331, 0]
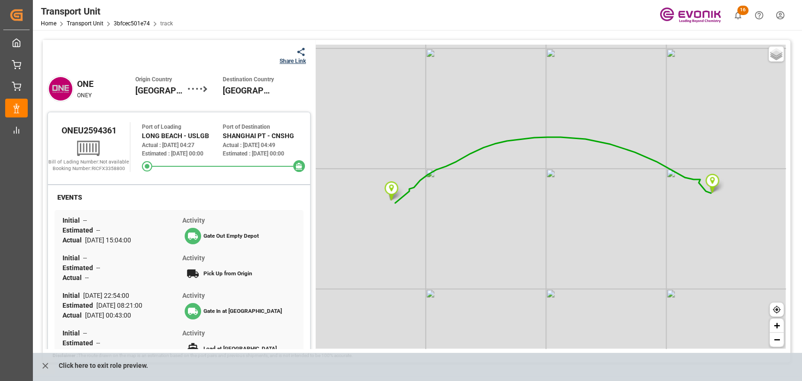
scroll to position [331, 0]
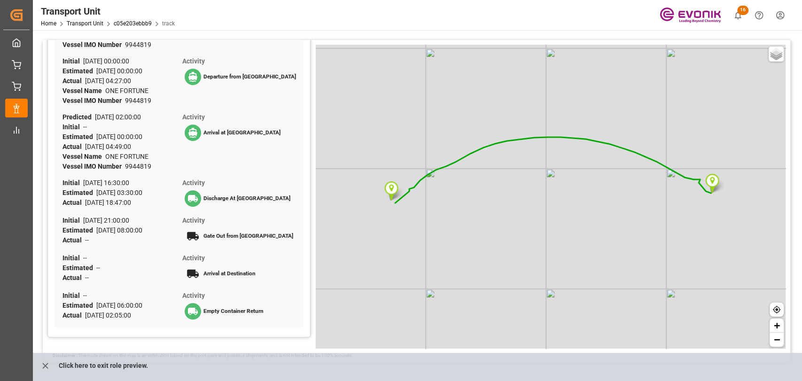
click at [233, 353] on div "Click here to exit role preview." at bounding box center [434, 367] width 802 height 28
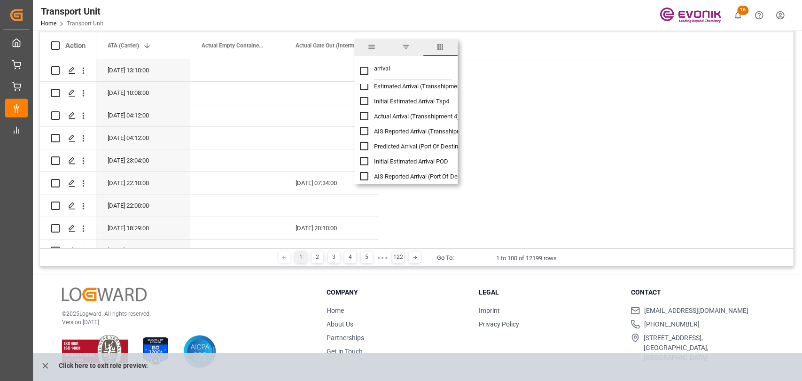
scroll to position [120, 0]
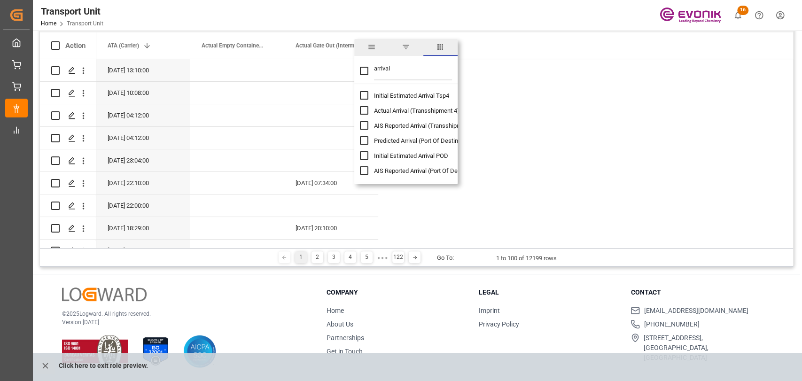
type input "arrival"
click at [364, 169] on input "AIS Reported Arrival (Port Of Destination) column toggle visibility (hidden)" at bounding box center [364, 170] width 8 height 8
checkbox input "true"
checkbox input "false"
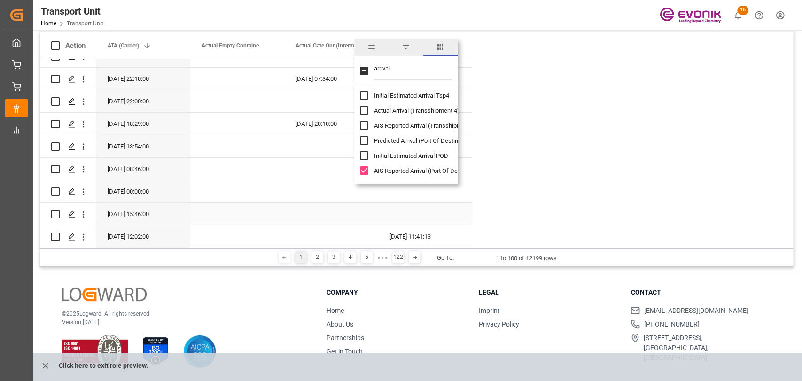
scroll to position [0, 0]
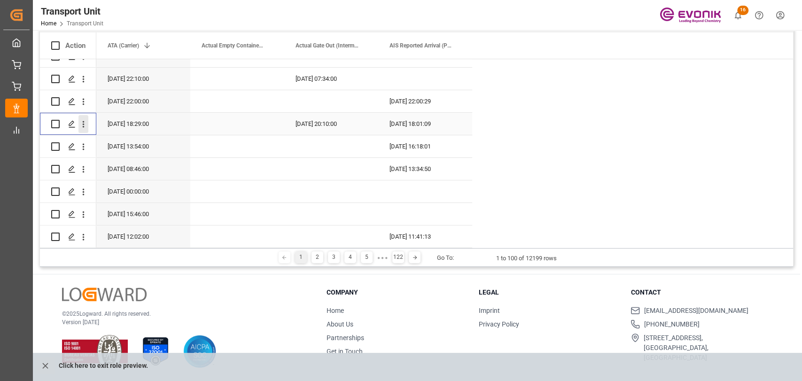
click at [87, 130] on button "open menu" at bounding box center [83, 124] width 10 height 18
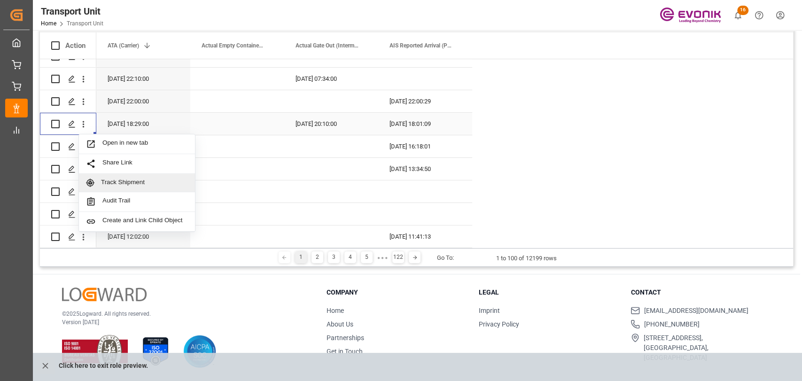
click at [118, 178] on span "Track Shipment" at bounding box center [144, 182] width 87 height 8
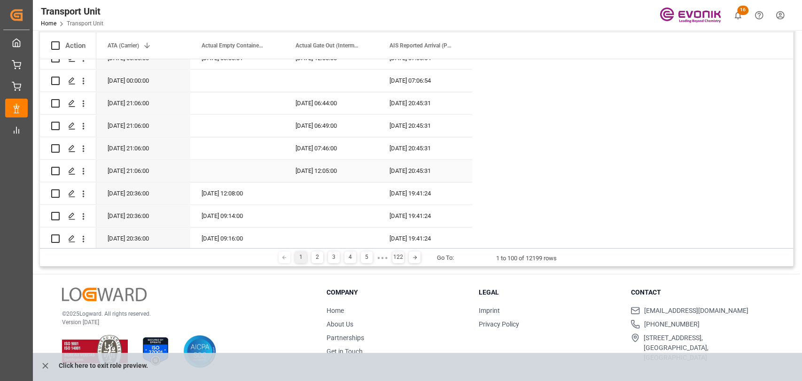
scroll to position [939, 0]
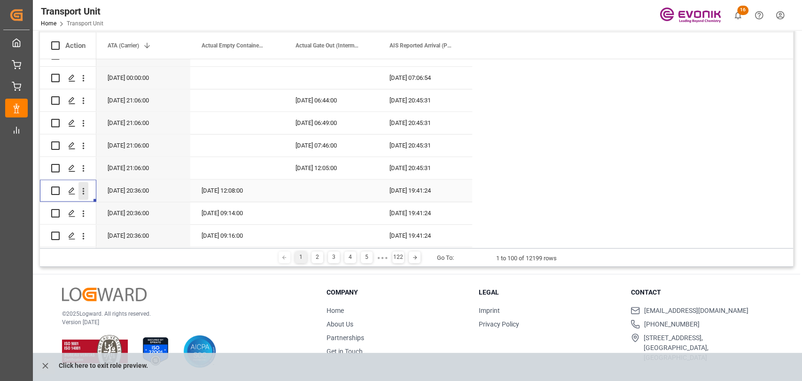
click at [79, 193] on icon "open menu" at bounding box center [83, 191] width 10 height 10
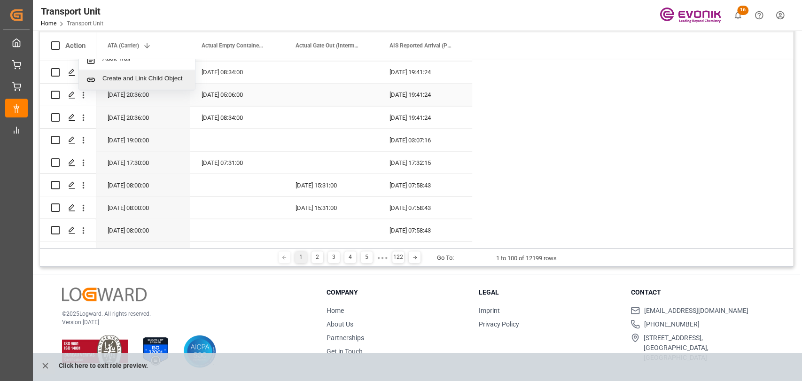
scroll to position [1044, 0]
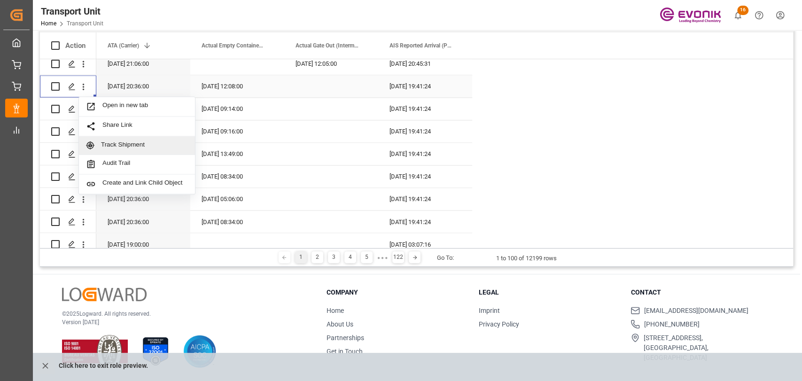
click at [125, 147] on span "Track Shipment" at bounding box center [144, 145] width 87 height 8
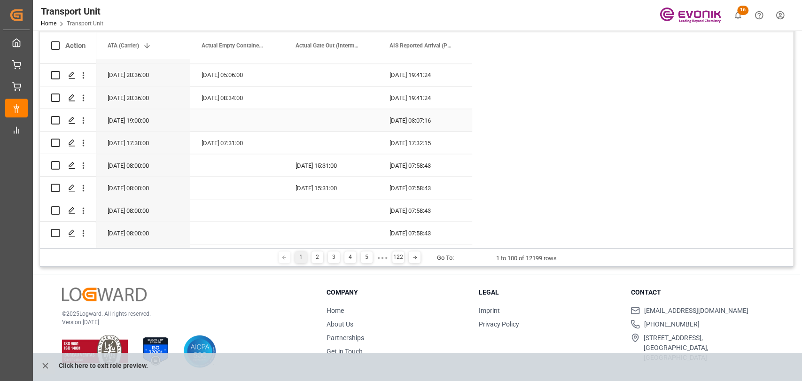
scroll to position [1357, 0]
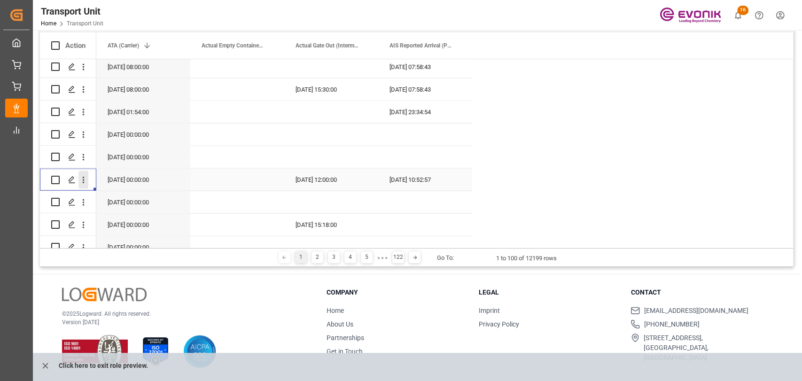
click at [81, 180] on icon "open menu" at bounding box center [83, 180] width 10 height 10
click at [125, 233] on div "Track Shipment" at bounding box center [137, 238] width 116 height 18
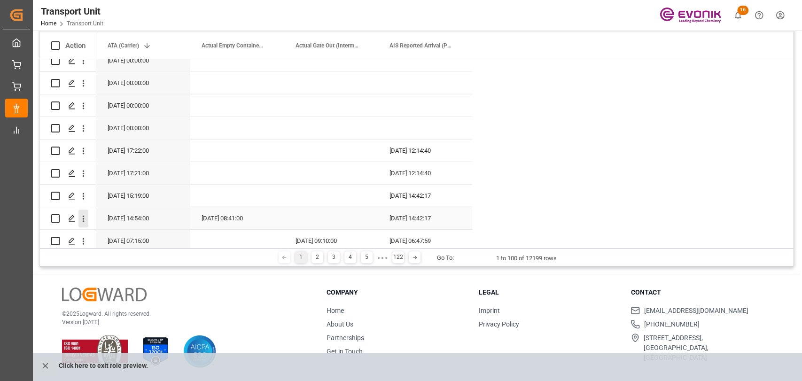
click at [80, 221] on icon "open menu" at bounding box center [83, 219] width 10 height 10
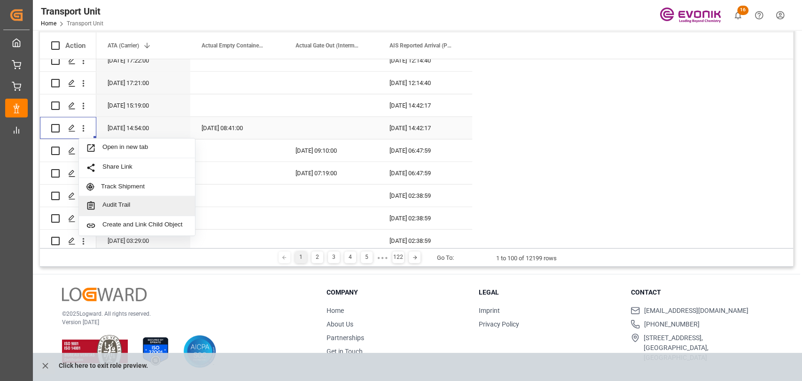
scroll to position [1670, 0]
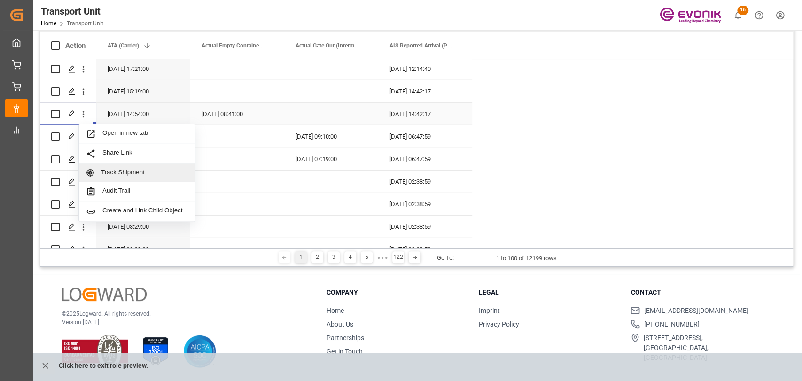
click at [114, 171] on span "Track Shipment" at bounding box center [144, 173] width 87 height 8
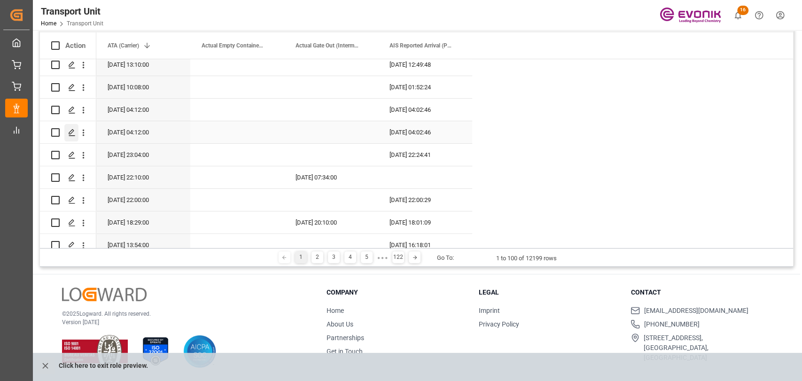
scroll to position [0, 0]
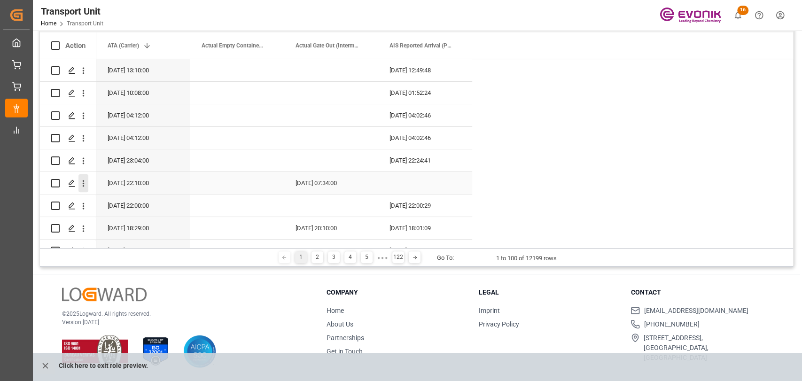
click at [84, 186] on icon "open menu" at bounding box center [83, 183] width 10 height 10
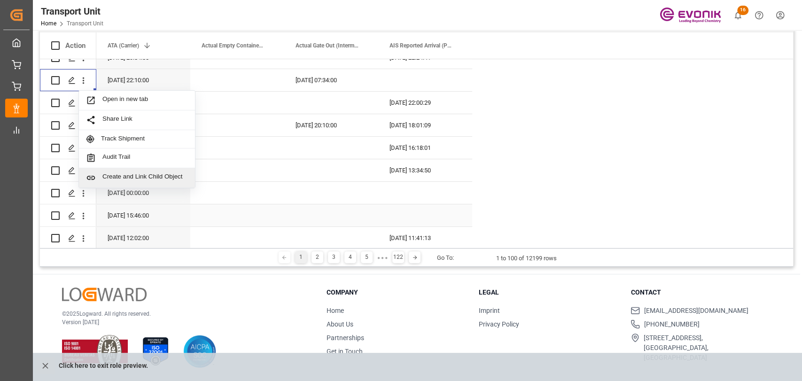
scroll to position [104, 0]
click at [71, 75] on icon "Press SPACE to select this row." at bounding box center [72, 79] width 8 height 8
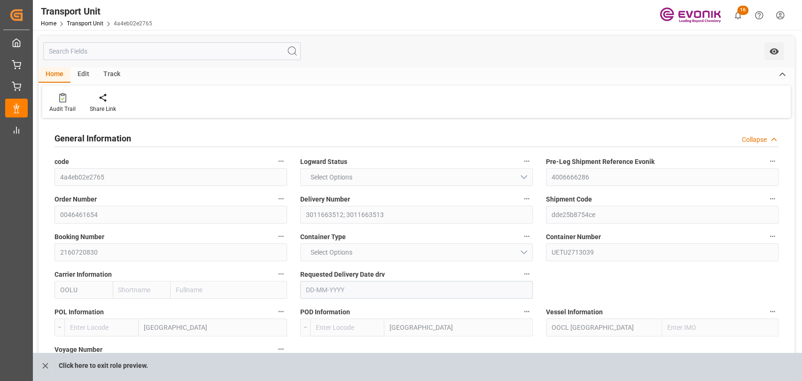
type input "OOCL"
type input "Orient Overseas Container Line Ltd"
type input "USLGB"
type input "CNSHA"
type input "9628001"
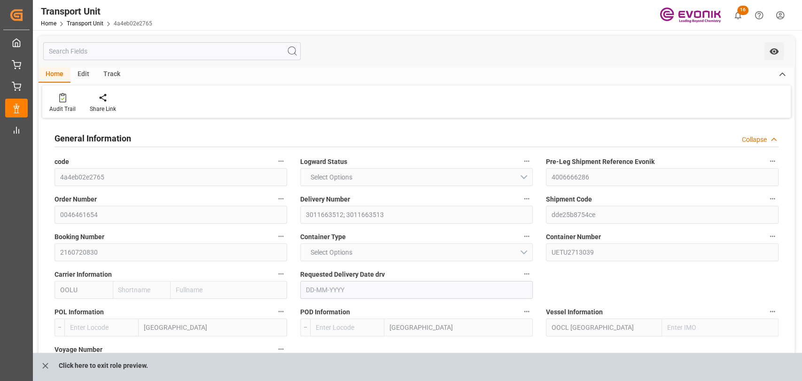
type input "USLGB"
type input "CNSHG"
type input "9628001"
type input "9563.48"
type input "12-09-2025"
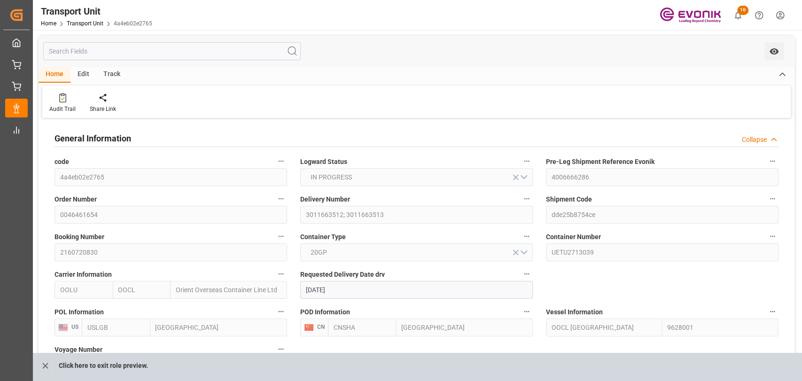
type input "21-07-2025 07:53"
type input "28-07-2025 17:31"
type input "10-08-2025 00:00"
type input "03-08-2025 00:00"
type input "10-08-2025 06:44"
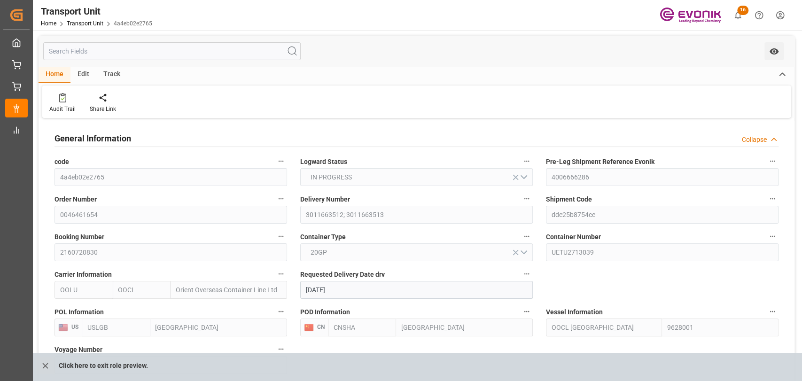
type input "28-08-2025 00:00"
type input "24-08-2025 00:00"
type input "10-08-2025 22:10"
type input "23-07-2025 07:34"
type input "08-08-2025 09:24"
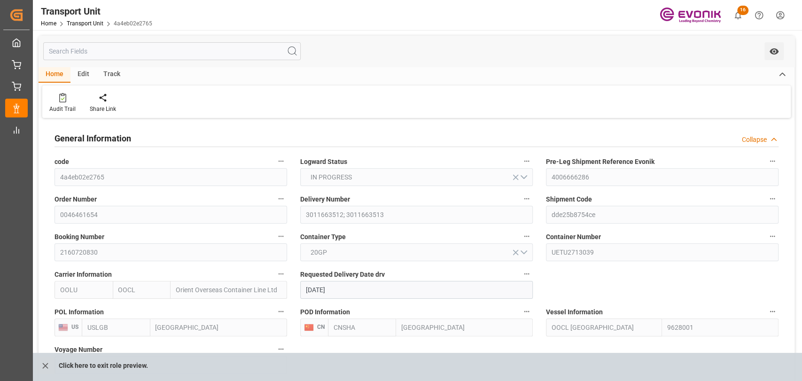
type input "10-08-2025 03:00"
type input "10-08-2025 07:22"
type input "27-08-2025 19:30"
type input "28-08-2025 04:32"
type input "01-09-2025 04:32"
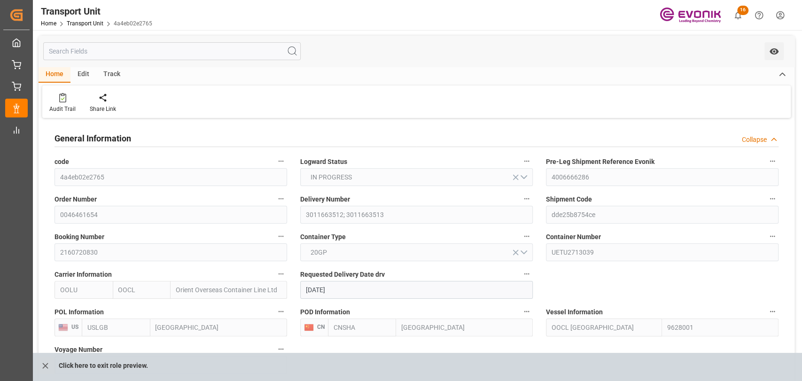
click at [105, 78] on div "Track" at bounding box center [111, 75] width 31 height 16
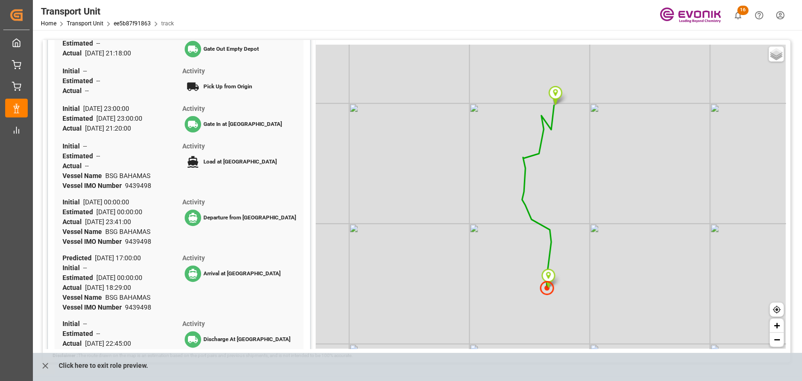
scroll to position [331, 0]
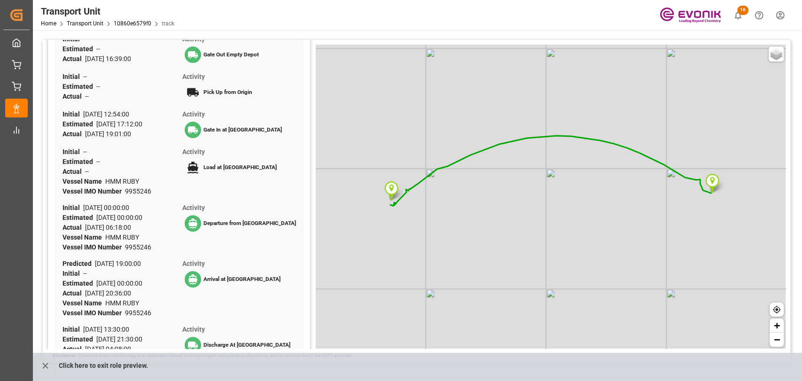
scroll to position [331, 0]
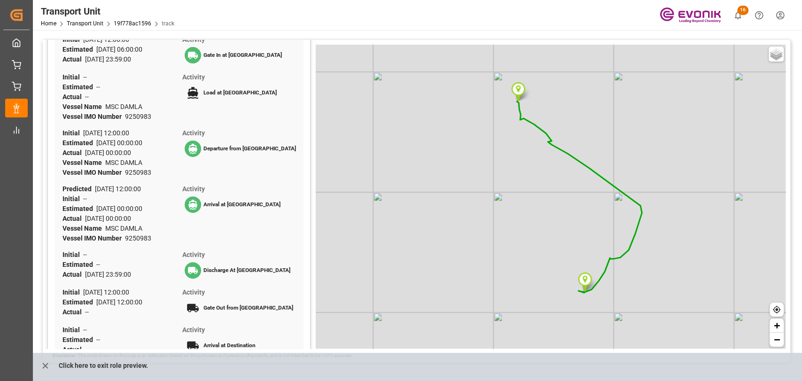
scroll to position [331, 0]
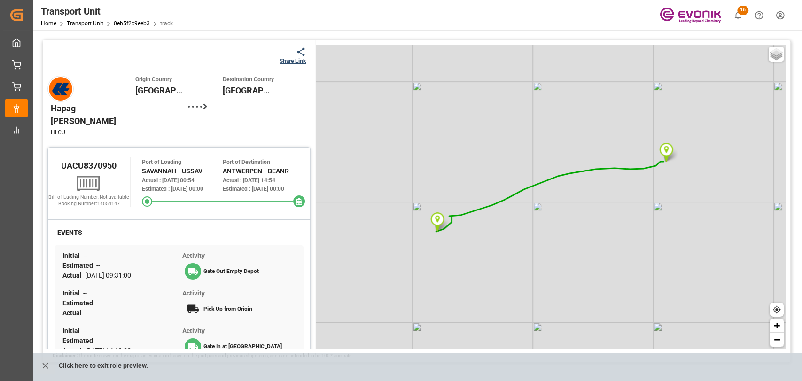
scroll to position [331, 0]
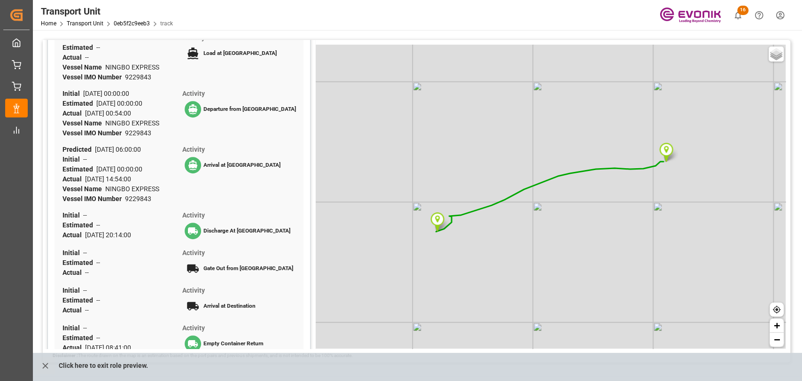
click at [171, 344] on div "Share Link Hapag [PERSON_NAME] HLCU Origin Country [GEOGRAPHIC_DATA] Destinatio…" at bounding box center [179, 45] width 272 height 672
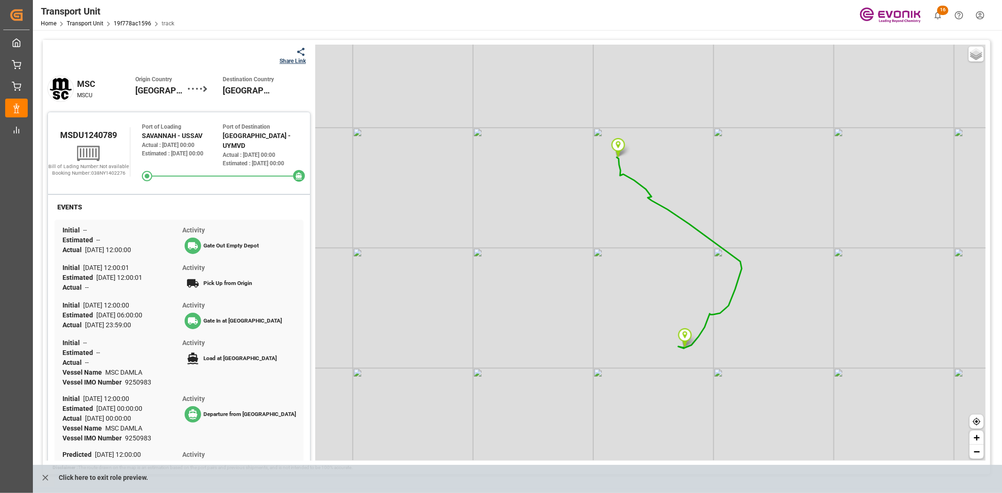
click at [281, 60] on div "Share Link" at bounding box center [292, 61] width 26 height 8
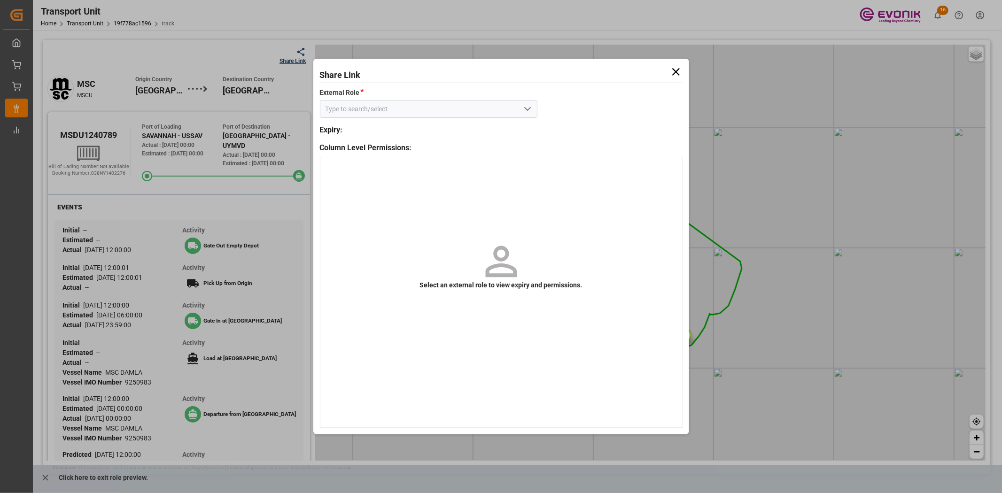
click at [529, 104] on icon "open menu" at bounding box center [527, 108] width 11 height 11
click at [392, 132] on div "Tracking" at bounding box center [428, 129] width 217 height 21
type input "Tracking"
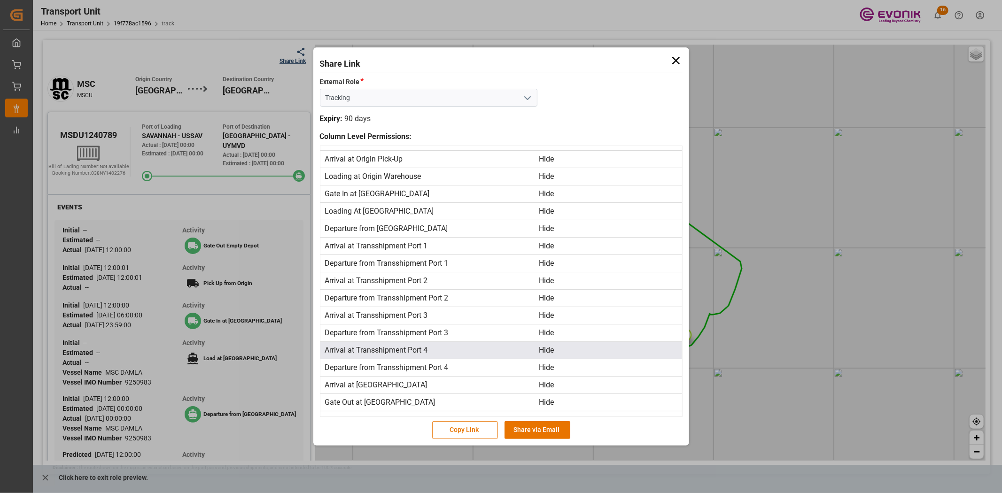
scroll to position [204, 0]
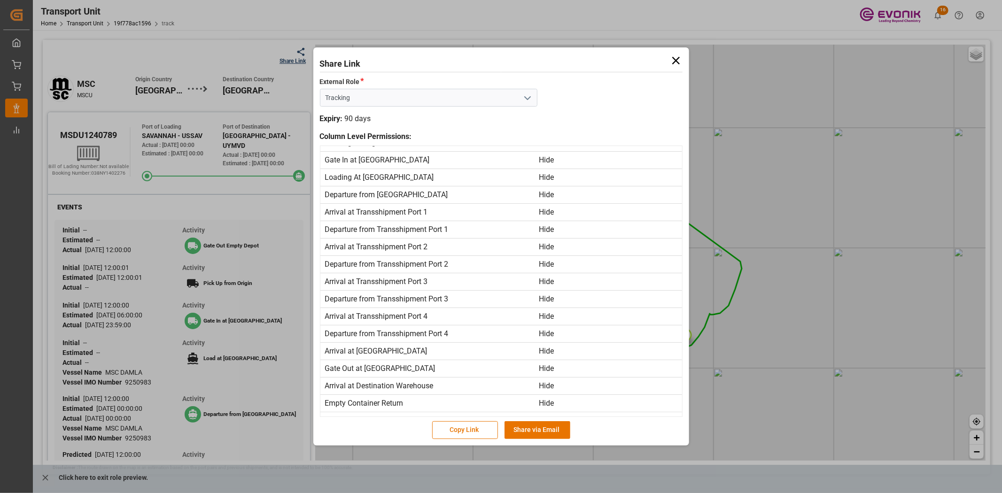
click at [678, 63] on icon at bounding box center [676, 61] width 8 height 8
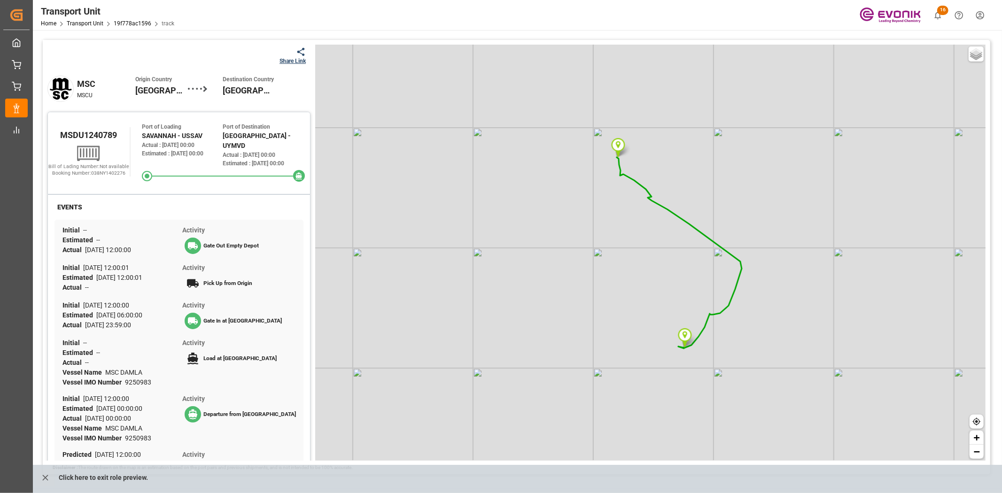
click at [279, 60] on div "Share Link" at bounding box center [292, 61] width 26 height 8
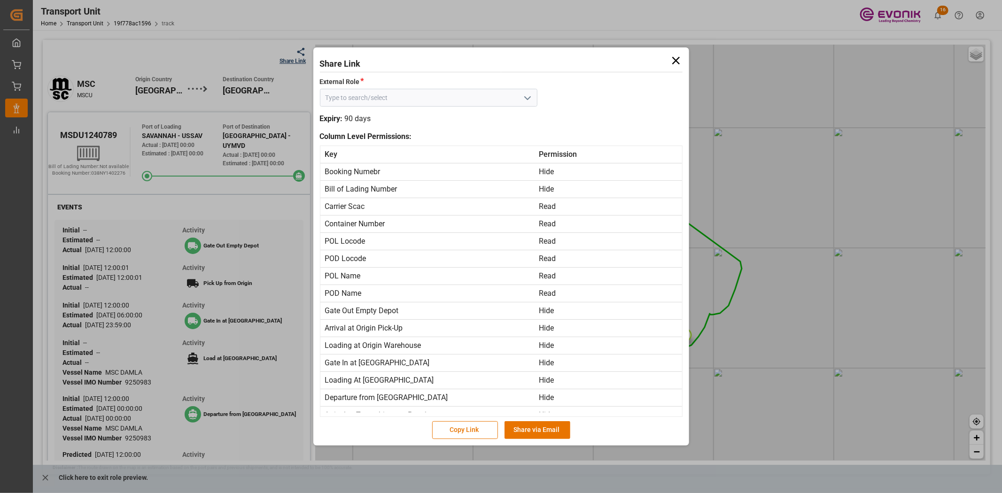
click at [673, 57] on icon at bounding box center [676, 61] width 8 height 8
type input "Tracking"
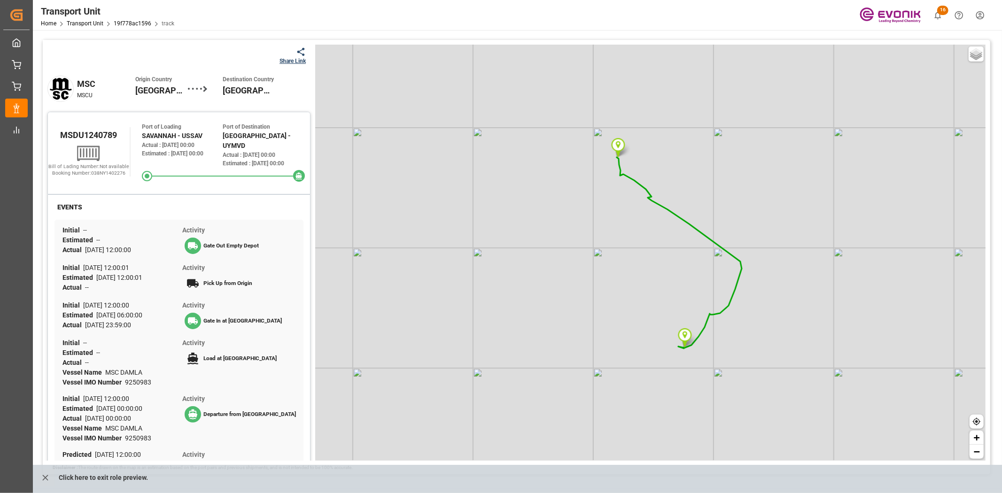
click at [78, 18] on div "Home Transport Unit 19f778ac1596 track" at bounding box center [107, 23] width 133 height 10
click at [80, 19] on div "Home Transport Unit 19f778ac1596 track" at bounding box center [107, 23] width 133 height 10
click at [83, 21] on link "Transport Unit" at bounding box center [85, 23] width 37 height 7
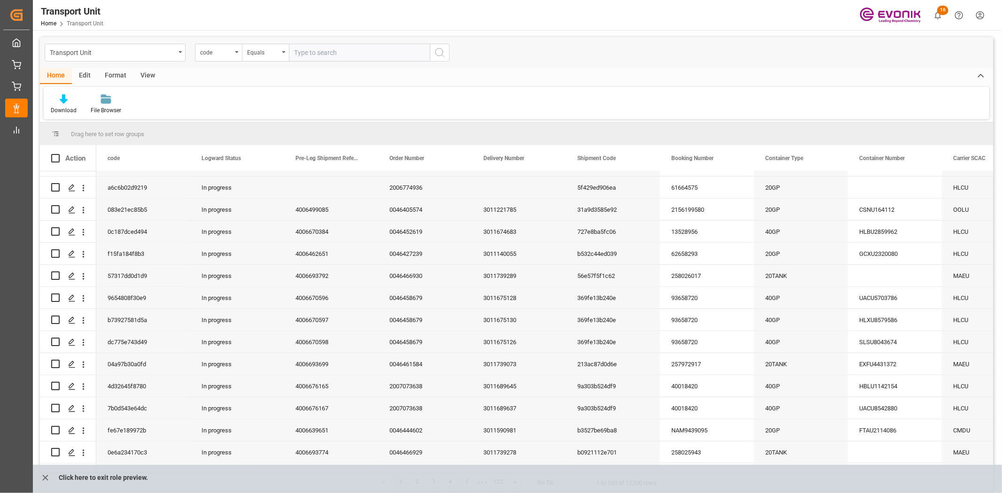
scroll to position [939, 0]
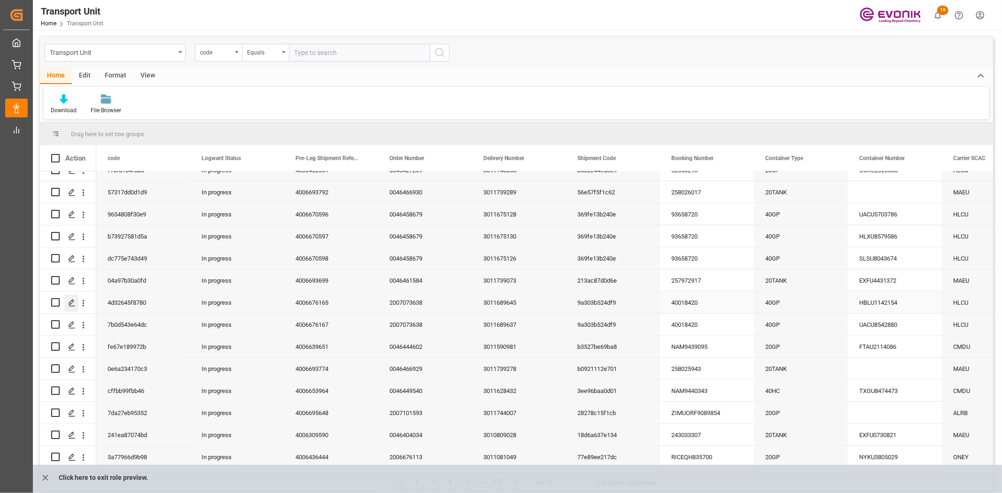
click at [69, 300] on icon "Press SPACE to select this row." at bounding box center [72, 303] width 8 height 8
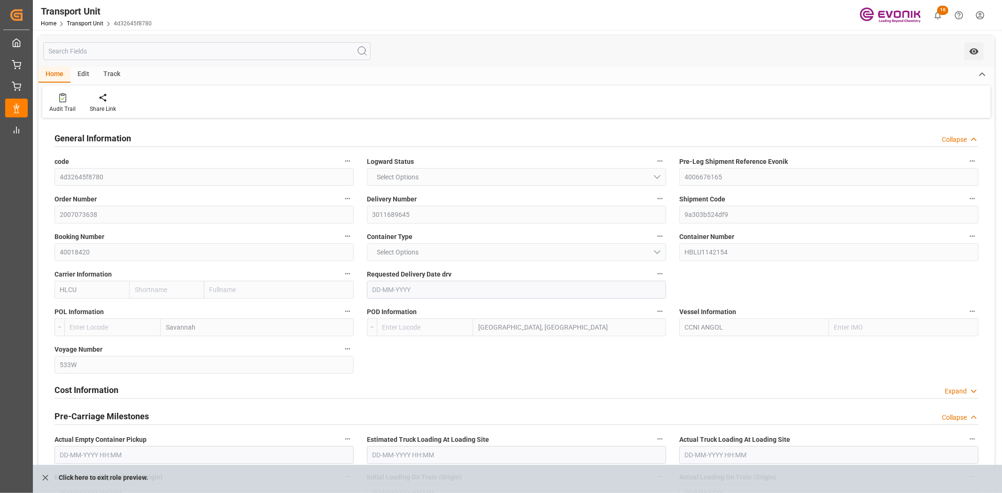
type input "Hapag [PERSON_NAME]"
type input "Hapag [PERSON_NAME] Aktiengesellschaft"
type input "USSAV"
type input "IDJKT"
type input "9683867"
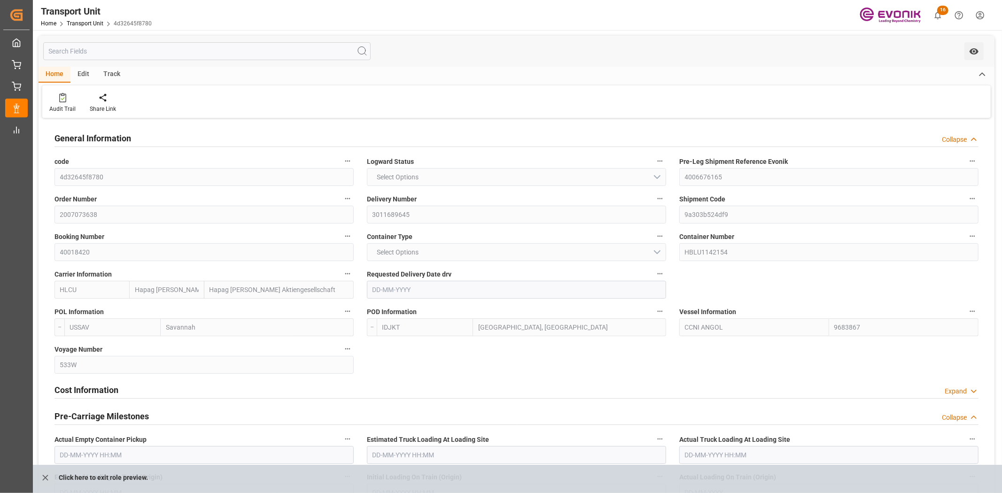
type input "USSAV"
type input "IDJKT"
type input "9294537"
type input "16874.3"
type input "[DATE]"
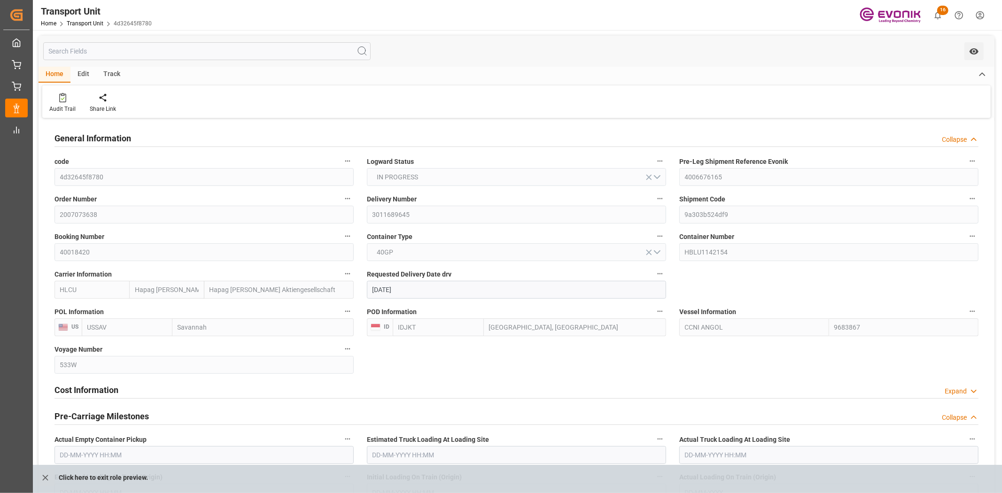
type input "[DATE] 00:00"
type input "[DATE] 12:00"
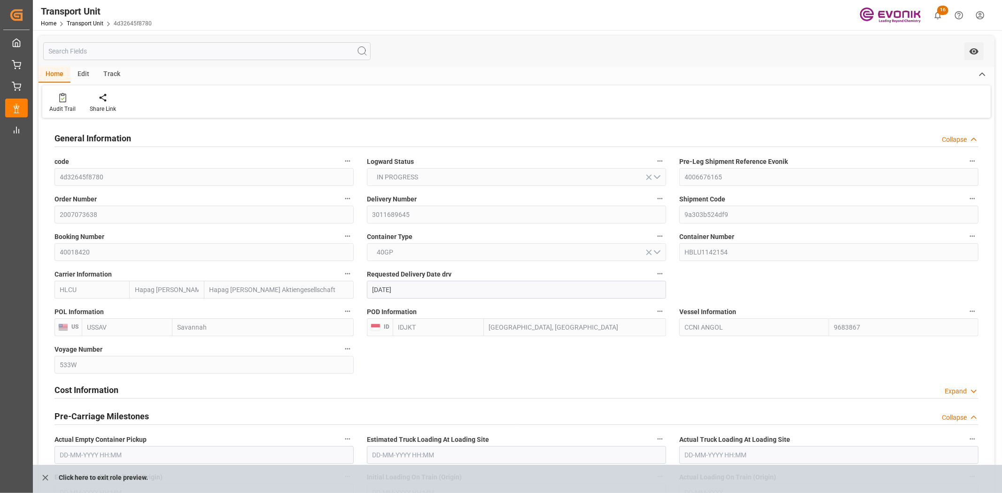
type input "[DATE] 04:00"
type input "[DATE] 22:00"
type input "[DATE] 13:00"
click at [102, 73] on div "Track" at bounding box center [111, 75] width 31 height 16
click at [57, 105] on div "Tracking" at bounding box center [60, 109] width 22 height 8
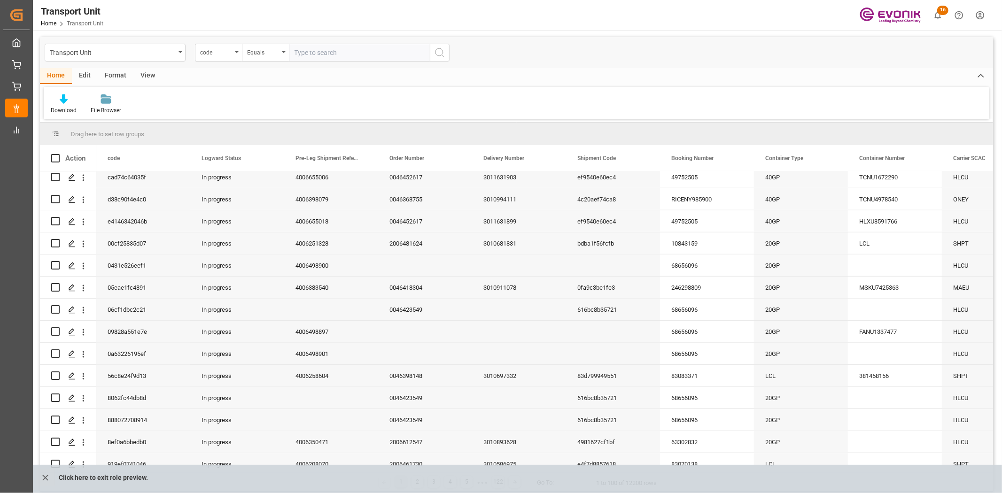
scroll to position [626, 0]
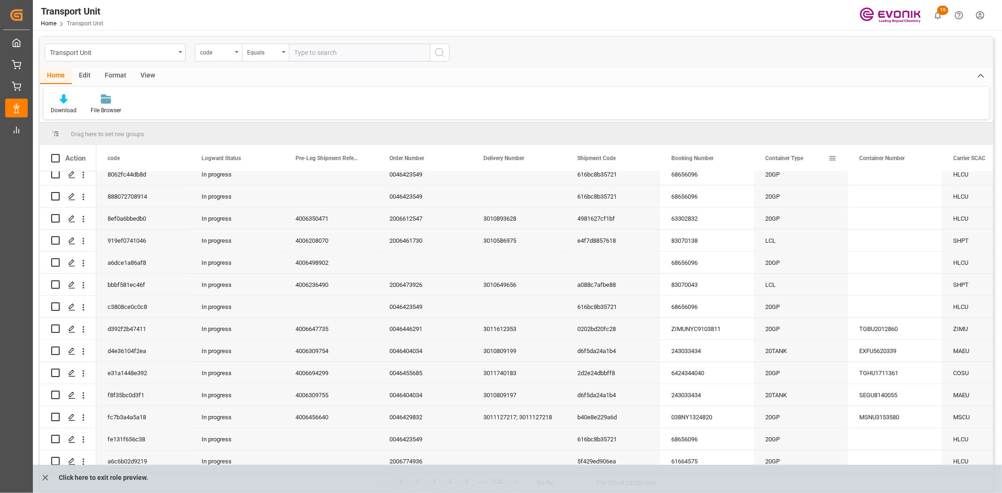
click at [801, 156] on span at bounding box center [832, 158] width 8 height 8
click at [801, 152] on span "columns" at bounding box center [917, 160] width 37 height 17
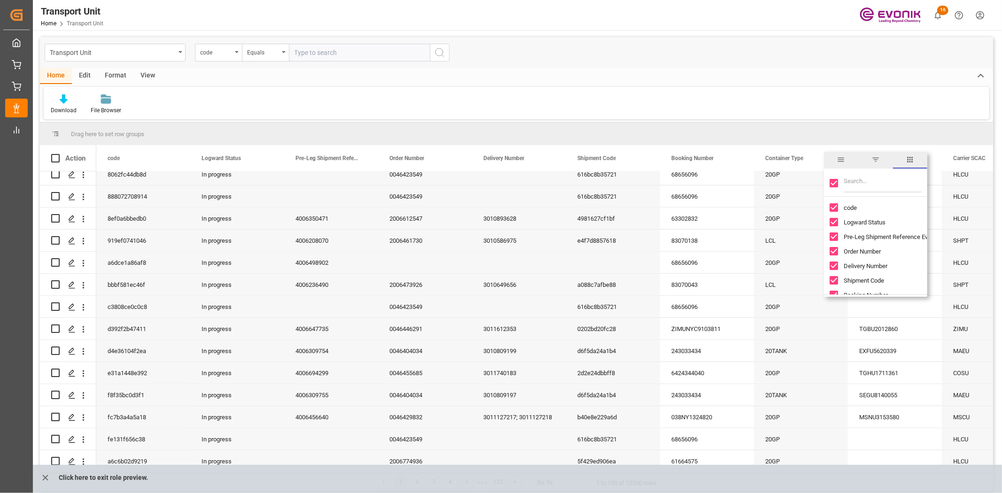
click at [801, 182] on input "Toggle Select All Columns" at bounding box center [834, 183] width 8 height 8
checkbox input "false"
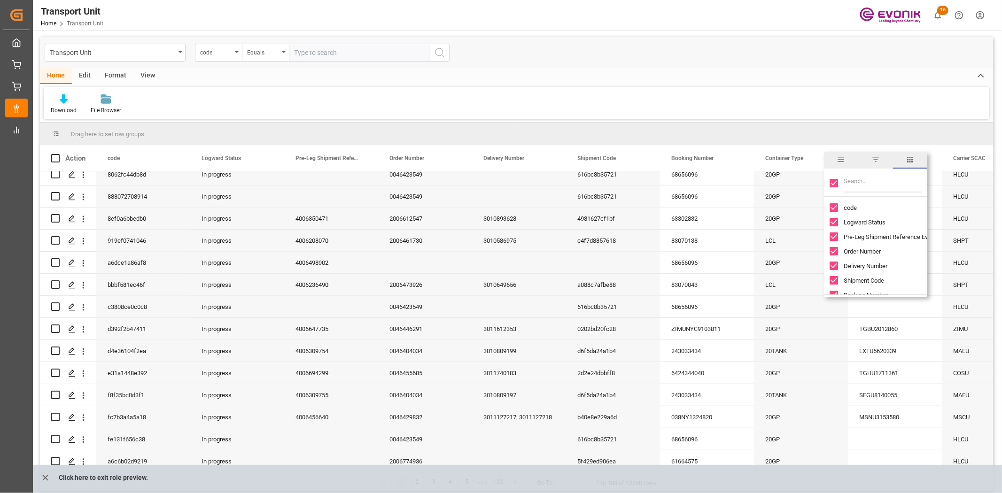
checkbox input "false"
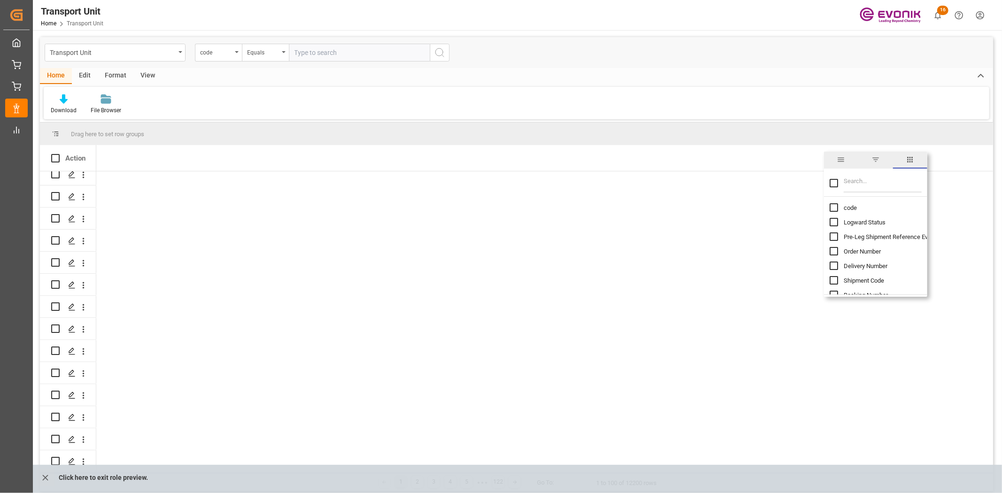
click at [801, 183] on input "Filter Columns Input" at bounding box center [883, 183] width 78 height 19
type input "ATD"
click at [801, 204] on input "ATD (Carrier) column toggle visibility (hidden)" at bounding box center [834, 207] width 8 height 8
checkbox input "true"
checkbox input "false"
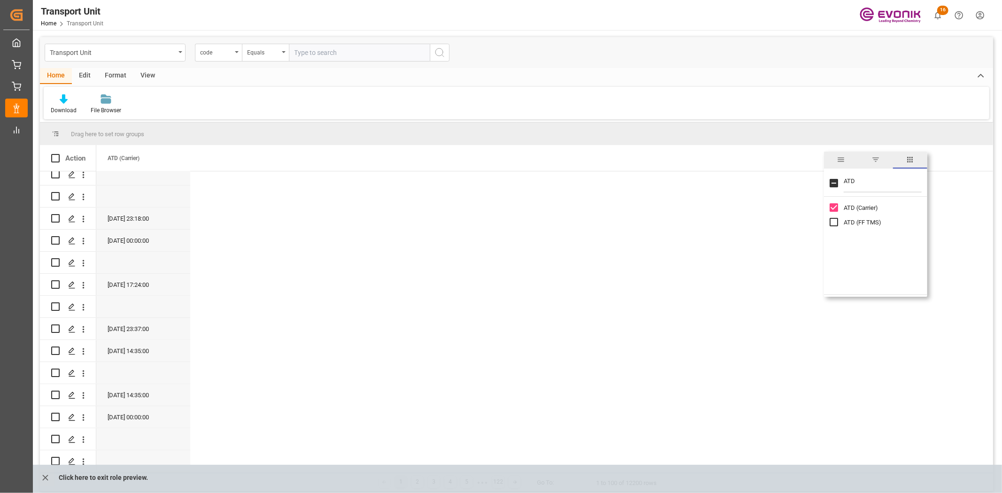
drag, startPoint x: 866, startPoint y: 181, endPoint x: 846, endPoint y: 181, distance: 20.7
click at [801, 181] on input "ATD" at bounding box center [883, 183] width 78 height 19
type input "ATA"
click at [801, 205] on input "ATA (Carrier) column toggle visibility (hidden)" at bounding box center [834, 207] width 8 height 8
checkbox input "true"
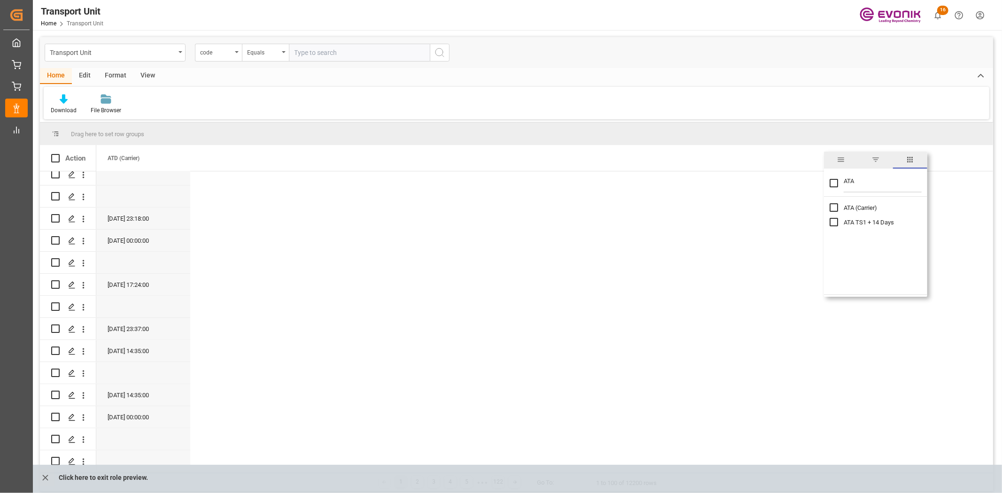
checkbox input "false"
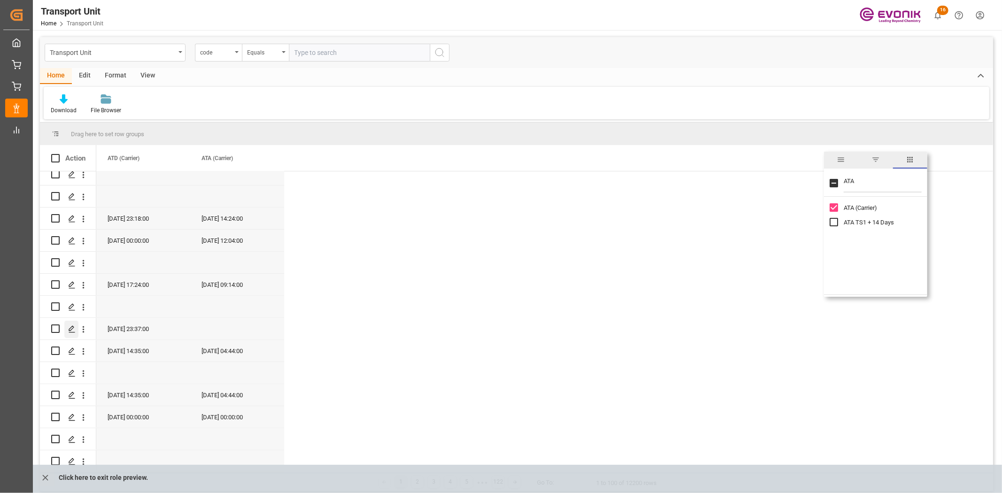
click at [72, 332] on line "Press SPACE to select this row." at bounding box center [72, 332] width 6 height 0
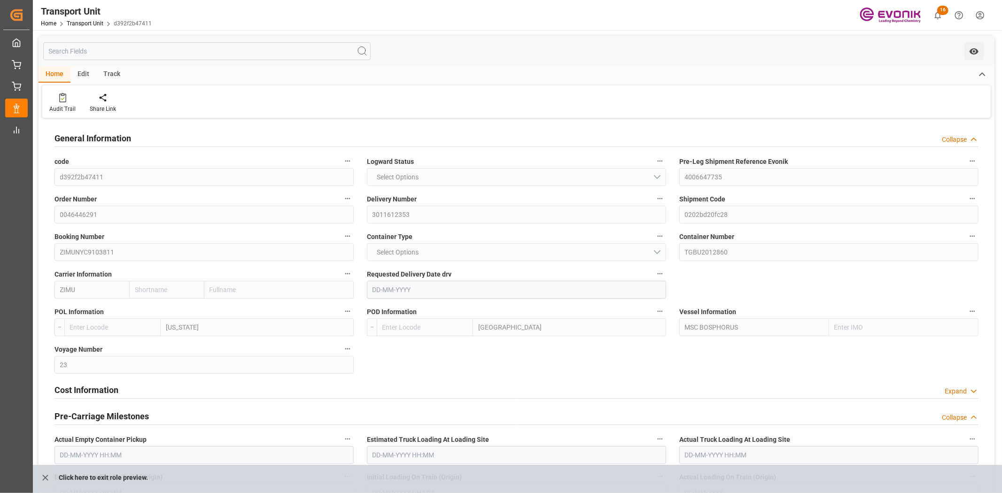
type input "ZIM"
type input "ZIM Integrated Shipping Services Ltd."
type input "USNYC"
type input "CNSHA"
type input "9247742"
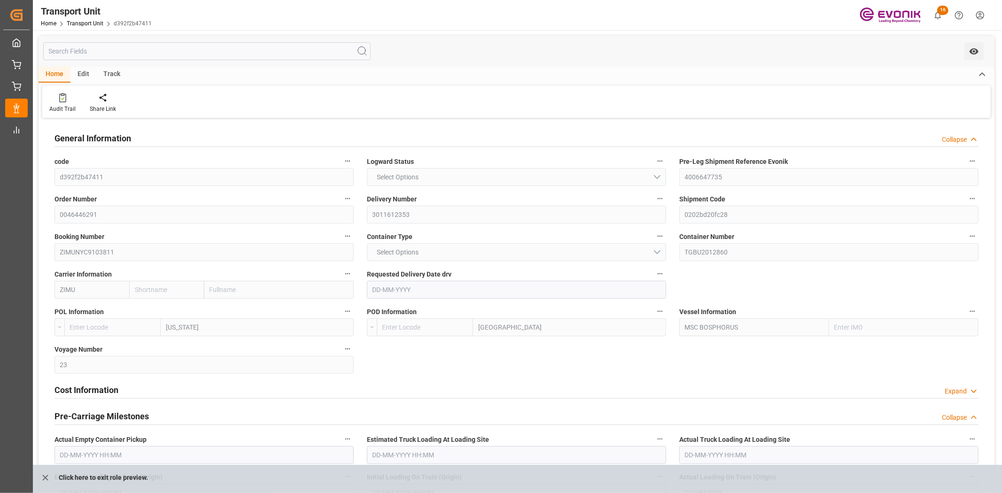
type input "USNYC"
type input "CNSHG"
type input "9247742"
type input "6375.96"
click at [116, 72] on div "Track" at bounding box center [111, 75] width 31 height 16
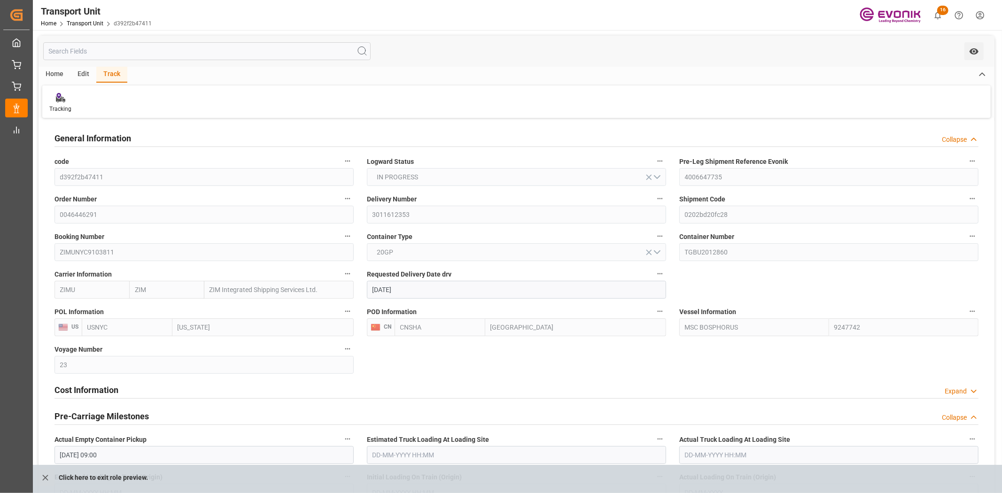
type input "08-09-2025"
type input "28-07-2025 09:00"
type input "29-07-2025 08:30"
type input "02-08-2025 00:00"
type input "12-07-2025 00:00"
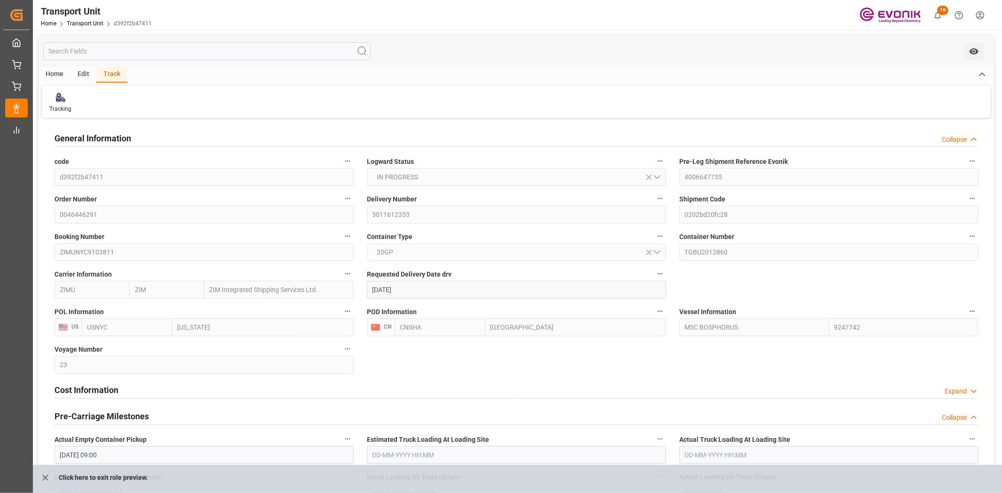
type input "31-07-2025 23:37"
type input "08-09-2025 00:00"
type input "17-08-2025 00:00"
type input "31-07-2025"
type input "01-08-2025 15:22"
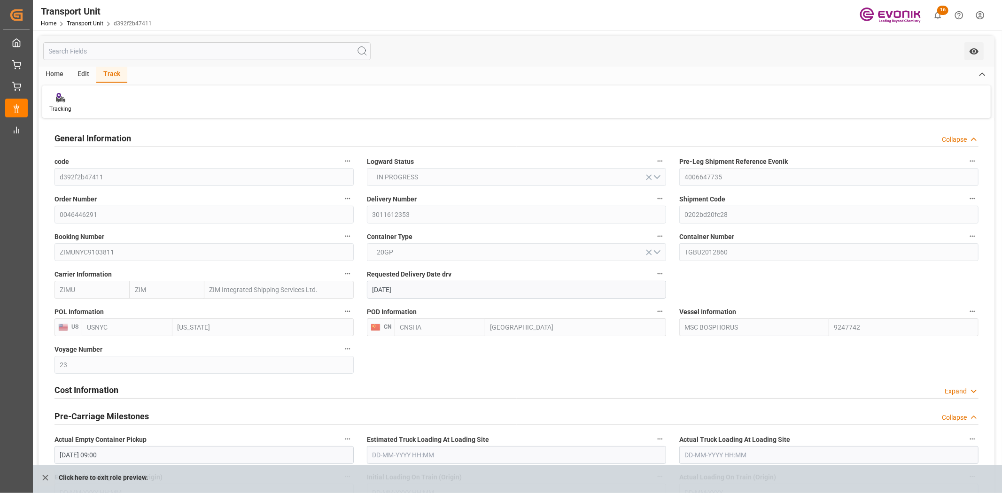
type input "02-08-2025 14:00"
type input "02-08-2025 15:55"
type input "14-09-2025 00:00"
type input "14-09-2025 09:02"
type input "18-09-2025 09:02"
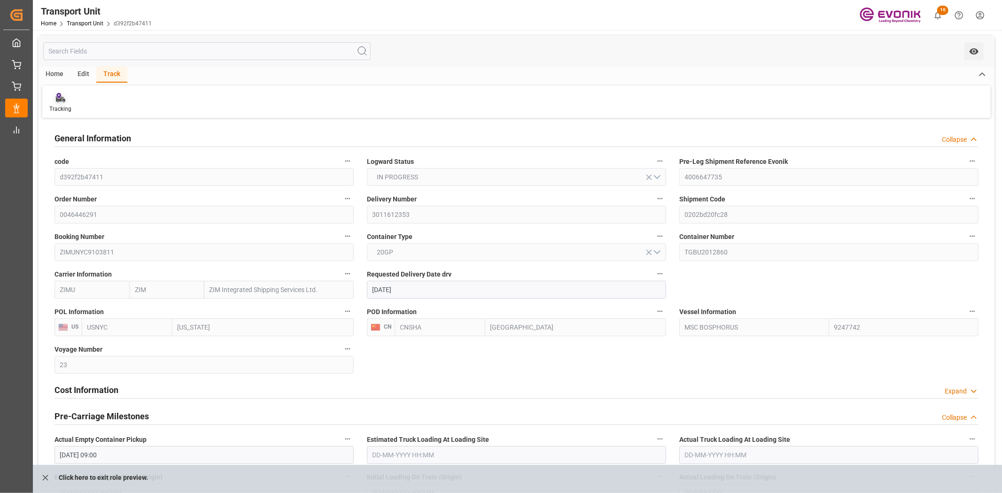
click at [67, 105] on div "Tracking" at bounding box center [60, 109] width 22 height 8
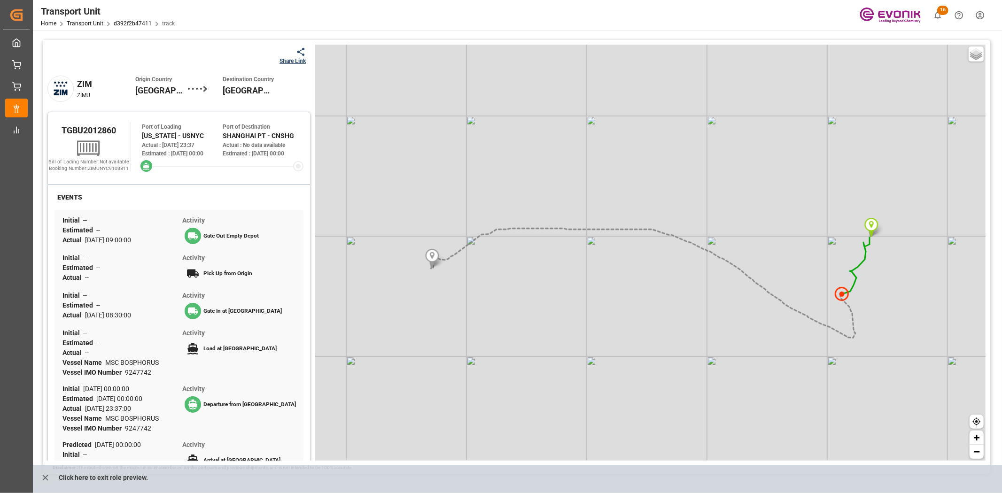
click at [287, 60] on div "Share Link" at bounding box center [292, 61] width 26 height 8
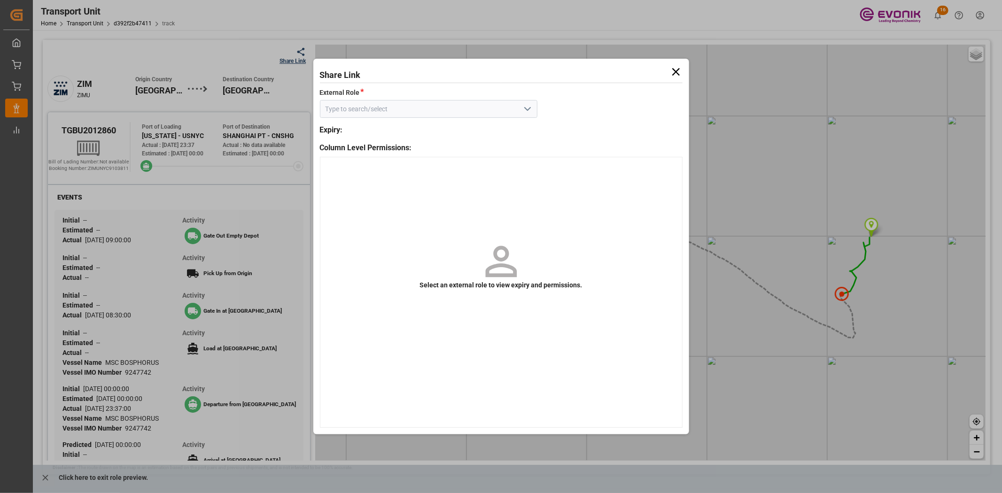
click at [532, 110] on icon "open menu" at bounding box center [527, 108] width 11 height 11
click at [387, 128] on div "Tracking" at bounding box center [428, 129] width 217 height 21
type input "Tracking"
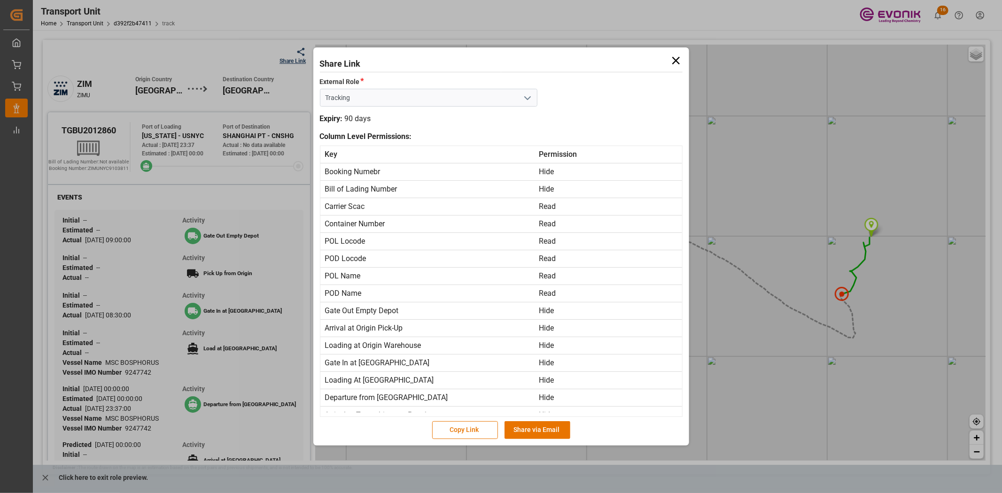
click at [669, 60] on icon at bounding box center [675, 60] width 13 height 13
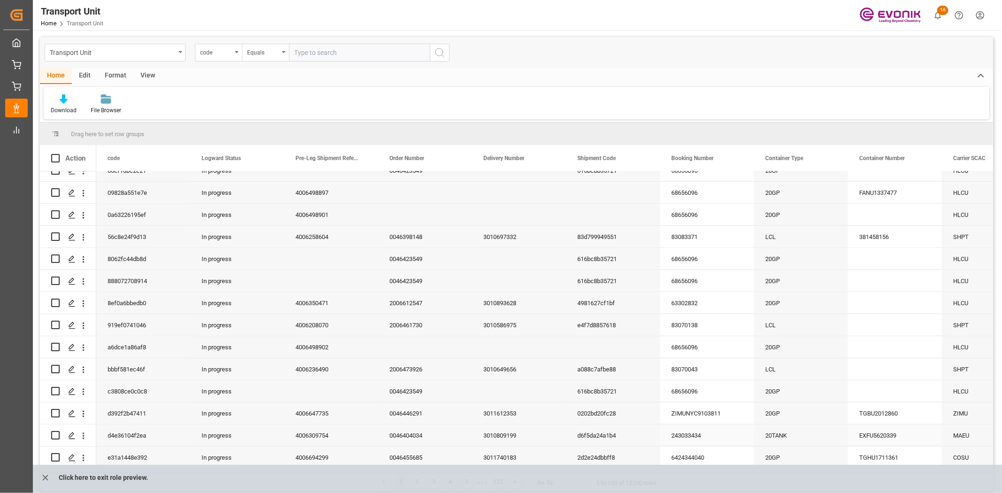
scroll to position [730, 0]
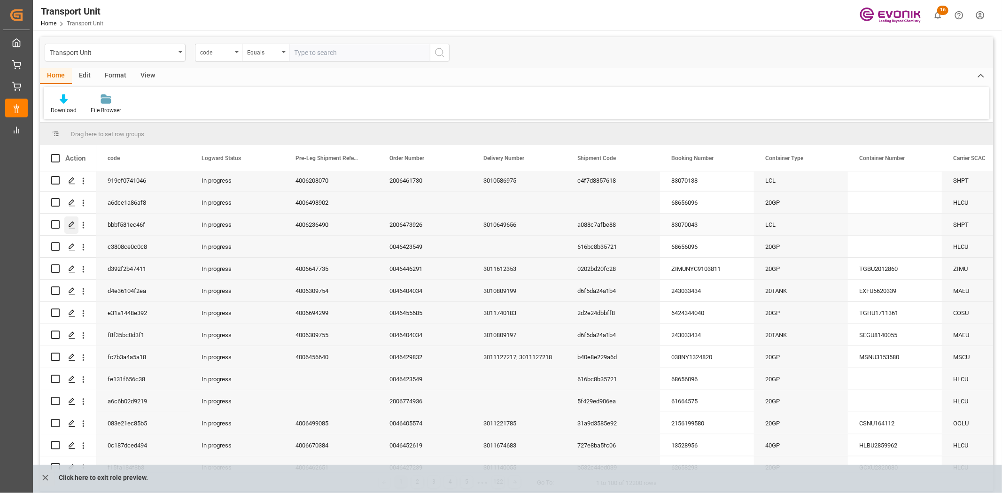
click at [74, 226] on icon "Press SPACE to select this row." at bounding box center [72, 225] width 8 height 8
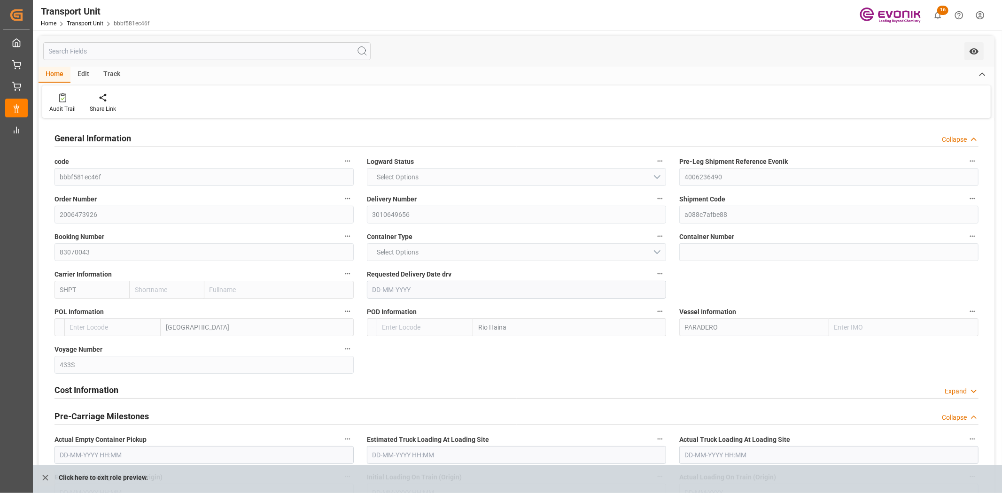
type input "Shipco Transport Inc"
type input "Leschaco Inc."
type input "USPEF"
type input "DOHAI"
type input "9368998"
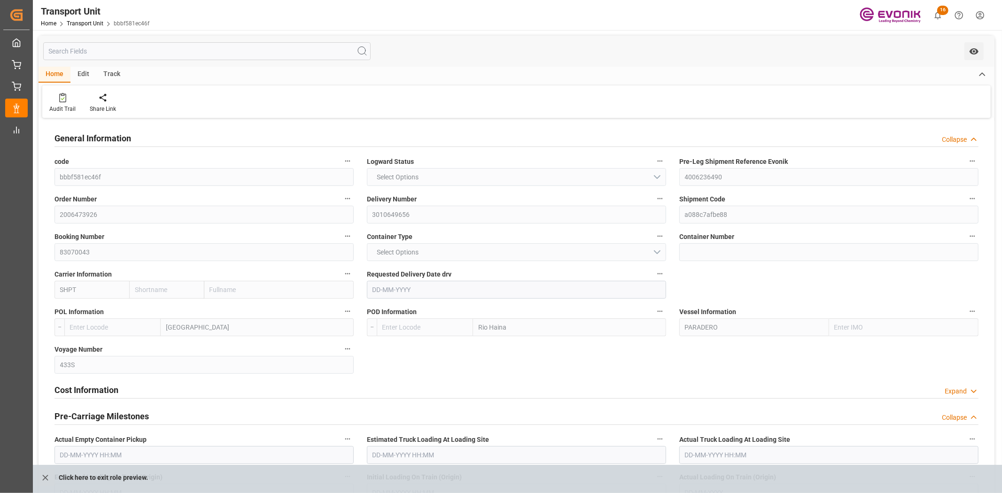
type input "USPEF"
type input "DOHAI"
type input "3993.4"
type input "15-07-2024"
type input "19-08-2024 00:00"
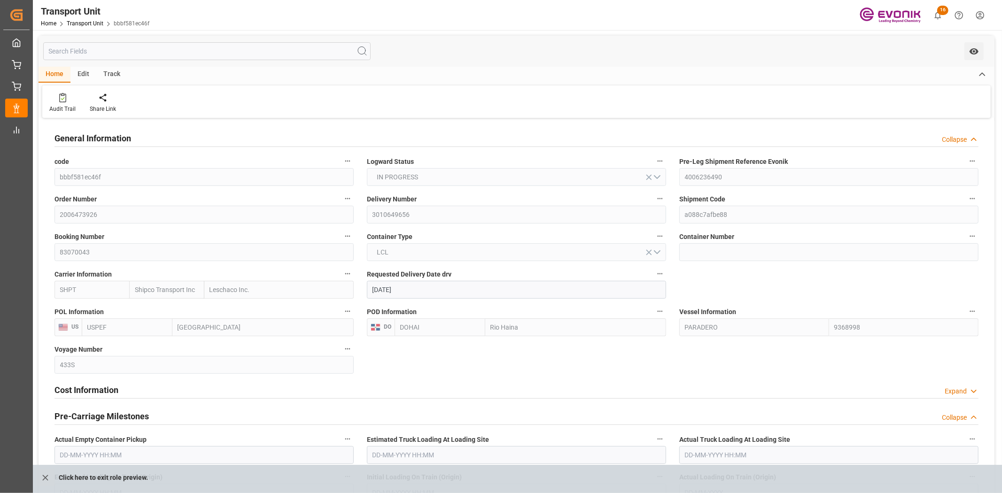
type input "31-07-2024 00:00"
type input "25-08-2024 17:24"
type input "21-08-2024 00:00"
type input "02-08-2024 00:00"
type input "28-08-2024 09:14"
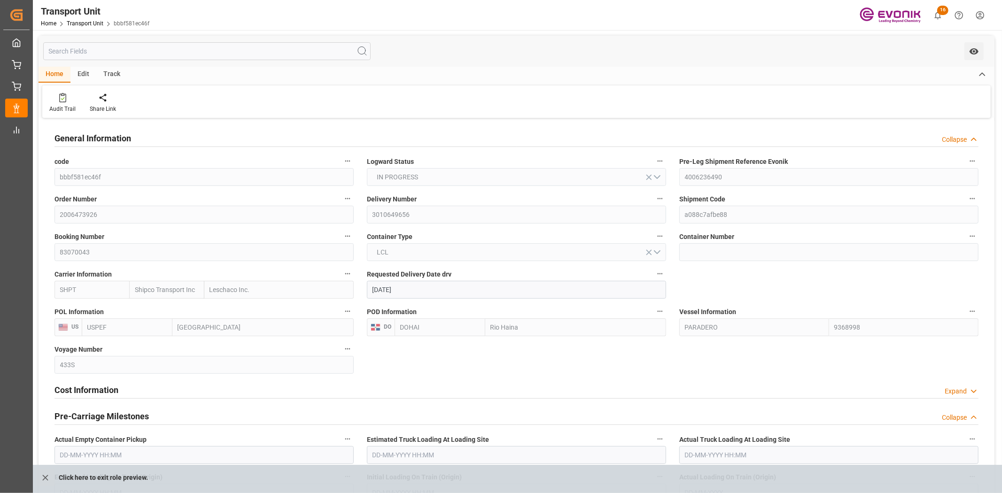
click at [107, 74] on div "Track" at bounding box center [111, 75] width 31 height 16
click at [66, 98] on div at bounding box center [60, 98] width 22 height 10
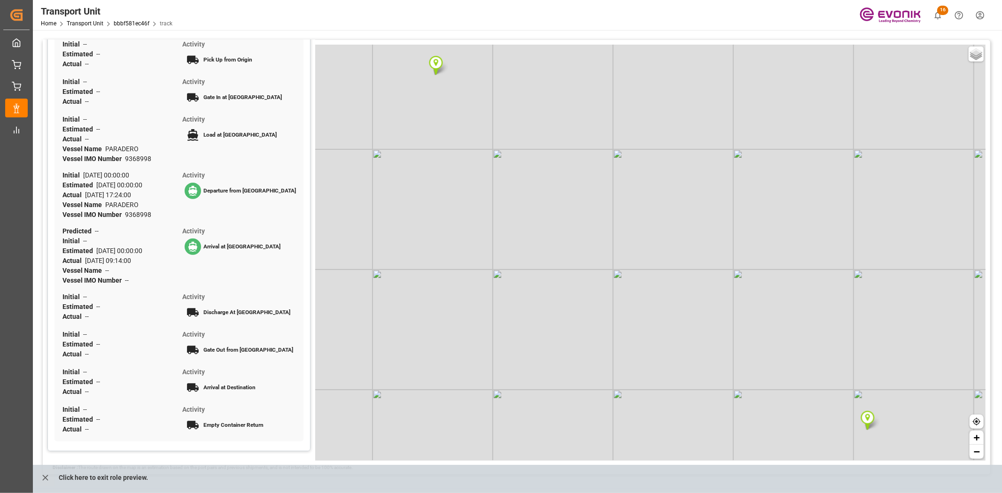
scroll to position [228, 0]
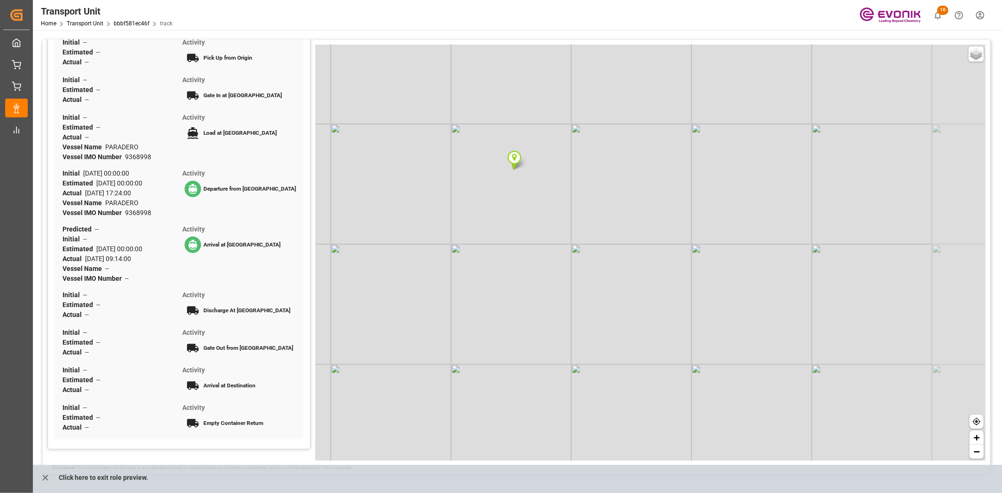
drag, startPoint x: 605, startPoint y: 326, endPoint x: 546, endPoint y: 251, distance: 95.7
click at [546, 251] on div "Basic Grayscale Streets Dark + −" at bounding box center [650, 253] width 670 height 416
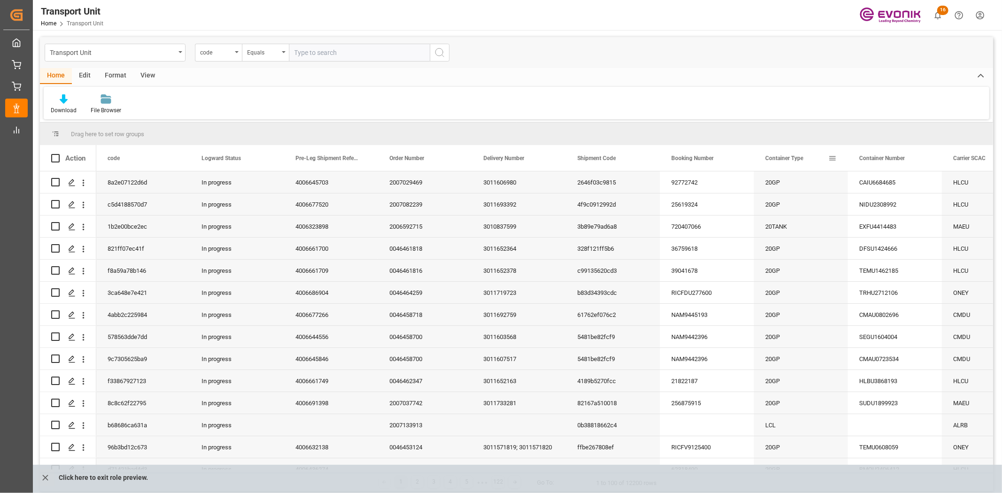
click at [801, 154] on span at bounding box center [832, 158] width 8 height 8
drag, startPoint x: 885, startPoint y: 157, endPoint x: 877, endPoint y: 166, distance: 12.0
click at [801, 161] on span "filter" at bounding box center [879, 160] width 37 height 17
type input "lcl"
click at [801, 238] on button "Apply" at bounding box center [887, 237] width 17 height 9
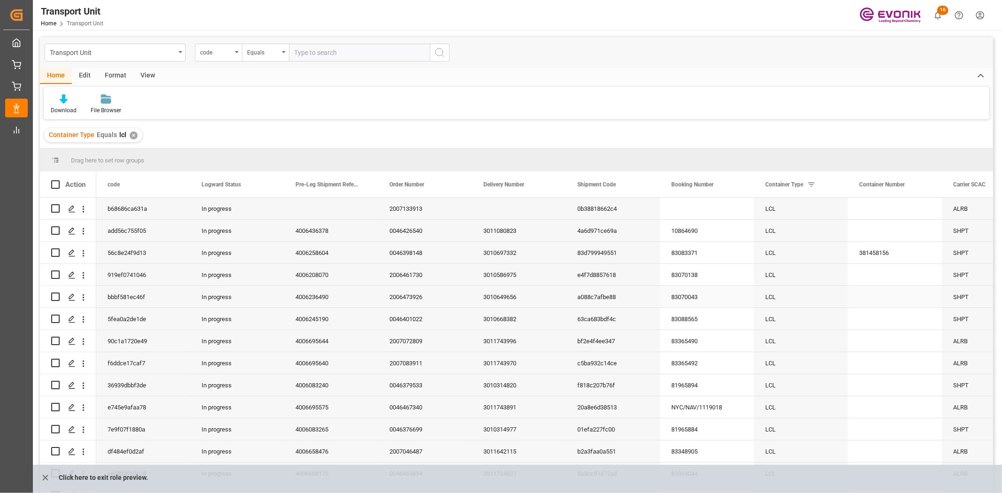
click at [711, 294] on div "83070043" at bounding box center [707, 297] width 94 height 22
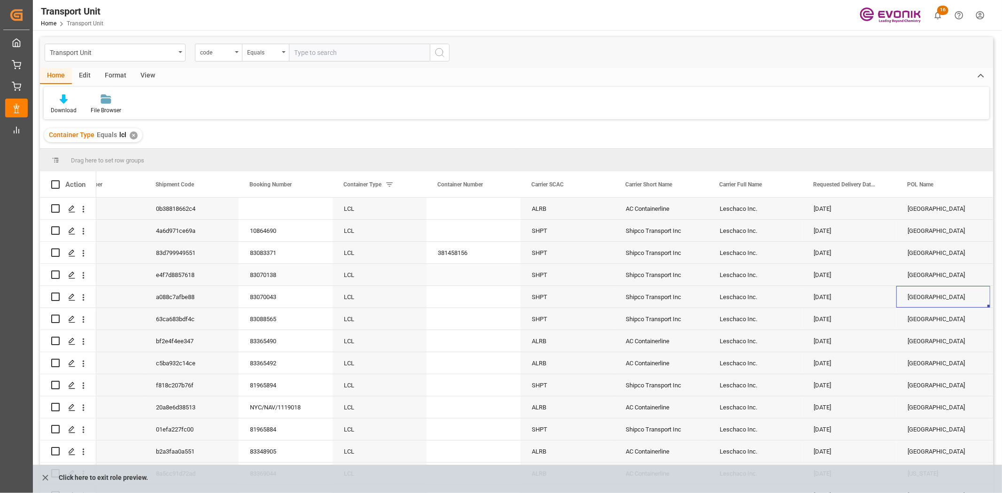
scroll to position [0, 515]
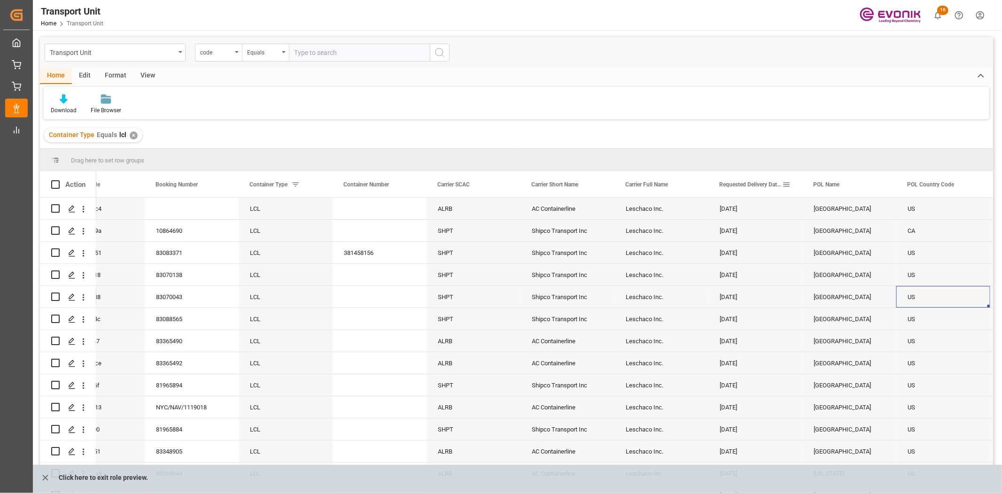
click at [749, 181] on span "Requested Delivery Date drv" at bounding box center [750, 184] width 63 height 7
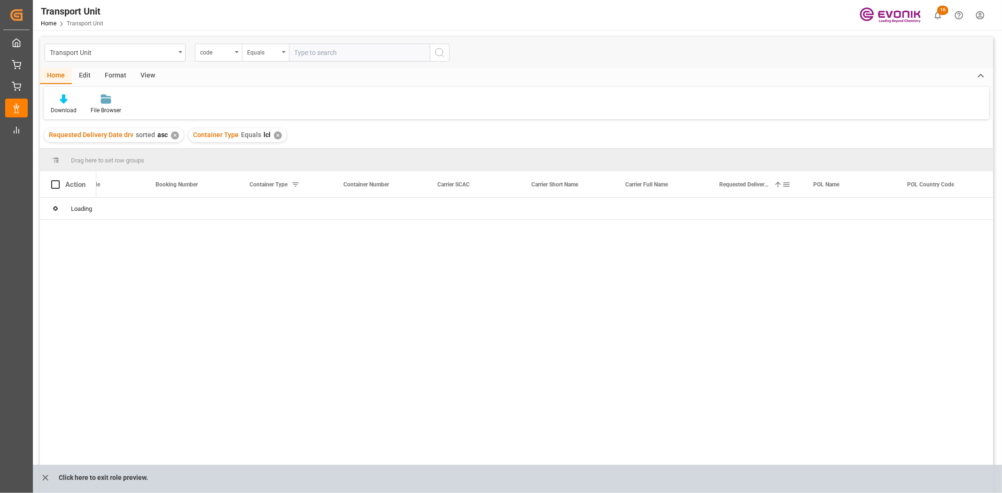
click at [751, 186] on span "Requested Delivery Date drv" at bounding box center [744, 184] width 51 height 7
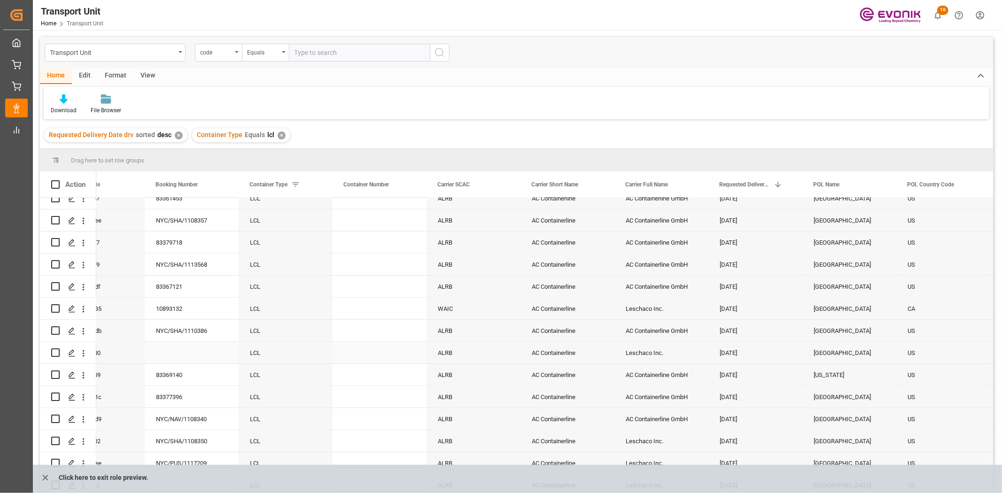
scroll to position [626, 0]
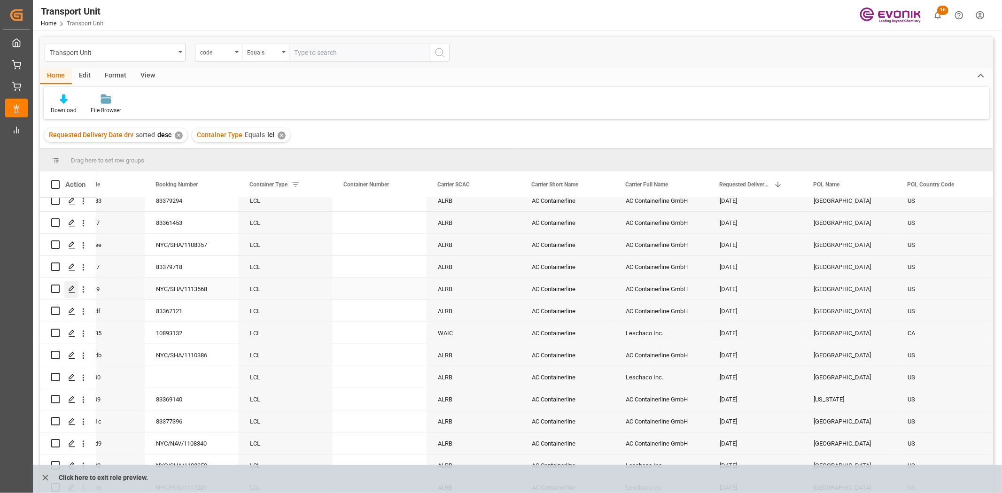
click at [70, 289] on icon "Press SPACE to select this row." at bounding box center [72, 290] width 8 height 8
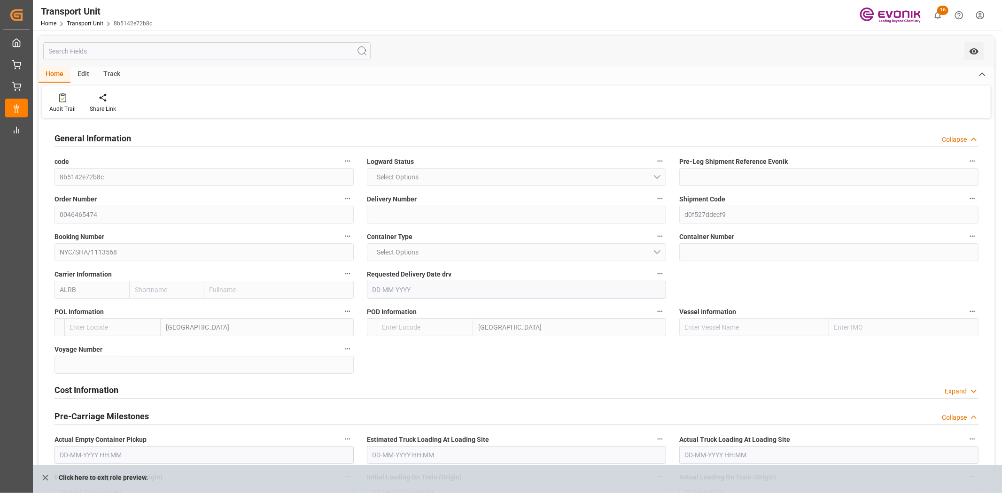
type input "AC Containerline"
type input "AC Containerline GmbH"
type input "USLGB"
type input "CNSHA"
type input "907"
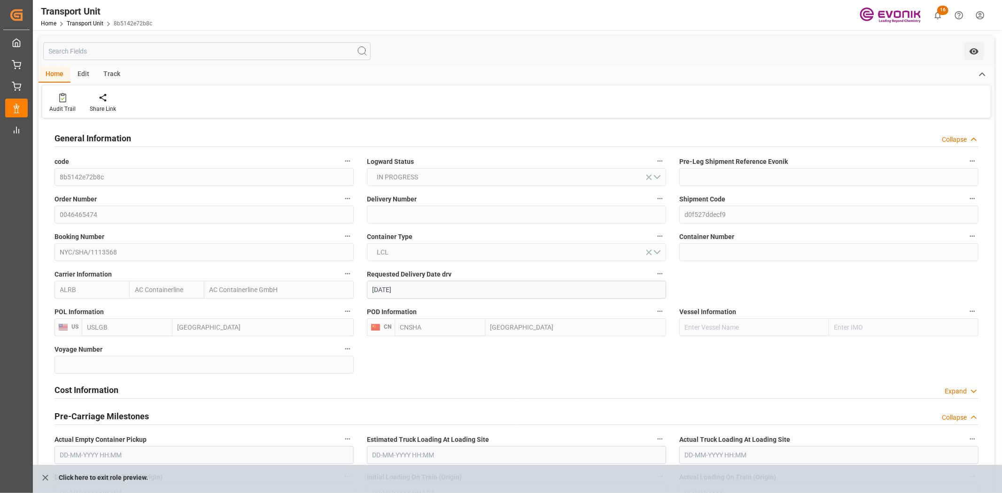
type input "08-10-2025"
type input "28-09-2025 00:00"
type input "21-09-2025 15:45"
type input "22-10-2025 00:00"
type input "15-10-2025 15:45"
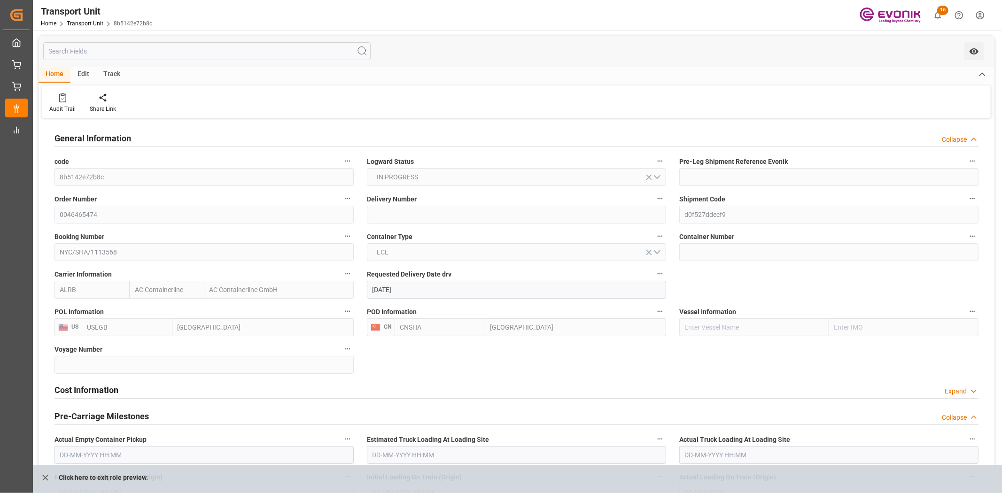
click at [127, 69] on div "Home Edit Track" at bounding box center [517, 75] width 956 height 16
drag, startPoint x: 123, startPoint y: 72, endPoint x: 81, endPoint y: 93, distance: 46.0
click at [122, 72] on div "Track" at bounding box center [111, 75] width 31 height 16
click at [46, 108] on div "Tracking" at bounding box center [60, 103] width 36 height 21
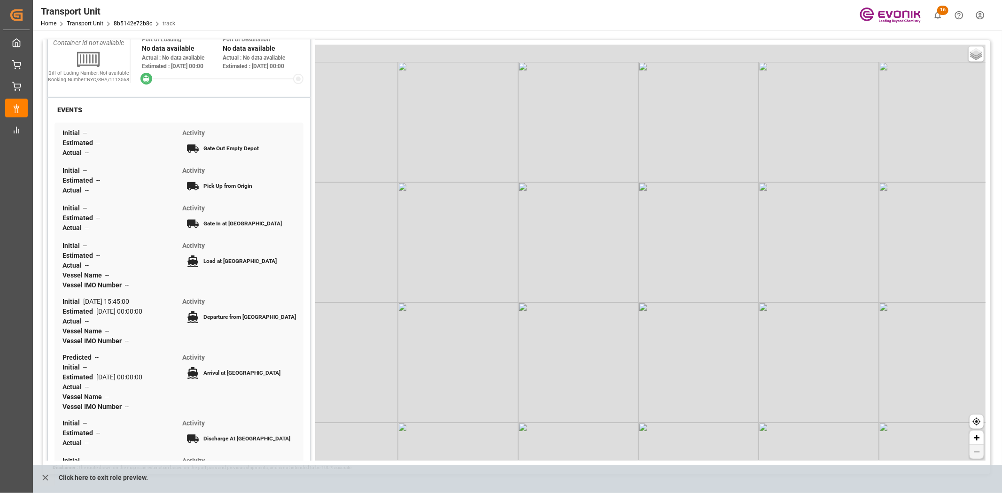
scroll to position [10, 0]
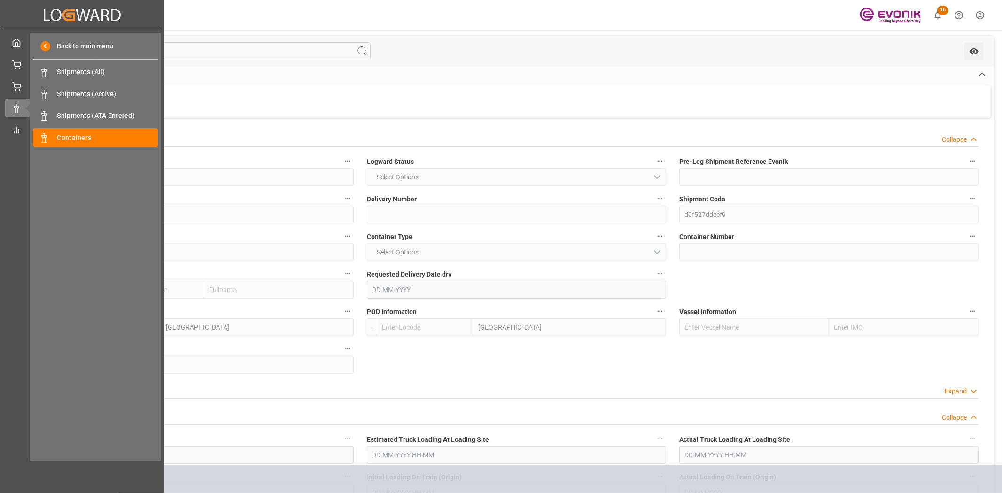
type input "AC Containerline"
type input "AC Containerline GmbH"
type input "USLGB"
type input "CNSHA"
type input "907"
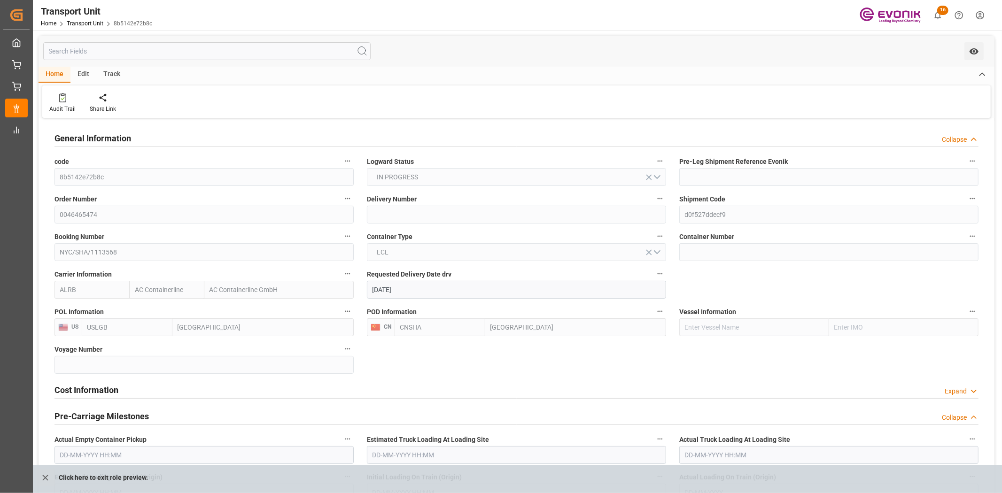
type input "08-10-2025"
type input "28-09-2025 00:00"
type input "21-09-2025 15:45"
type input "22-10-2025 00:00"
type input "15-10-2025 15:45"
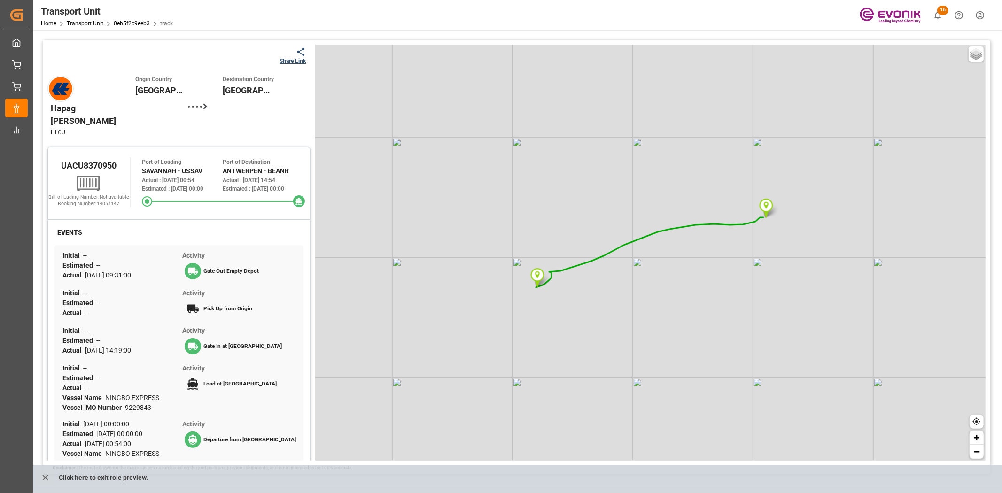
click at [297, 57] on div "Share Link" at bounding box center [292, 61] width 26 height 8
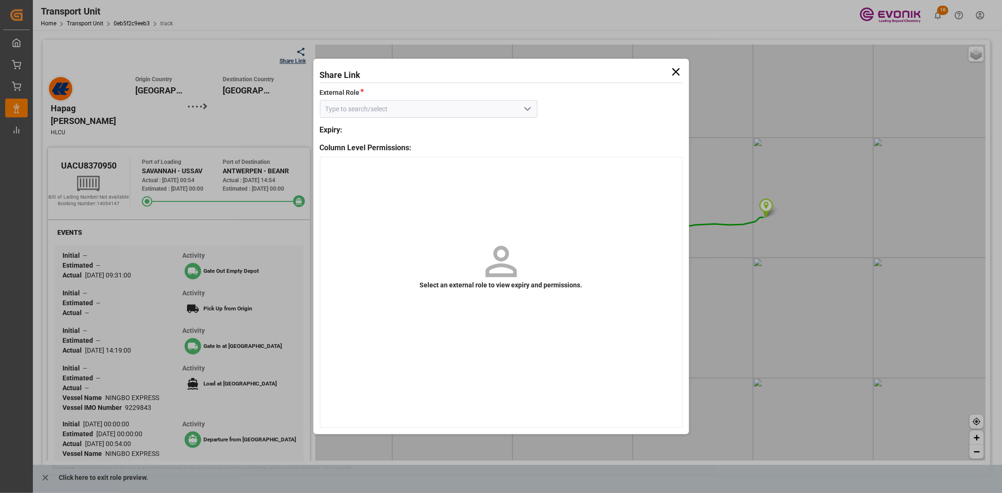
click at [528, 115] on button "open menu" at bounding box center [527, 109] width 14 height 15
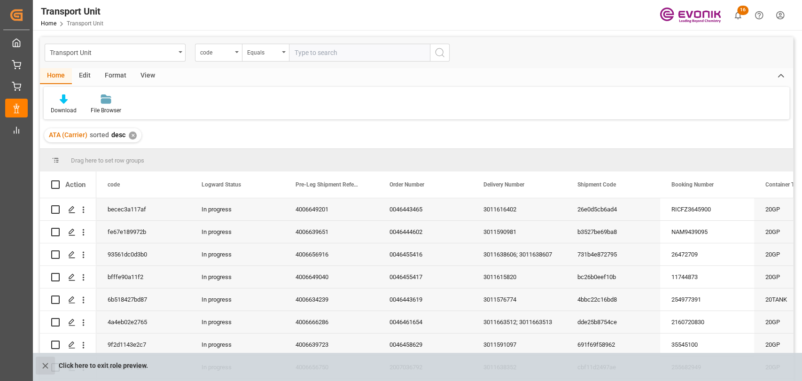
click at [45, 367] on icon "close role preview" at bounding box center [45, 366] width 10 height 10
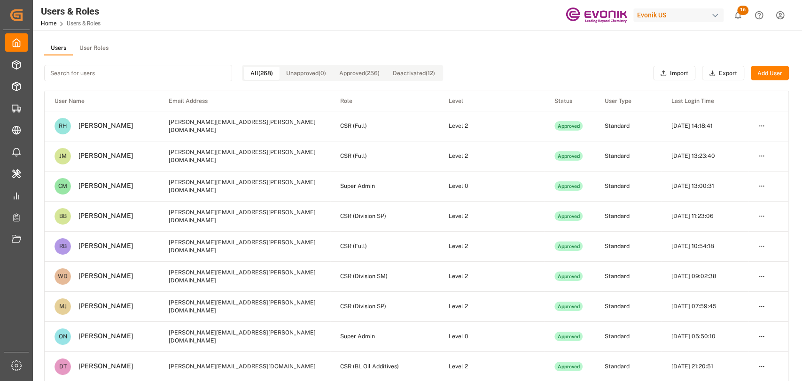
drag, startPoint x: 477, startPoint y: 46, endPoint x: 478, endPoint y: 51, distance: 4.8
click at [480, 53] on div "Users User Roles" at bounding box center [416, 48] width 745 height 14
